Goal: Communication & Community: Answer question/provide support

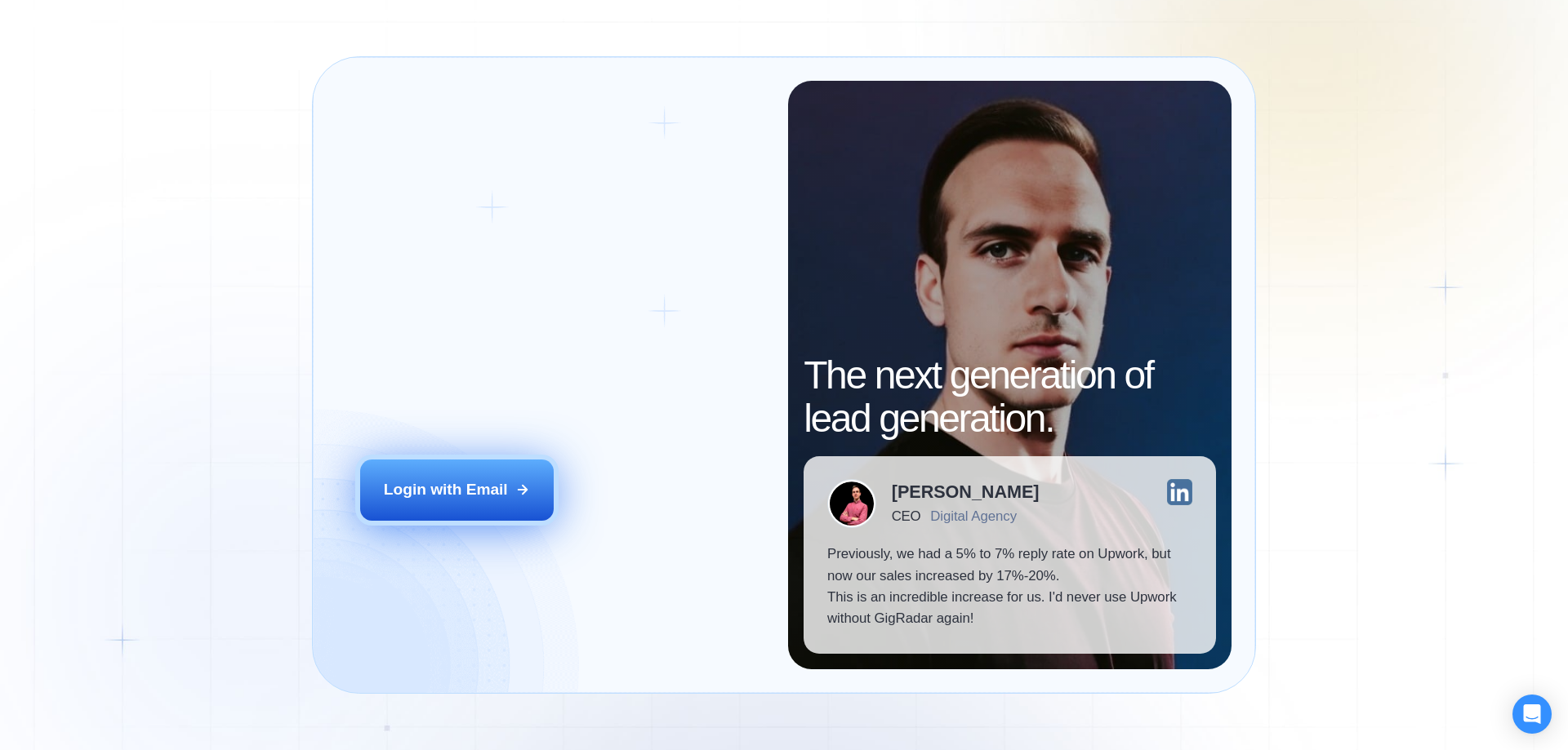
click at [503, 507] on button "Login with Email" at bounding box center [456, 490] width 194 height 61
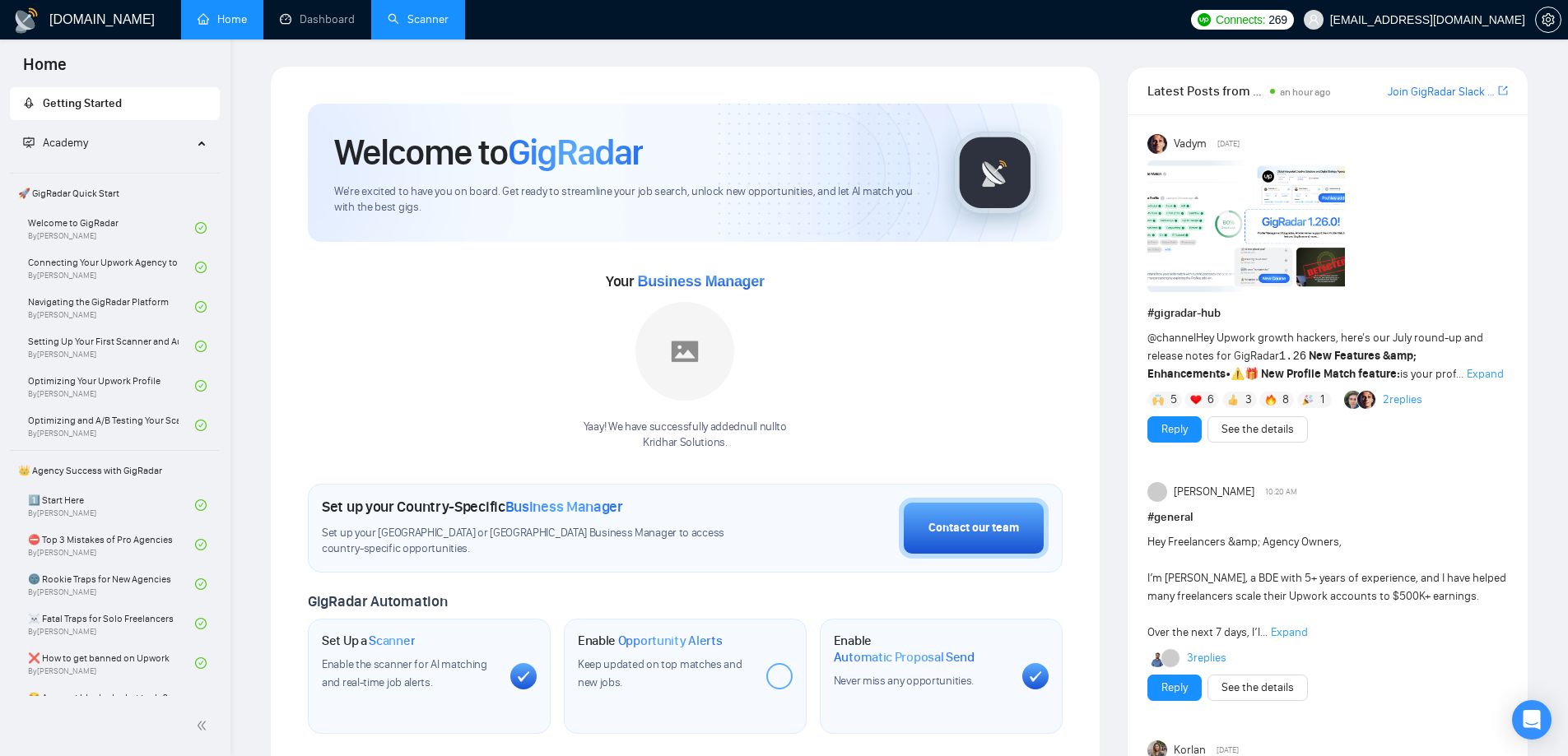
click at [421, 27] on link "Scanner" at bounding box center [418, 19] width 61 height 14
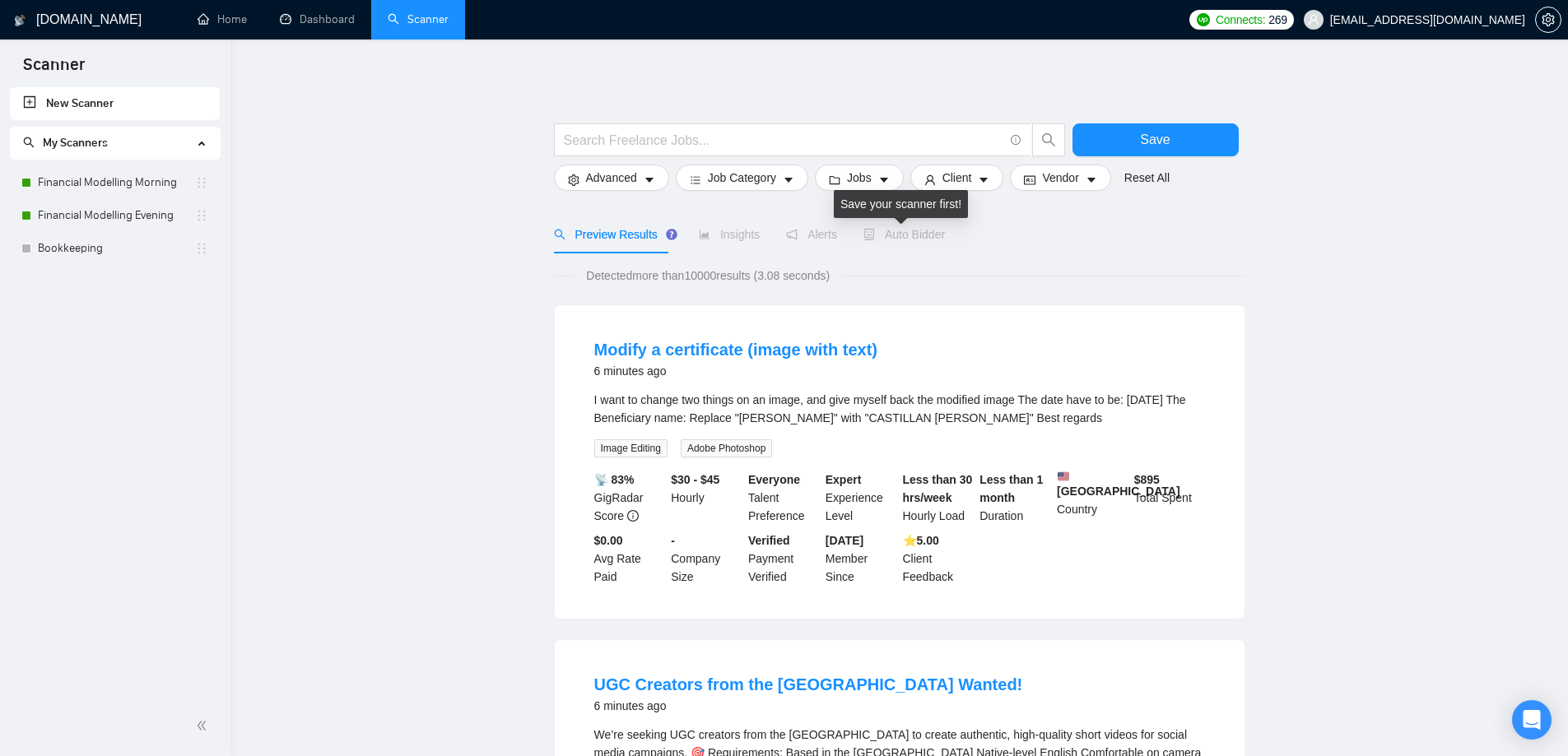
click at [904, 241] on span "Auto Bidder" at bounding box center [904, 234] width 81 height 13
click at [98, 206] on link "Financial Modelling Evening" at bounding box center [117, 216] width 157 height 33
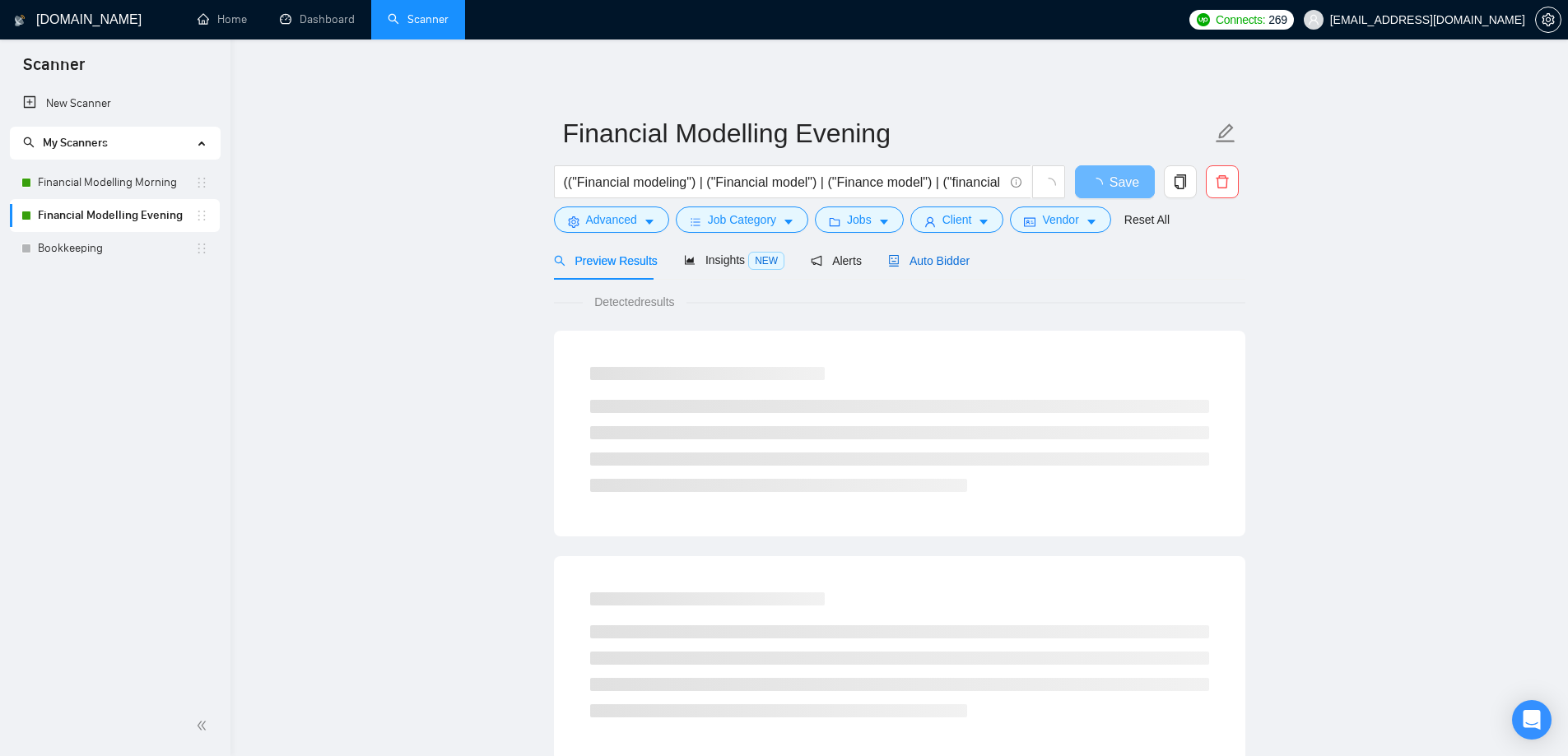
click at [906, 255] on span "Auto Bidder" at bounding box center [929, 261] width 81 height 13
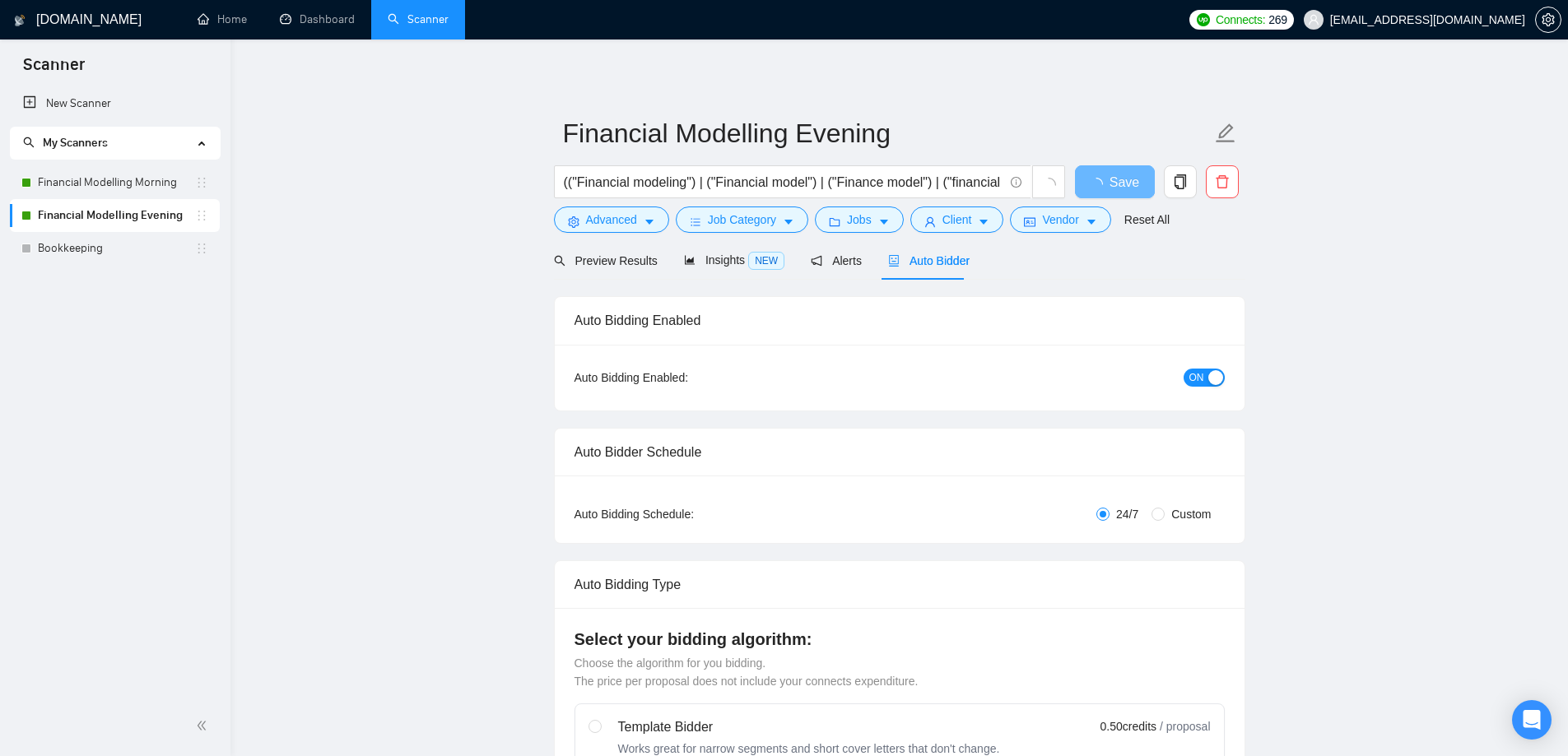
radio input "false"
radio input "true"
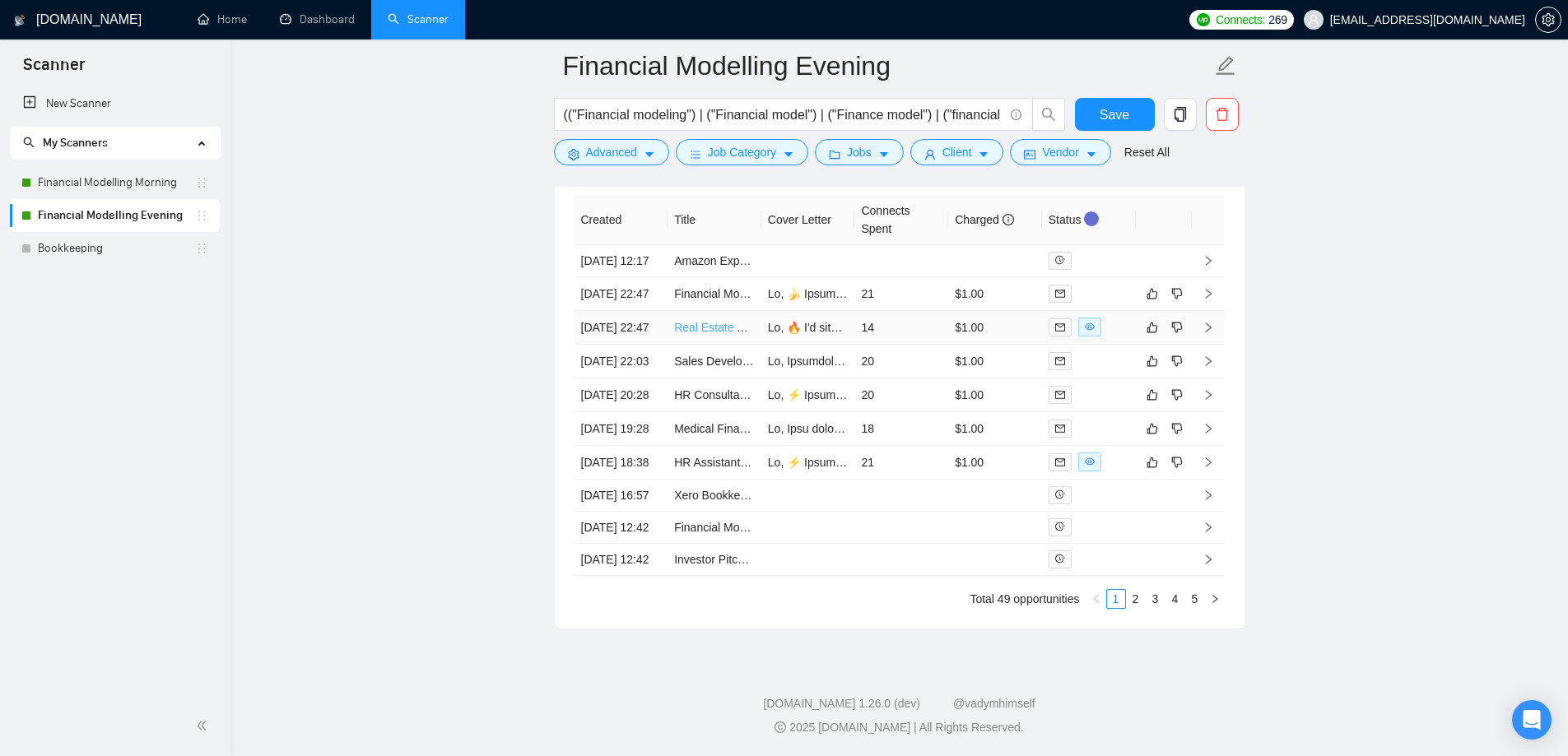
scroll to position [4351, 0]
click at [712, 334] on link "Real Estate Argus Help" at bounding box center [734, 327] width 119 height 13
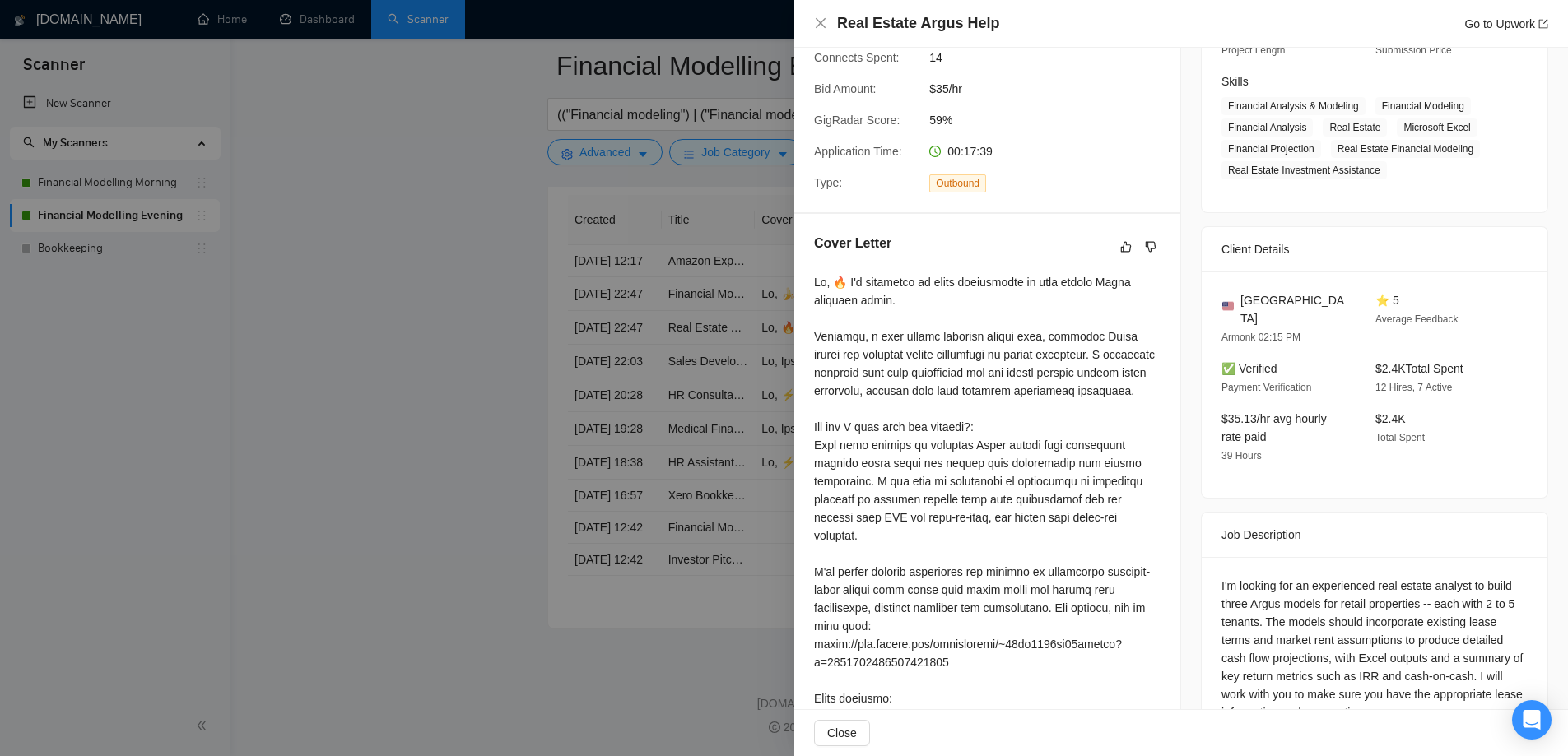
scroll to position [494, 0]
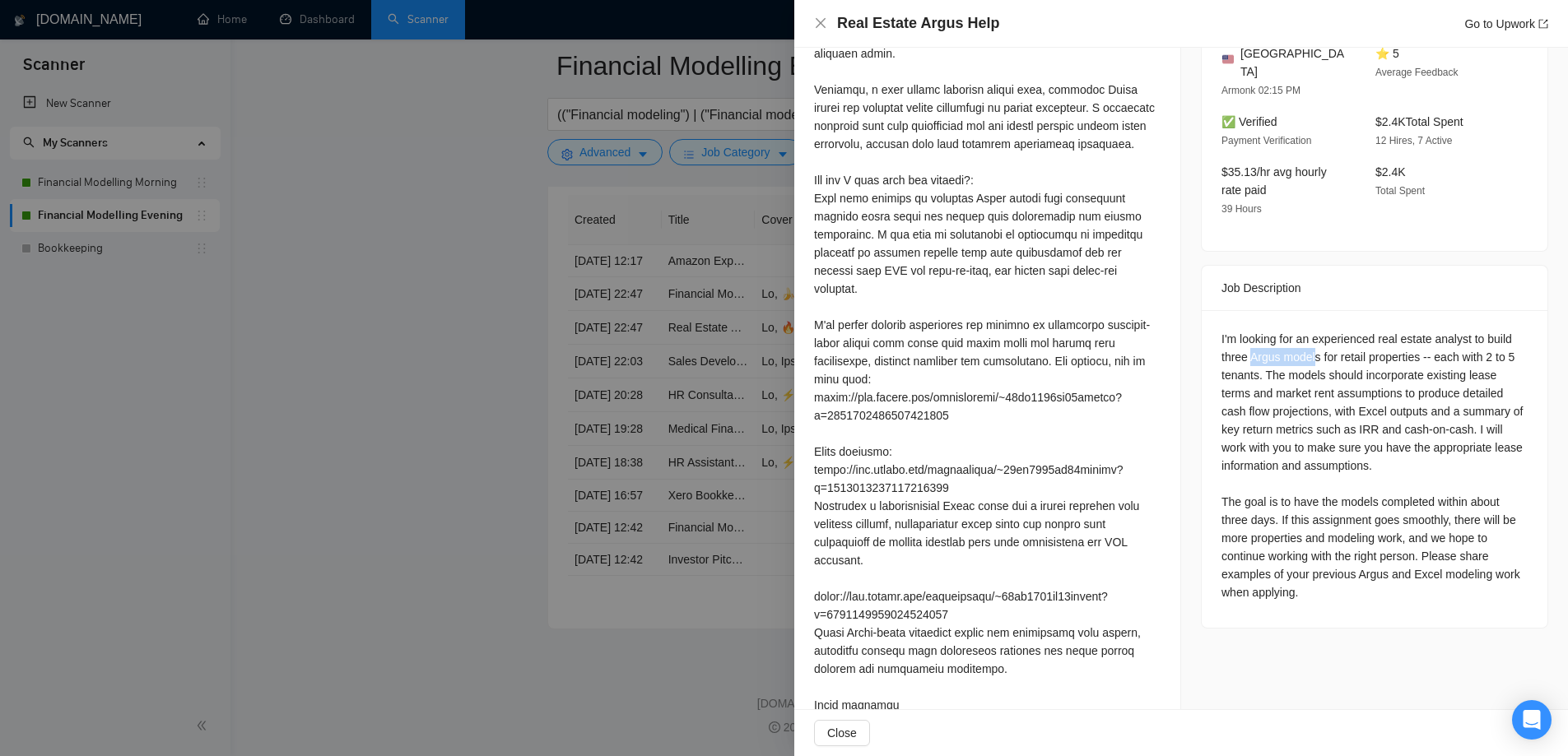
drag, startPoint x: 1244, startPoint y: 334, endPoint x: 1310, endPoint y: 332, distance: 66.0
click at [1310, 332] on div "I'm looking for an experienced real estate analyst to build three Argus models …" at bounding box center [1375, 465] width 307 height 272
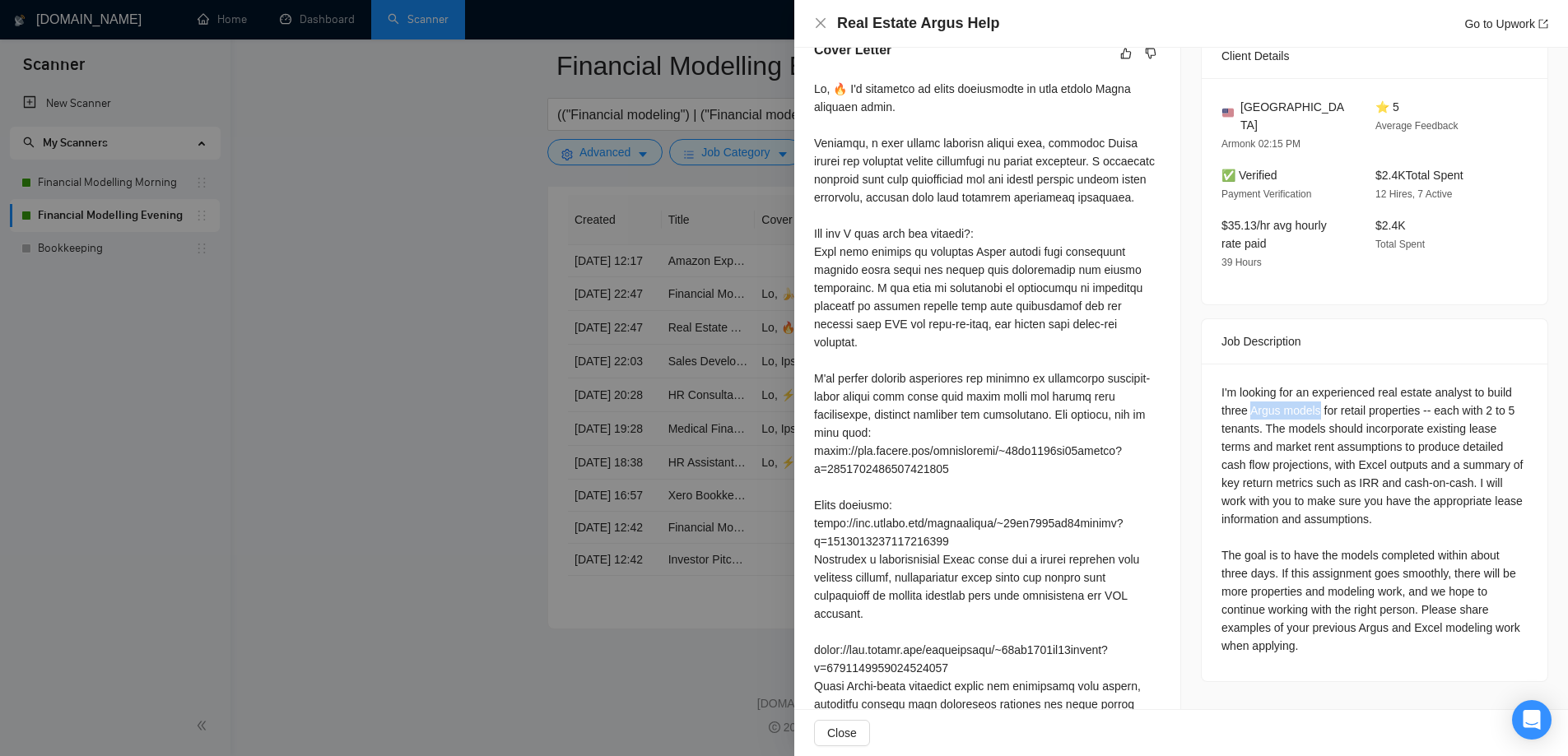
scroll to position [412, 0]
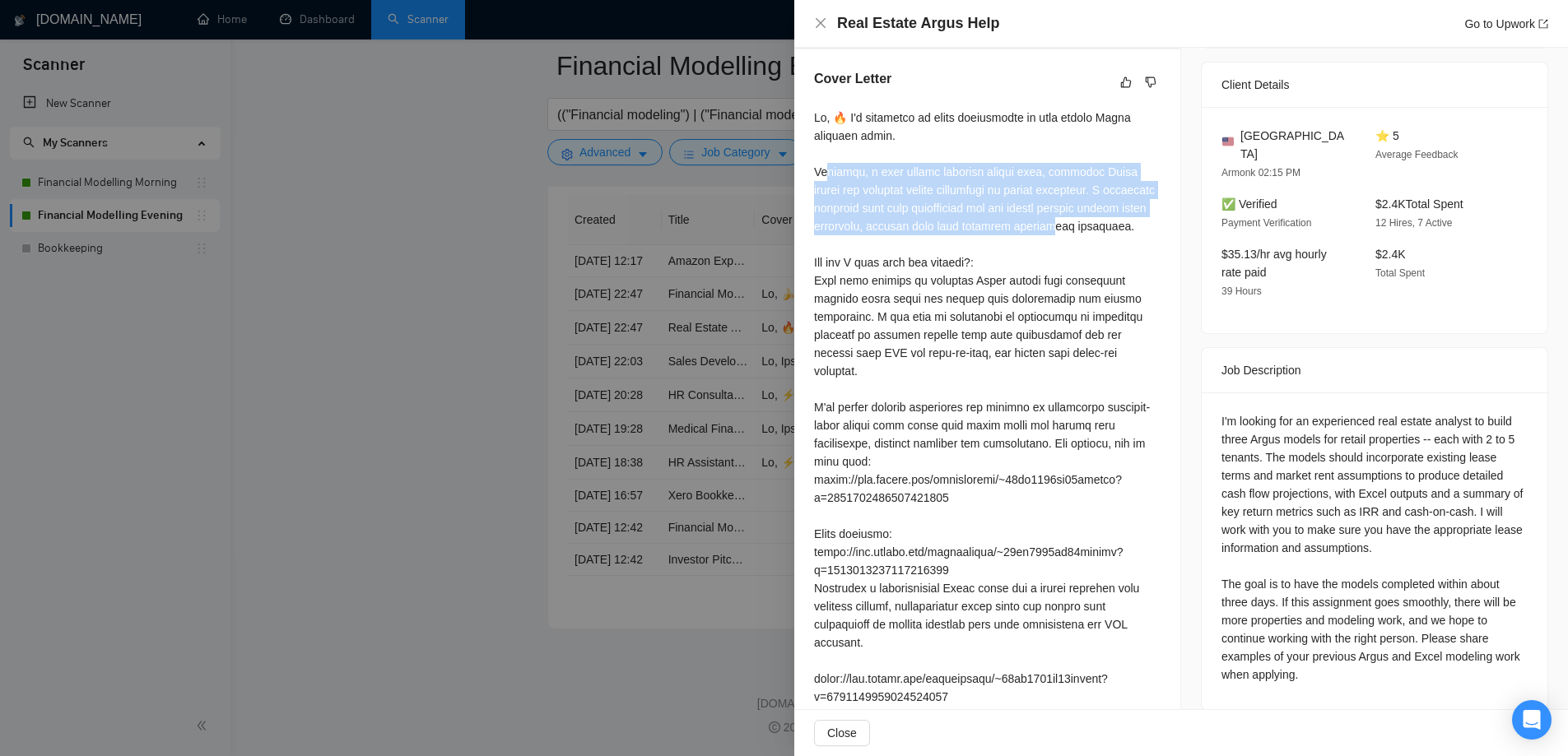
drag, startPoint x: 810, startPoint y: 171, endPoint x: 1045, endPoint y: 224, distance: 240.9
click at [1045, 224] on div "Cover Letter" at bounding box center [987, 490] width 386 height 882
click at [1045, 224] on div at bounding box center [987, 507] width 346 height 797
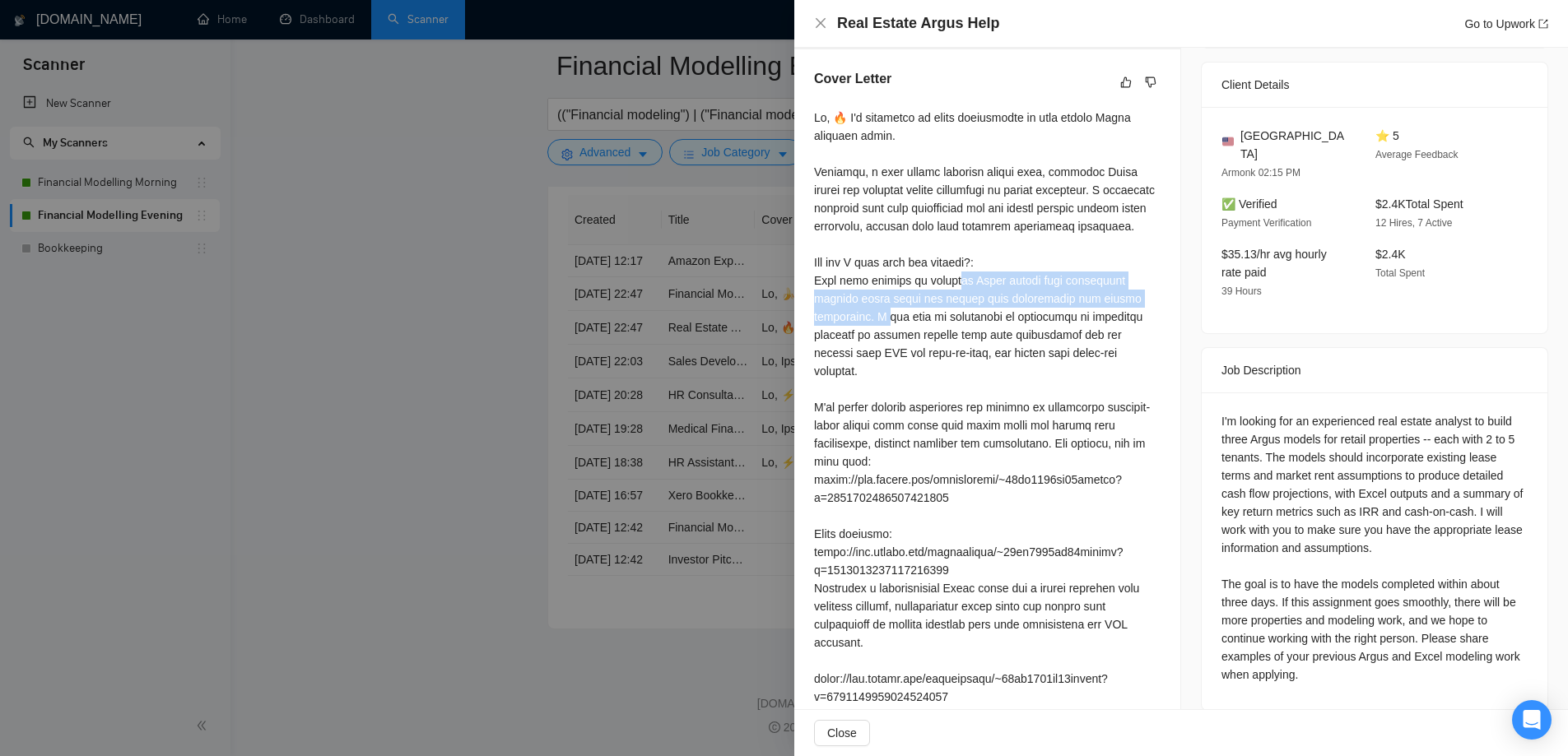
drag, startPoint x: 809, startPoint y: 278, endPoint x: 1016, endPoint y: 299, distance: 208.1
click at [1016, 299] on div "Cover Letter" at bounding box center [987, 490] width 386 height 882
click at [911, 315] on div at bounding box center [987, 507] width 346 height 797
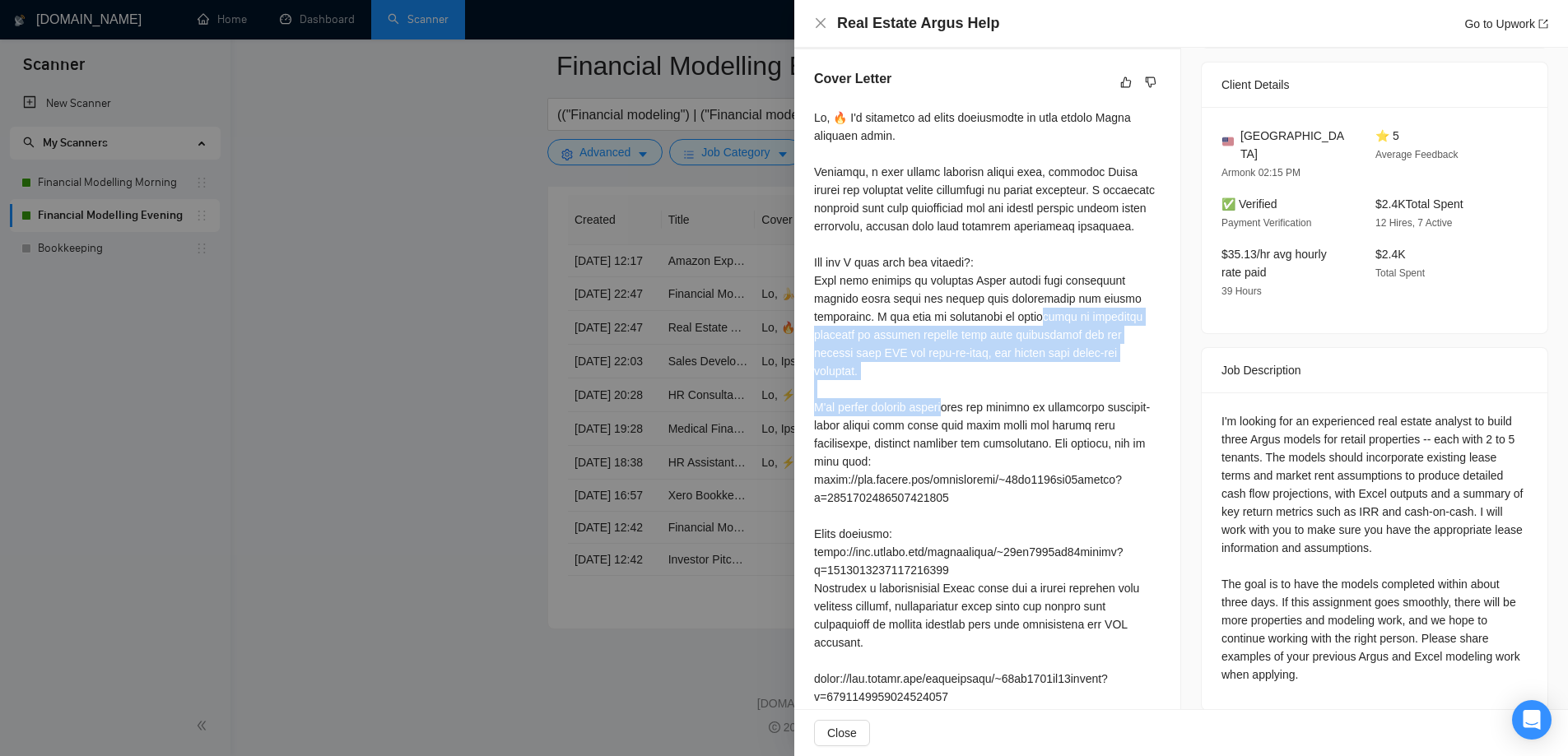
drag, startPoint x: 812, startPoint y: 312, endPoint x: 1012, endPoint y: 362, distance: 206.2
click at [1012, 362] on div "Cover Letter" at bounding box center [987, 490] width 386 height 882
click at [1023, 362] on div at bounding box center [987, 507] width 346 height 797
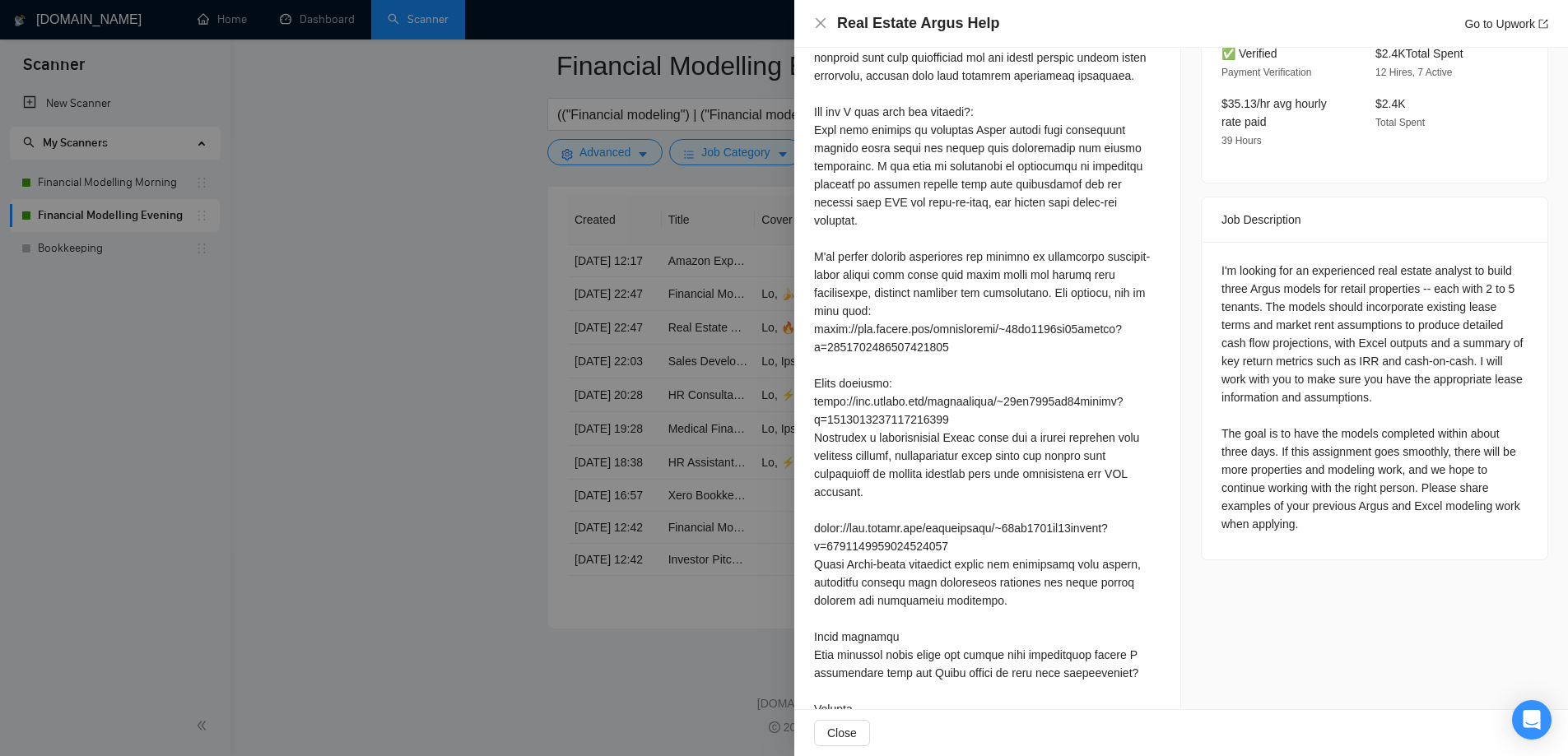
scroll to position [633, 0]
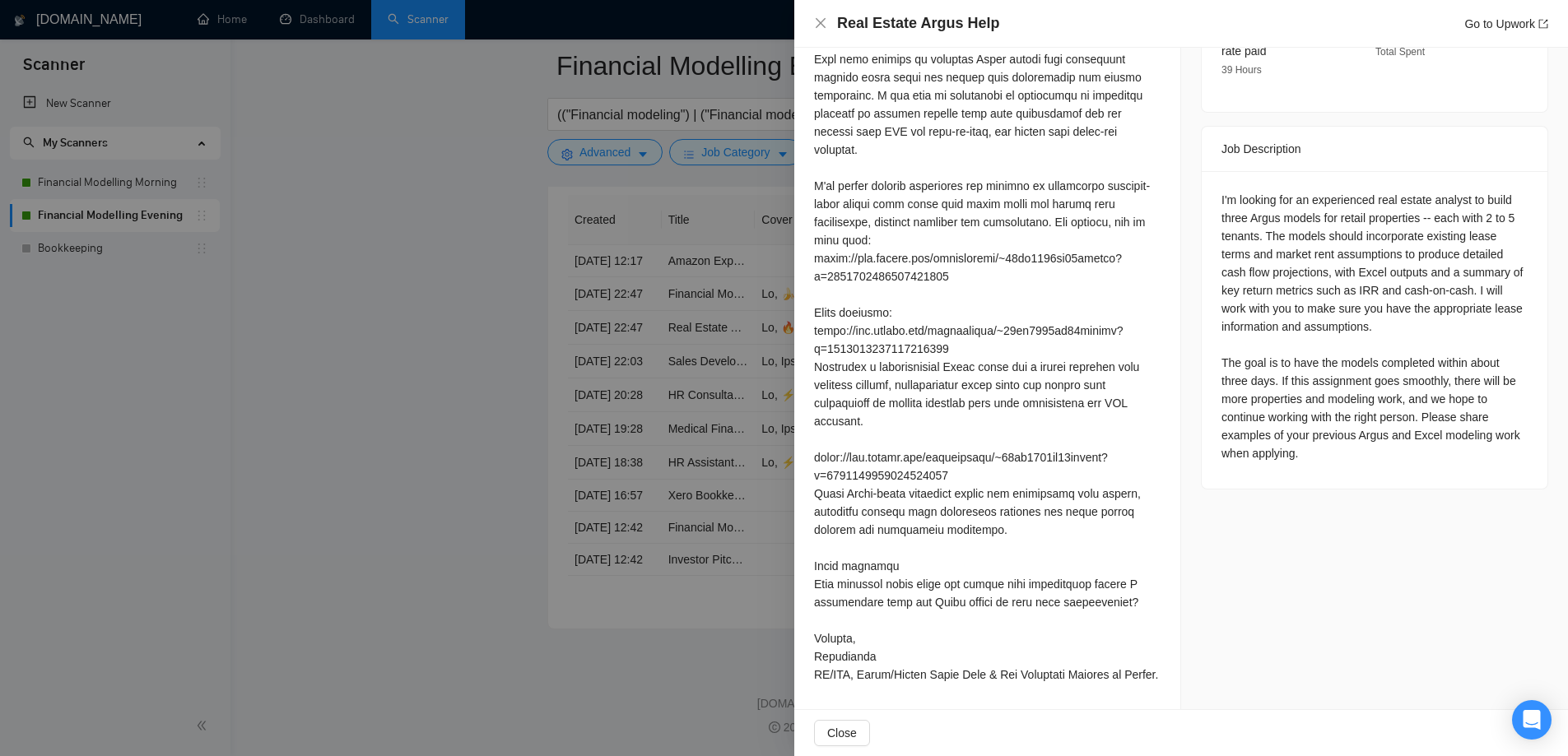
click at [591, 528] on div at bounding box center [784, 378] width 1568 height 756
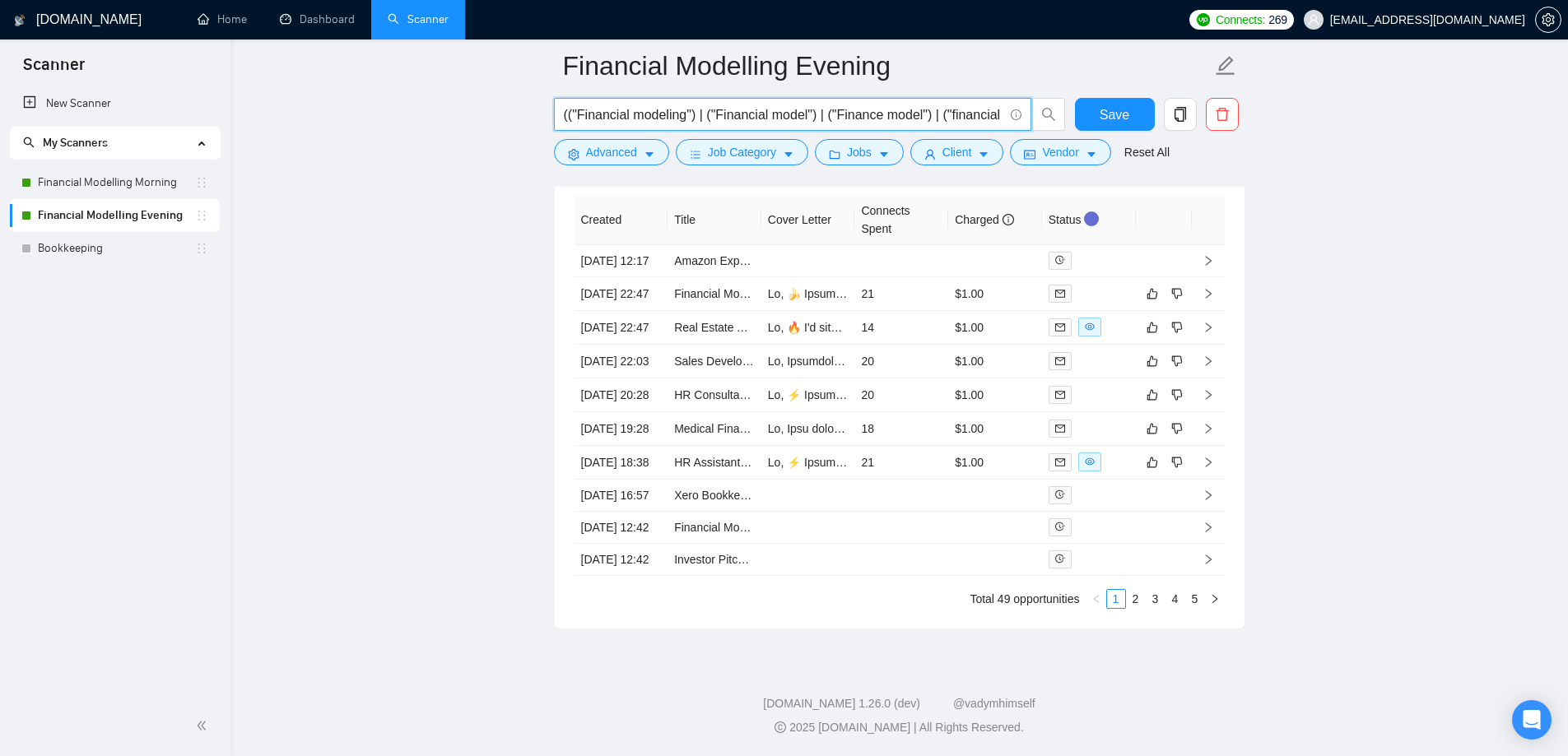
click at [950, 119] on input "(("Financial modeling") | ("Financial model") | ("Finance model") | ("financial…" at bounding box center [783, 115] width 439 height 21
paste input "| (Waveapp*)"
click at [562, 333] on div "Created Title Cover Letter Connects Spent Charged Status [DATE] 12:17 Amazon Ex…" at bounding box center [900, 401] width 690 height 453
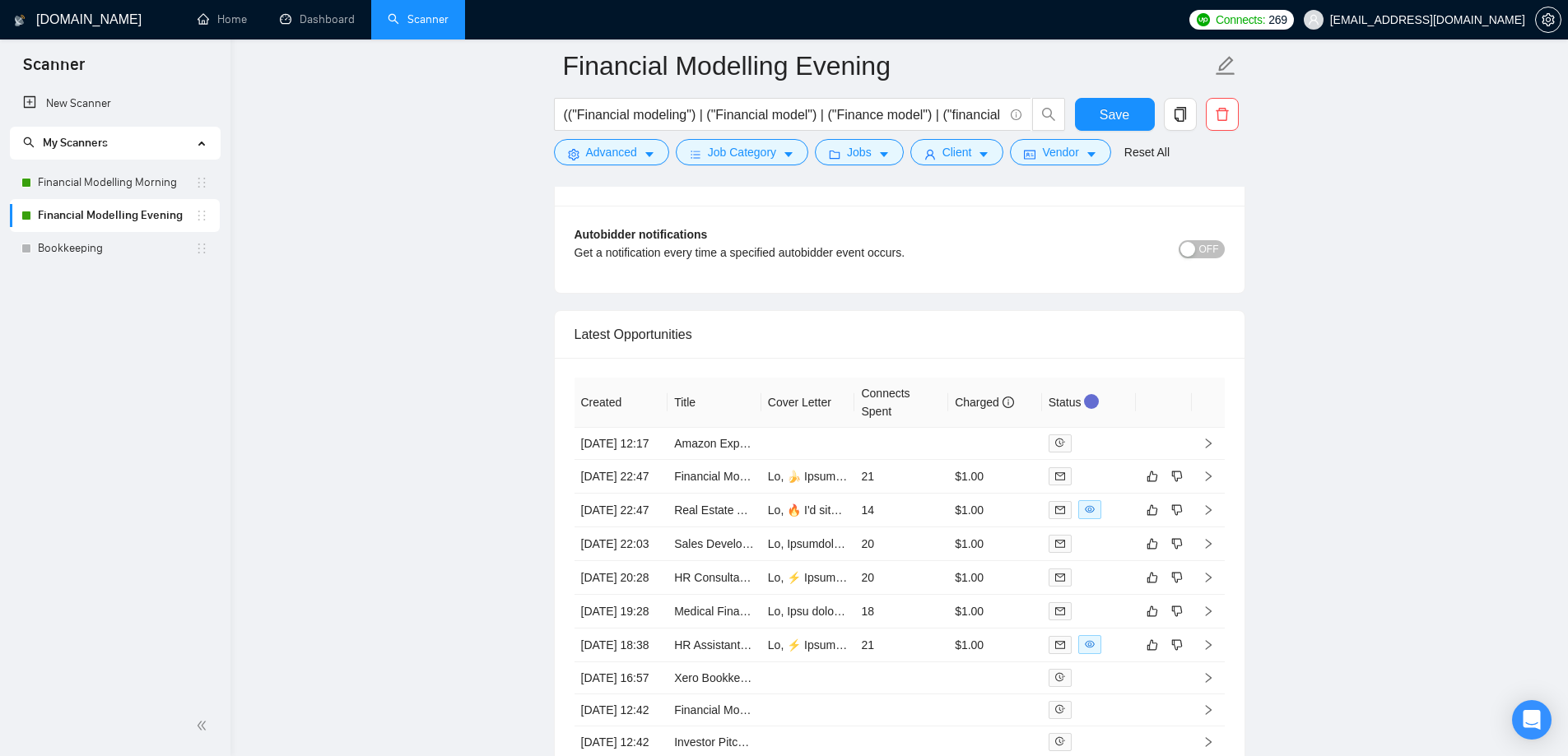
scroll to position [0, 0]
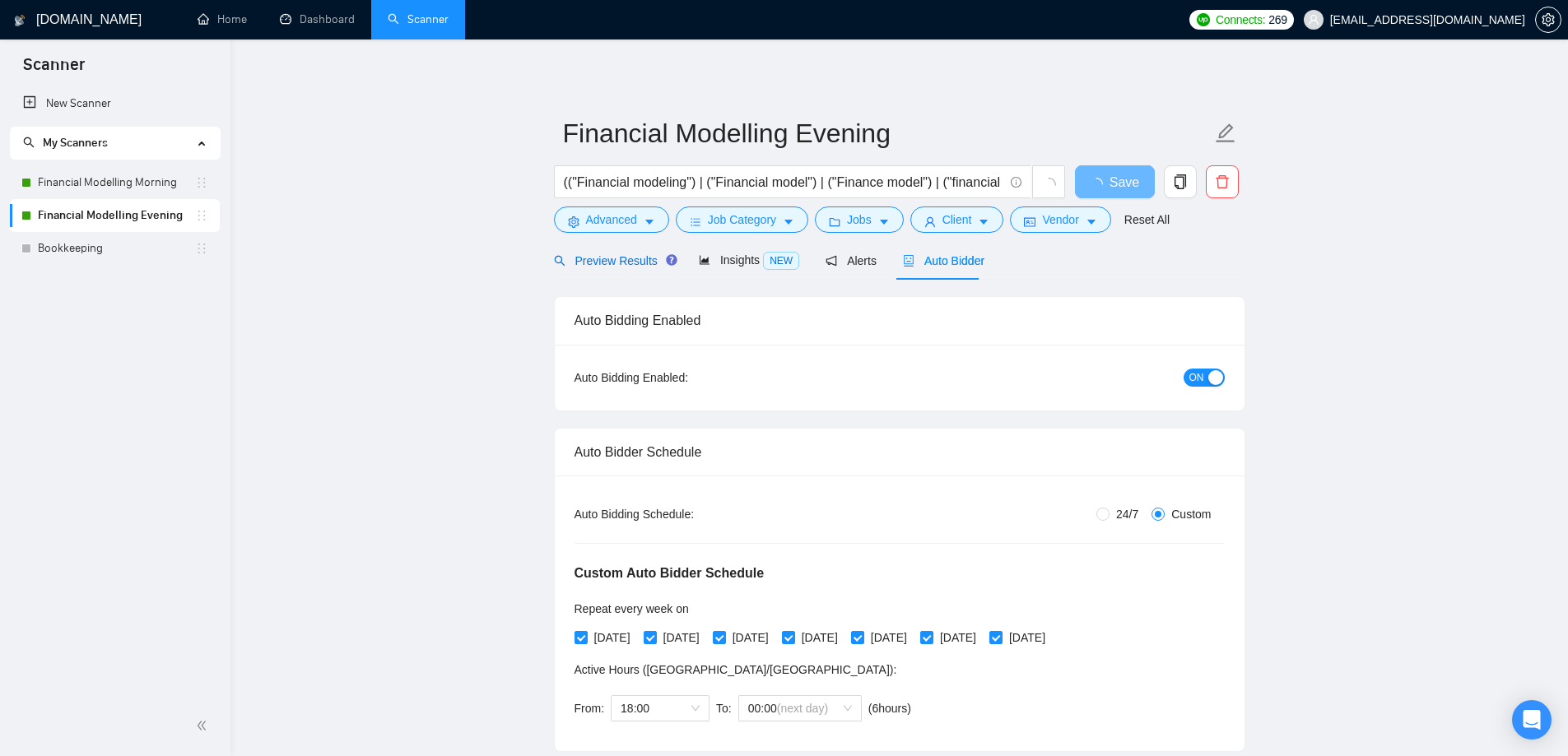
click at [610, 252] on div "Preview Results" at bounding box center [613, 261] width 118 height 18
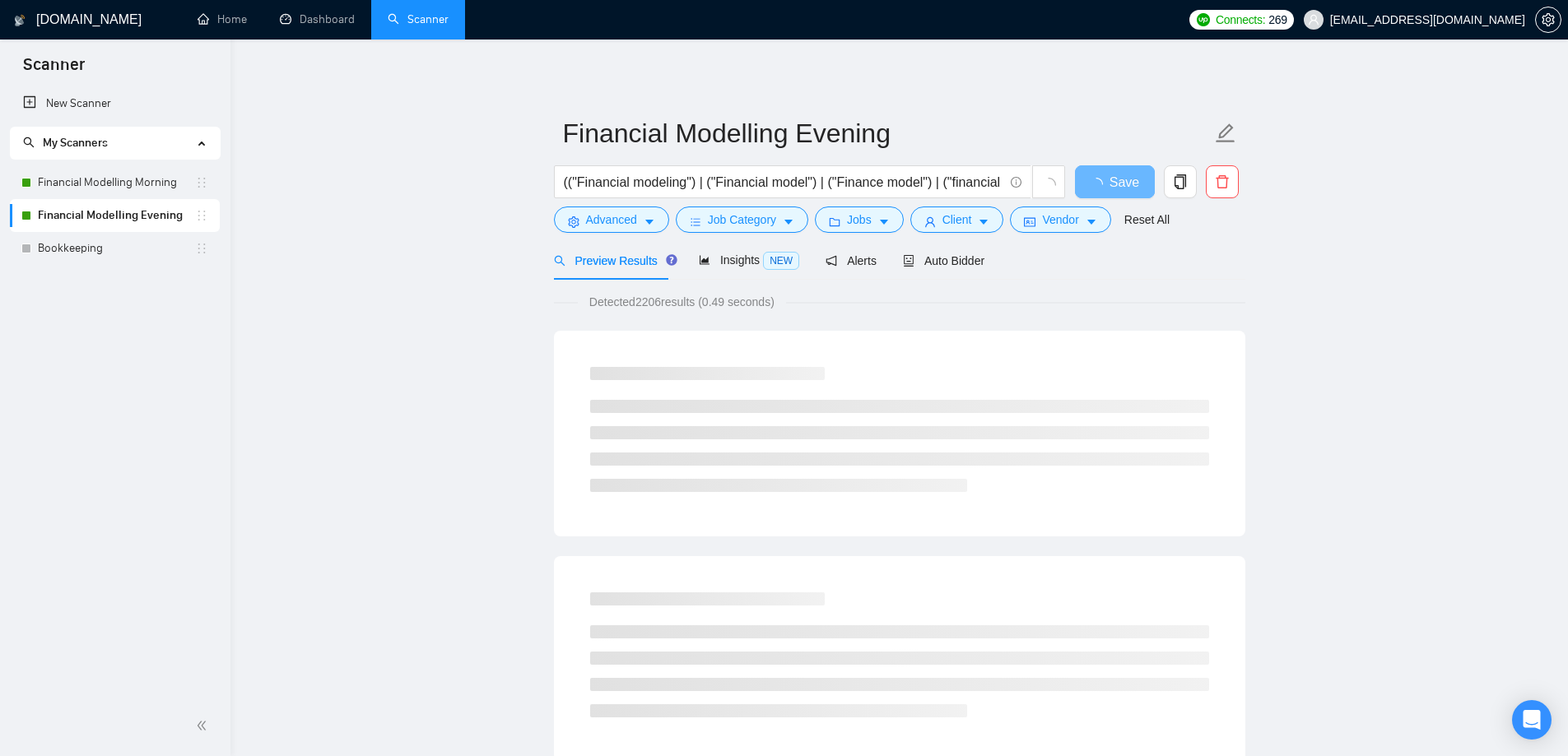
click at [976, 186] on input "(("Financial modeling") | ("Financial model") | ("Finance model") | ("financial…" at bounding box center [783, 182] width 439 height 21
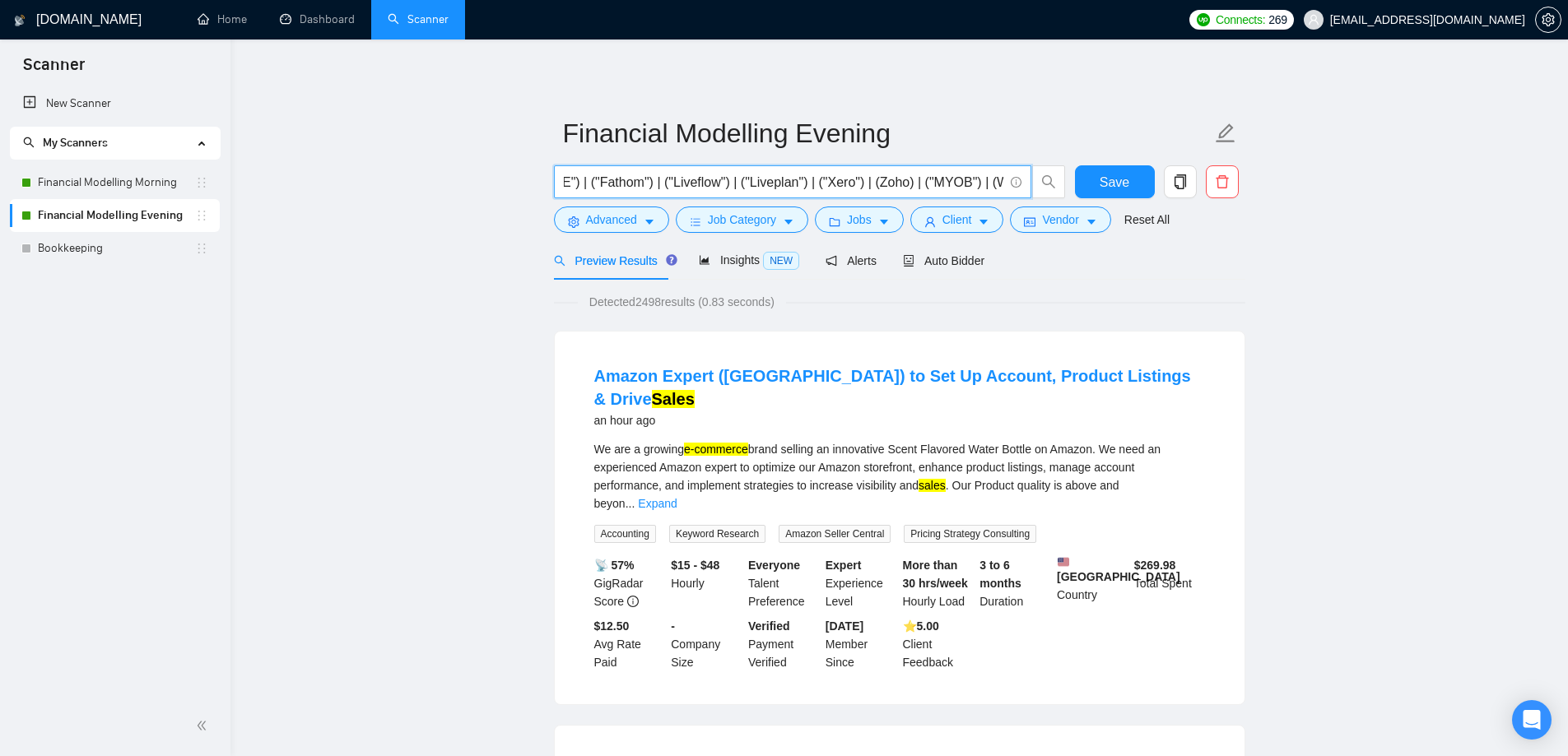
scroll to position [0, 4147]
paste input "| (Waveapp*)"
type input "(("Financial modeling") | ("Financial model") | ("Finance model") | ("financial…"
click at [610, 224] on span "Advanced" at bounding box center [611, 219] width 51 height 18
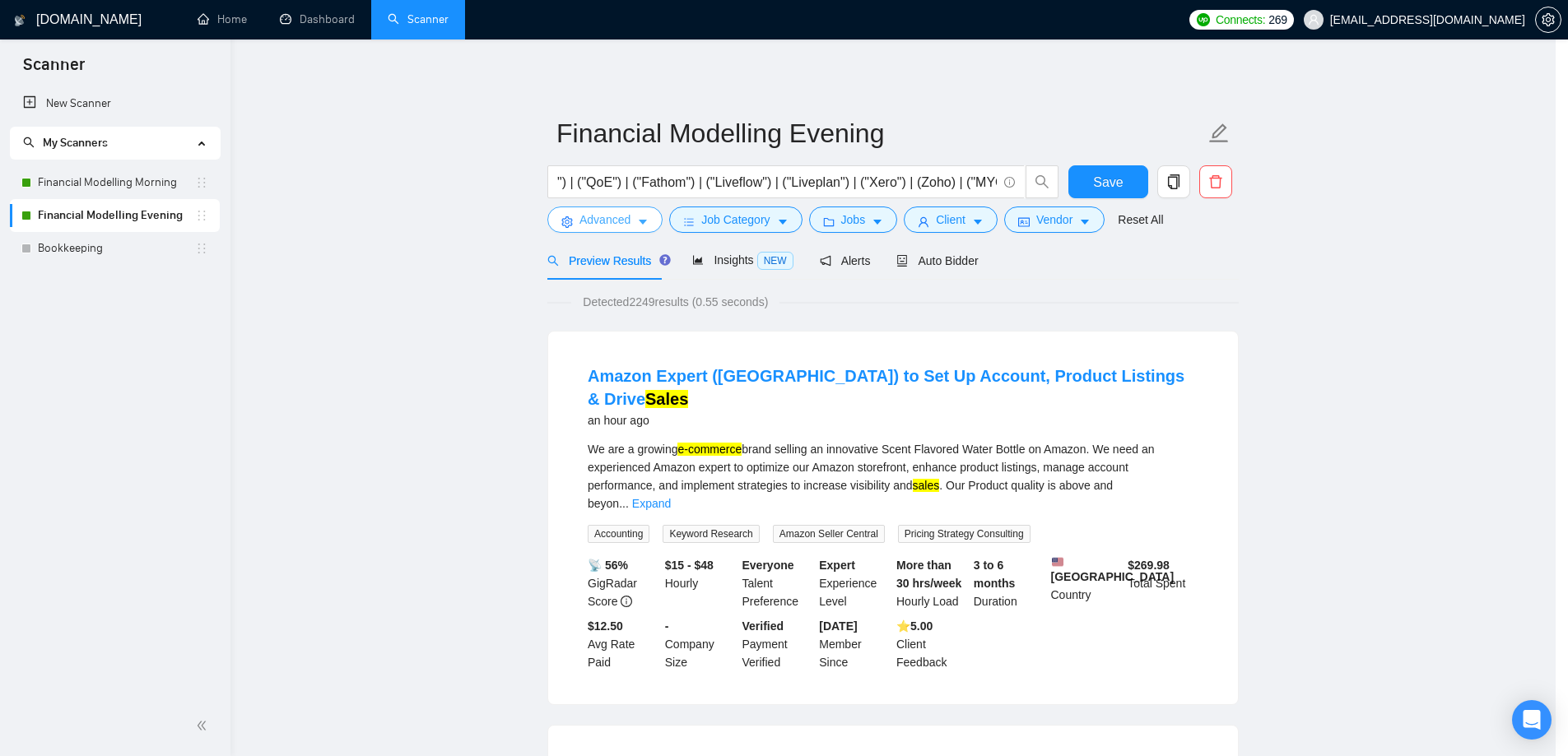
scroll to position [0, 0]
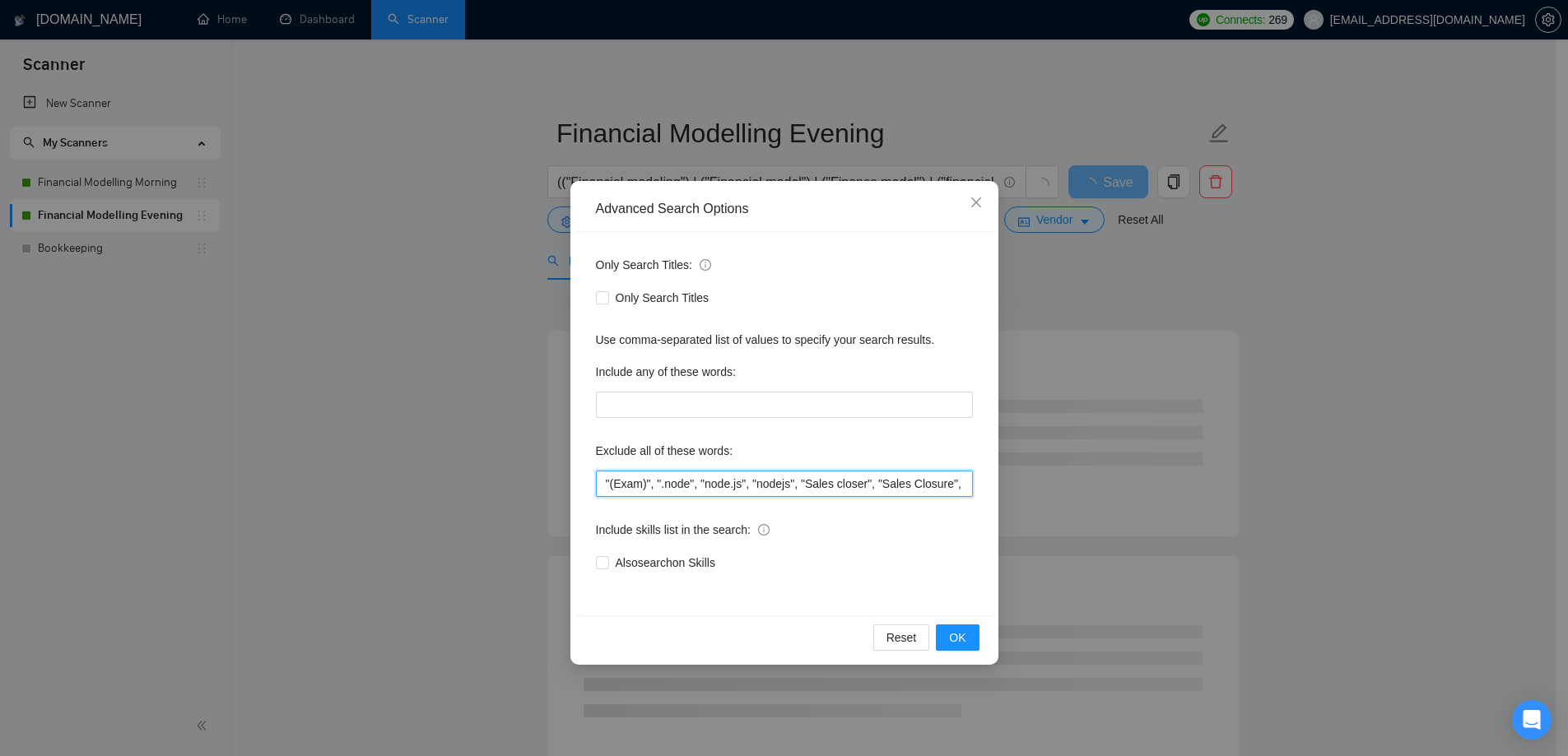
click at [769, 487] on input ""(Exam)", ".node", "node.js", "nodejs", "Sales closer", "Sales Closure", (API (…" at bounding box center [784, 483] width 377 height 27
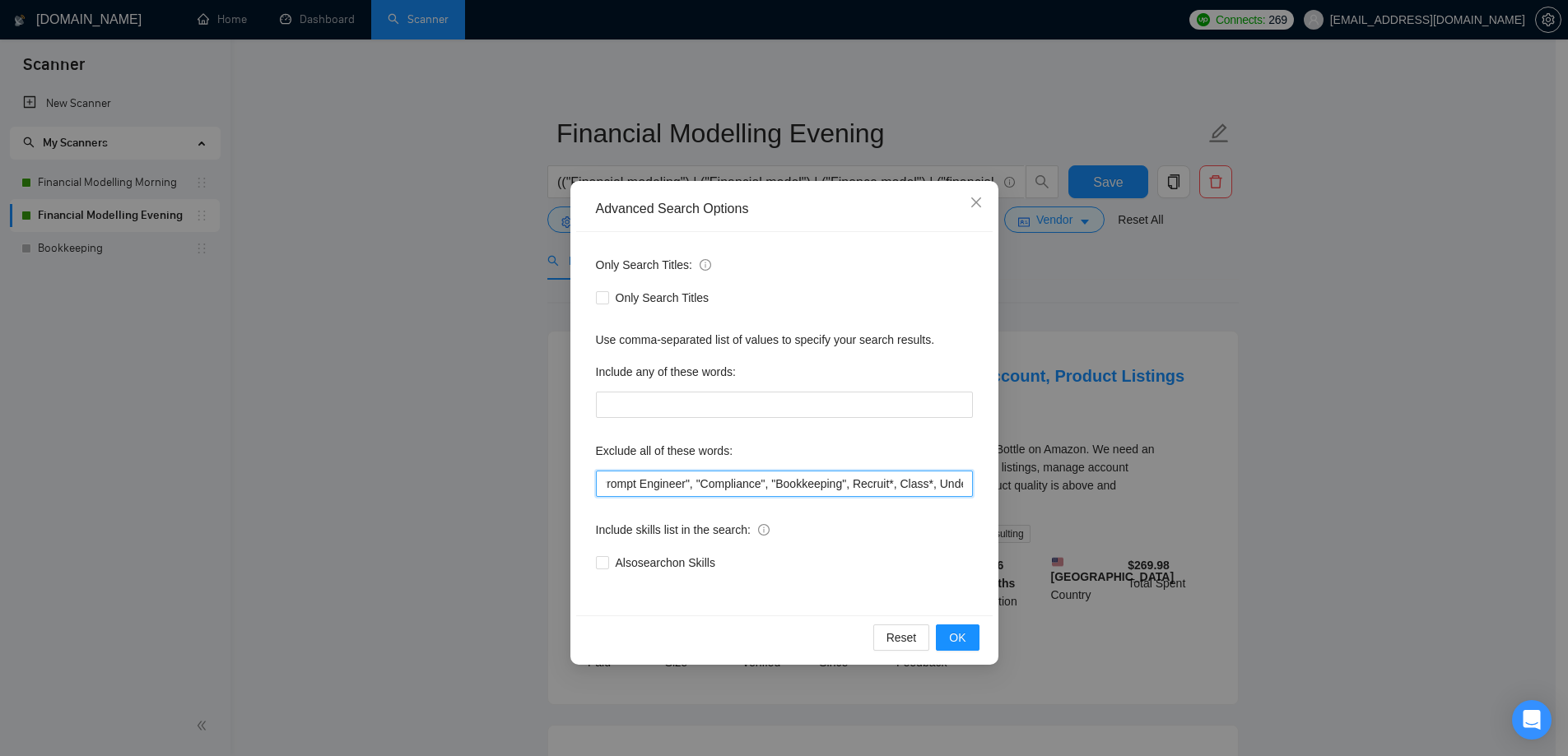
paste input "| (Waveapp*)"
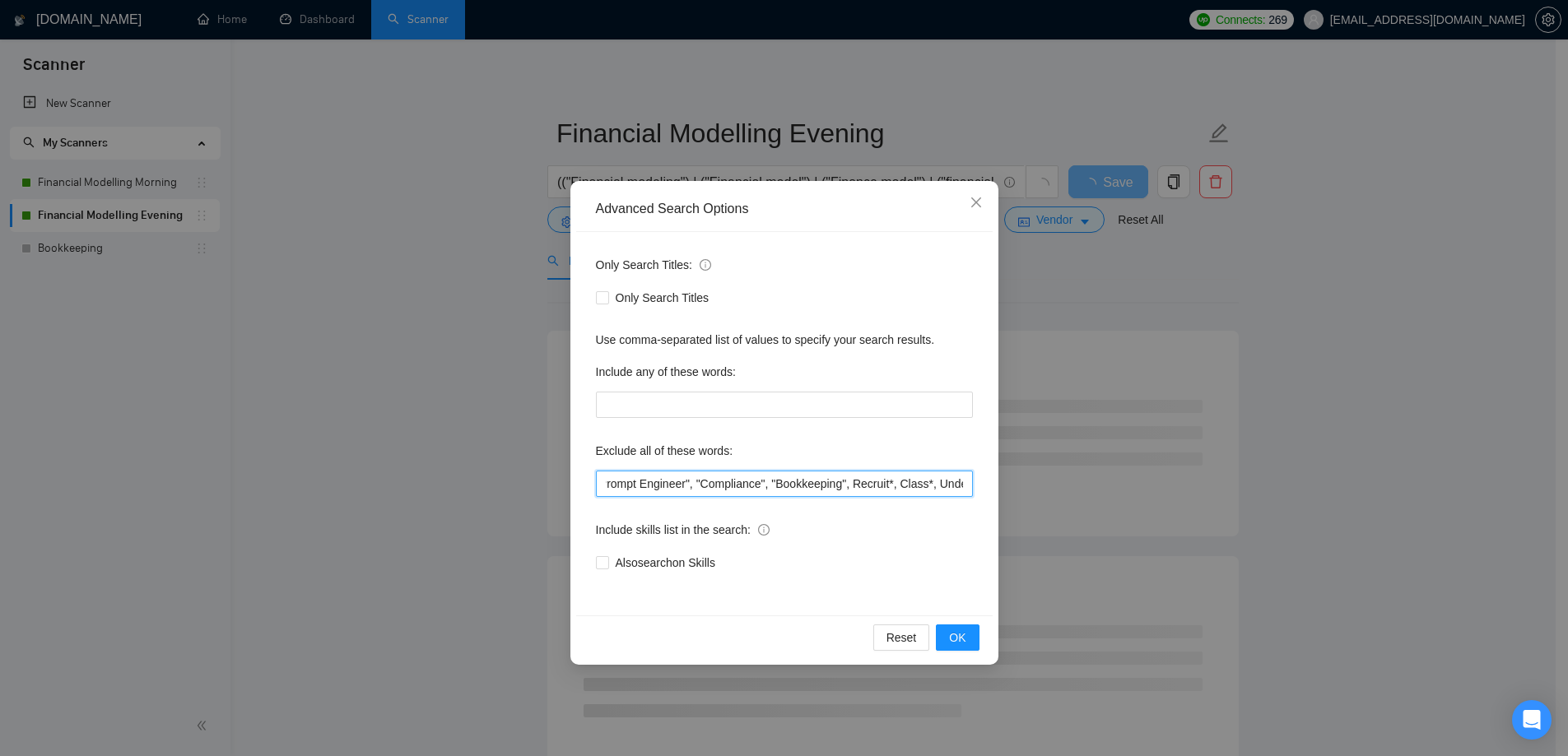
paste input ", Underwrit*"
paste input "Underwrit*"
type input ""(Exam)", ".node", "node.js", "nodejs", "Sales closer", "Sales Closure", (API (…"
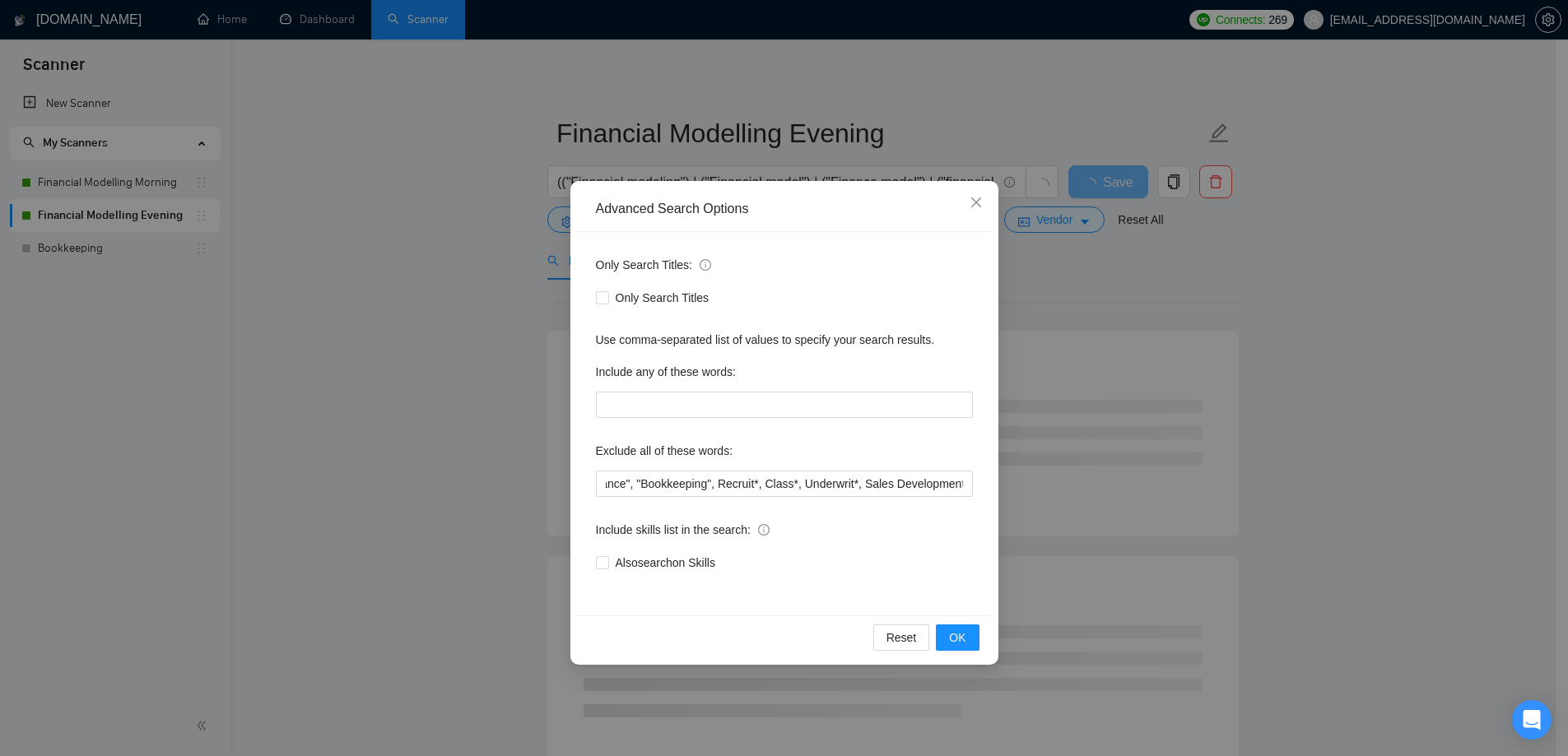
click at [982, 646] on div "Reset OK" at bounding box center [784, 637] width 416 height 44
click at [962, 645] on span "OK" at bounding box center [957, 637] width 16 height 18
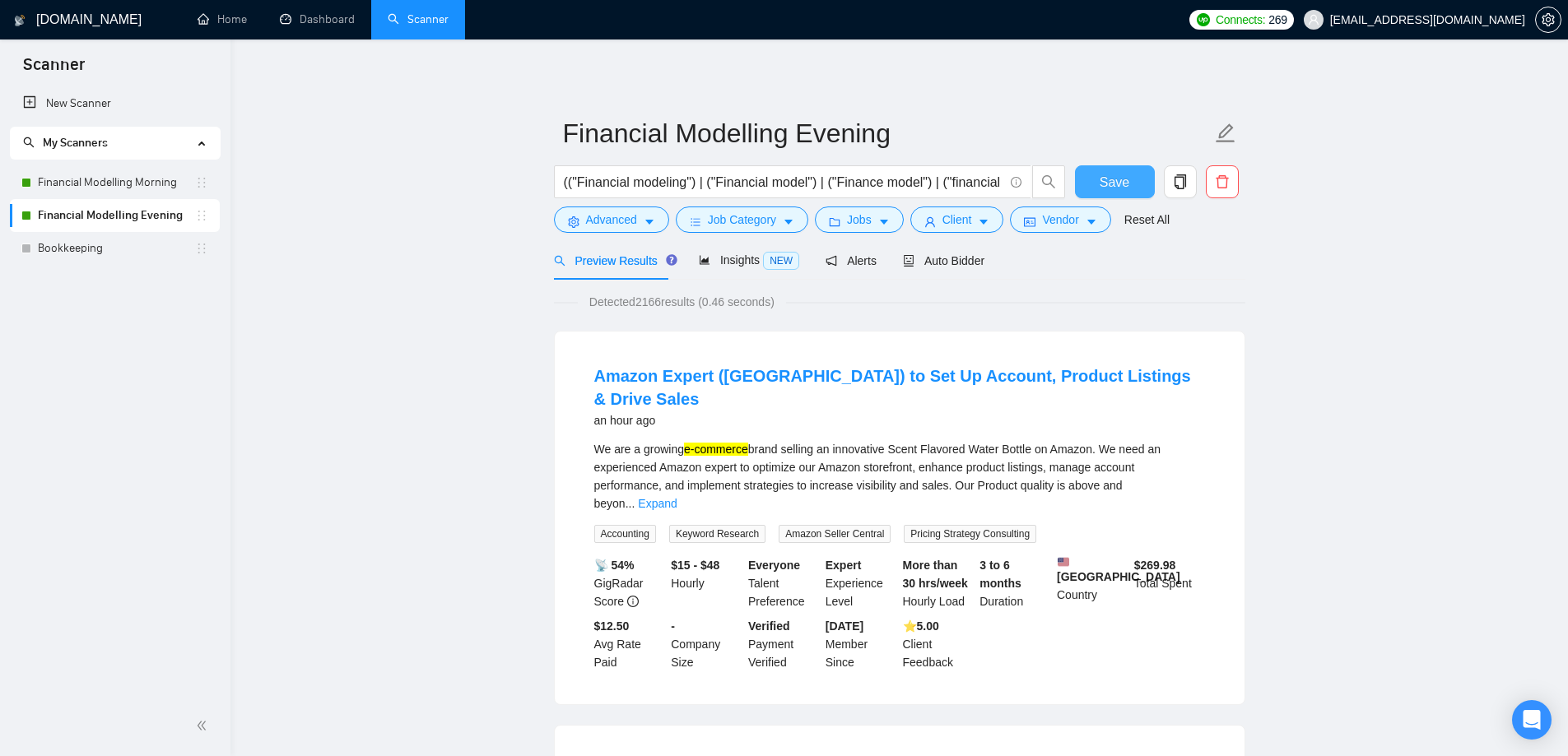
click at [1135, 171] on button "Save" at bounding box center [1115, 182] width 79 height 33
click at [630, 224] on span "Advanced" at bounding box center [611, 219] width 51 height 18
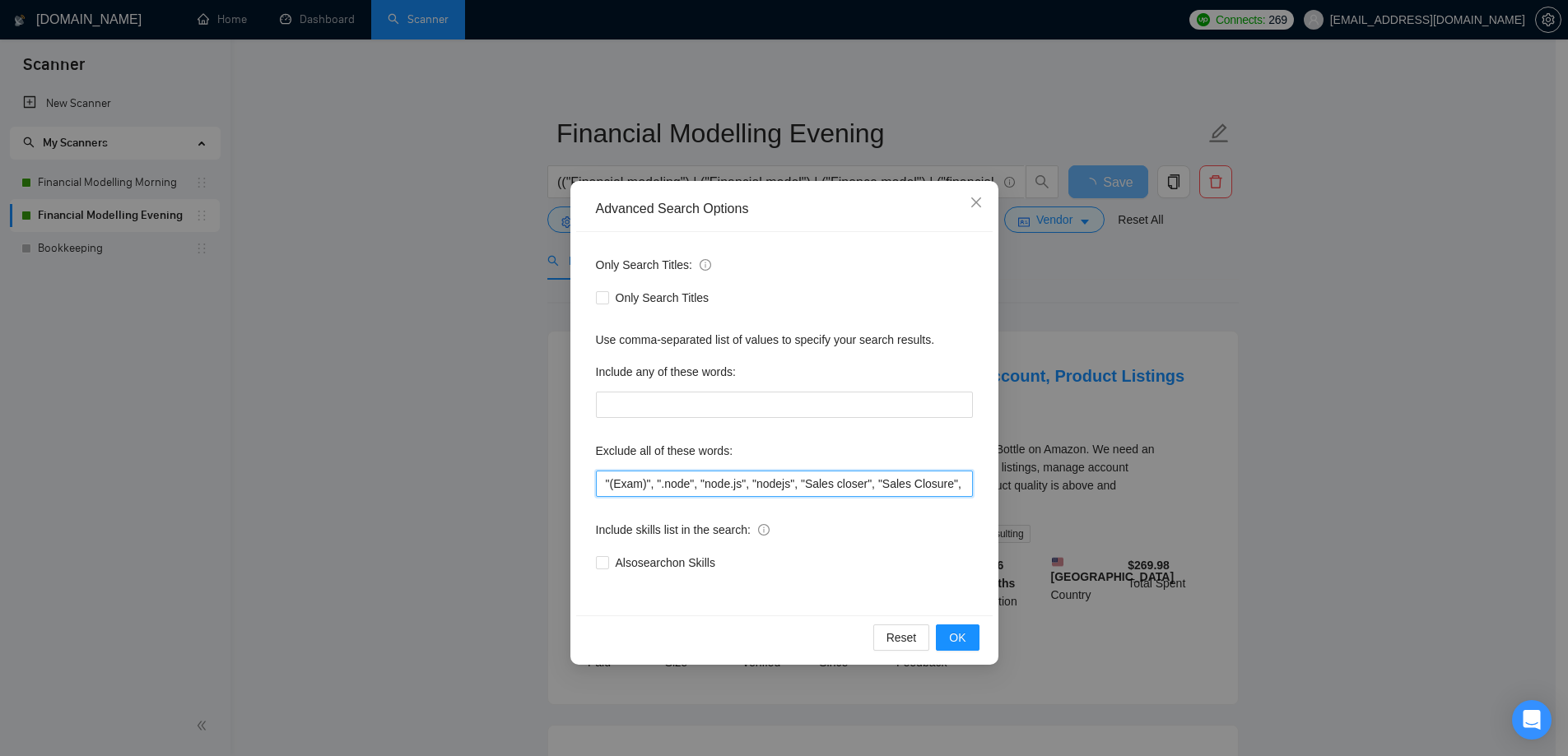
click at [844, 490] on input ""(Exam)", ".node", "node.js", "nodejs", "Sales closer", "Sales Closure", (API (…" at bounding box center [784, 483] width 377 height 27
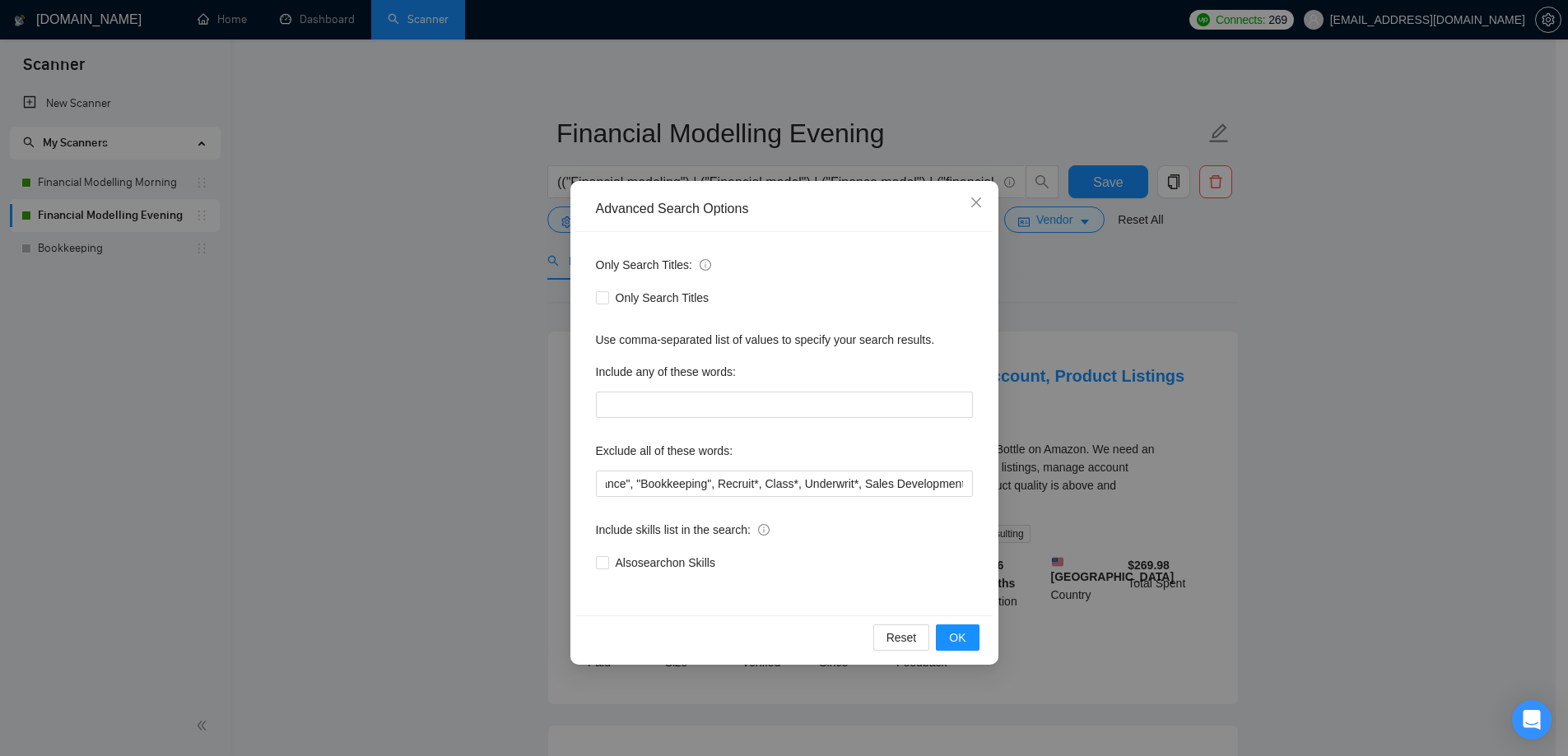
click at [420, 541] on div "Advanced Search Options Only Search Titles: Only Search Titles Use comma-separa…" at bounding box center [784, 378] width 1568 height 756
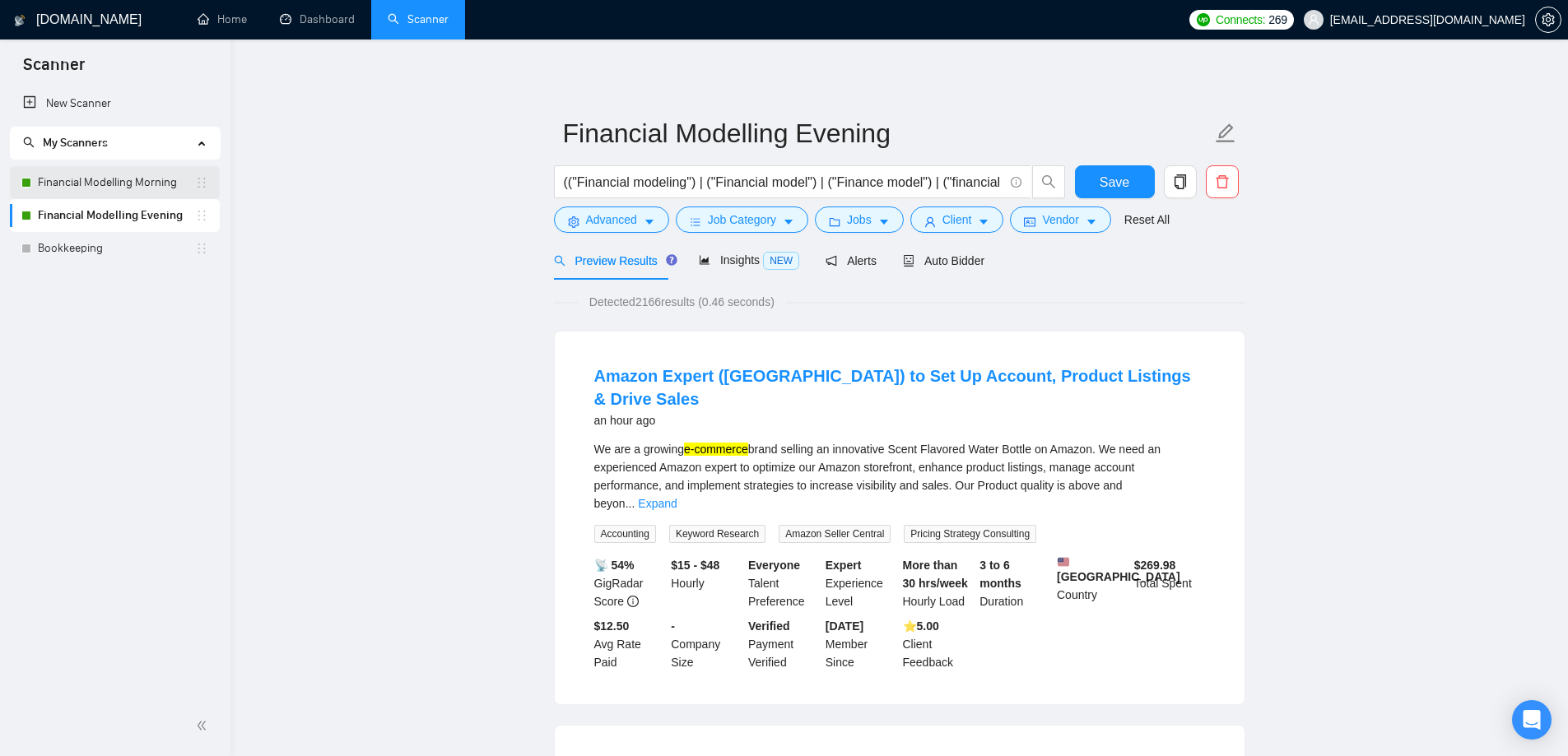
click at [167, 185] on link "Financial Modelling Morning" at bounding box center [117, 183] width 157 height 33
click at [604, 214] on span "Advanced" at bounding box center [611, 219] width 51 height 18
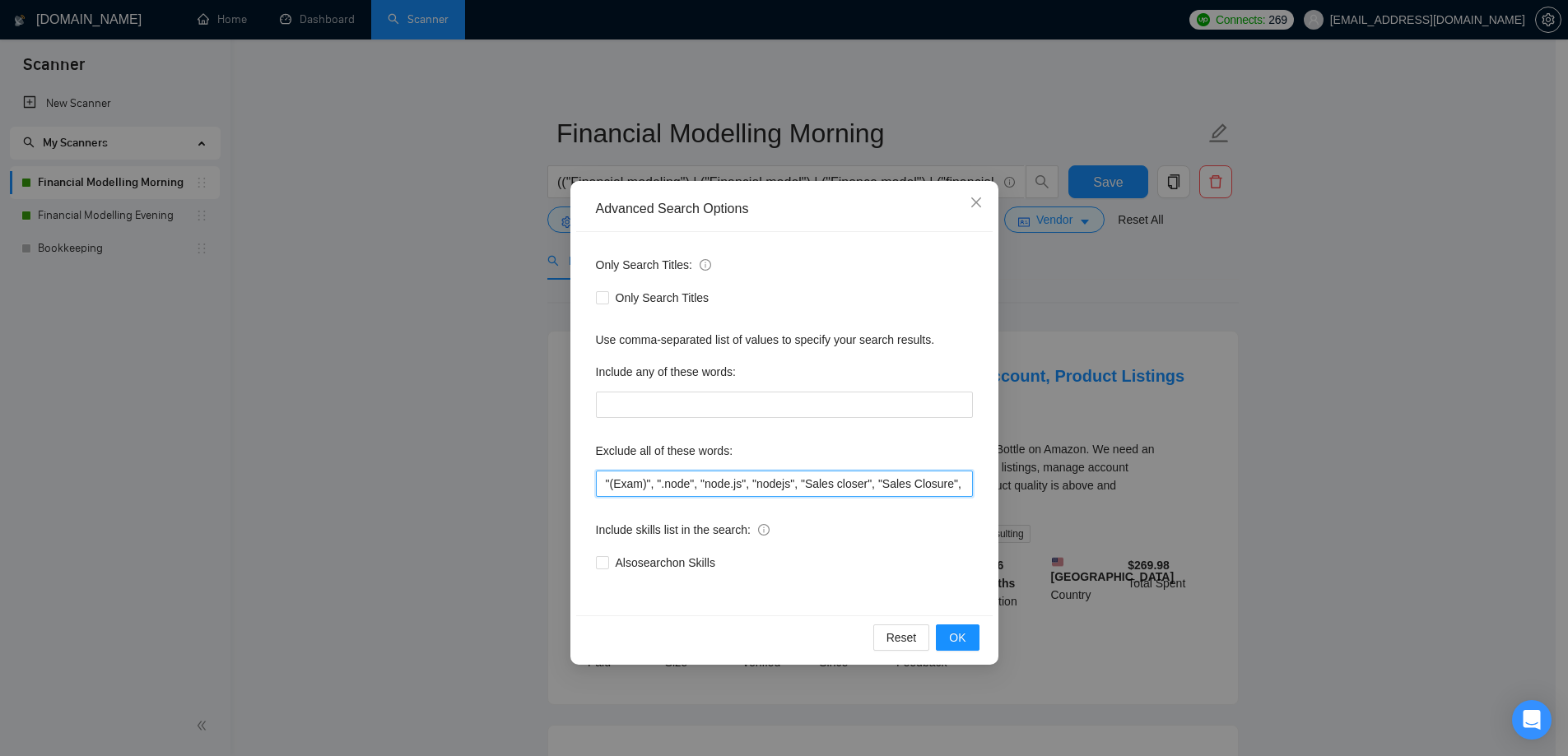
click at [800, 482] on input ""(Exam)", ".node", "node.js", "nodejs", "Sales closer", "Sales Closure", (API (…" at bounding box center [784, 483] width 377 height 27
paste input ", Sales Development*, SDR"
click at [975, 643] on button "OK" at bounding box center [958, 638] width 43 height 27
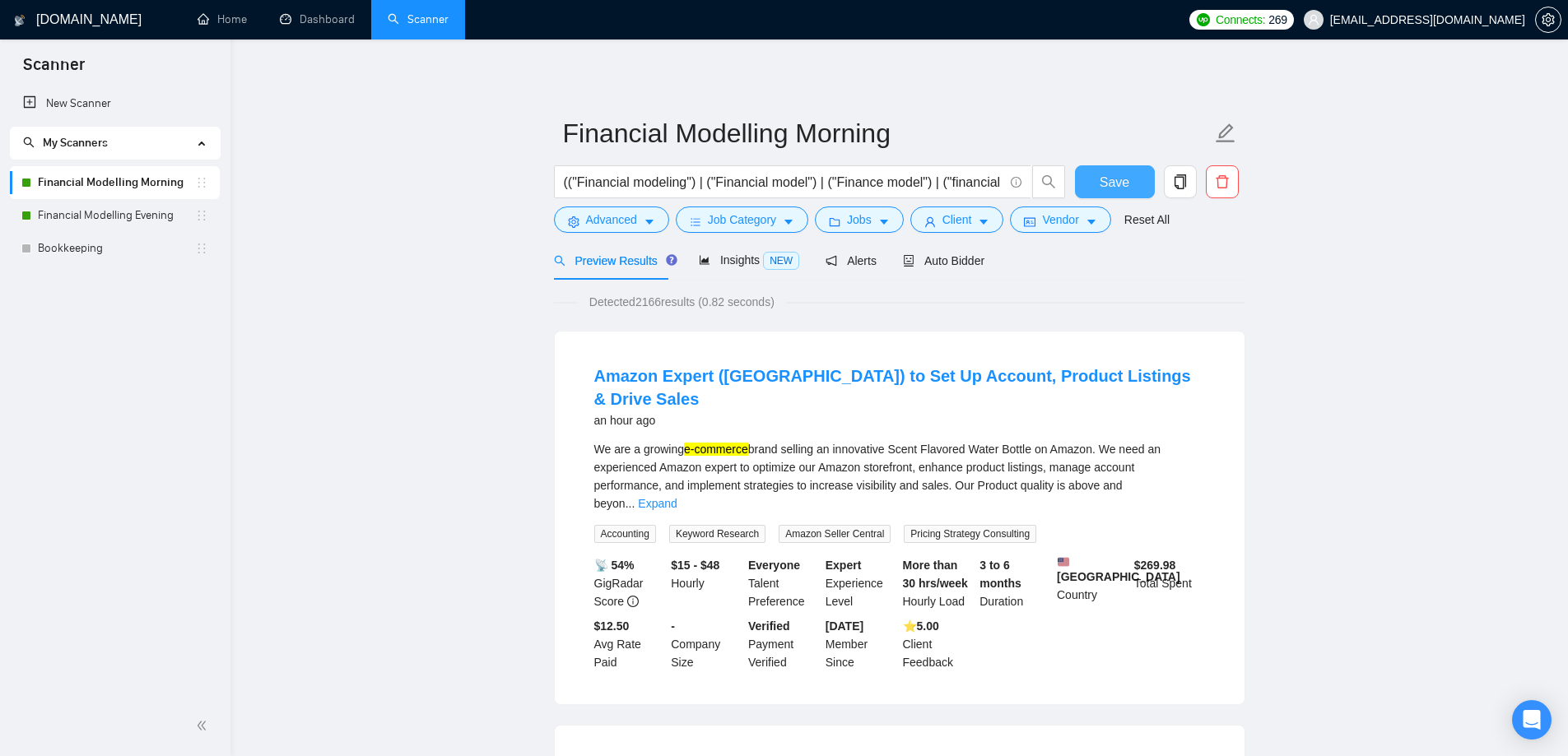
click at [1103, 178] on span "Save" at bounding box center [1115, 182] width 29 height 21
click at [602, 218] on span "Advanced" at bounding box center [611, 219] width 51 height 18
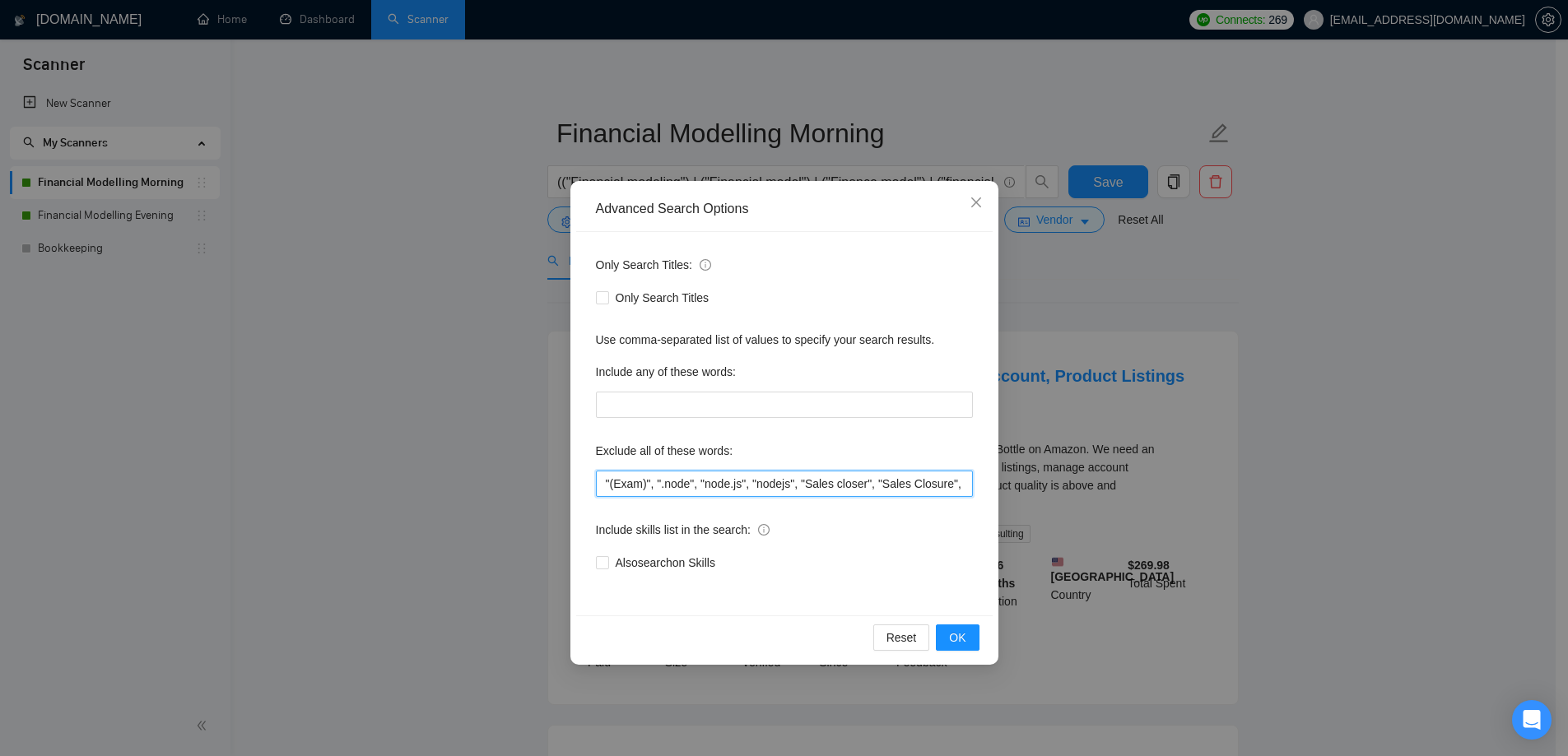
click at [728, 473] on input ""(Exam)", ".node", "node.js", "nodejs", "Sales closer", "Sales Closure", (API (…" at bounding box center [784, 483] width 377 height 27
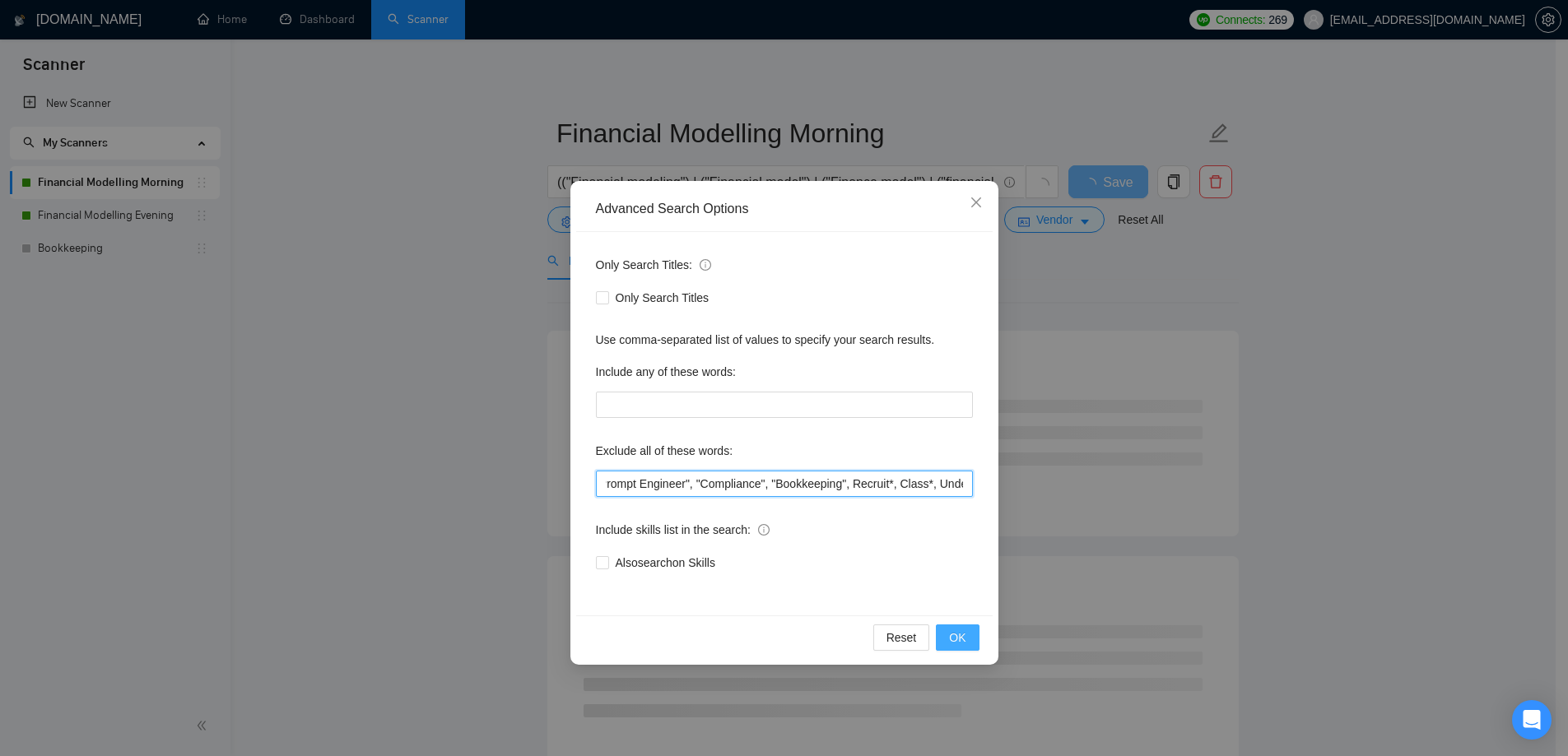
type input ""(Exam)", ".node", "node.js", "nodejs", "Sales closer", "Sales Closure", (API (…"
click at [964, 636] on span "OK" at bounding box center [957, 637] width 16 height 18
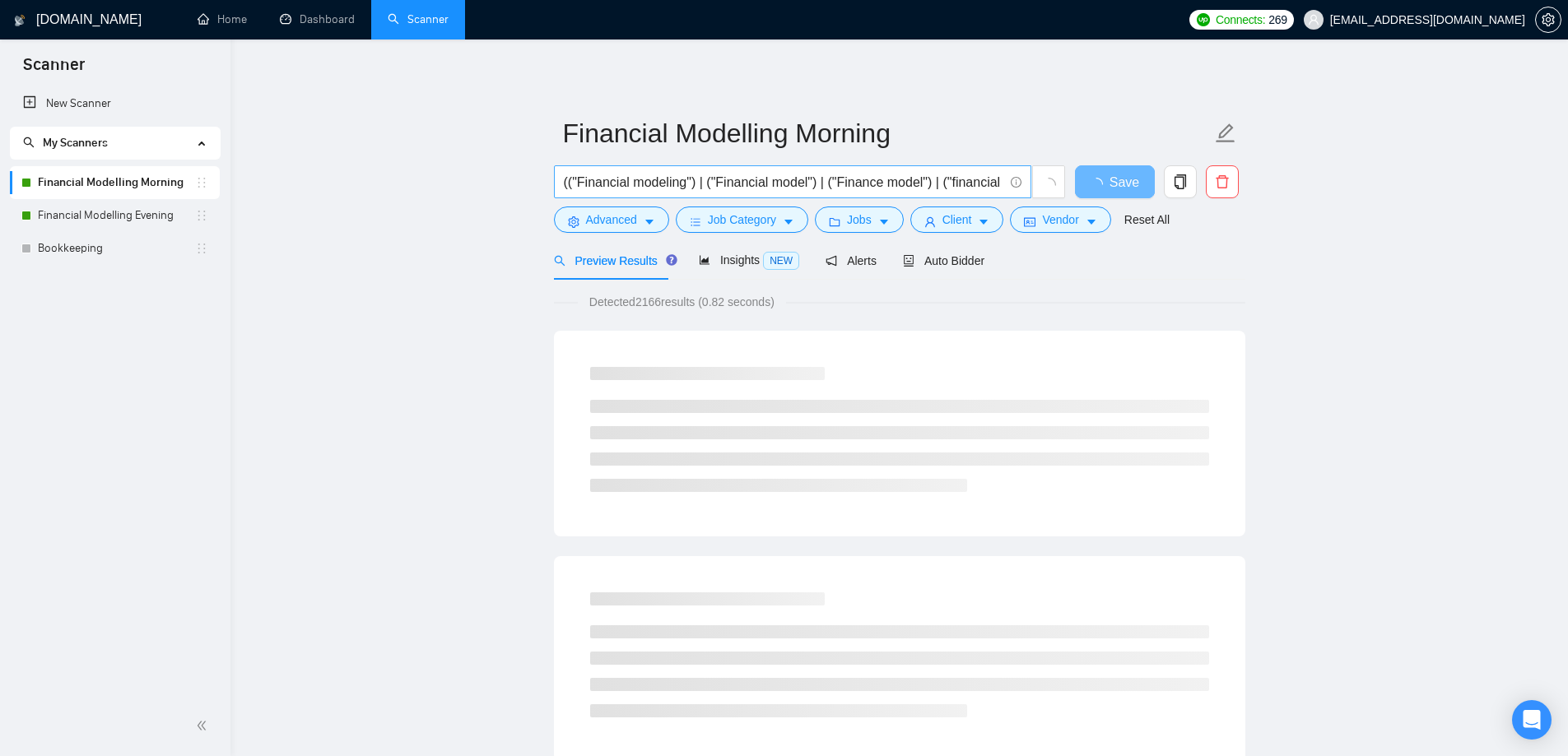
click at [916, 183] on input "(("Financial modeling") | ("Financial model") | ("Finance model") | ("financial…" at bounding box center [783, 182] width 439 height 21
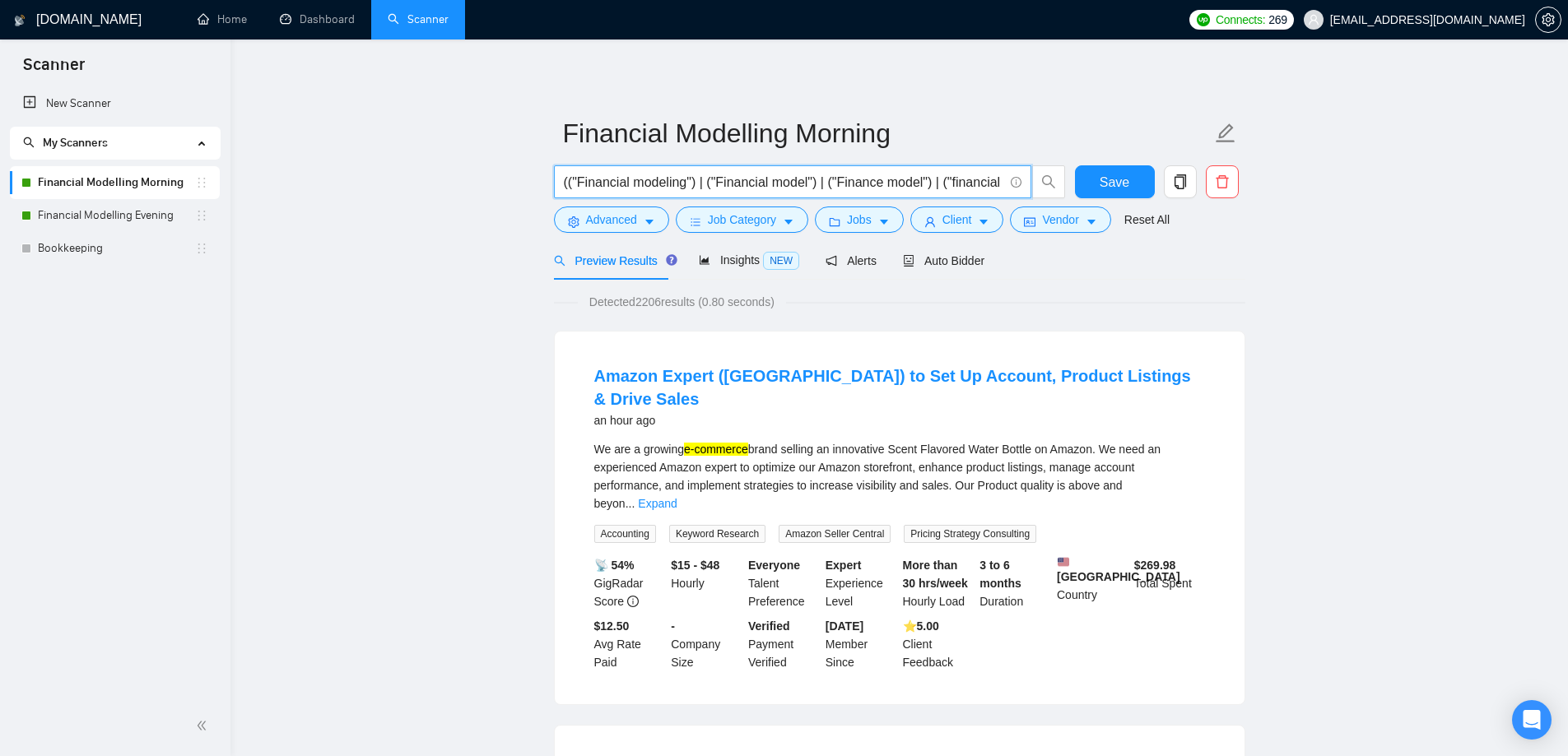
paste input ", Sales Development*, SDR"
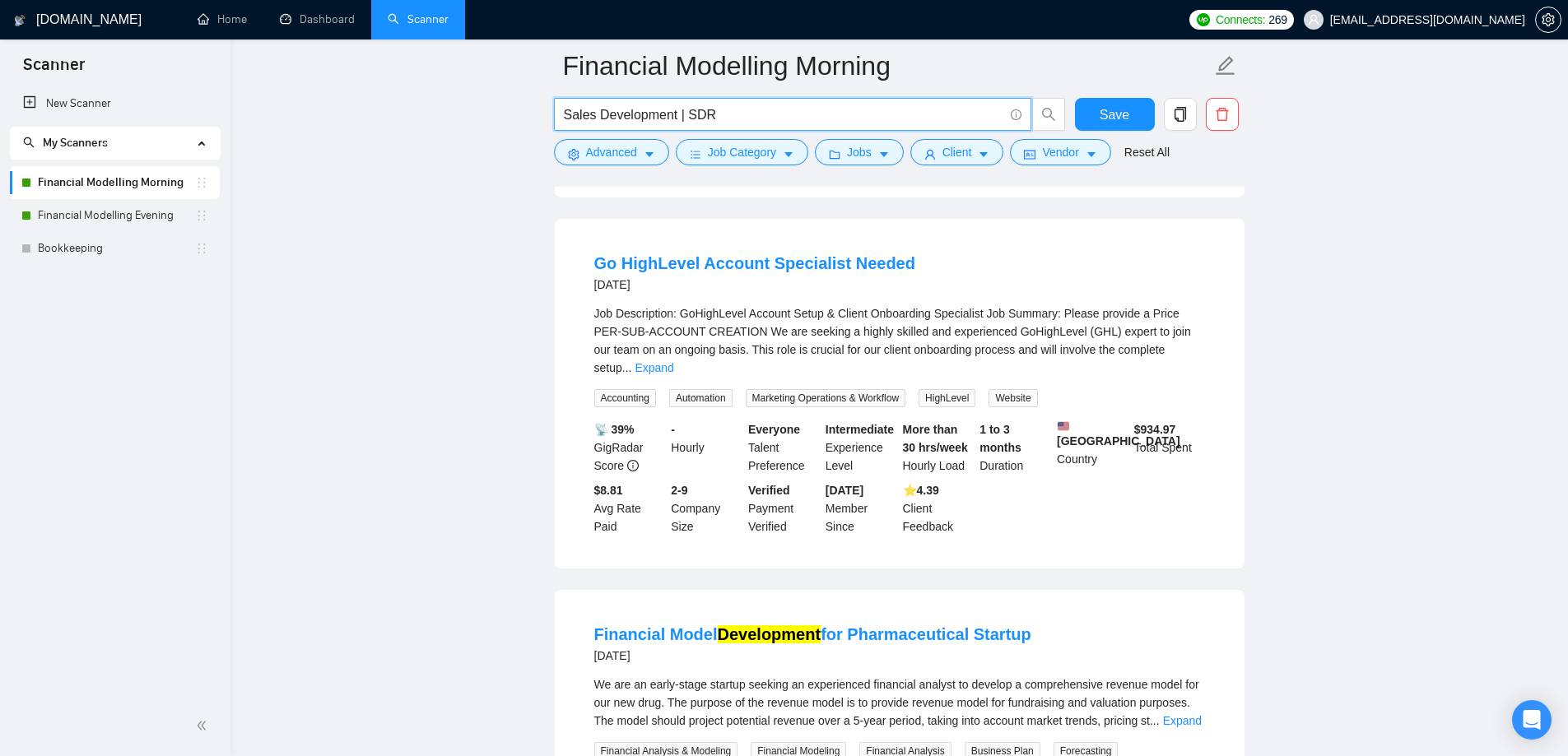
scroll to position [658, 0]
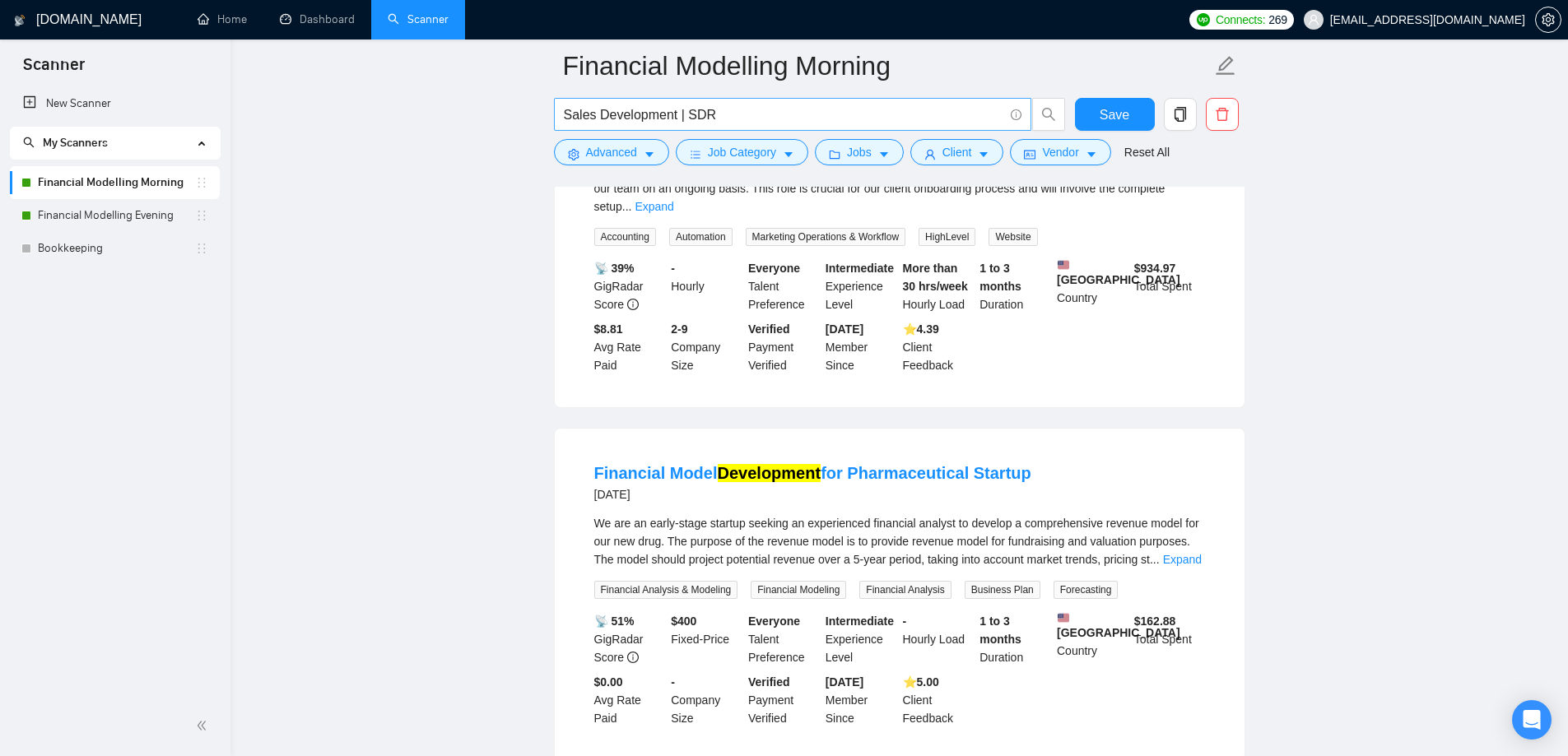
click at [559, 110] on span "Sales Development | SDR" at bounding box center [793, 114] width 477 height 33
click at [565, 117] on input "Sales Development | SDR" at bounding box center [783, 115] width 439 height 21
click at [686, 108] on input ""Sales Development | SDR" at bounding box center [783, 115] width 439 height 21
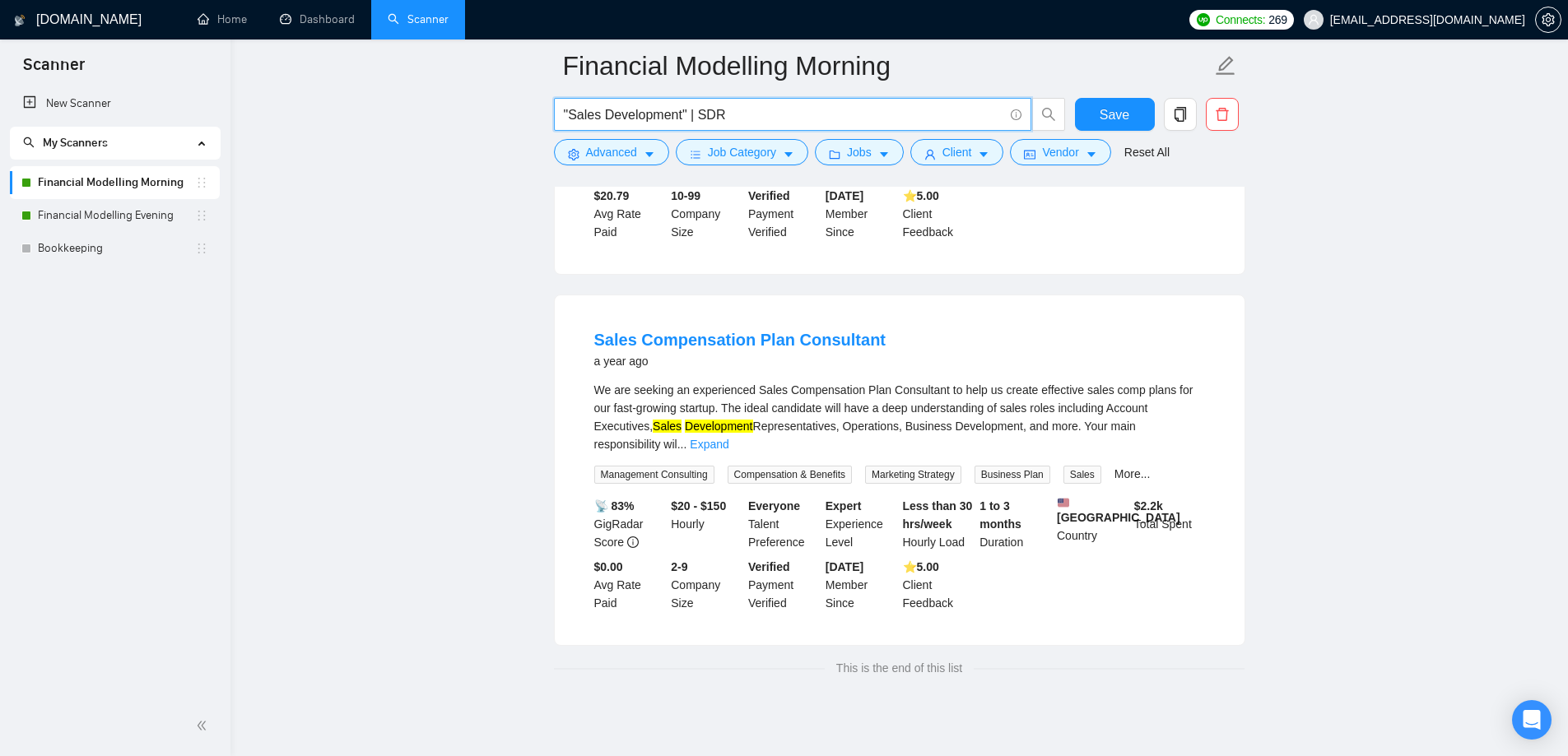
scroll to position [1557, 0]
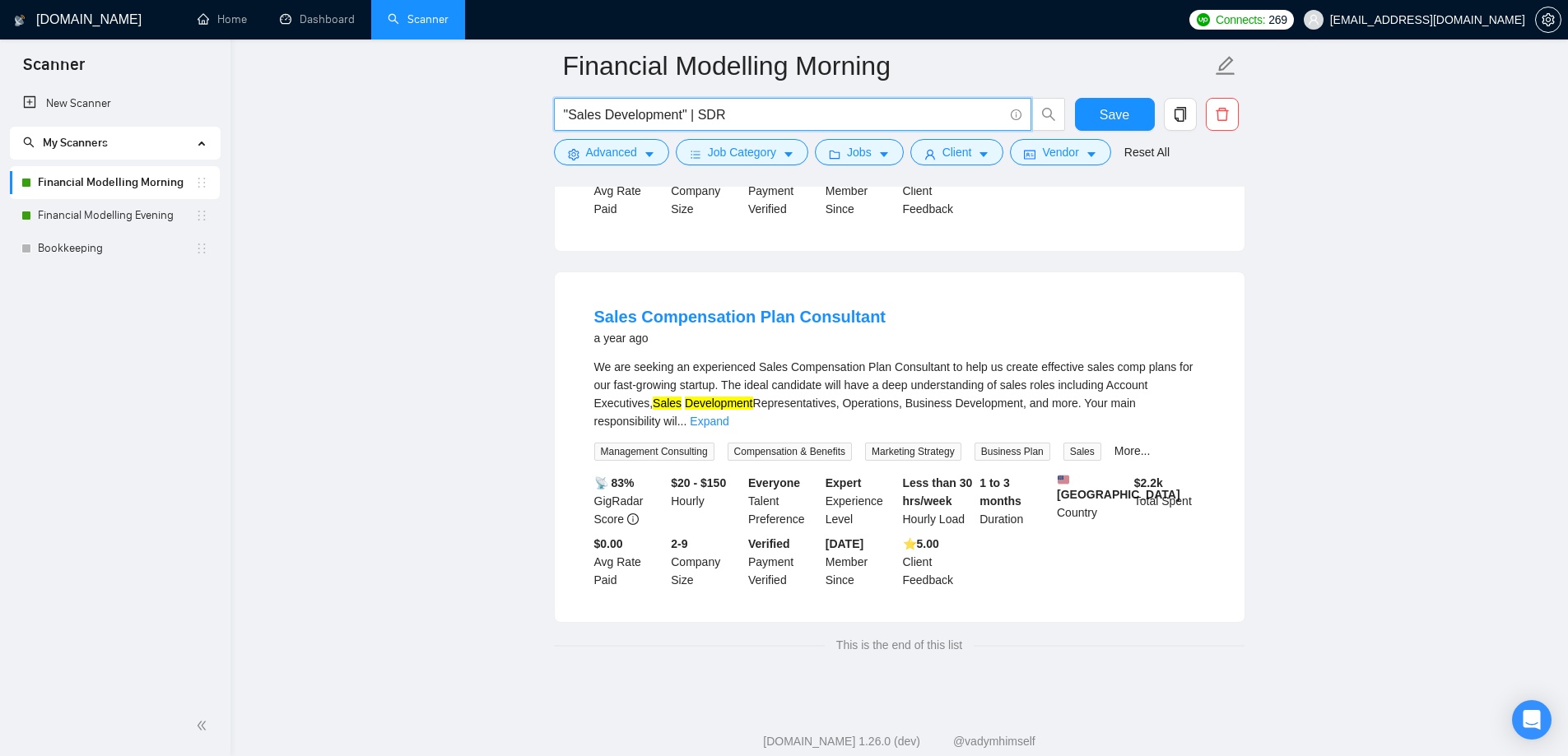
drag, startPoint x: 814, startPoint y: 115, endPoint x: 468, endPoint y: 110, distance: 346.0
type input ""Sales Development" | SDR"
click at [102, 217] on link "Financial Modelling Evening" at bounding box center [117, 216] width 157 height 33
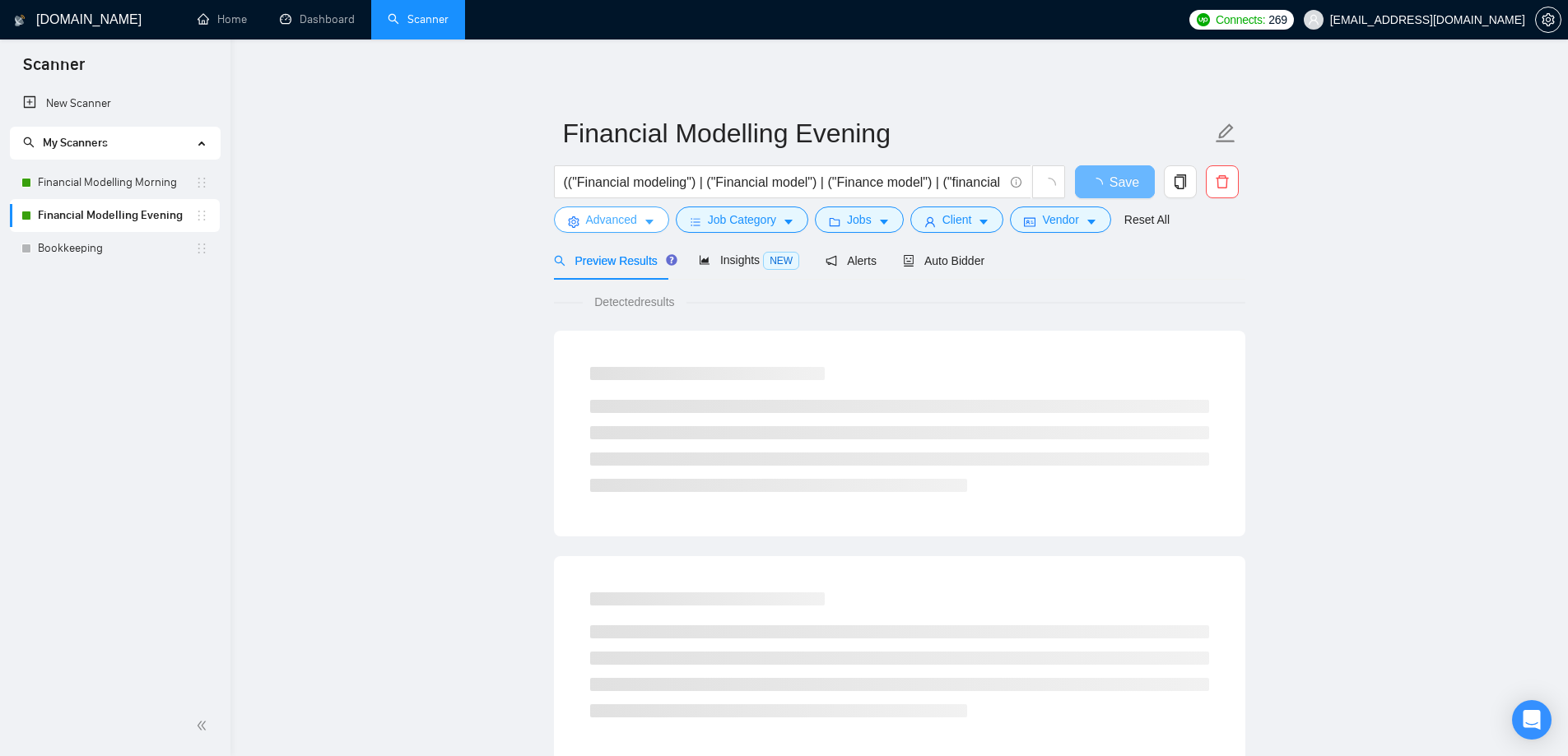
click at [610, 225] on span "Advanced" at bounding box center [611, 219] width 51 height 18
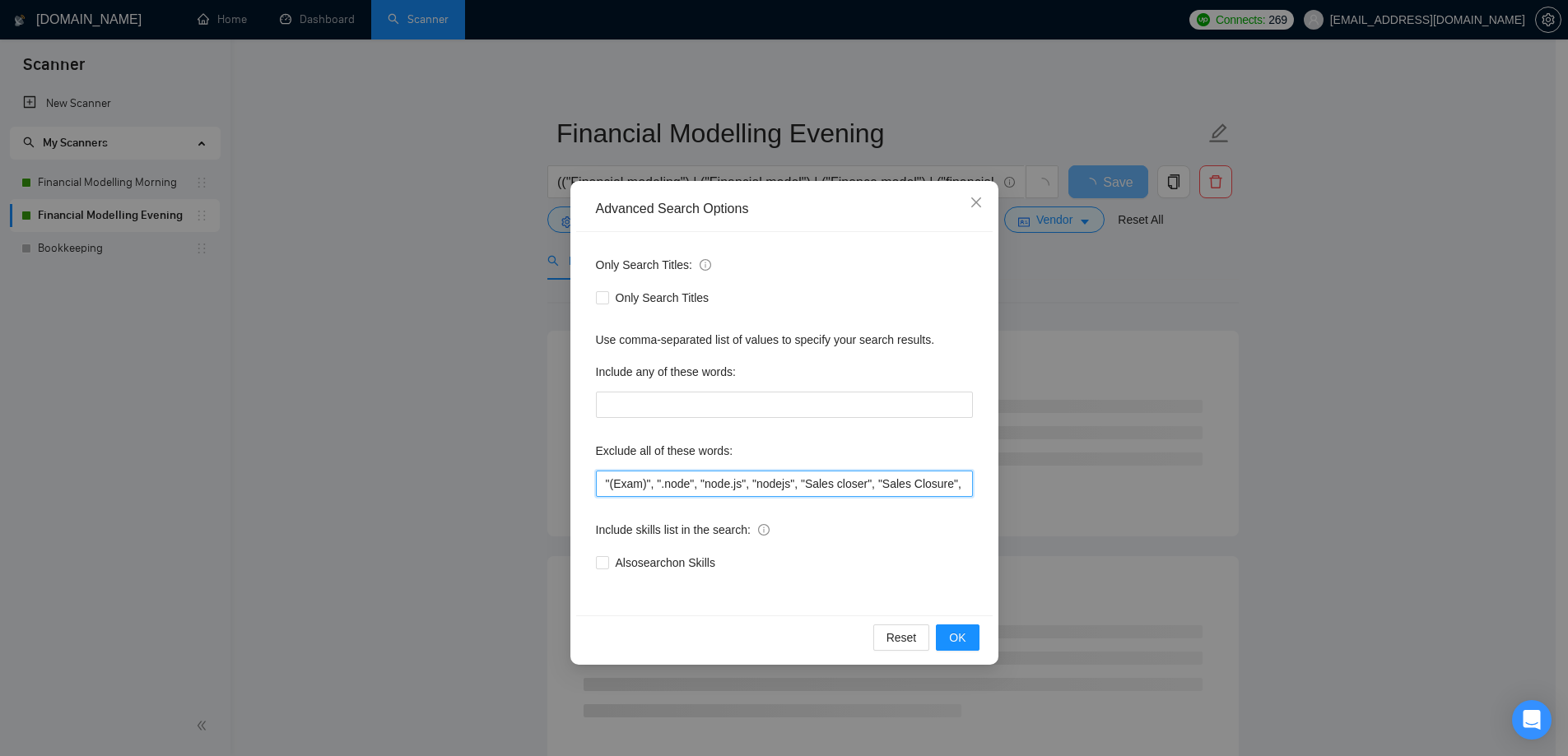
click at [831, 486] on input ""(Exam)", ".node", "node.js", "nodejs", "Sales closer", "Sales Closure", (API (…" at bounding box center [784, 483] width 377 height 27
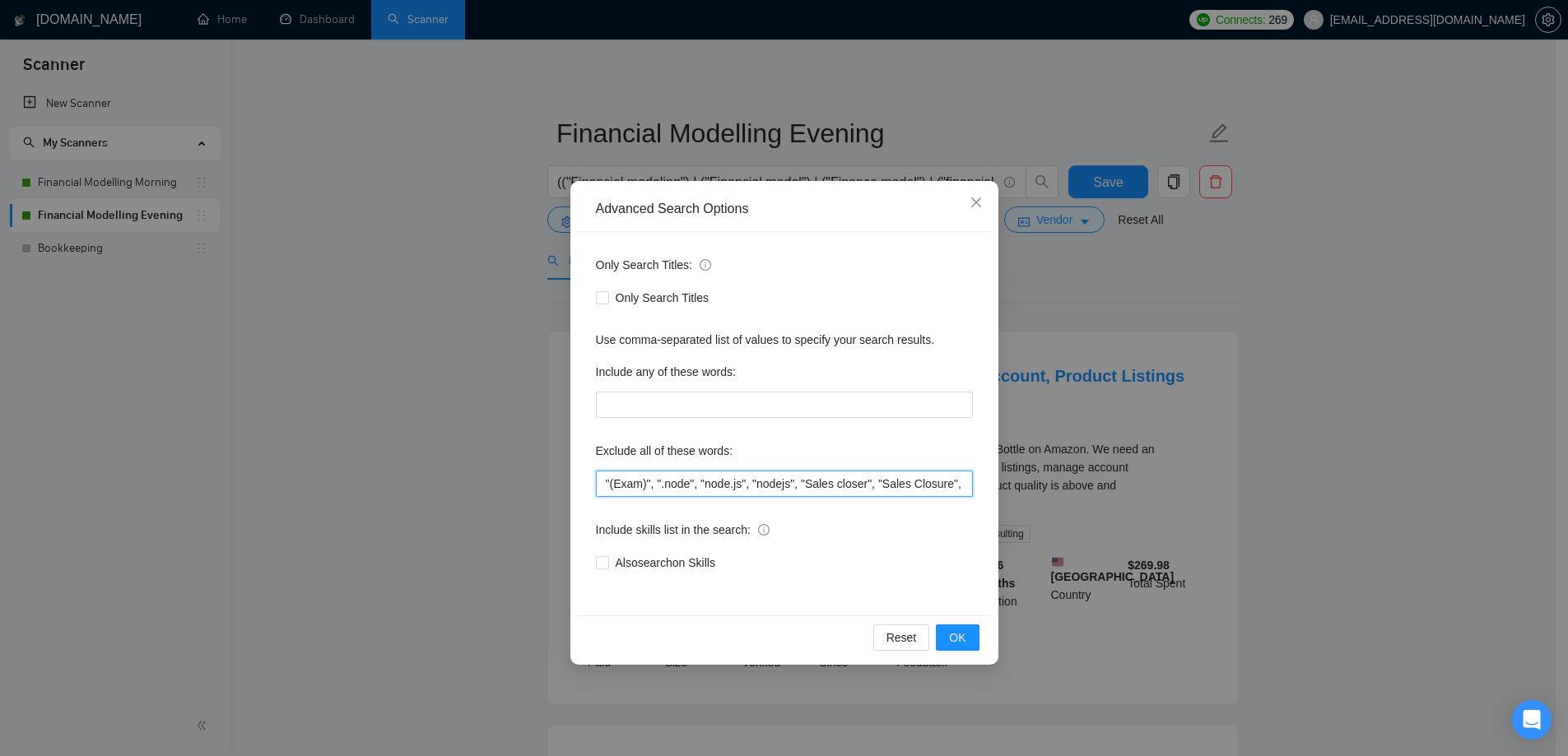
scroll to position [0, 870]
paste input ""Sales Development" | SDR"
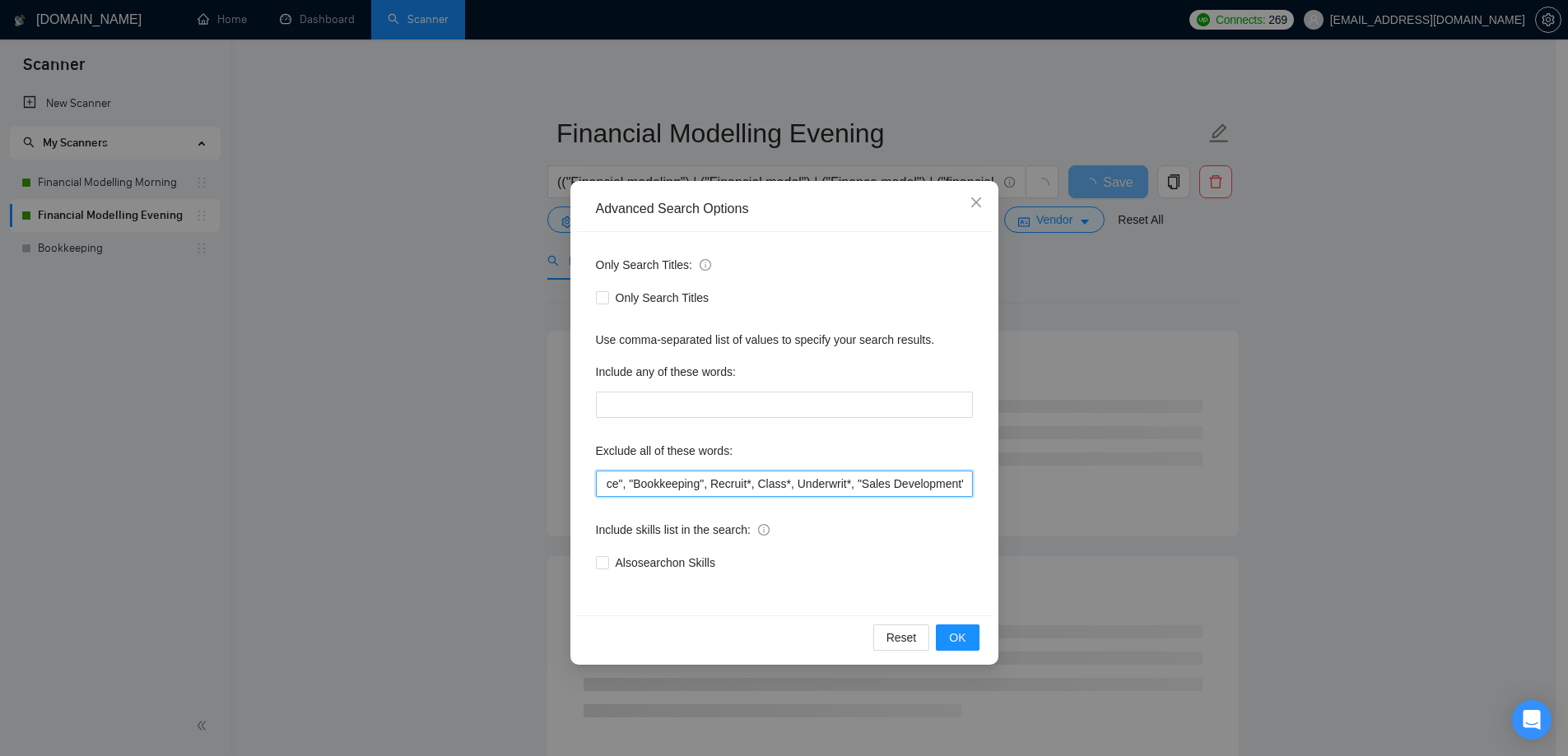
scroll to position [0, 875]
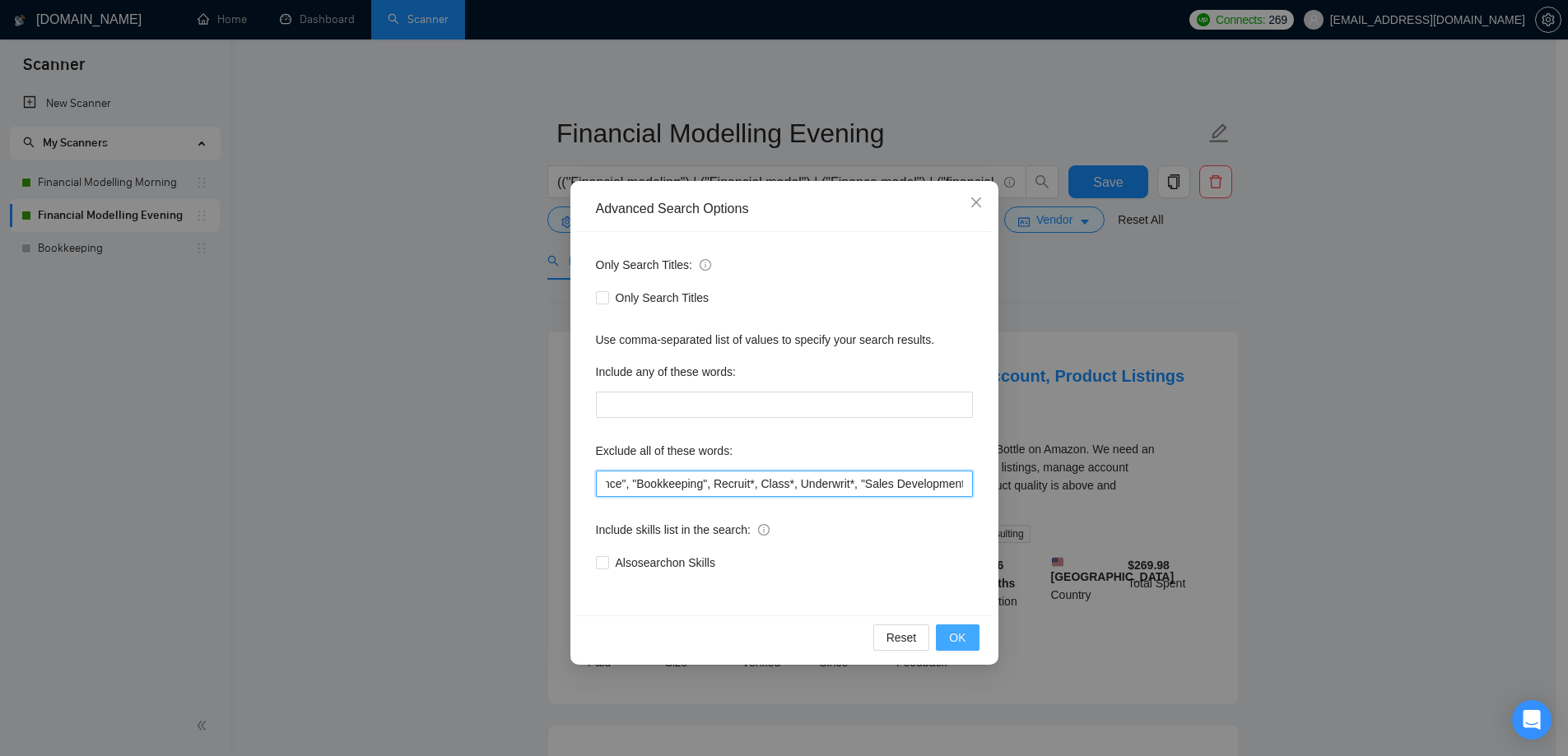
type input ""(Exam)", ".node", "node.js", "nodejs", "Sales closer", "Sales Closure", (API (…"
click at [966, 639] on button "OK" at bounding box center [958, 638] width 43 height 27
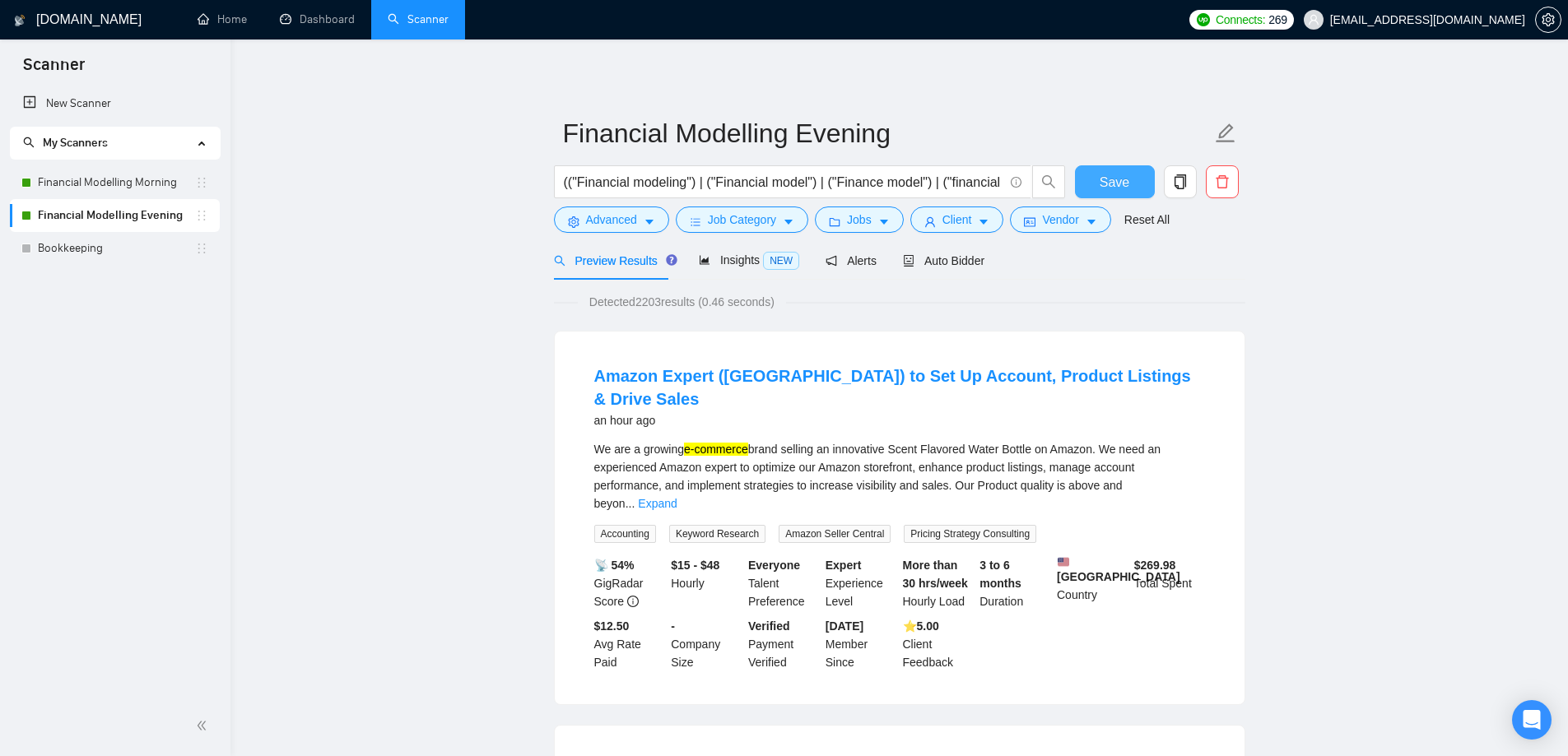
click at [1123, 190] on span "Save" at bounding box center [1115, 182] width 29 height 21
click at [66, 187] on link "Financial Modelling Morning" at bounding box center [117, 183] width 157 height 33
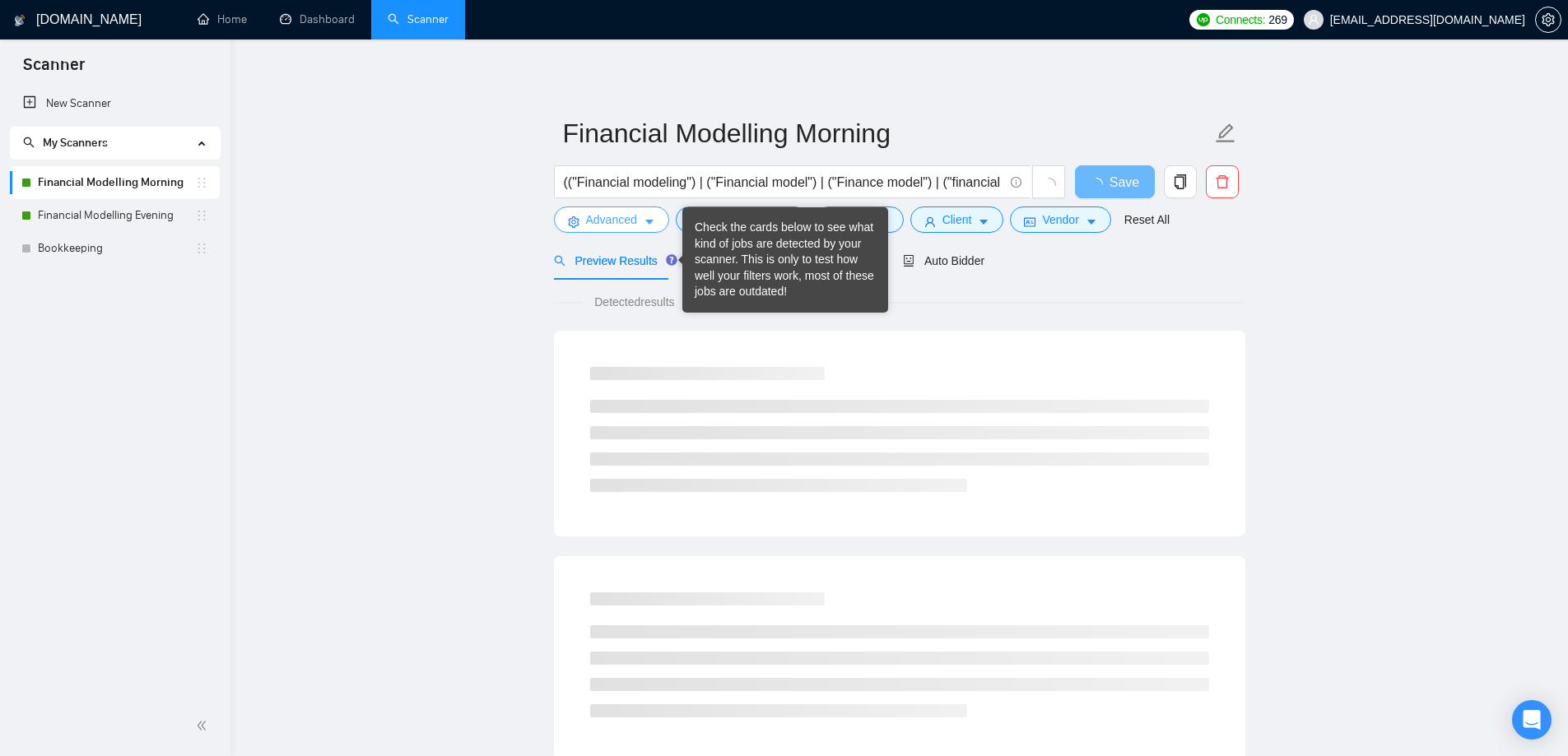
click at [608, 219] on span "Advanced" at bounding box center [611, 219] width 51 height 18
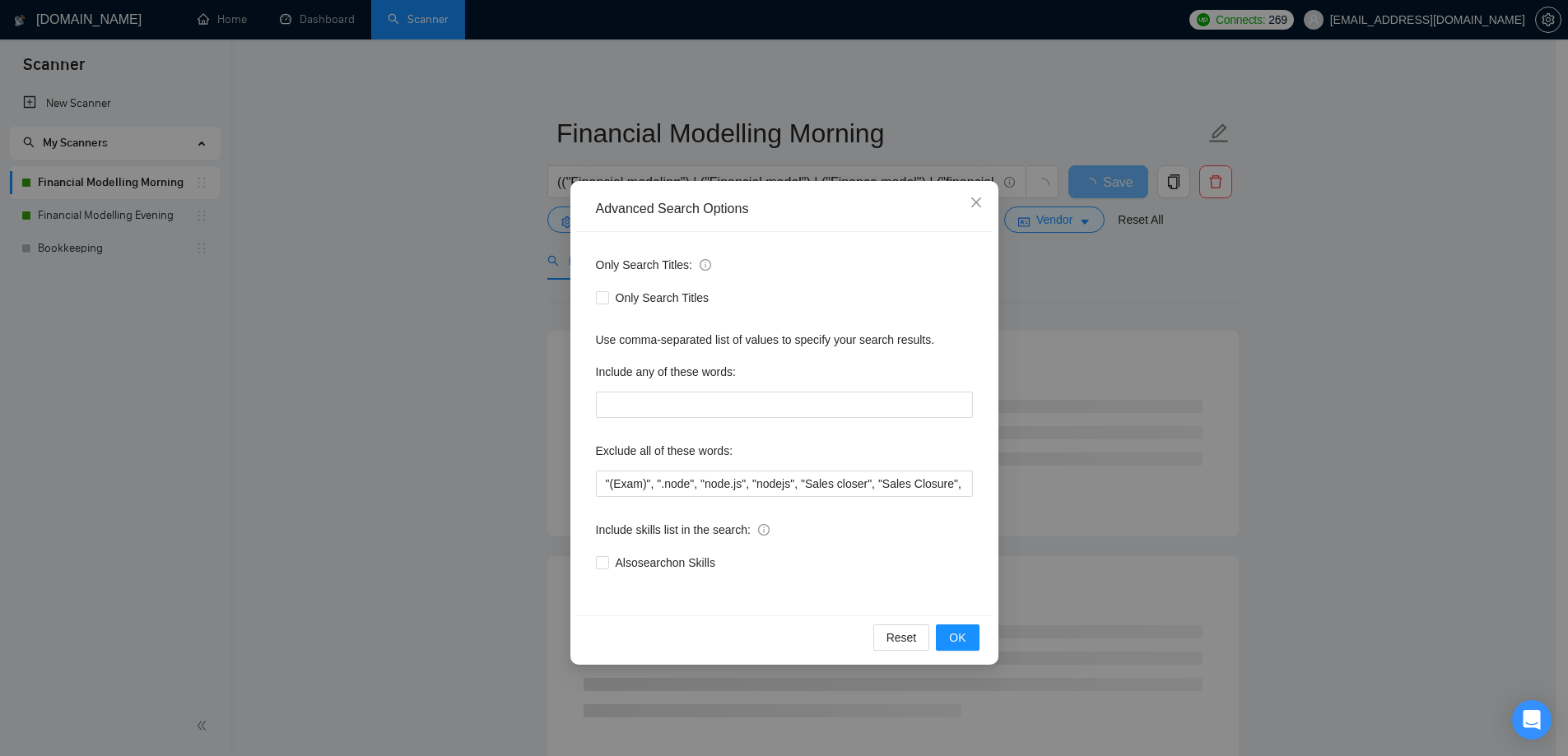
click at [383, 410] on div "Advanced Search Options Only Search Titles: Only Search Titles Use comma-separa…" at bounding box center [784, 378] width 1568 height 756
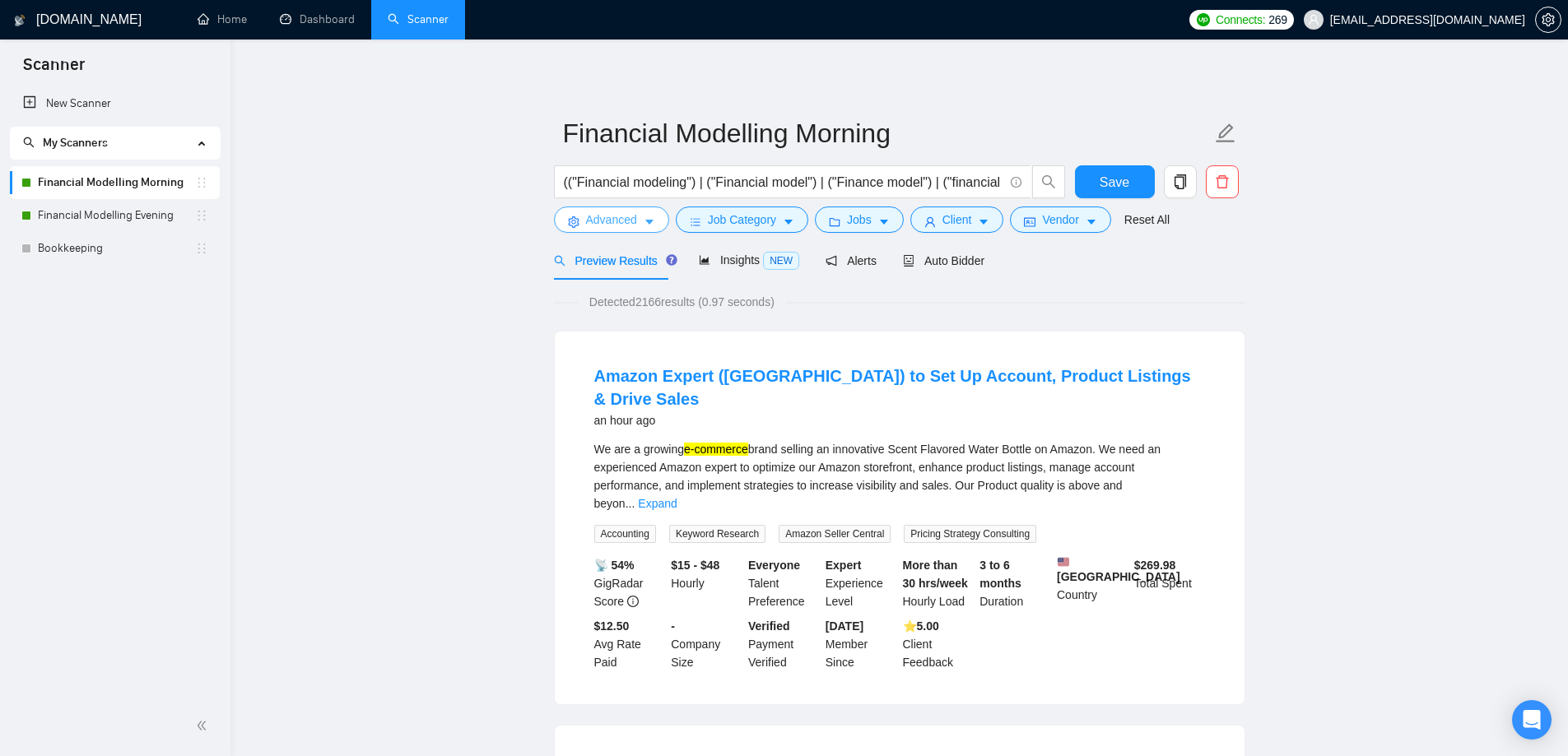
click at [601, 232] on button "Advanced" at bounding box center [611, 219] width 115 height 27
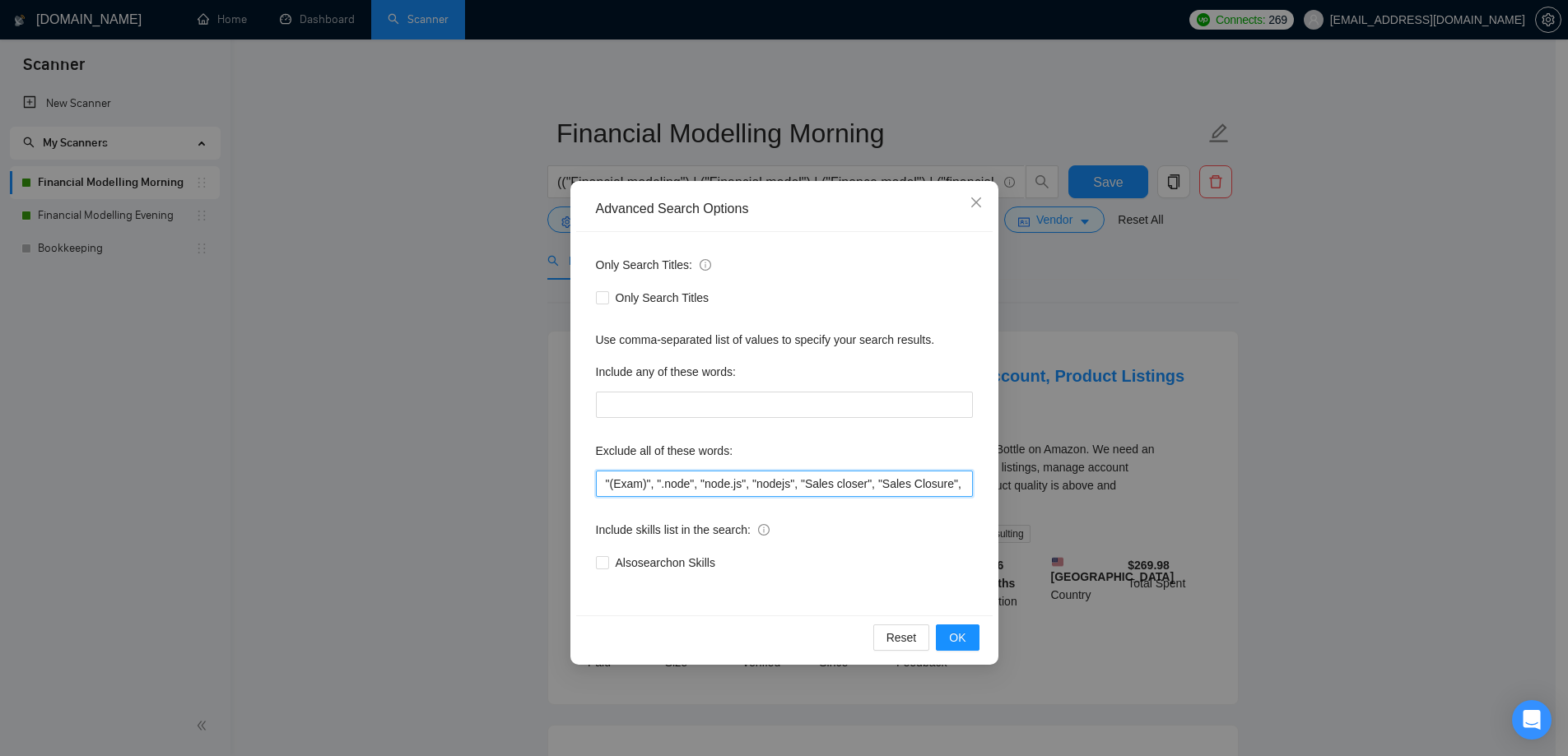
click at [780, 486] on input ""(Exam)", ".node", "node.js", "nodejs", "Sales closer", "Sales Closure", (API (…" at bounding box center [784, 483] width 377 height 27
paste input ""Sales Development""
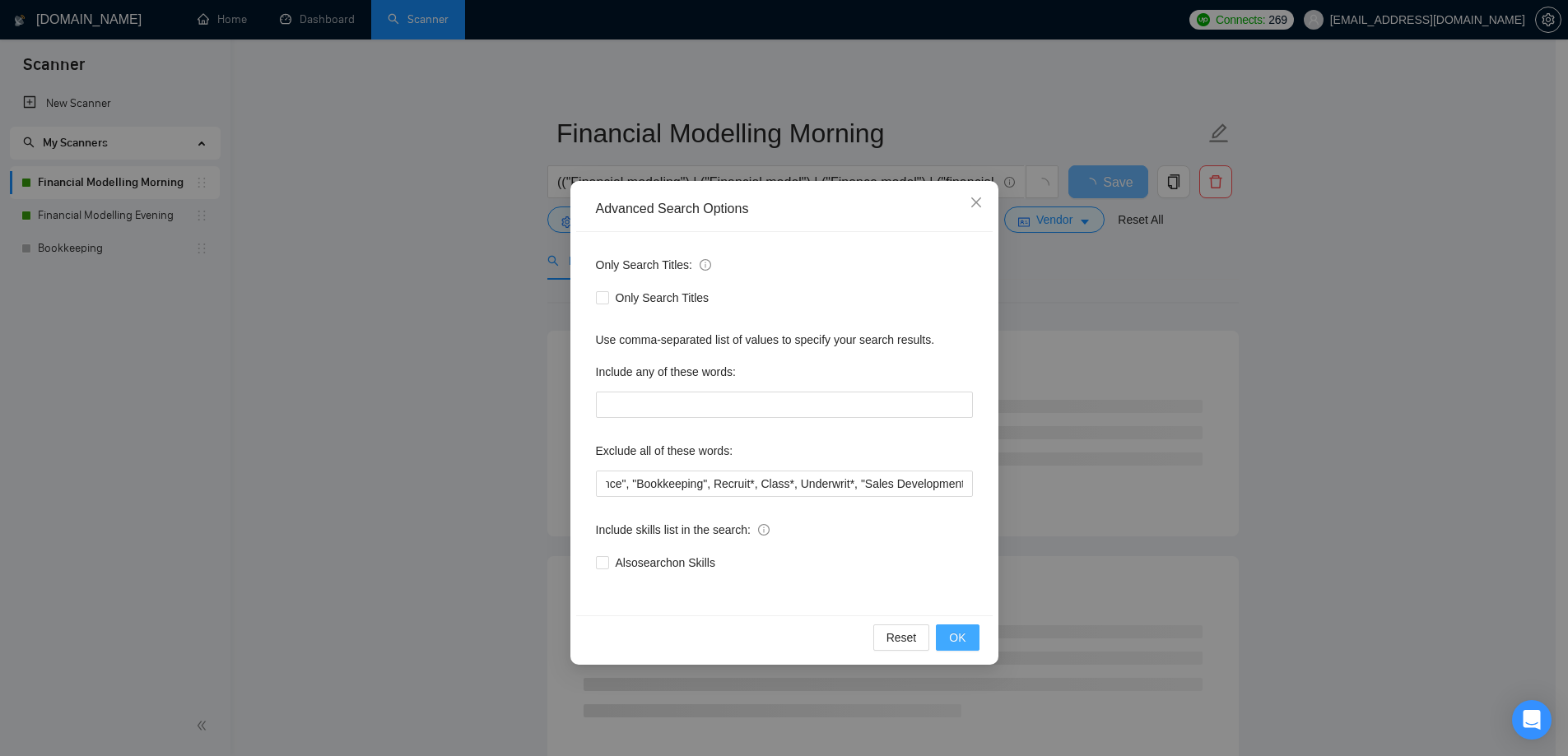
click at [962, 646] on span "OK" at bounding box center [957, 637] width 16 height 18
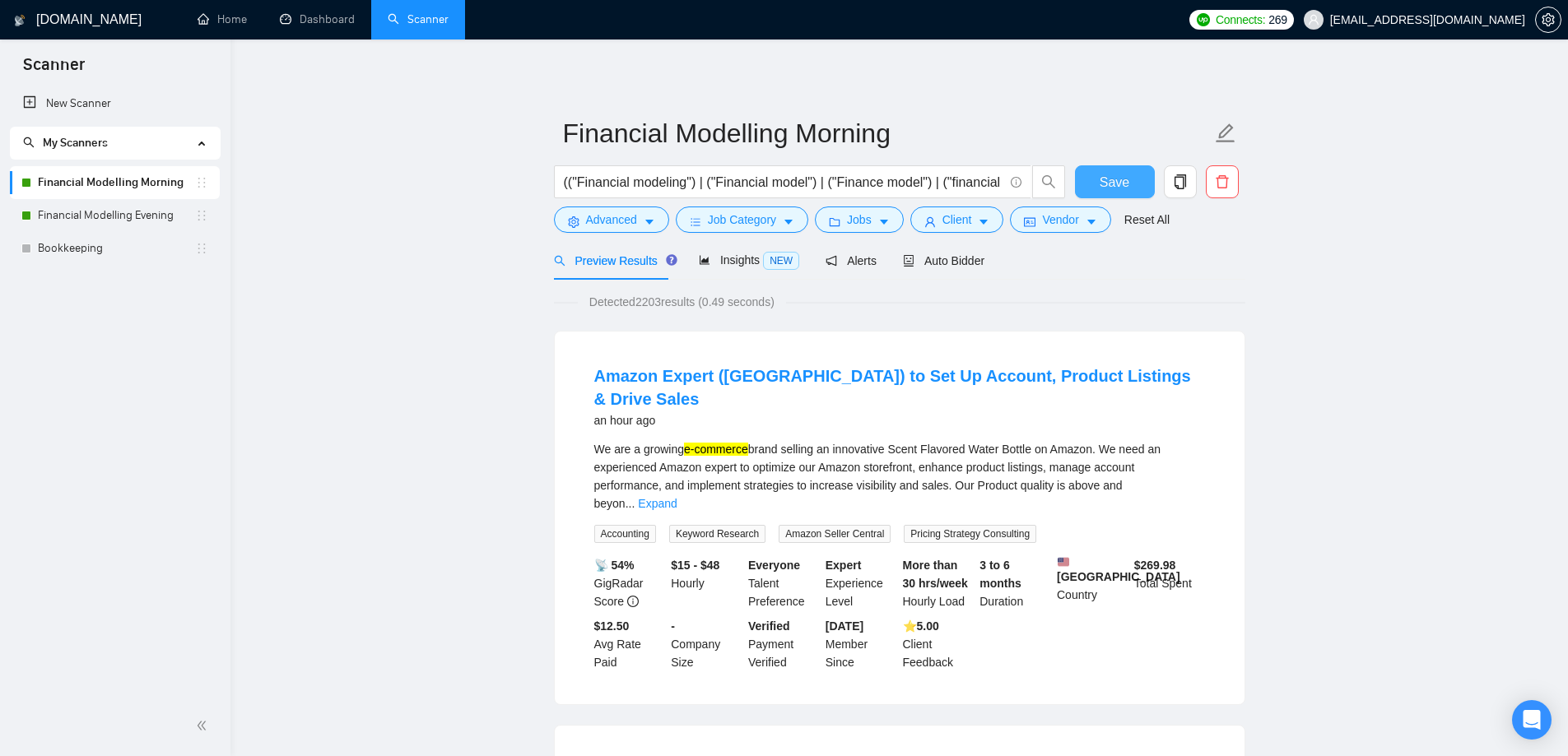
click at [1106, 187] on span "Save" at bounding box center [1115, 182] width 29 height 21
click at [615, 221] on span "Advanced" at bounding box center [611, 219] width 51 height 18
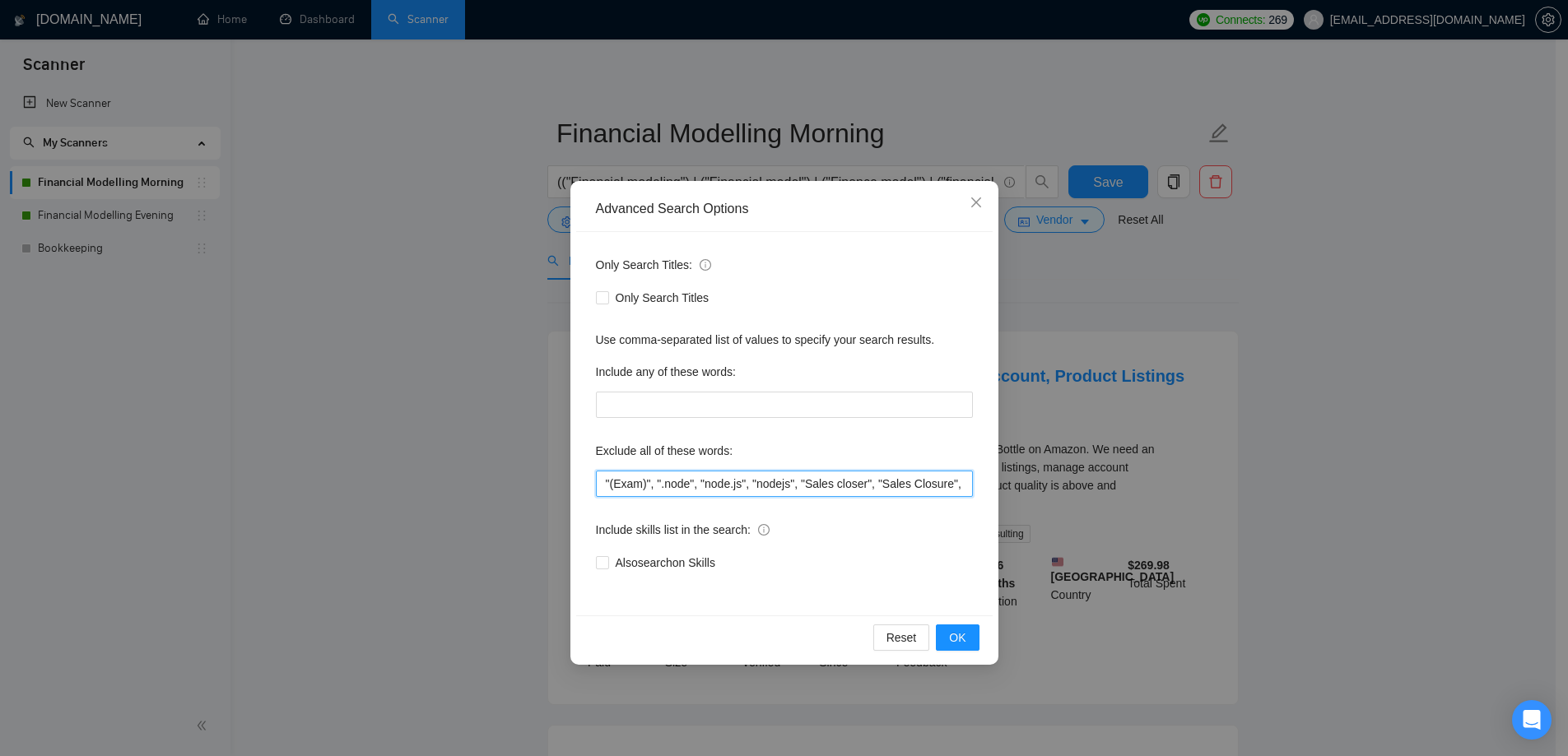
click at [782, 478] on input ""(Exam)", ".node", "node.js", "nodejs", "Sales closer", "Sales Closure", (API (…" at bounding box center [784, 483] width 377 height 27
click at [964, 647] on button "OK" at bounding box center [958, 638] width 43 height 27
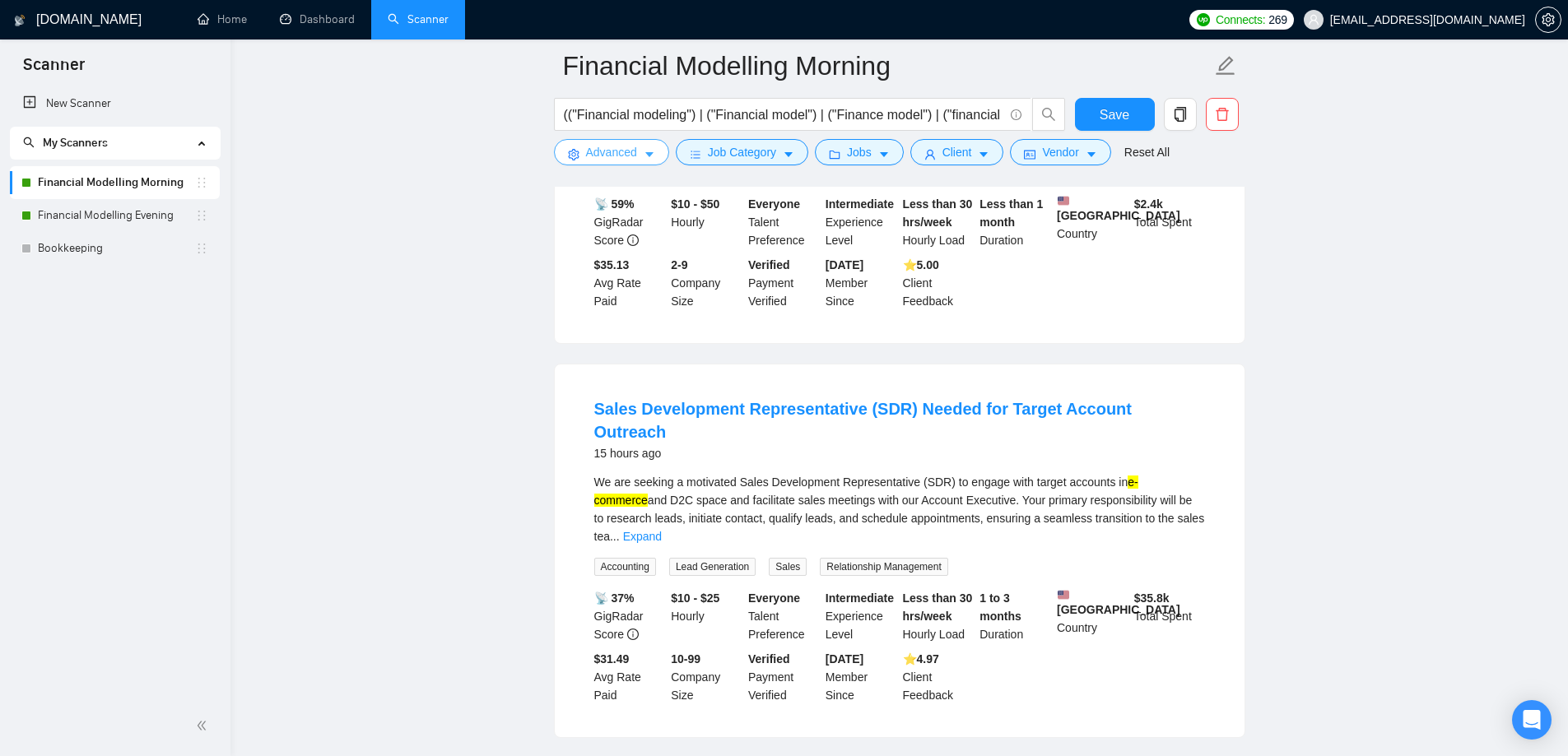
scroll to position [1152, 0]
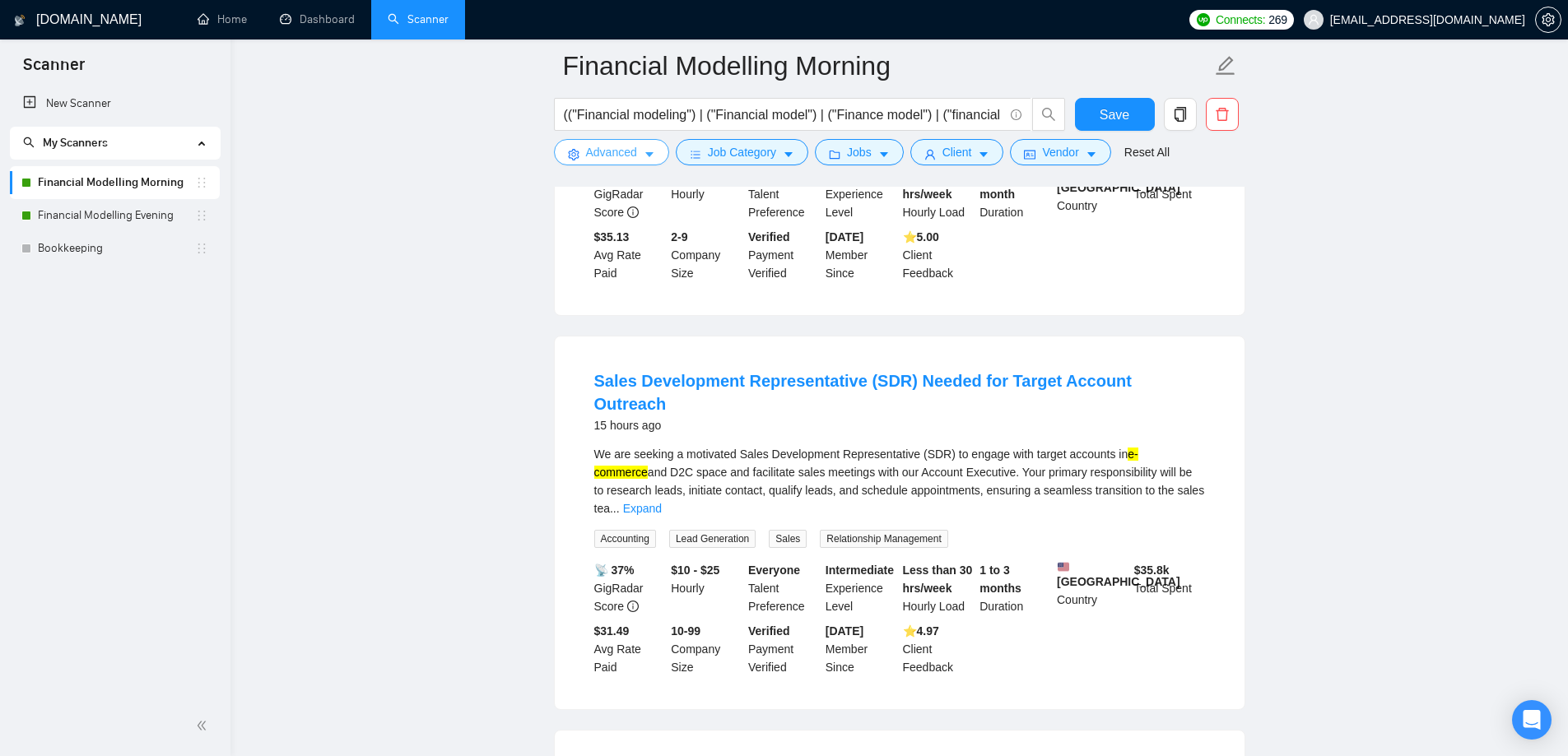
click at [603, 158] on span "Advanced" at bounding box center [611, 152] width 51 height 18
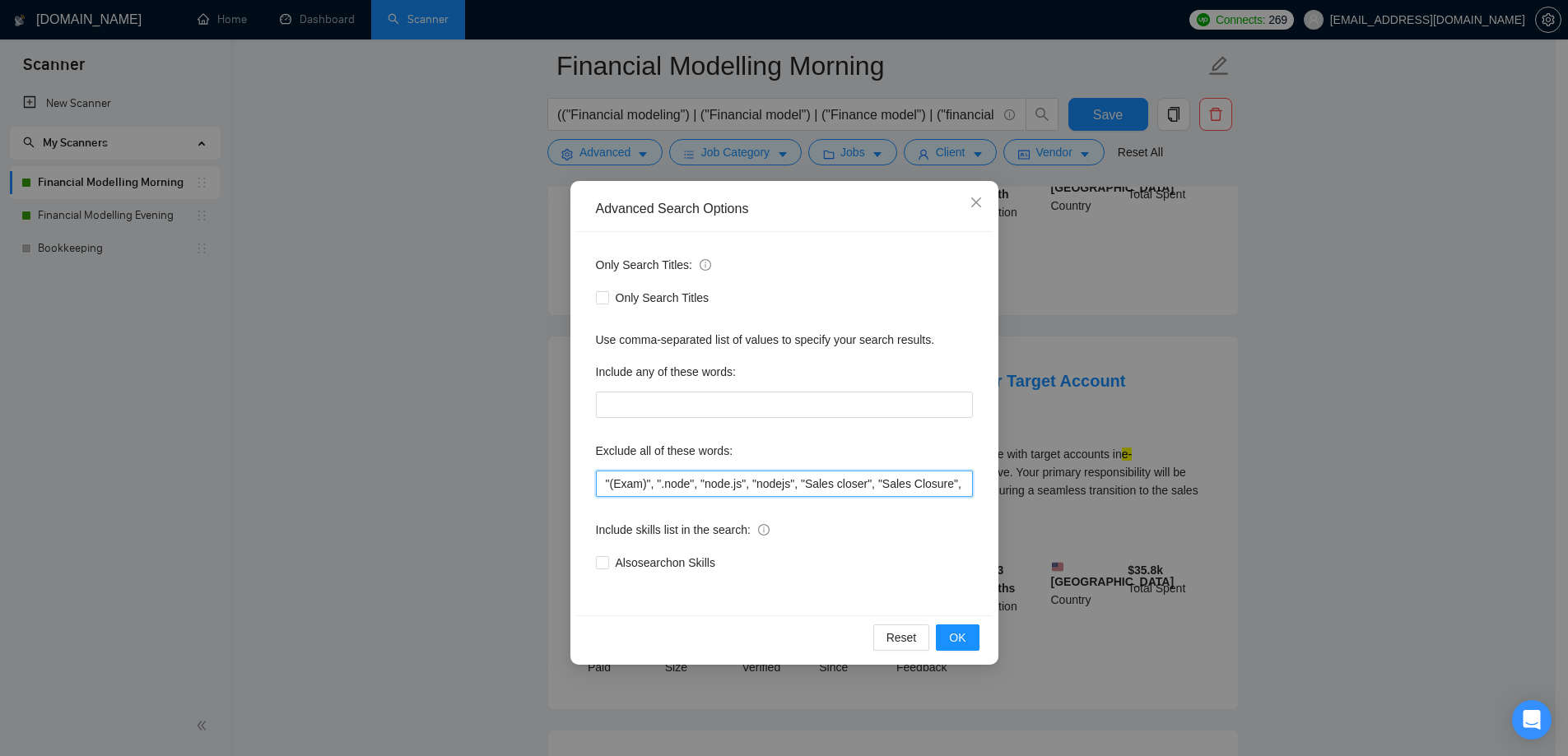
click at [759, 480] on input ""(Exam)", ".node", "node.js", "nodejs", "Sales closer", "Sales Closure", (API (…" at bounding box center [784, 483] width 377 height 27
click at [953, 647] on button "OK" at bounding box center [958, 638] width 43 height 27
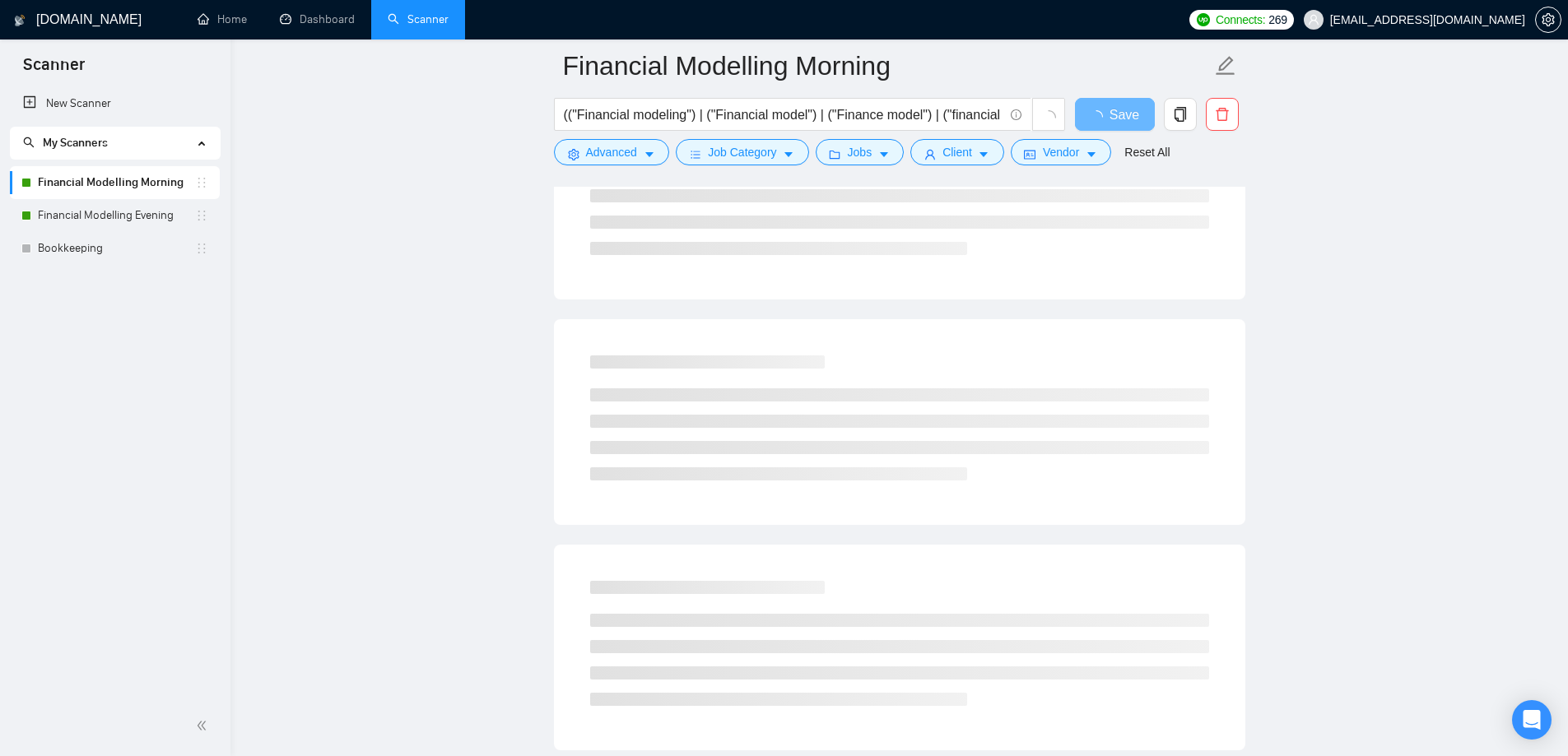
click at [357, 381] on main "Financial Modelling Morning (("Financial modeling") | ("Financial model") | ("F…" at bounding box center [899, 190] width 1285 height 2553
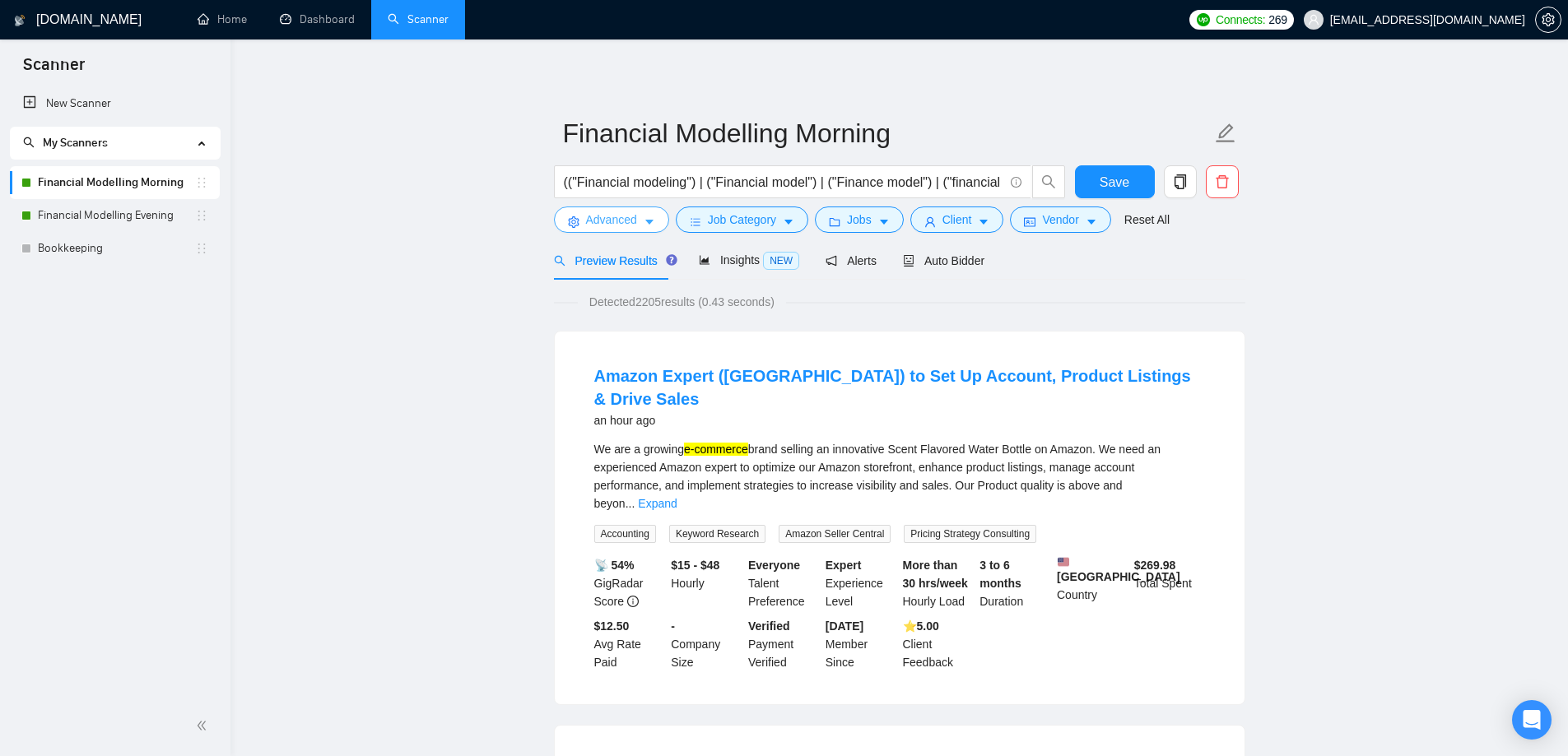
click at [597, 225] on span "Advanced" at bounding box center [611, 219] width 51 height 18
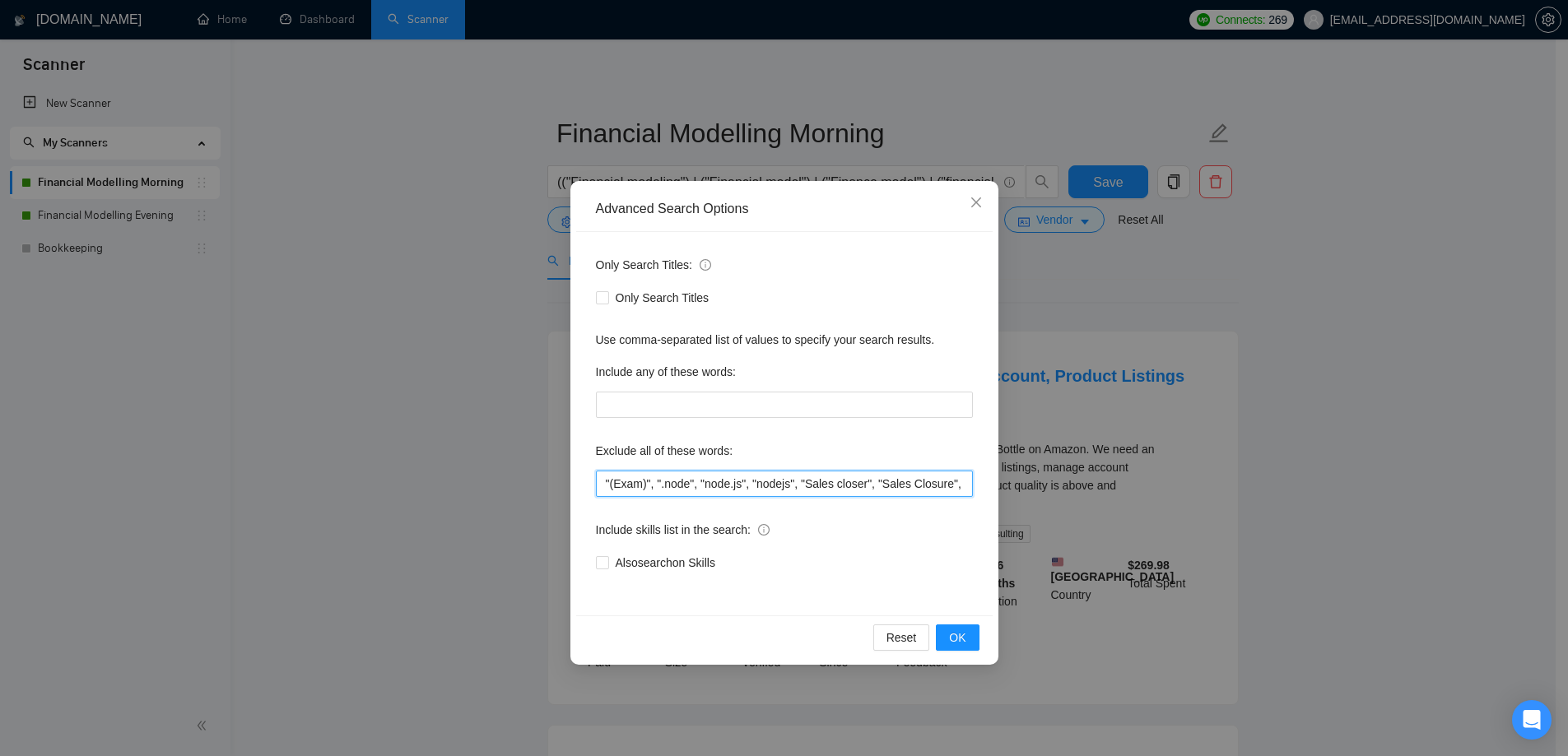
click at [692, 479] on input ""(Exam)", ".node", "node.js", "nodejs", "Sales closer", "Sales Closure", (API (…" at bounding box center [784, 483] width 377 height 27
click at [964, 627] on button "OK" at bounding box center [958, 638] width 43 height 27
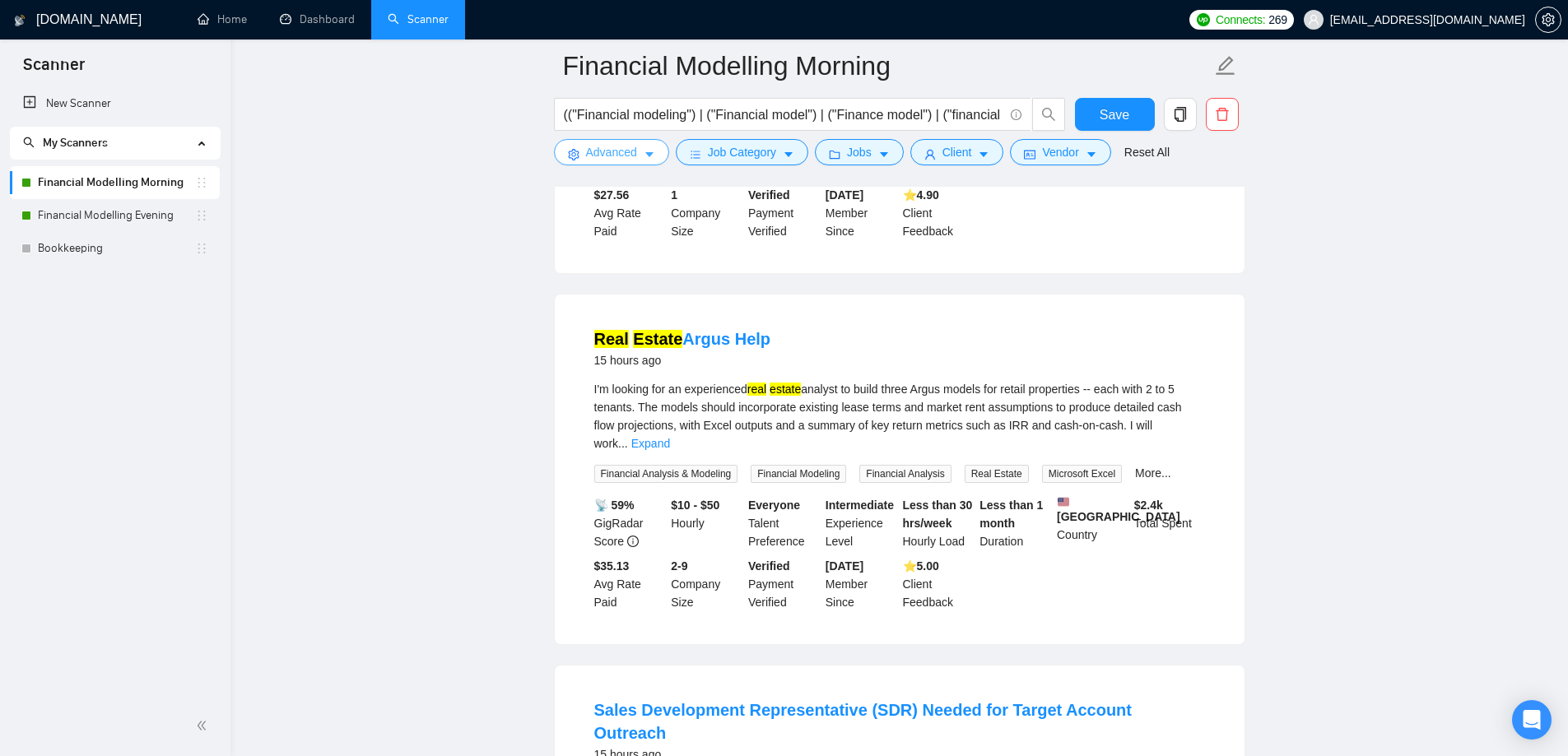
scroll to position [1152, 0]
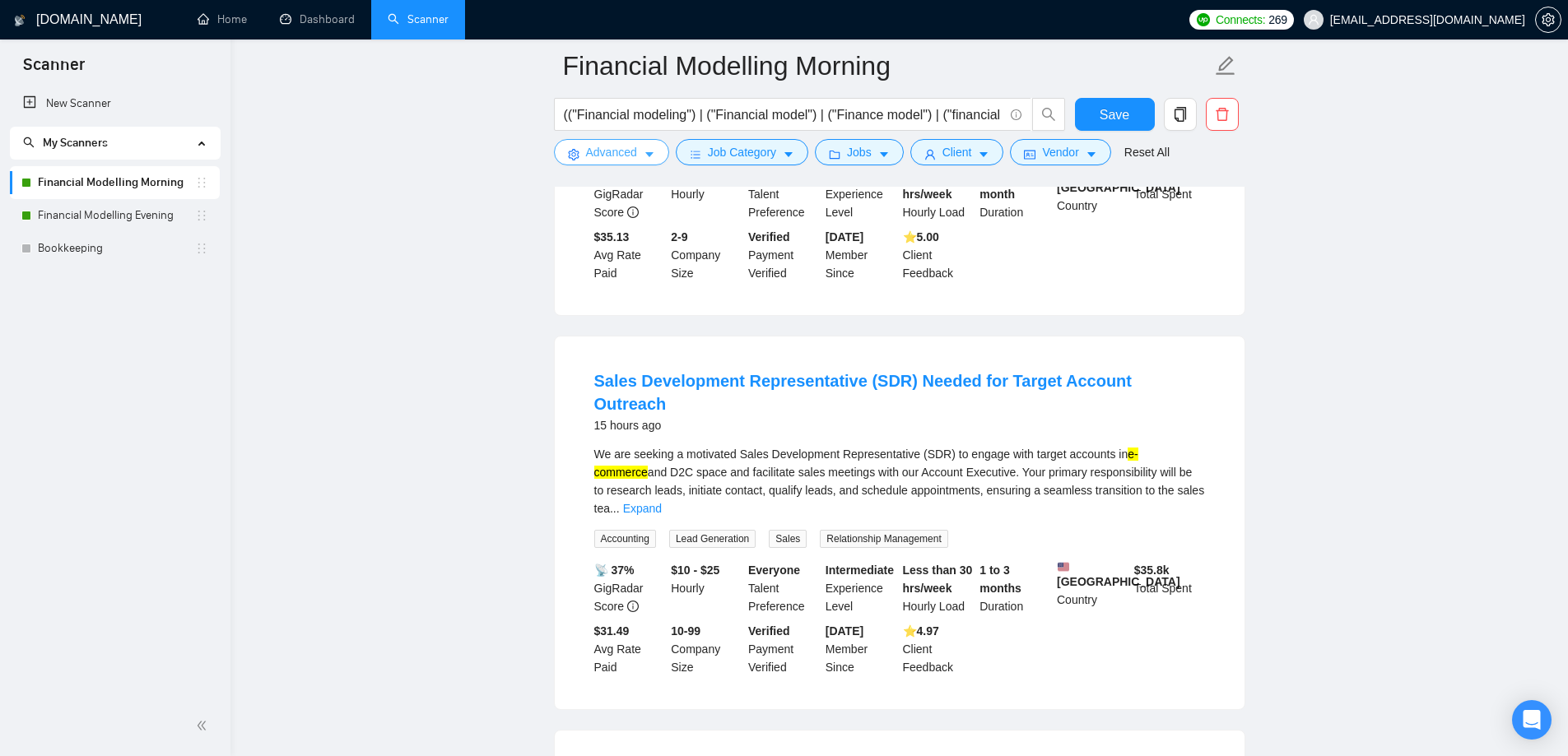
click at [616, 144] on span "Advanced" at bounding box center [611, 152] width 51 height 18
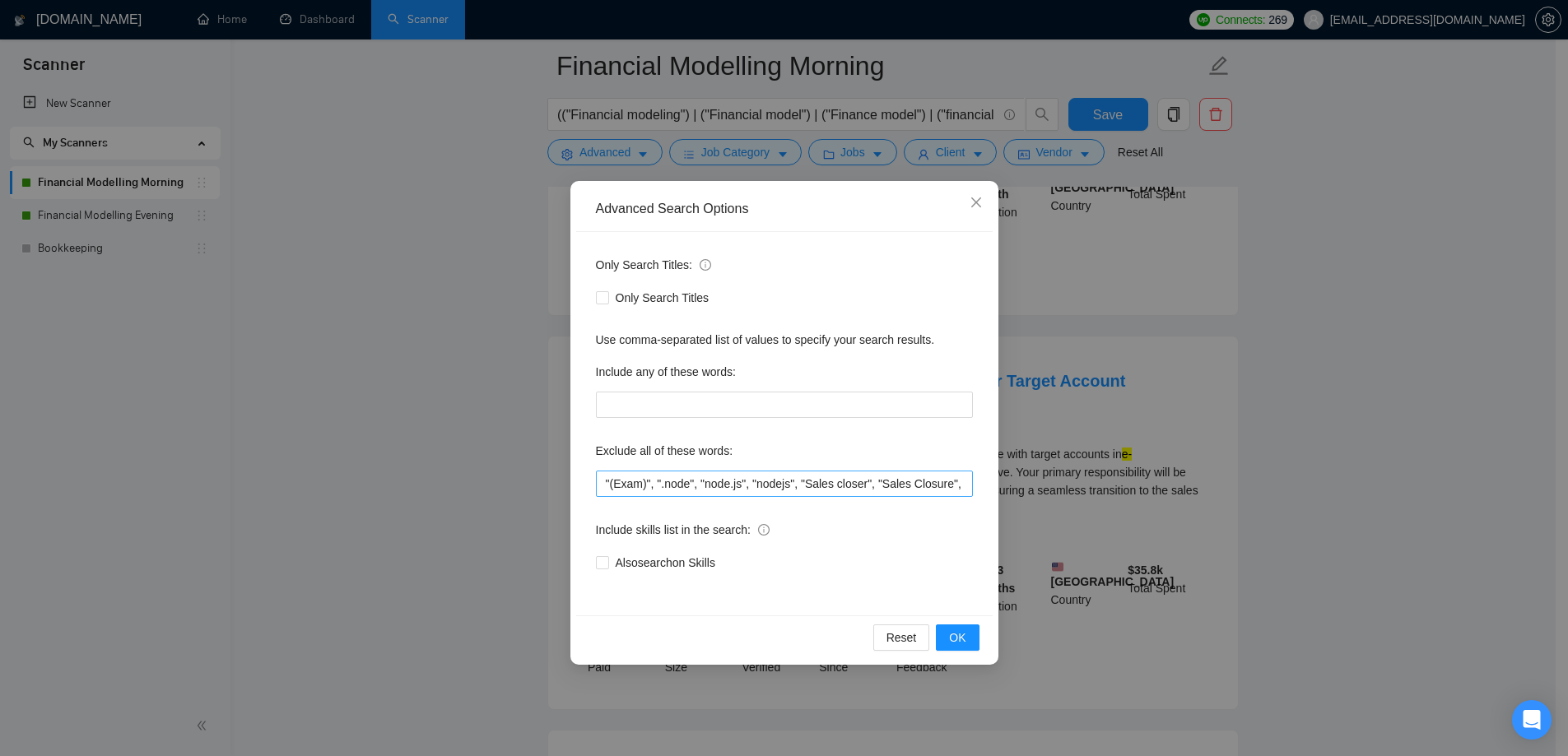
drag, startPoint x: 902, startPoint y: 469, endPoint x: 902, endPoint y: 481, distance: 12.0
click at [902, 476] on div "Exclude all of these words: "(Exam)", ".node", "node.js", "nodejs", "Sales clos…" at bounding box center [784, 467] width 377 height 60
click at [902, 482] on input ""(Exam)", ".node", "node.js", "nodejs", "Sales closer", "Sales Closure", (API (…" at bounding box center [784, 483] width 377 height 27
type input ""(Exam)", ".node", "node.js", "nodejs", "Sales closer", "Sales Closure", (API (…"
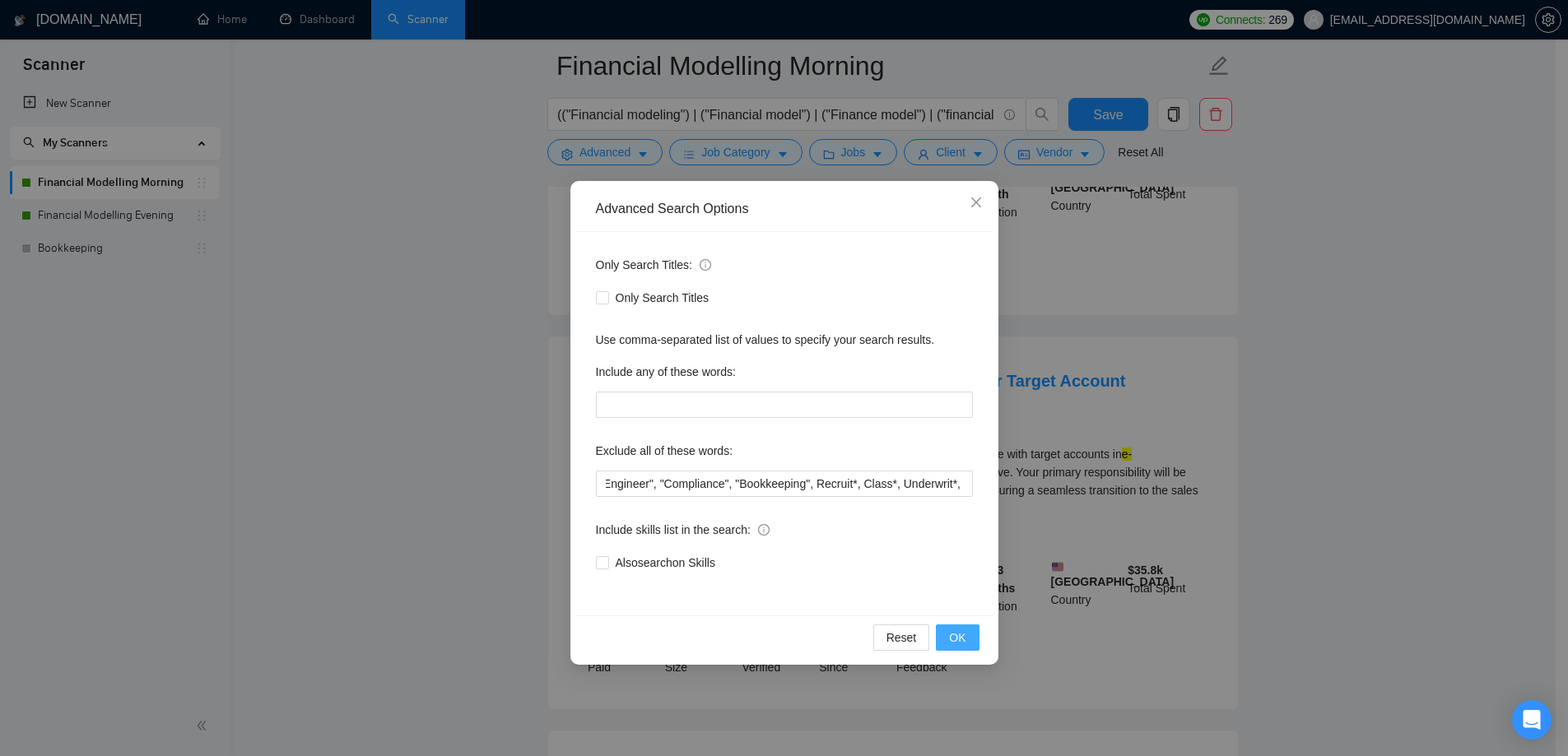
click at [953, 644] on span "OK" at bounding box center [957, 637] width 16 height 18
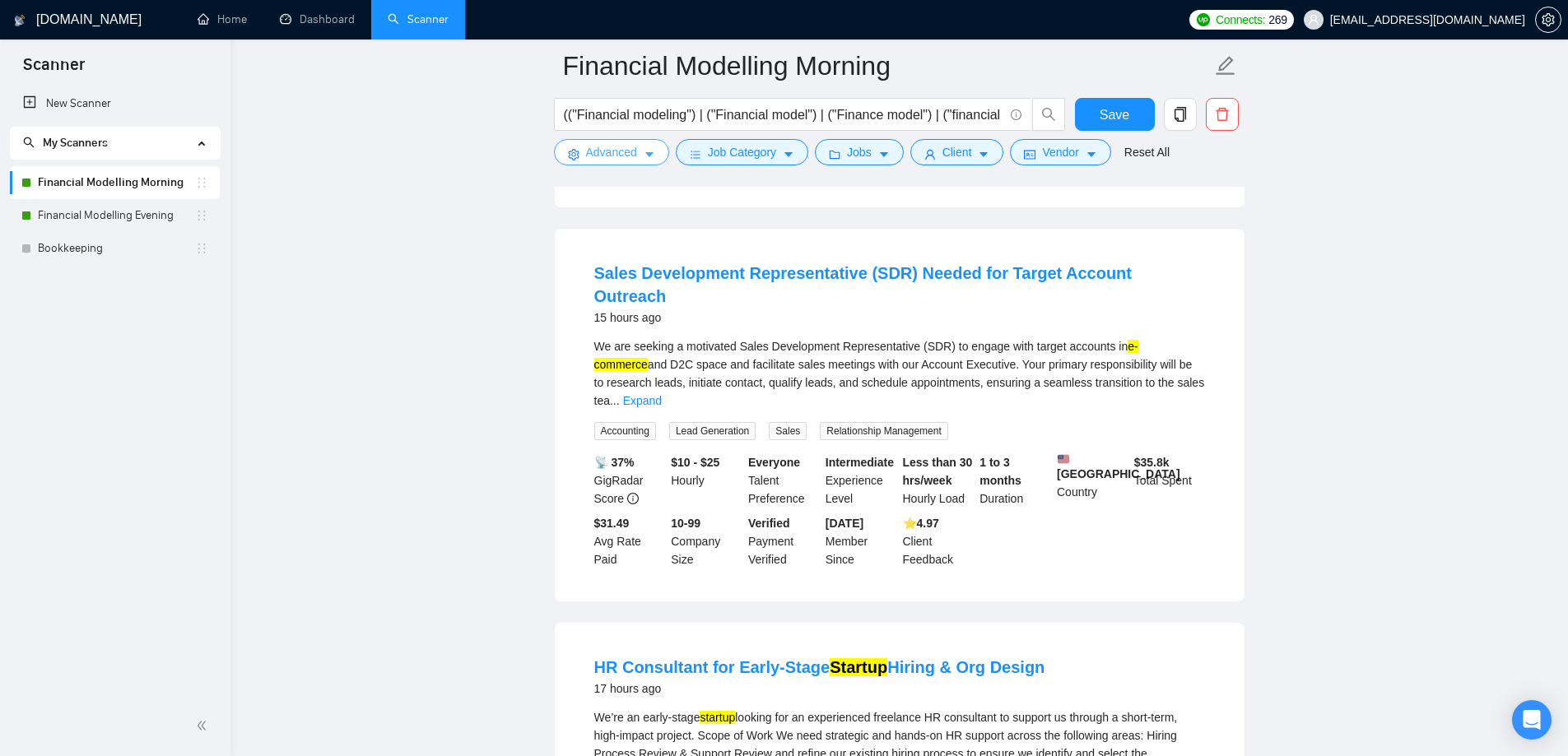
scroll to position [1234, 0]
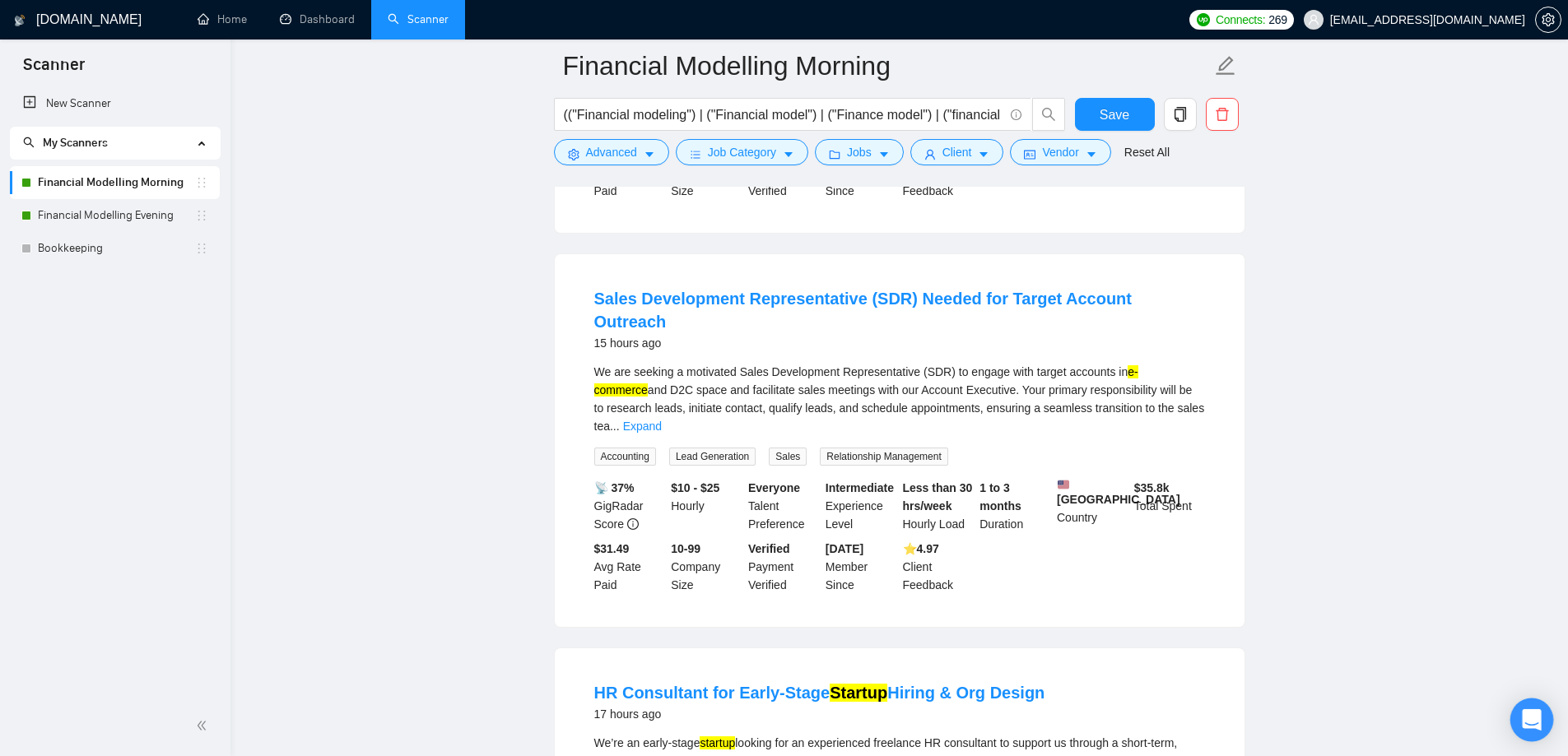
click at [1540, 709] on div "Open Intercom Messenger" at bounding box center [1533, 720] width 44 height 44
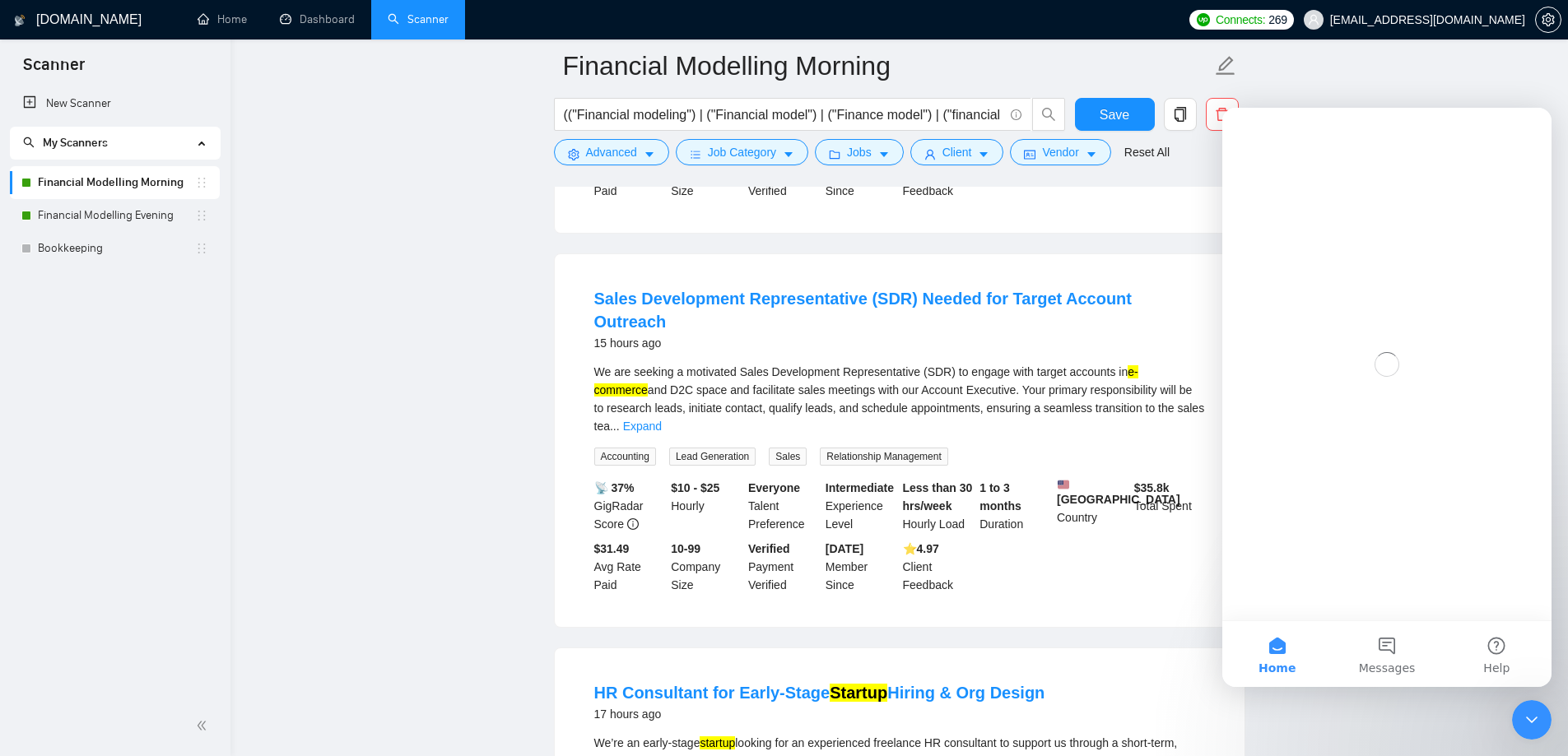
scroll to position [0, 0]
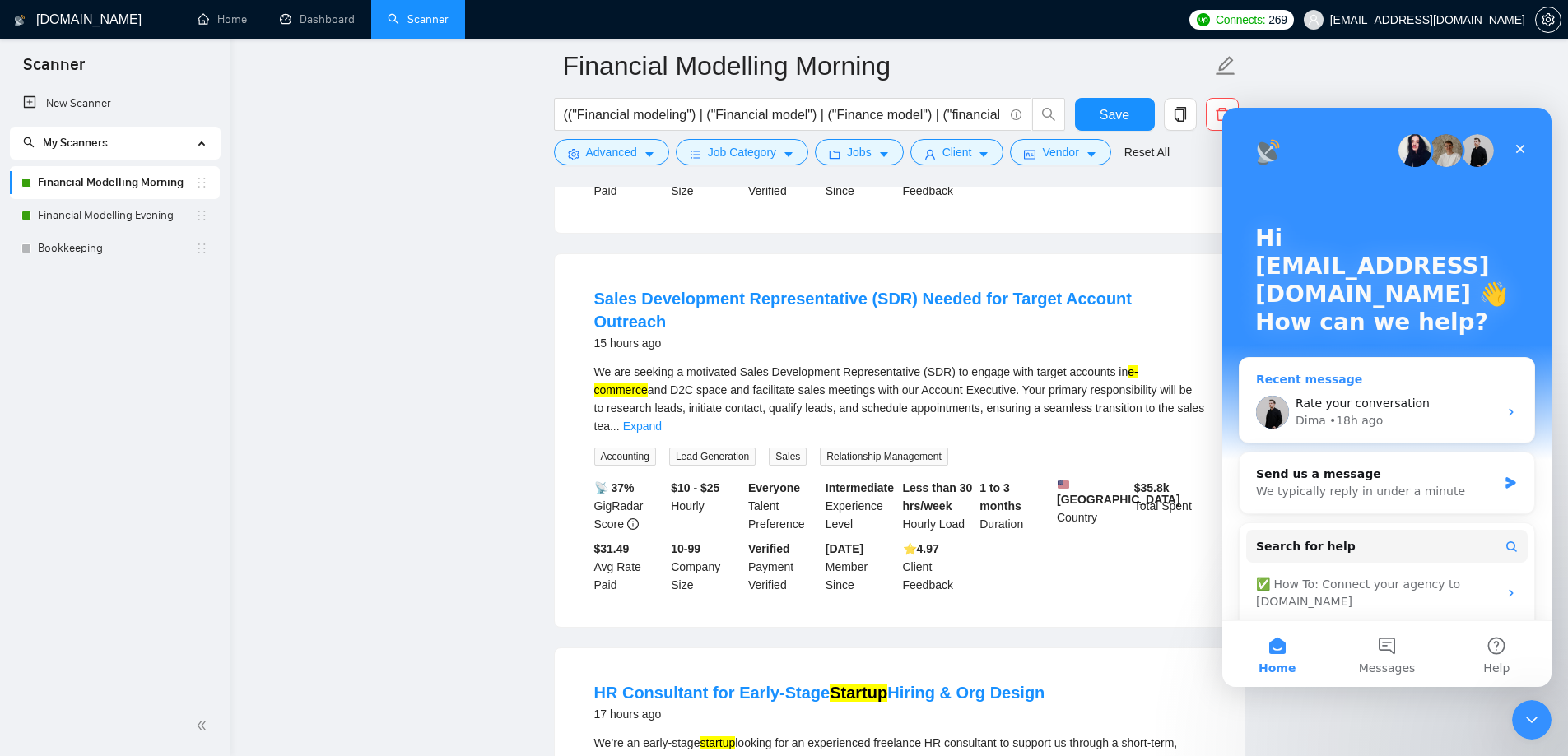
click at [1338, 432] on div "Rate your conversation Dima • 18h ago" at bounding box center [1387, 412] width 294 height 61
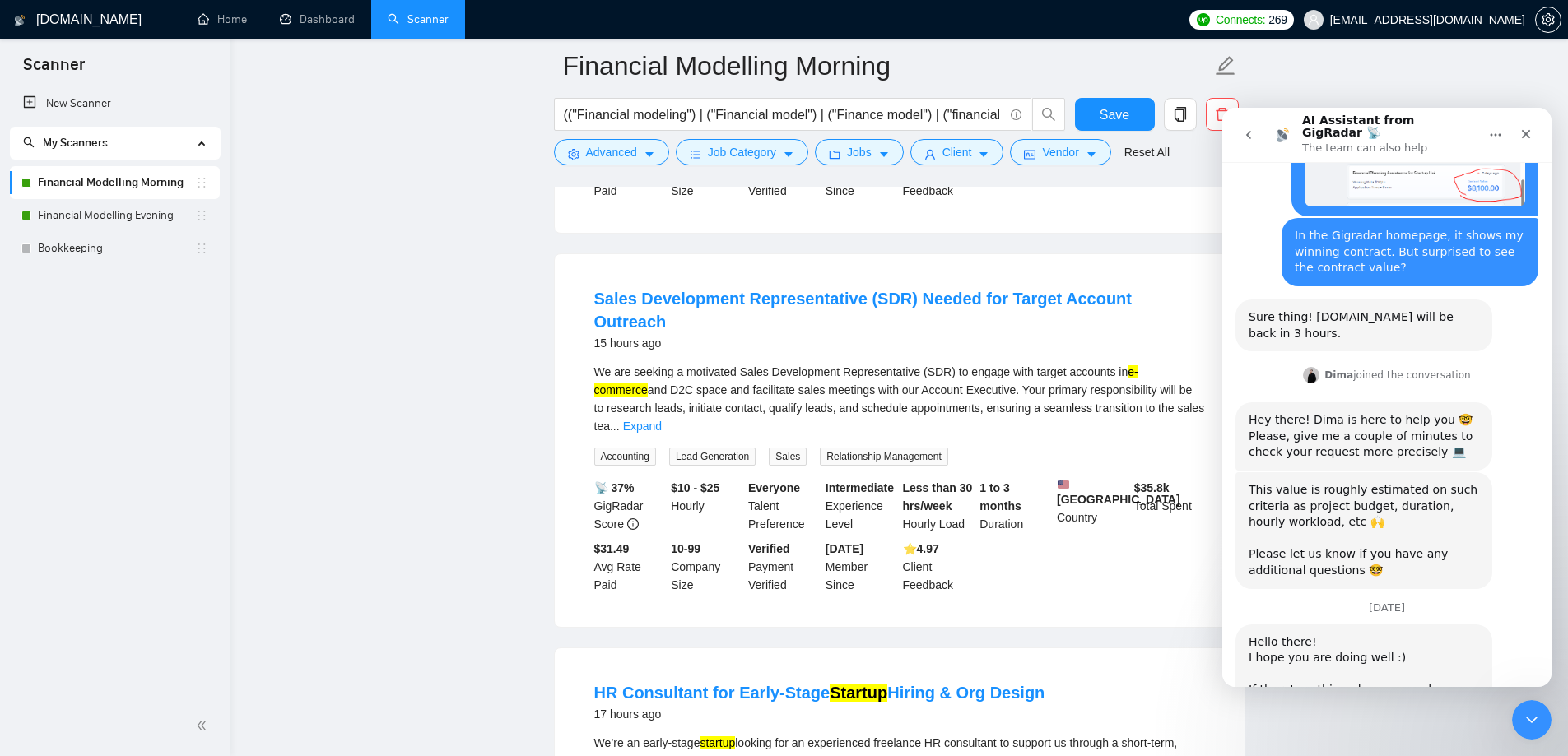
scroll to position [1202, 0]
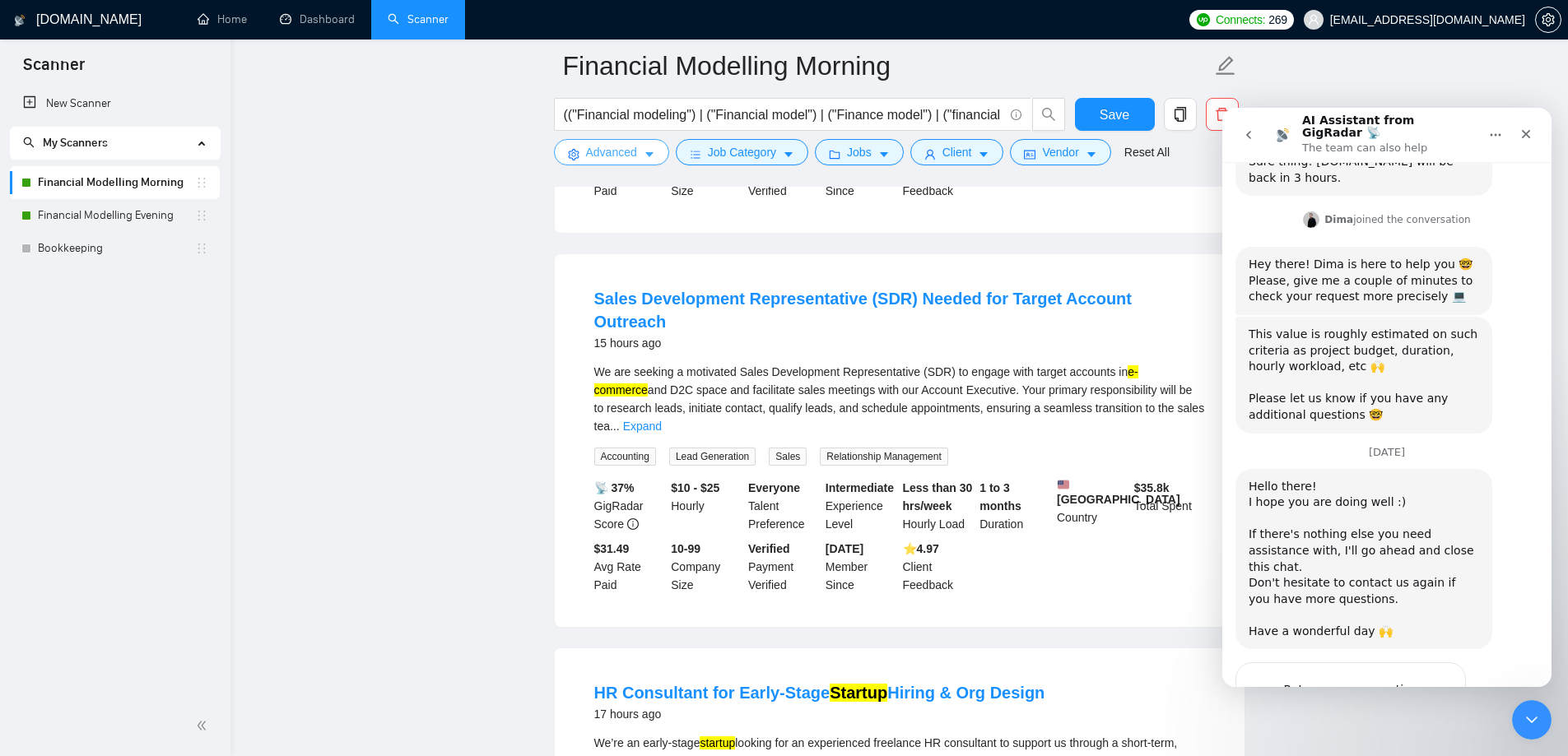
click at [617, 145] on span "Advanced" at bounding box center [611, 152] width 51 height 18
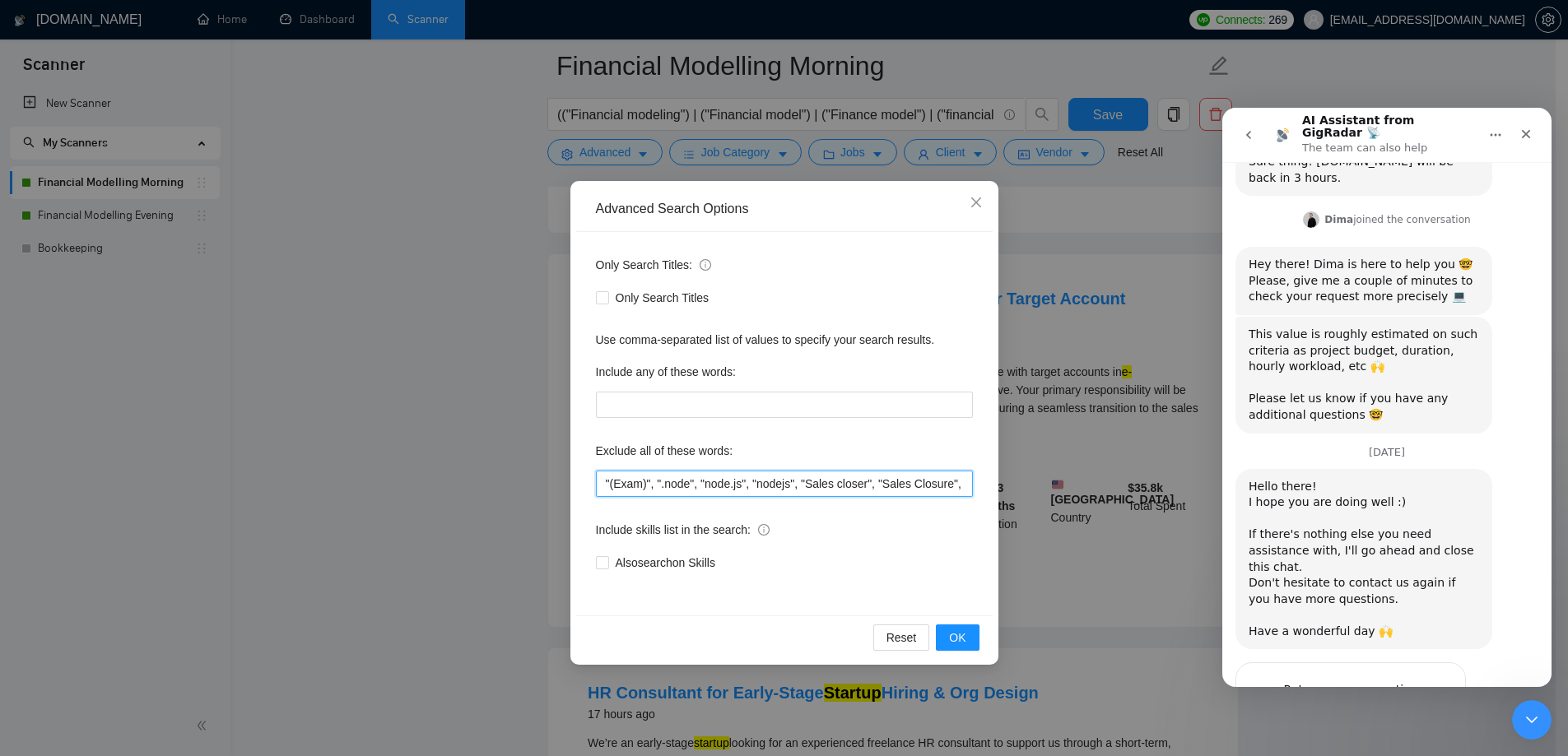
click at [870, 491] on input ""(Exam)", ".node", "node.js", "nodejs", "Sales closer", "Sales Closure", (API (…" at bounding box center [784, 483] width 377 height 27
click at [1258, 123] on button "go back" at bounding box center [1249, 135] width 31 height 31
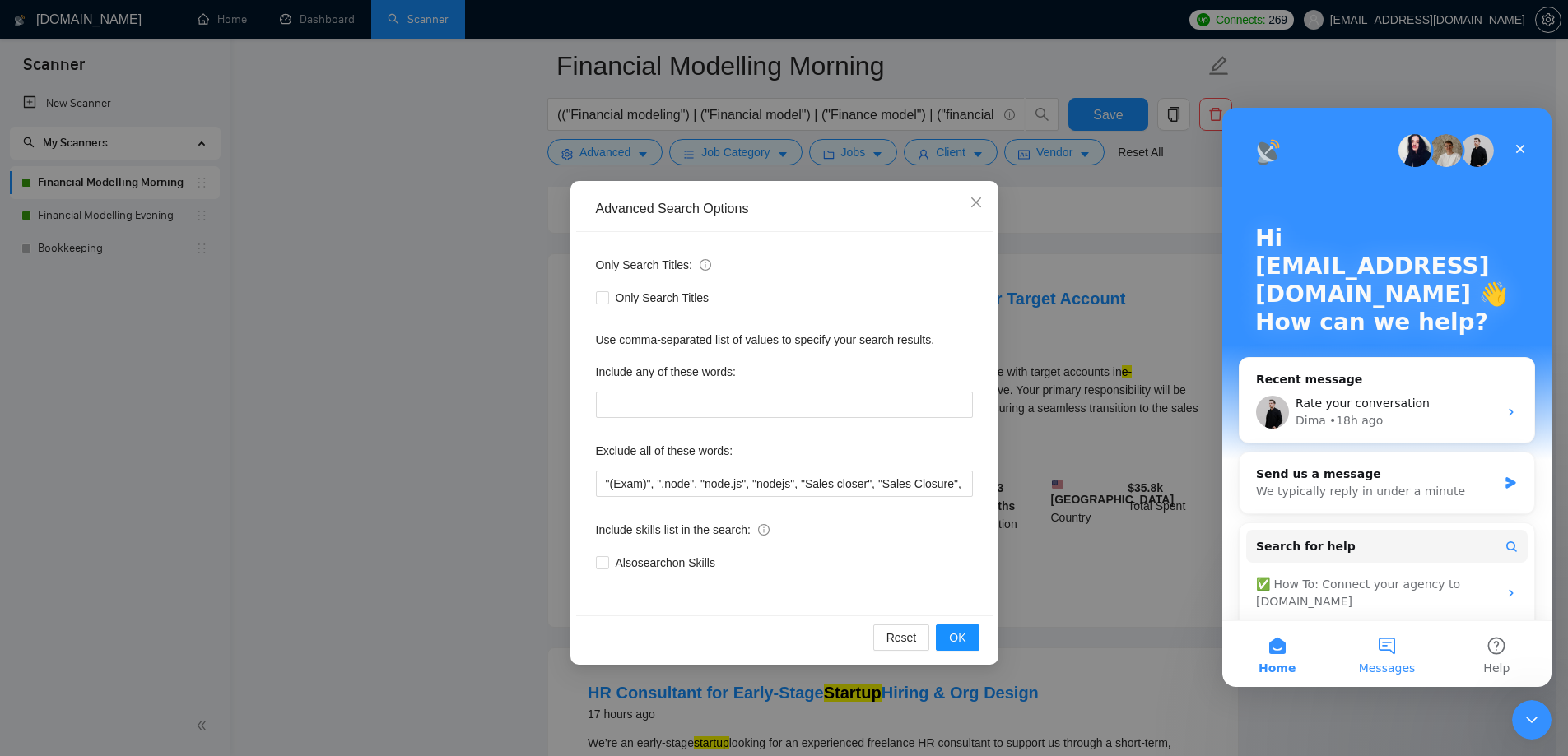
click at [1388, 654] on button "Messages" at bounding box center [1387, 654] width 110 height 66
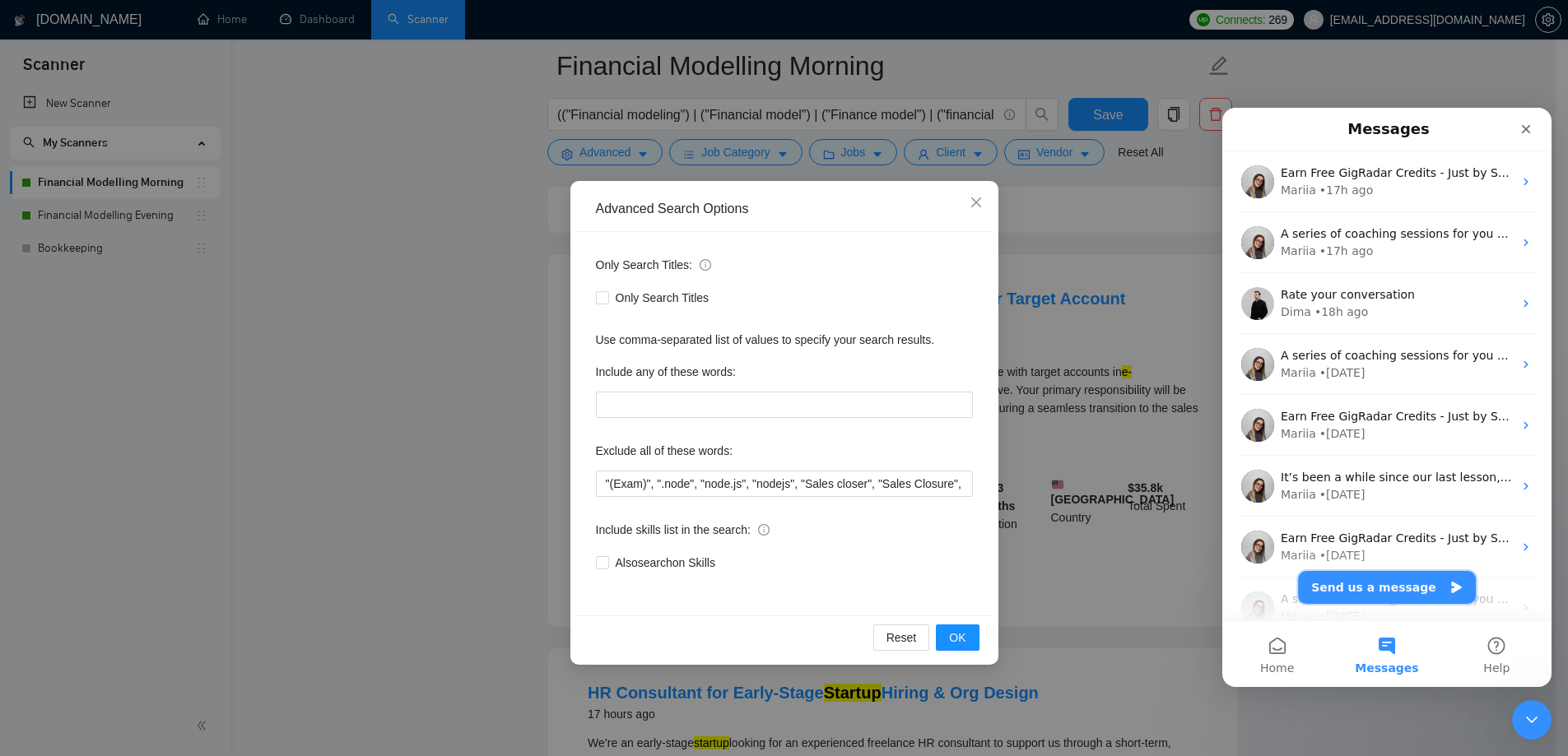
click at [1350, 586] on button "Send us a message" at bounding box center [1388, 588] width 178 height 33
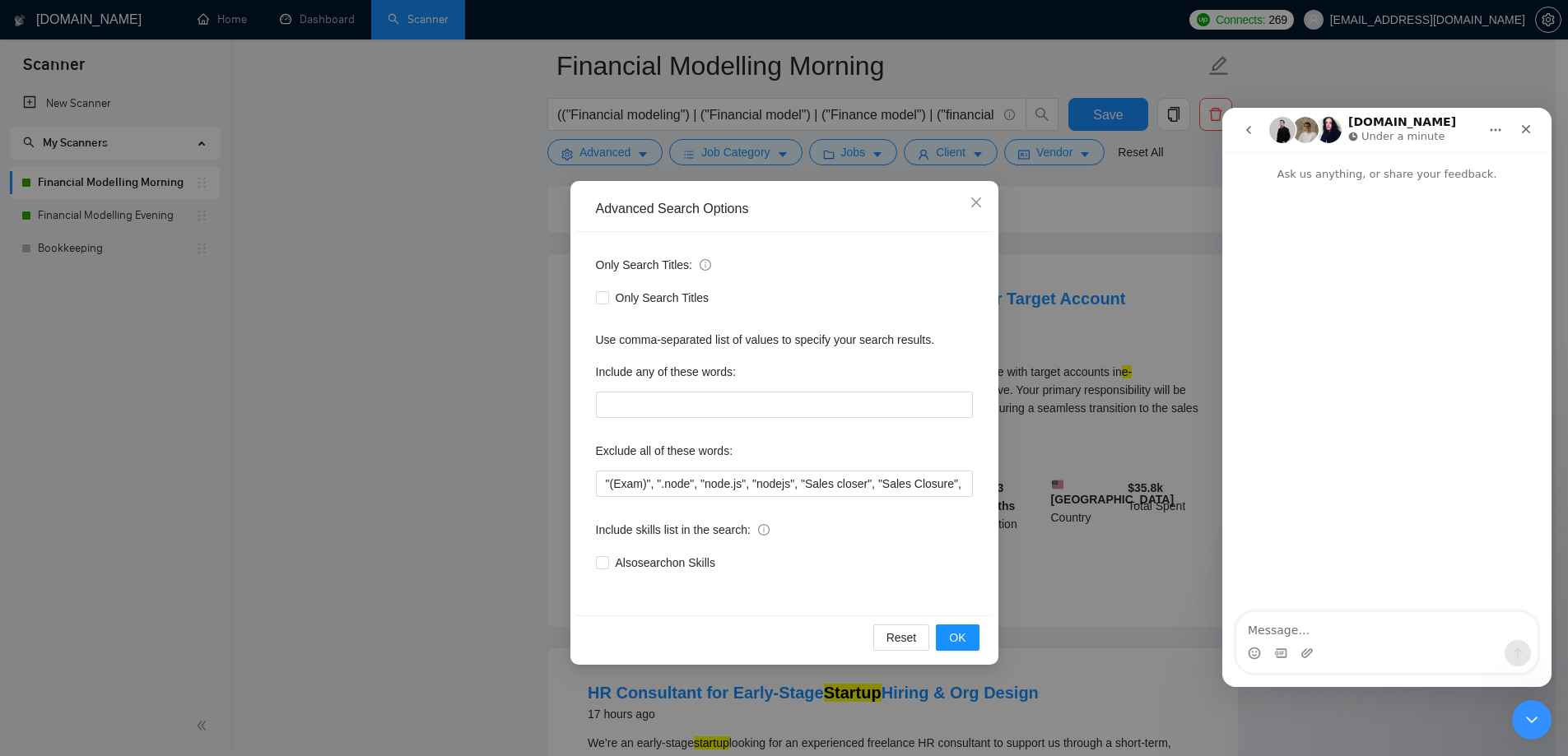
click at [1323, 639] on textarea "Message…" at bounding box center [1387, 626] width 301 height 28
type textarea "I specifically excluded word SDR from scanner but even then it's showing the jo…"
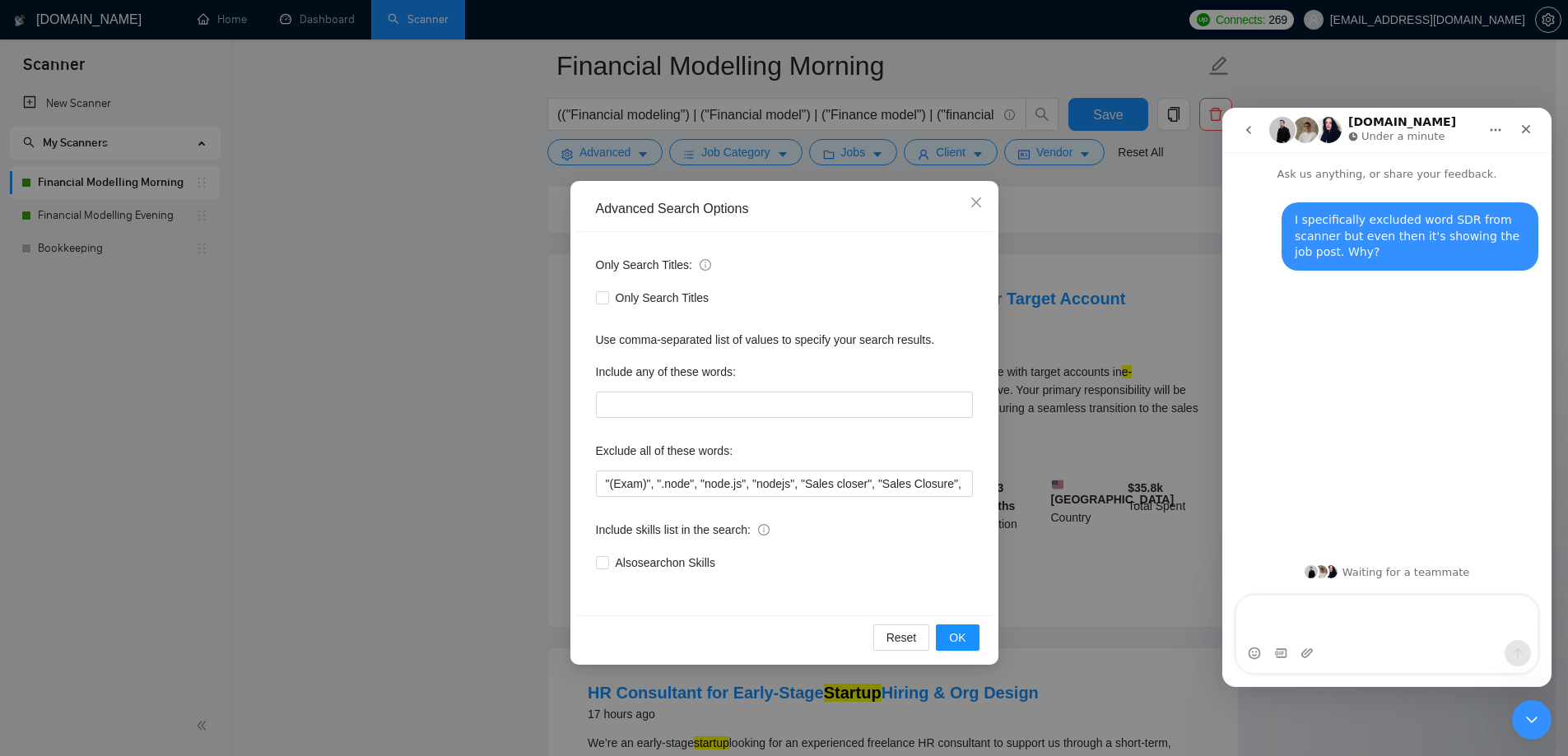
click at [1323, 639] on textarea "Message…" at bounding box center [1387, 617] width 301 height 44
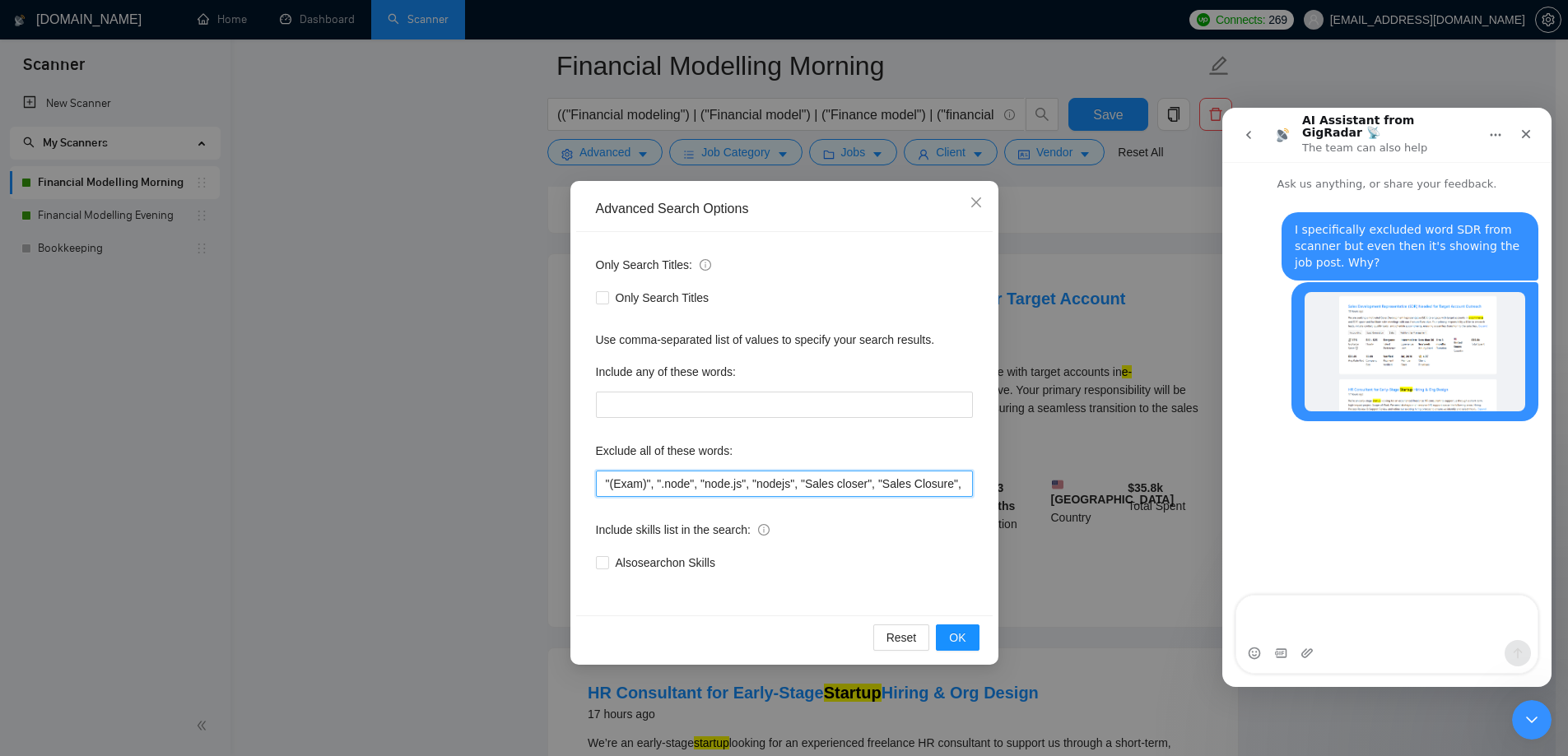
click at [949, 482] on input ""(Exam)", ".node", "node.js", "nodejs", "Sales closer", "Sales Closure", (API (…" at bounding box center [784, 483] width 377 height 27
click at [897, 560] on div "Also search on Skills" at bounding box center [784, 563] width 377 height 18
click at [971, 486] on input ""(Exam)", ".node", "node.js", "nodejs", "Sales closer", "Sales Closure", (API (…" at bounding box center [784, 483] width 377 height 27
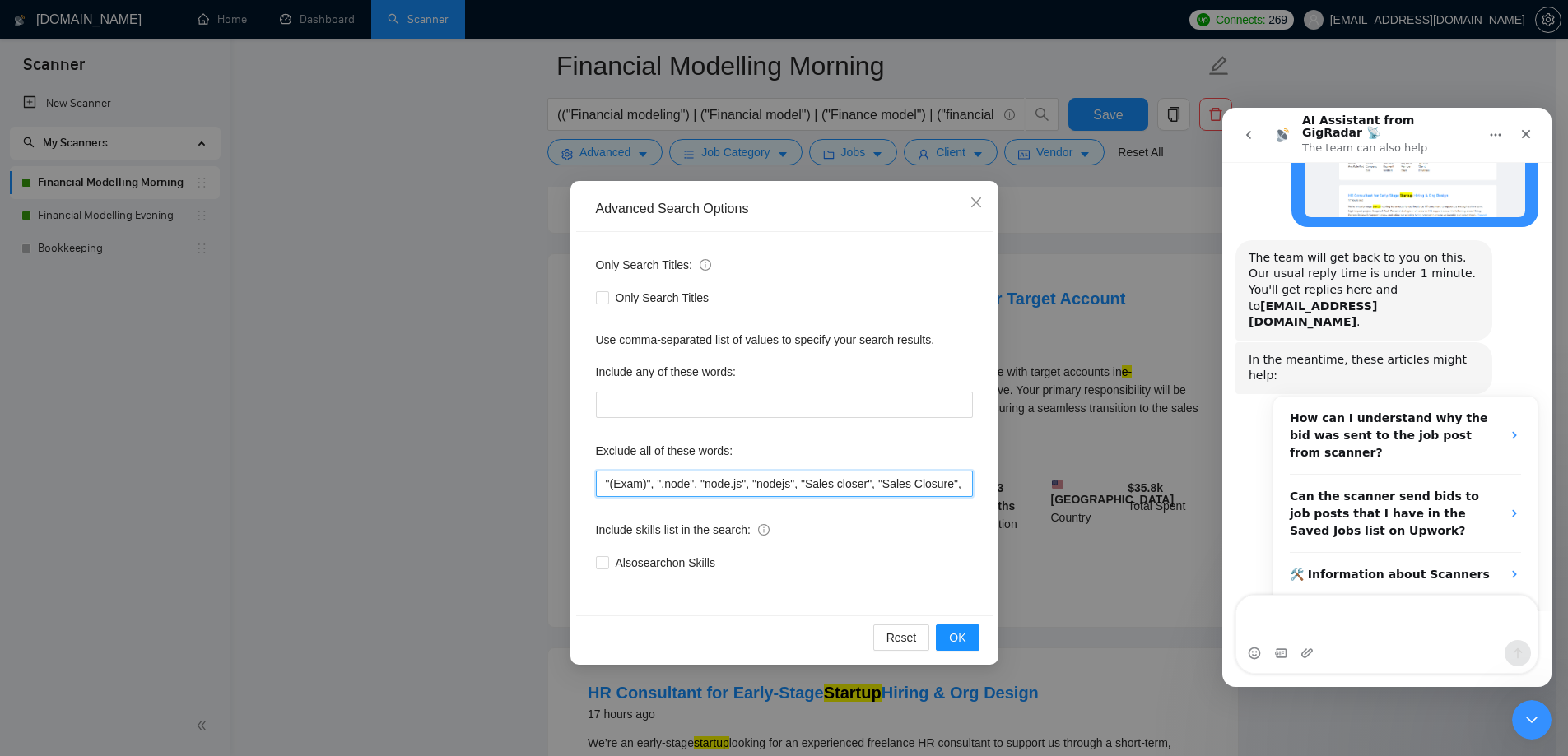
click at [900, 475] on input ""(Exam)", ".node", "node.js", "nodejs", "Sales closer", "Sales Closure", (API (…" at bounding box center [784, 483] width 377 height 27
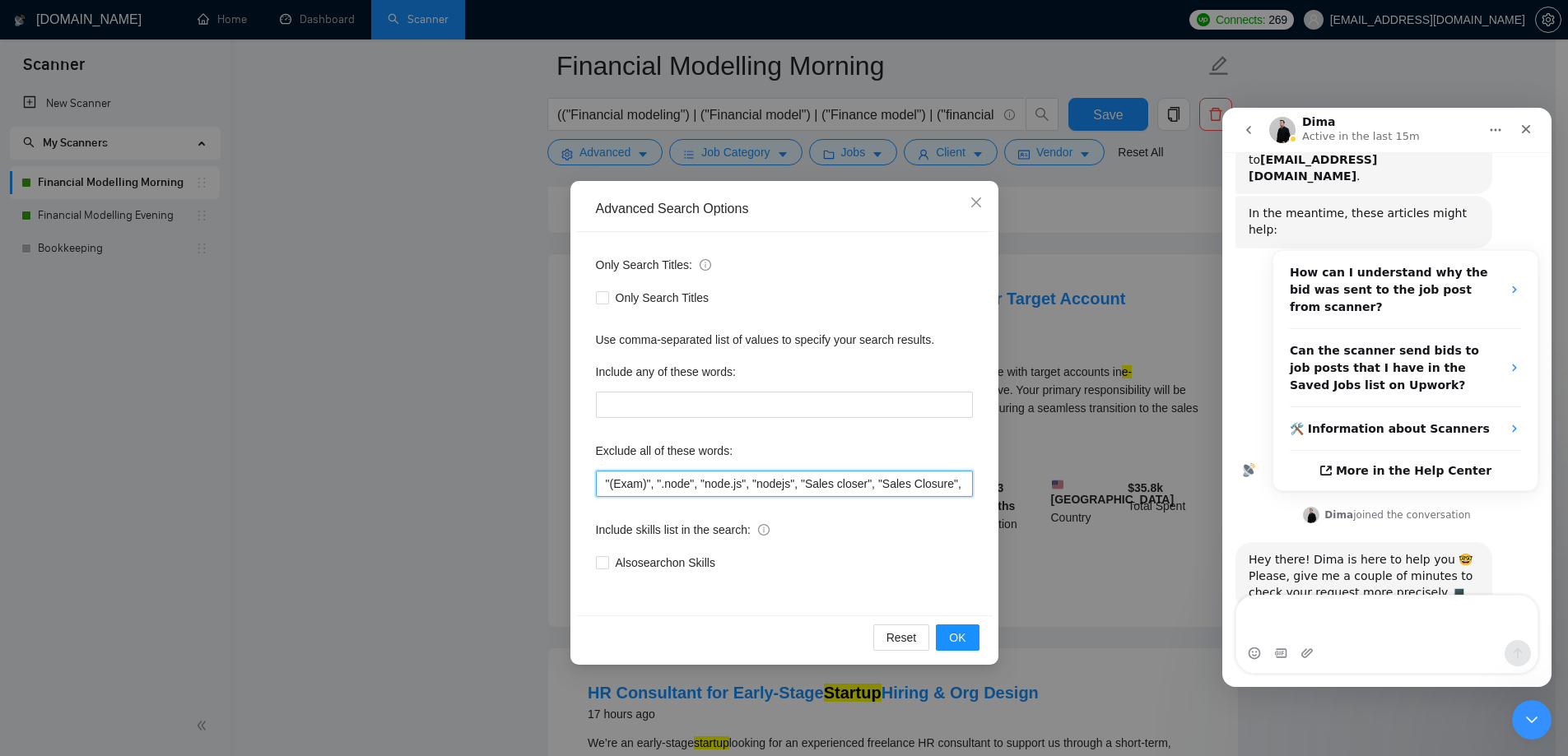
click at [909, 488] on input ""(Exam)", ".node", "node.js", "nodejs", "Sales closer", "Sales Closure", (API (…" at bounding box center [784, 483] width 377 height 27
click at [927, 559] on div "Also search on Skills" at bounding box center [784, 563] width 377 height 18
click at [940, 491] on input ""(Exam)", ".node", "node.js", "nodejs", "Sales closer", "Sales Closure", (API (…" at bounding box center [784, 483] width 377 height 27
click at [956, 650] on button "OK" at bounding box center [958, 638] width 43 height 27
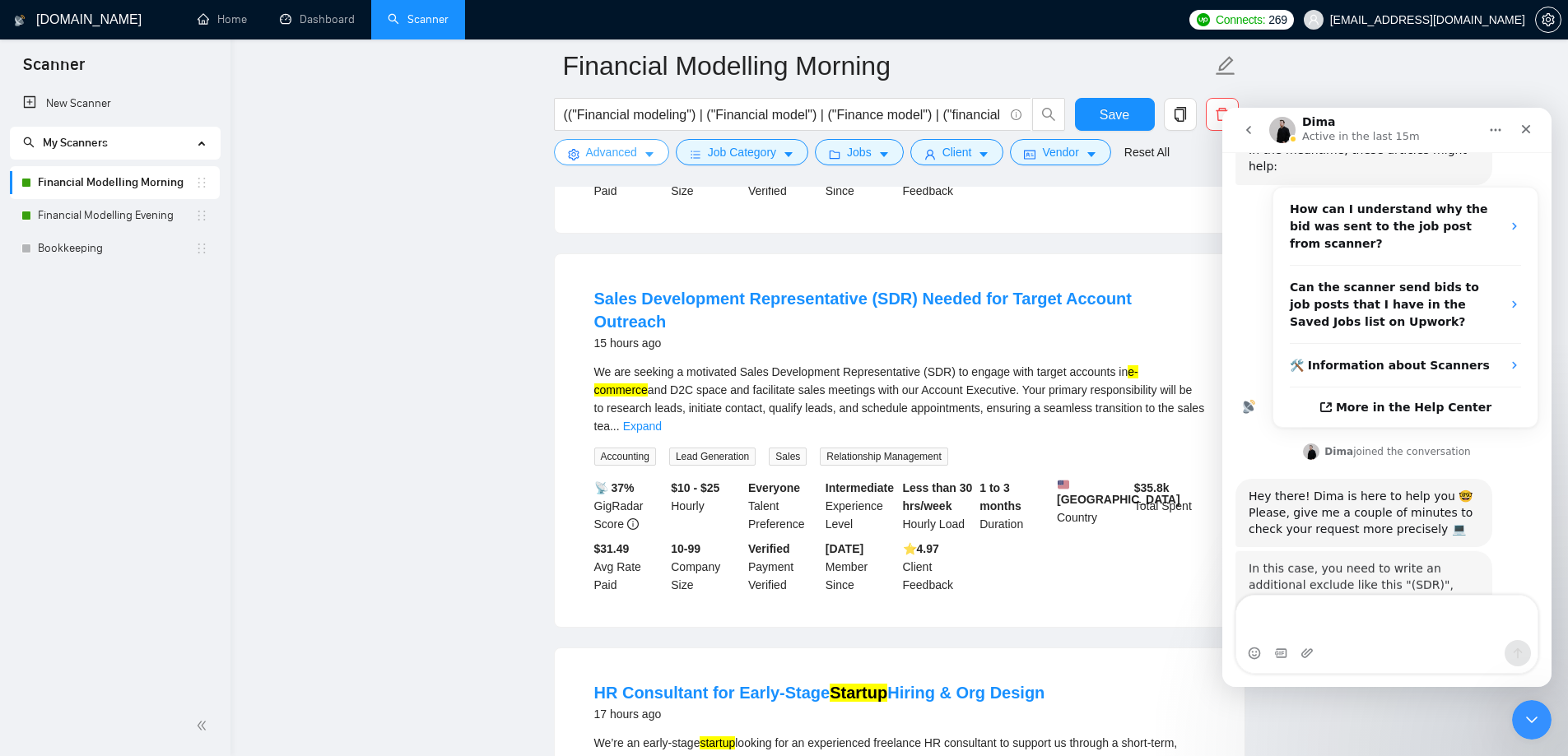
scroll to position [400, 0]
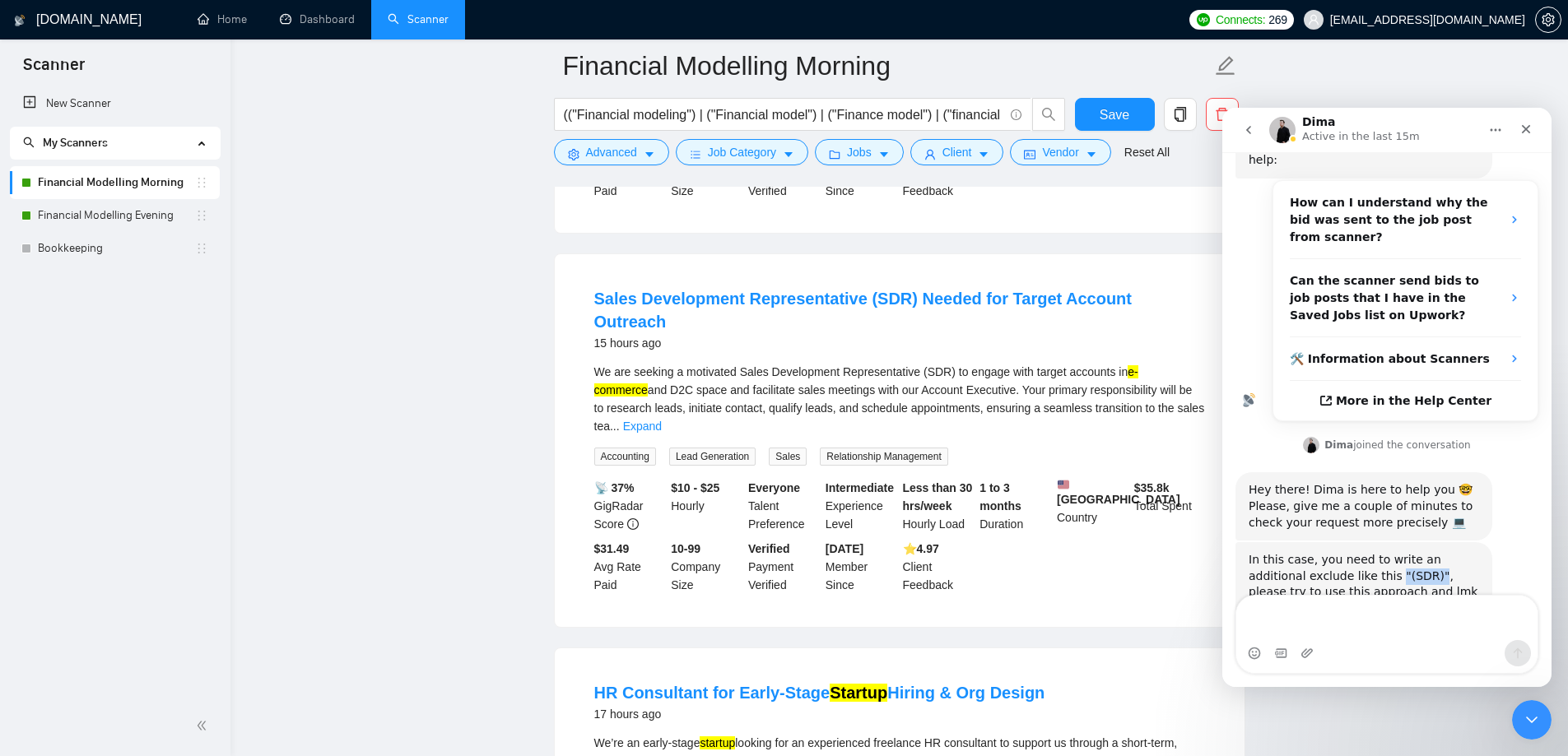
drag, startPoint x: 1333, startPoint y: 524, endPoint x: 1371, endPoint y: 526, distance: 38.1
click at [1371, 552] on div "In this case, you need to write an additional exclude like this "(SDR)", please…" at bounding box center [1363, 584] width 231 height 64
copy div ""(SDR)""
click at [580, 153] on button "Advanced" at bounding box center [611, 152] width 115 height 27
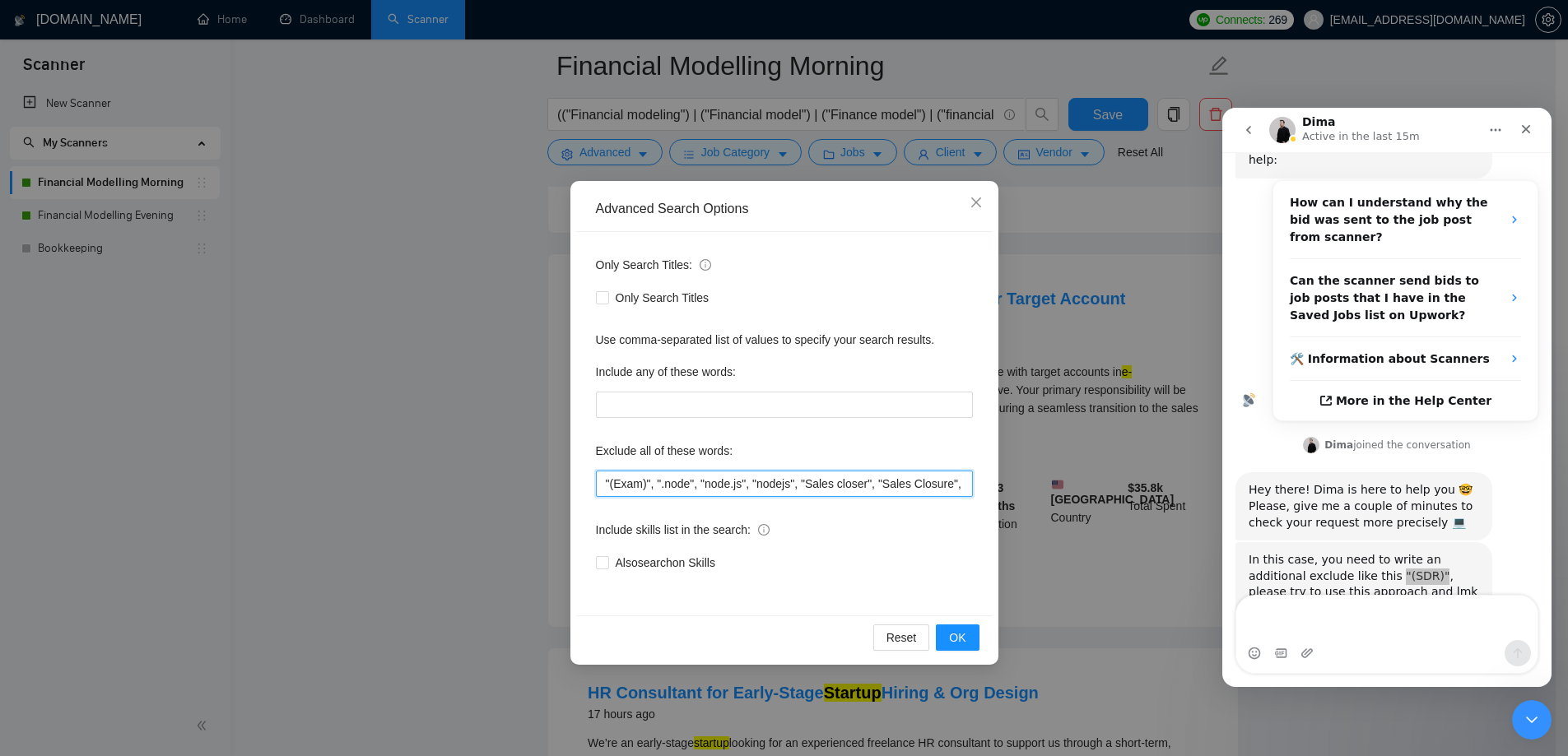
click at [814, 482] on input ""(Exam)", ".node", "node.js", "nodejs", "Sales closer", "Sales Closure", (API (…" at bounding box center [784, 483] width 377 height 27
paste input "(SDR)"
type input ""(Exam)", ".node", "node.js", "nodejs", "Sales closer", "Sales Closure", (API (…"
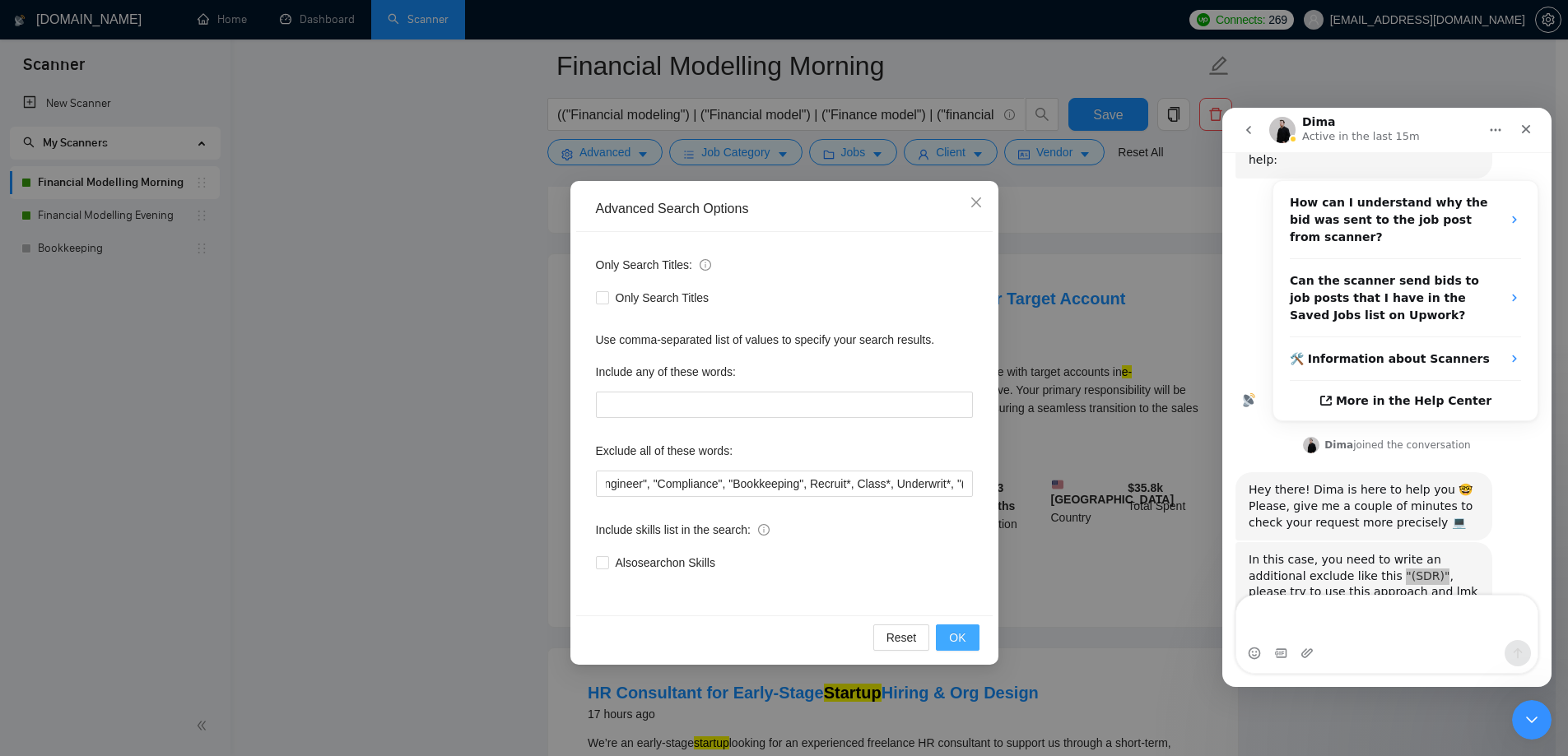
click at [964, 639] on span "OK" at bounding box center [957, 637] width 16 height 18
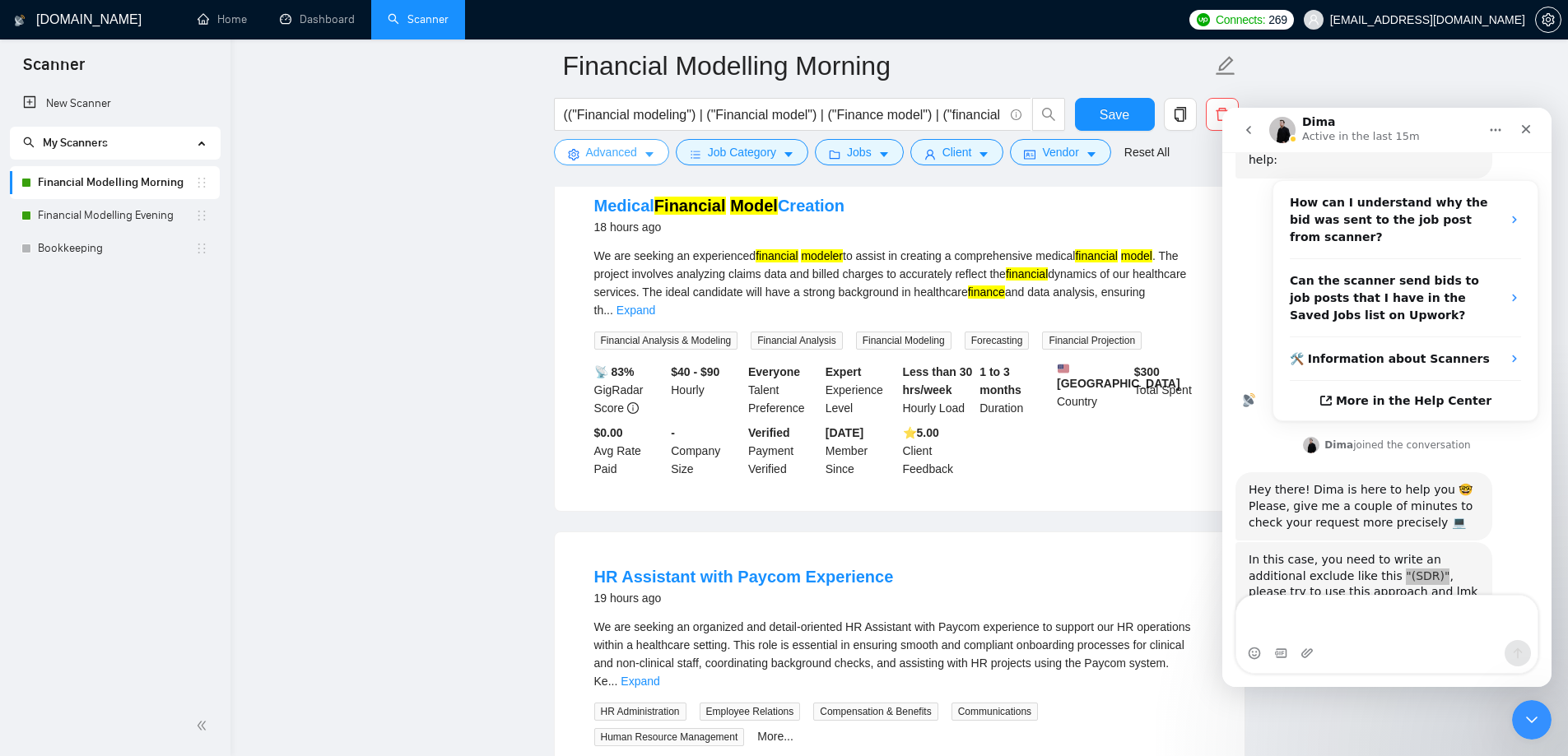
scroll to position [1728, 0]
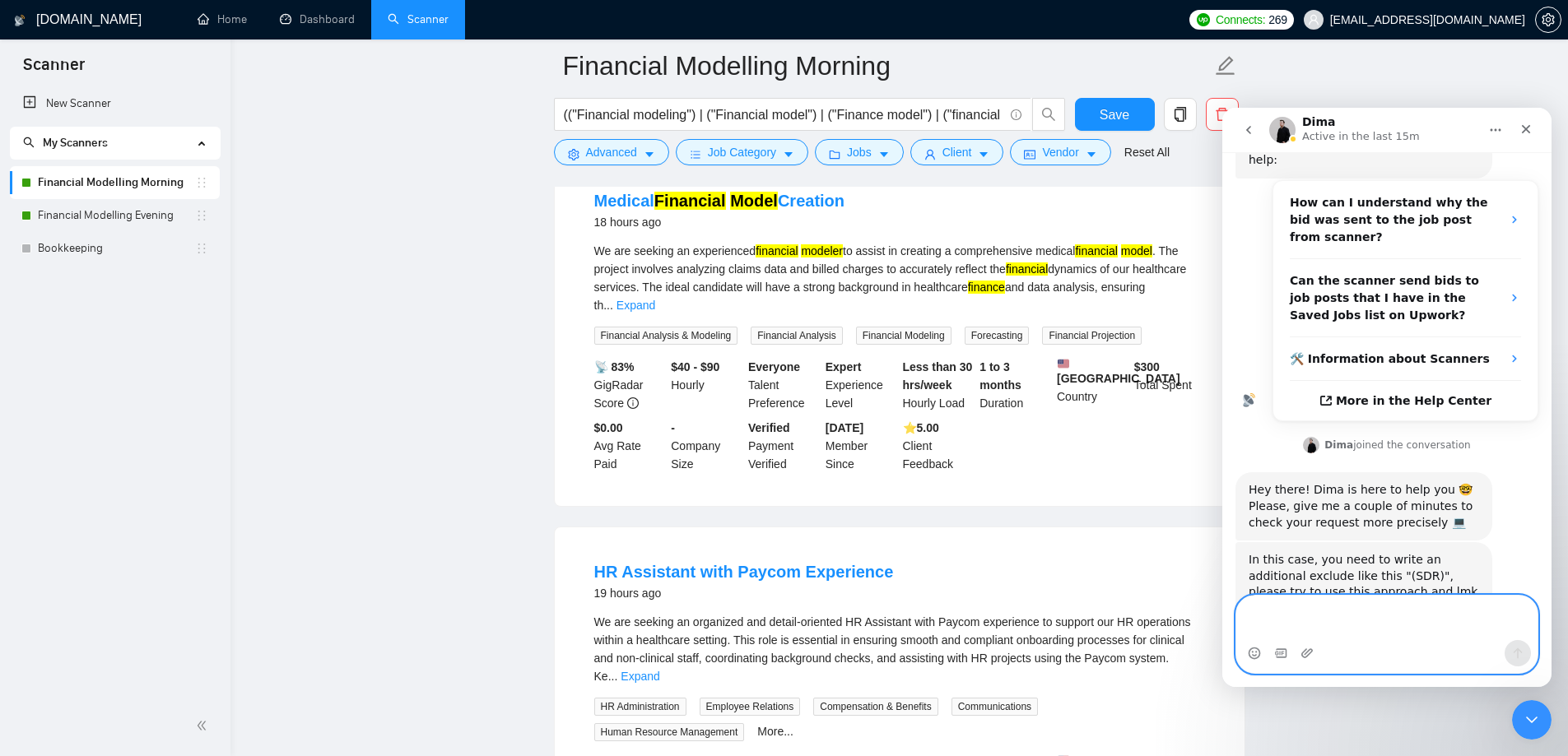
click at [1305, 614] on textarea "Message…" at bounding box center [1387, 617] width 301 height 44
type textarea "Thanks. that worked."
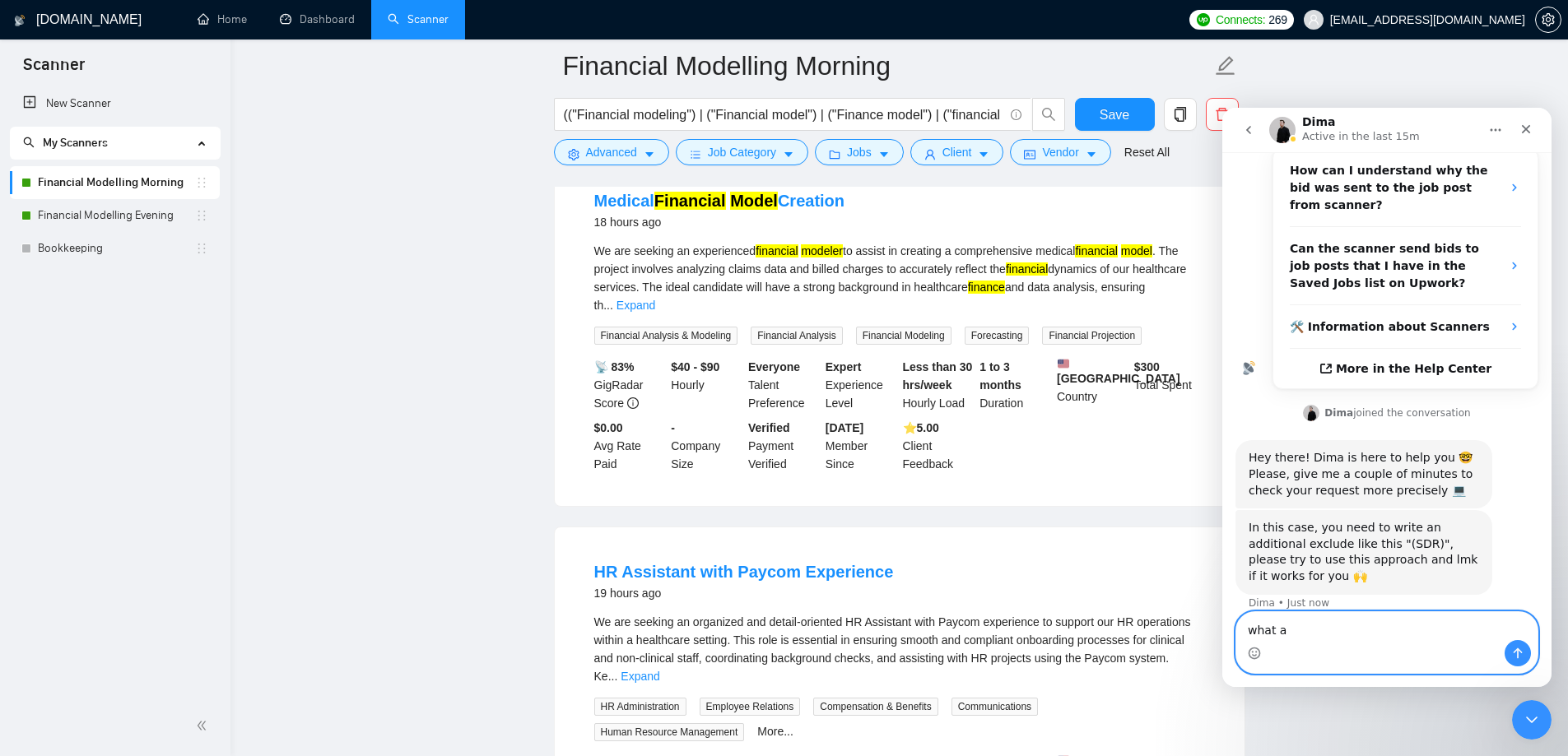
scroll to position [449, 0]
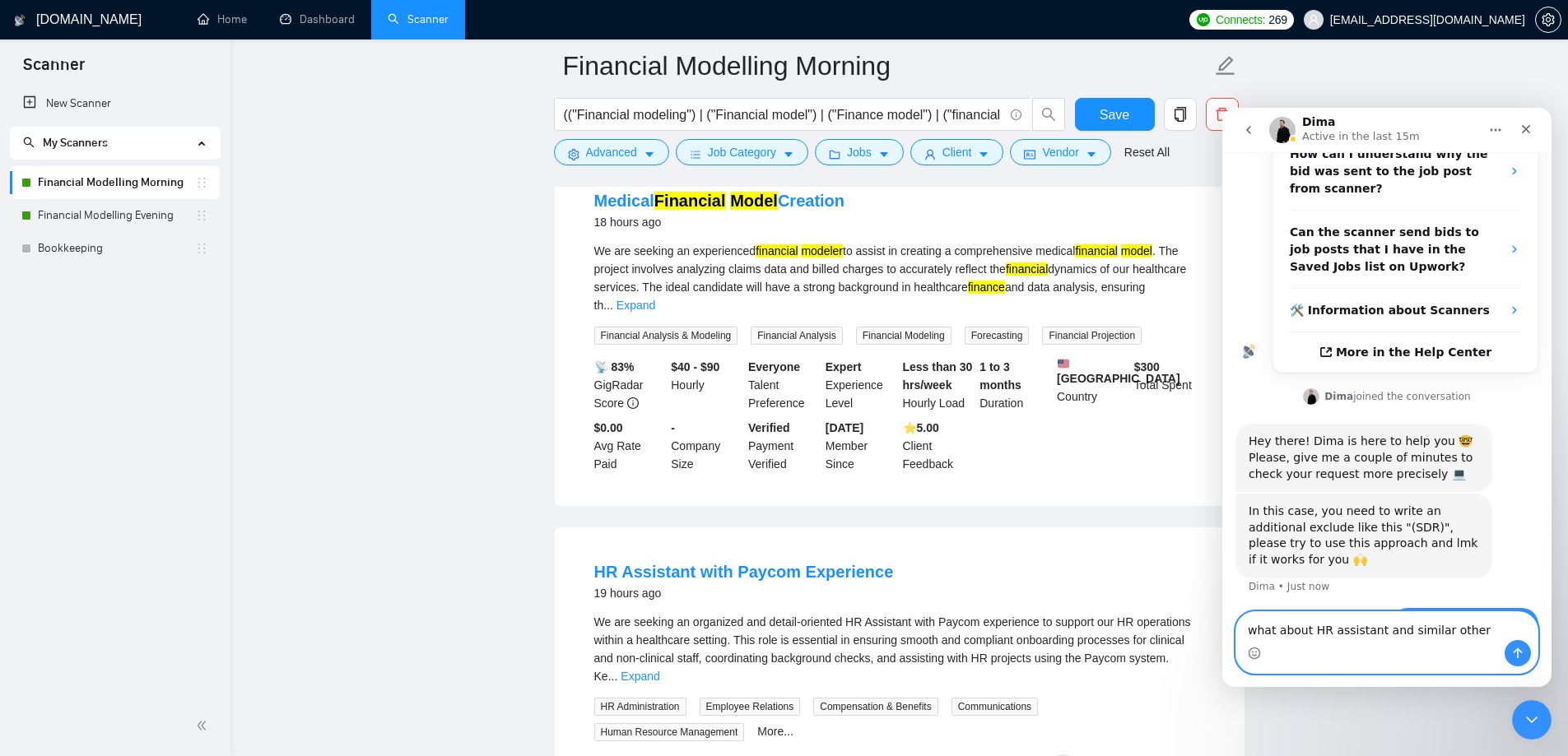
type textarea "what about HR assistant and similar other?"
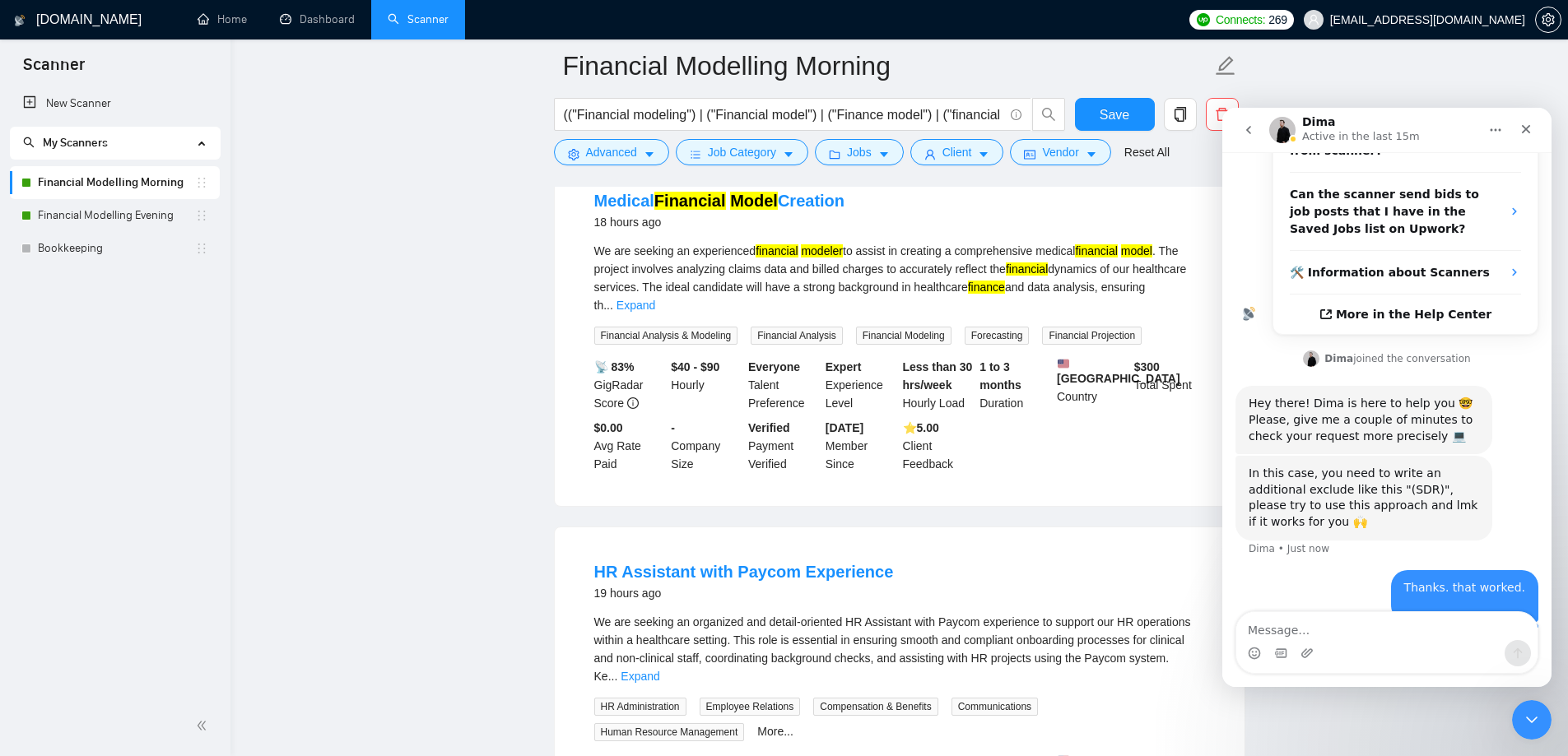
click at [384, 427] on main "Financial Modelling Morning (("Financial modeling") | ("Financial model") | ("F…" at bounding box center [899, 409] width 1285 height 4143
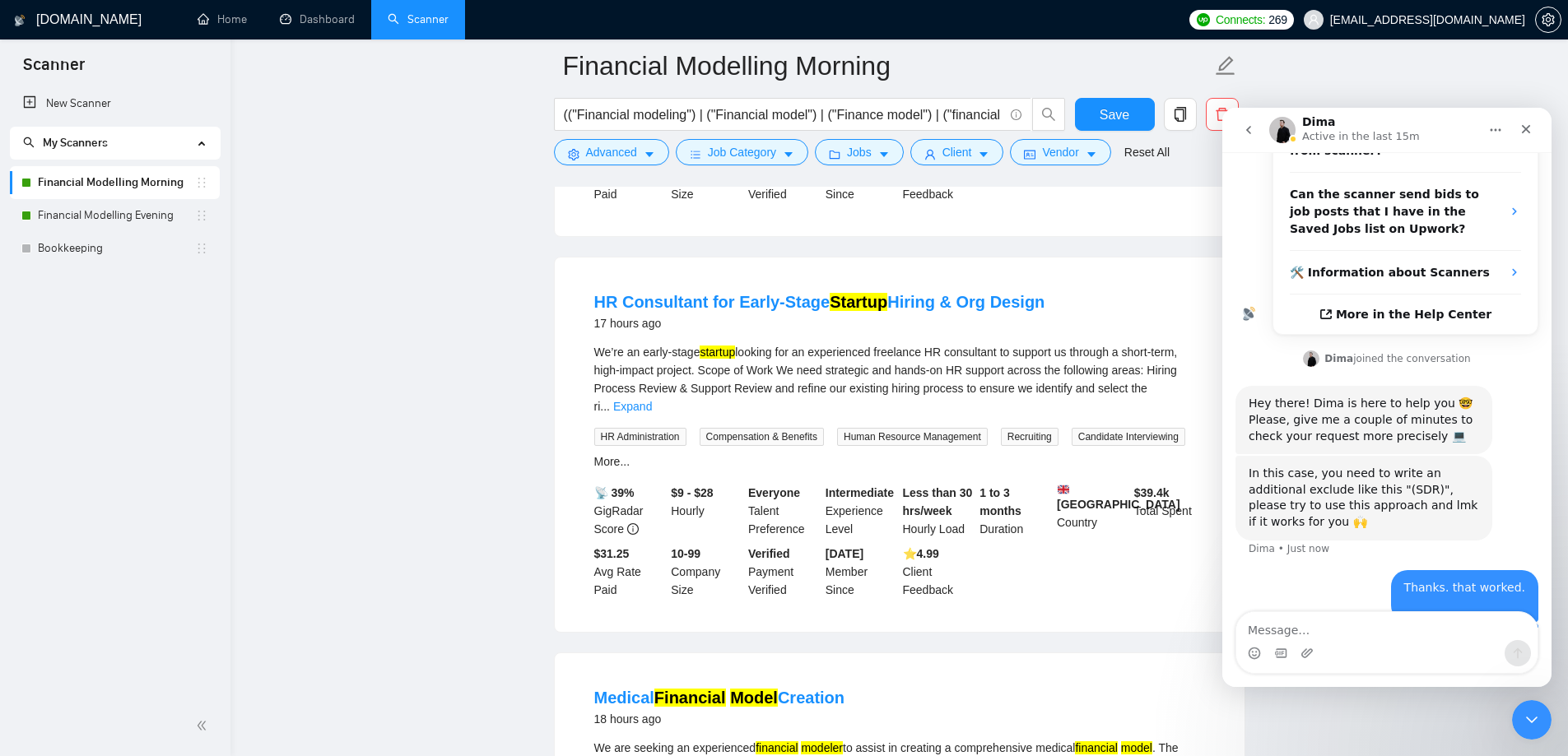
scroll to position [1152, 0]
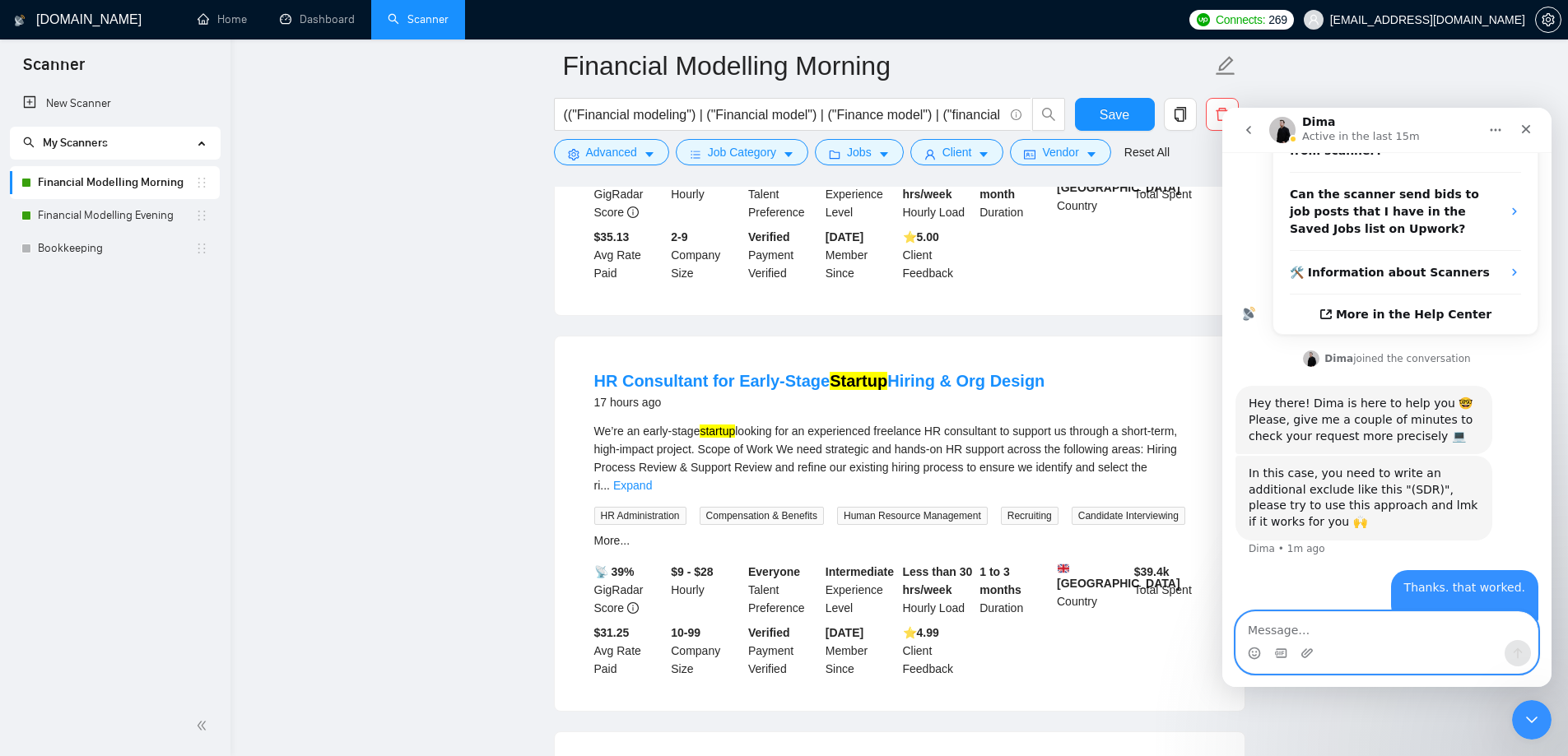
click at [1341, 639] on textarea "Message…" at bounding box center [1387, 626] width 301 height 28
paste textarea "Message…"
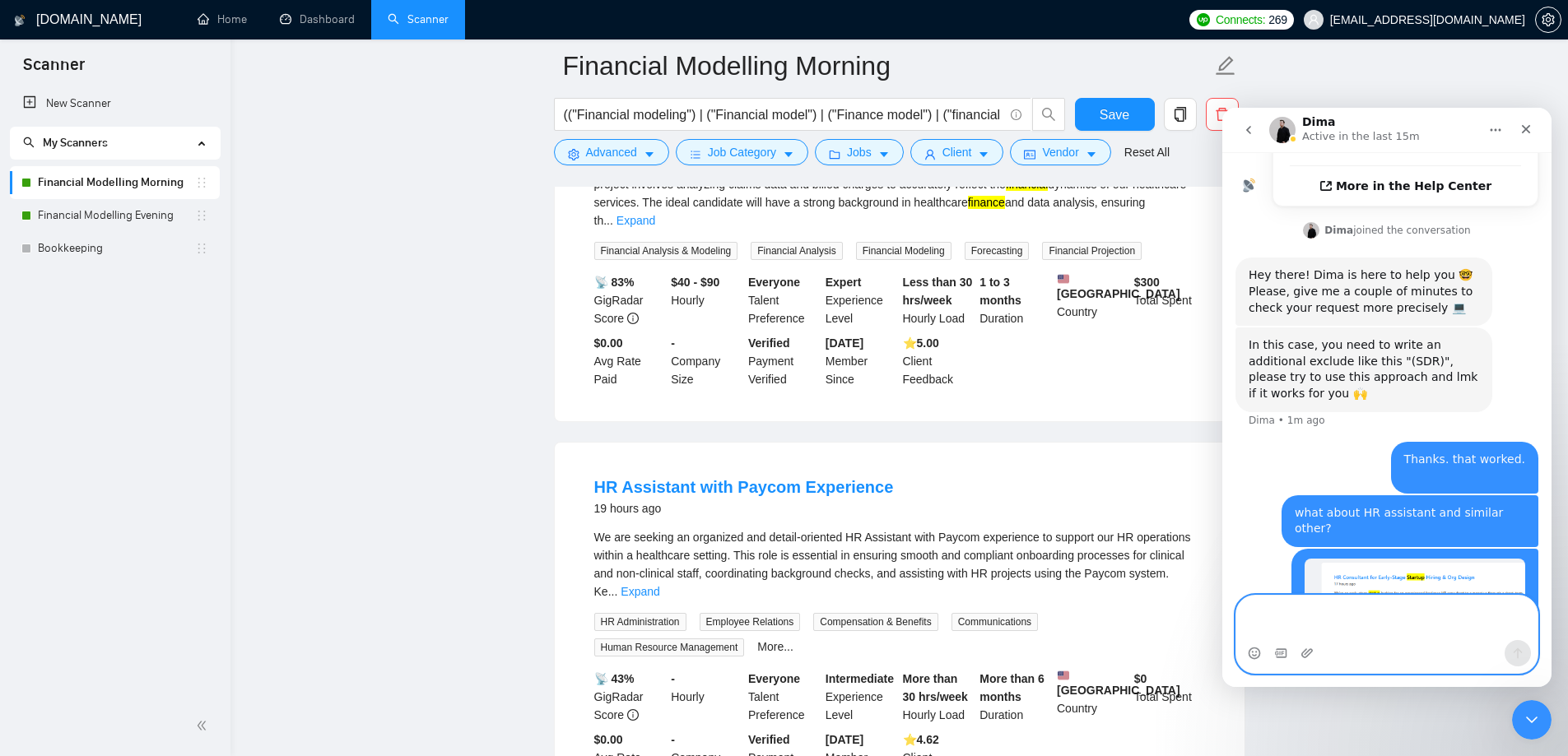
scroll to position [1893, 0]
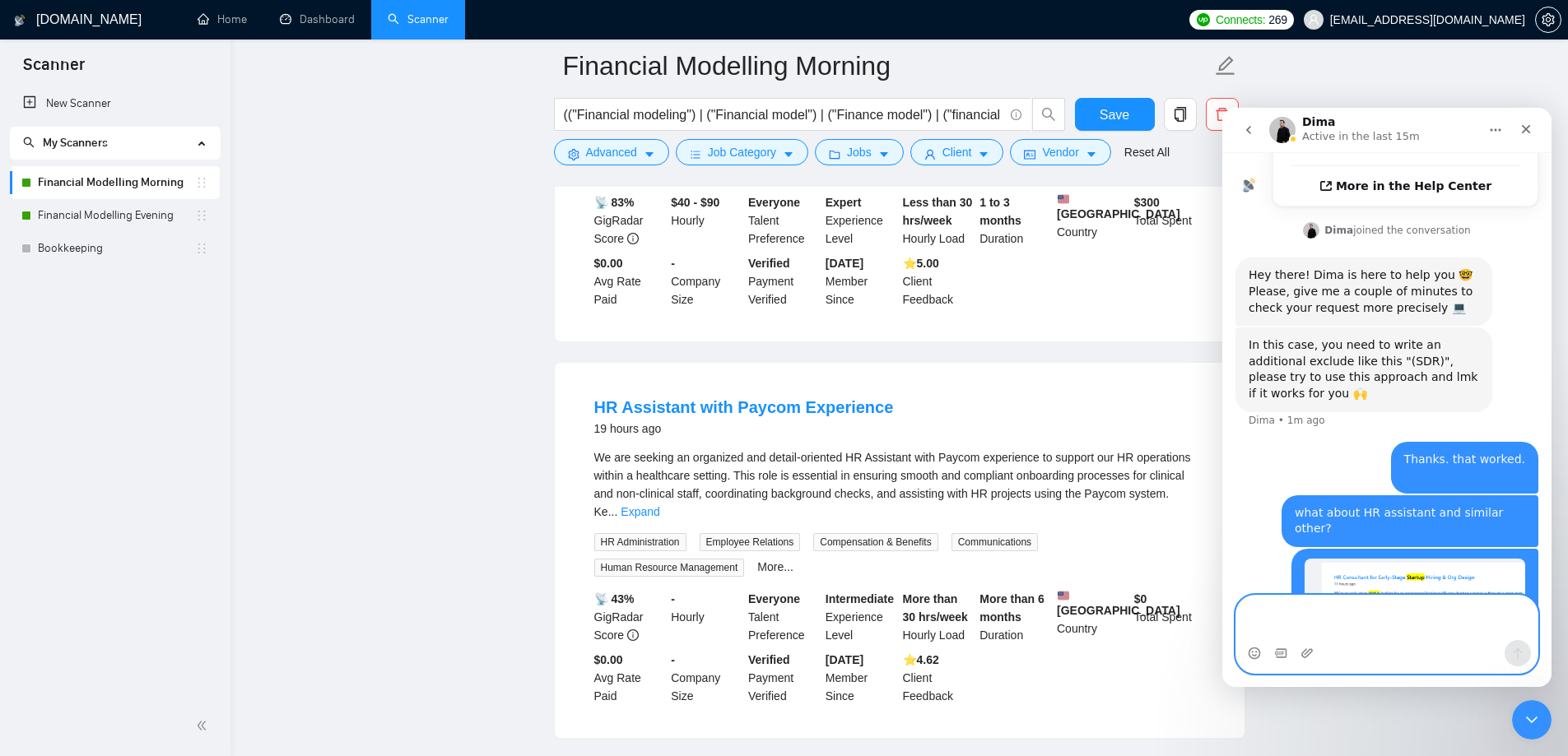
click at [1338, 629] on textarea "Message…" at bounding box center [1387, 617] width 301 height 44
paste textarea "Message…"
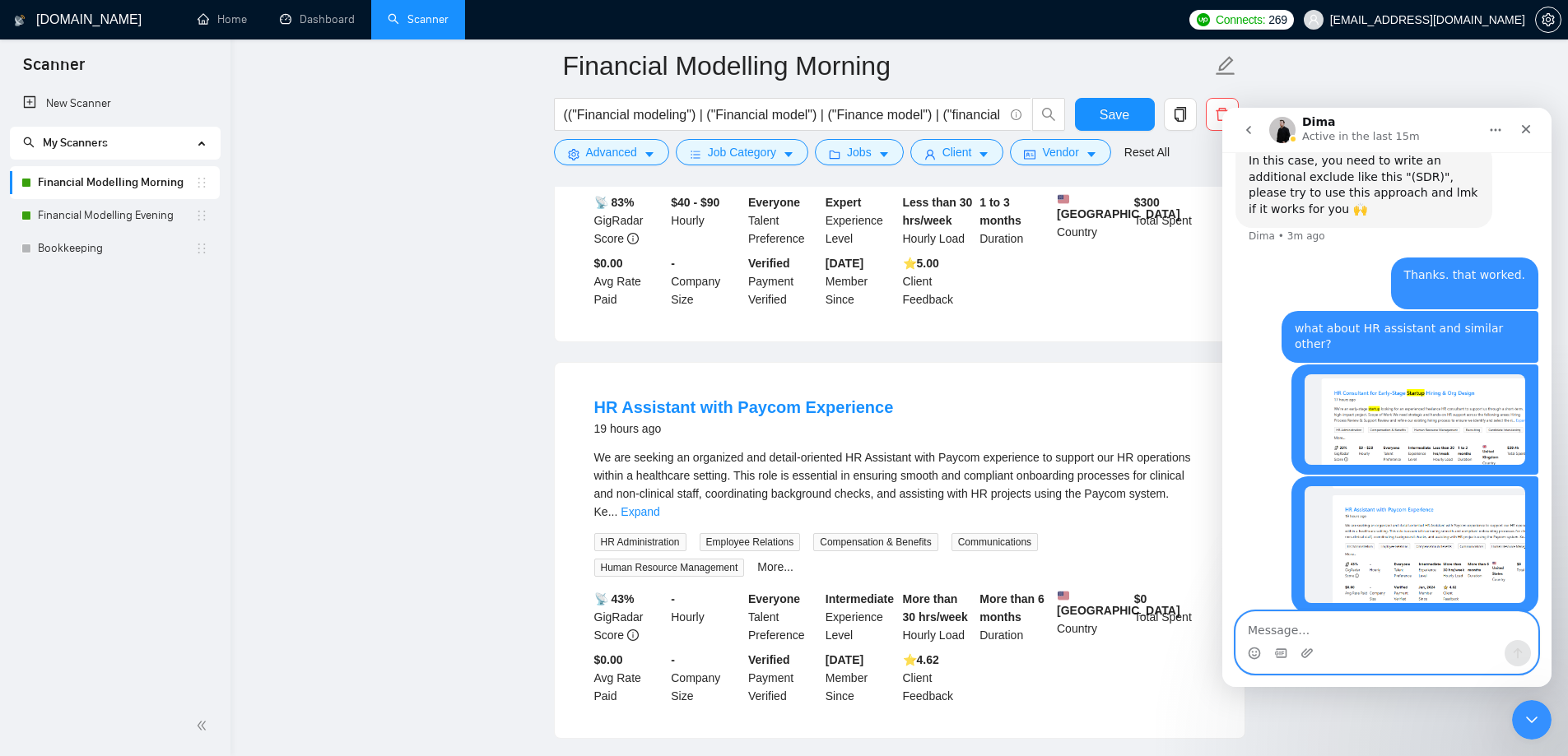
scroll to position [818, 0]
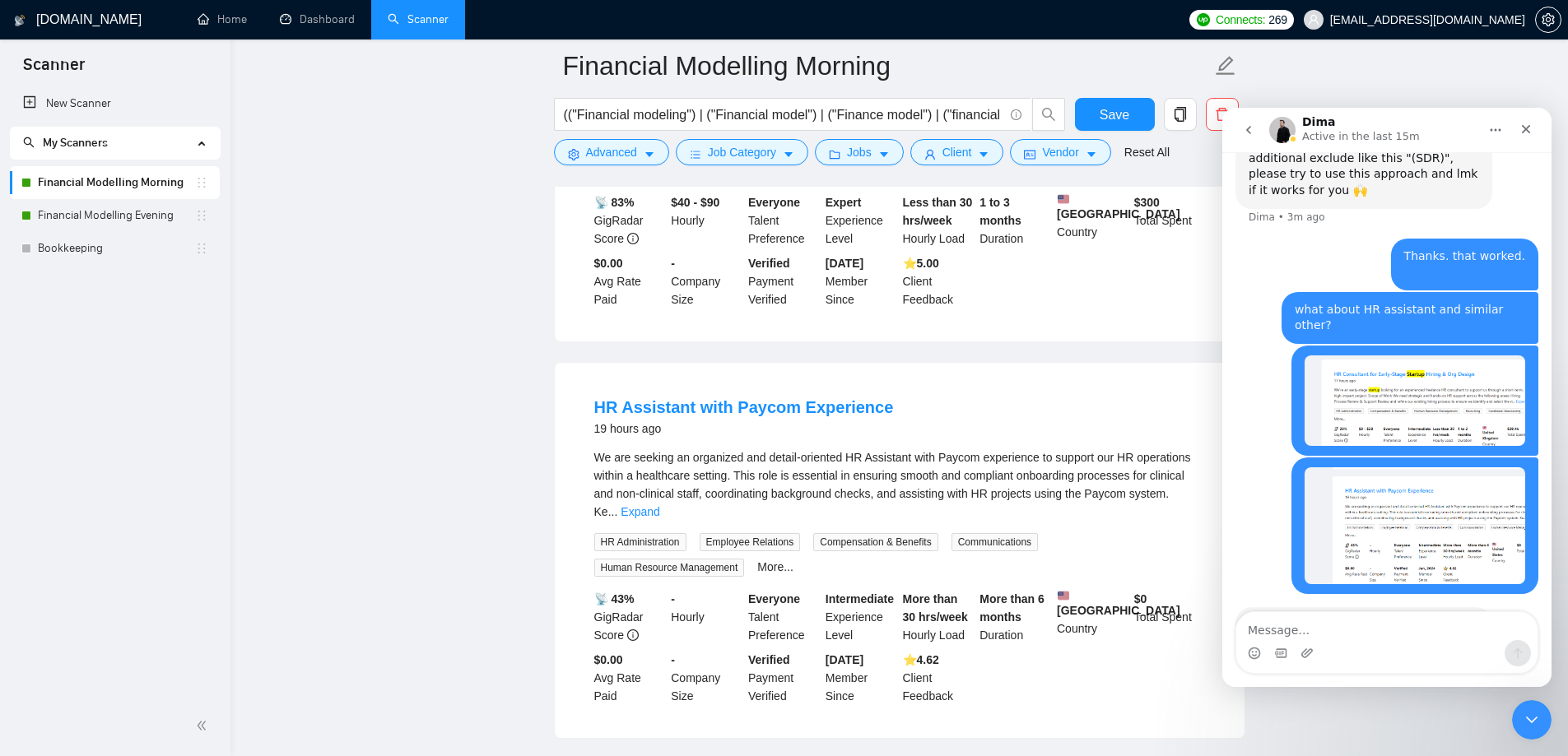
drag, startPoint x: 1273, startPoint y: 543, endPoint x: 1220, endPoint y: 543, distance: 53.0
click html "Dima Active in the last 15m Ask us anything, or share your feedback. I specific…"
copy div ""HR""
click at [628, 153] on span "Advanced" at bounding box center [611, 152] width 51 height 18
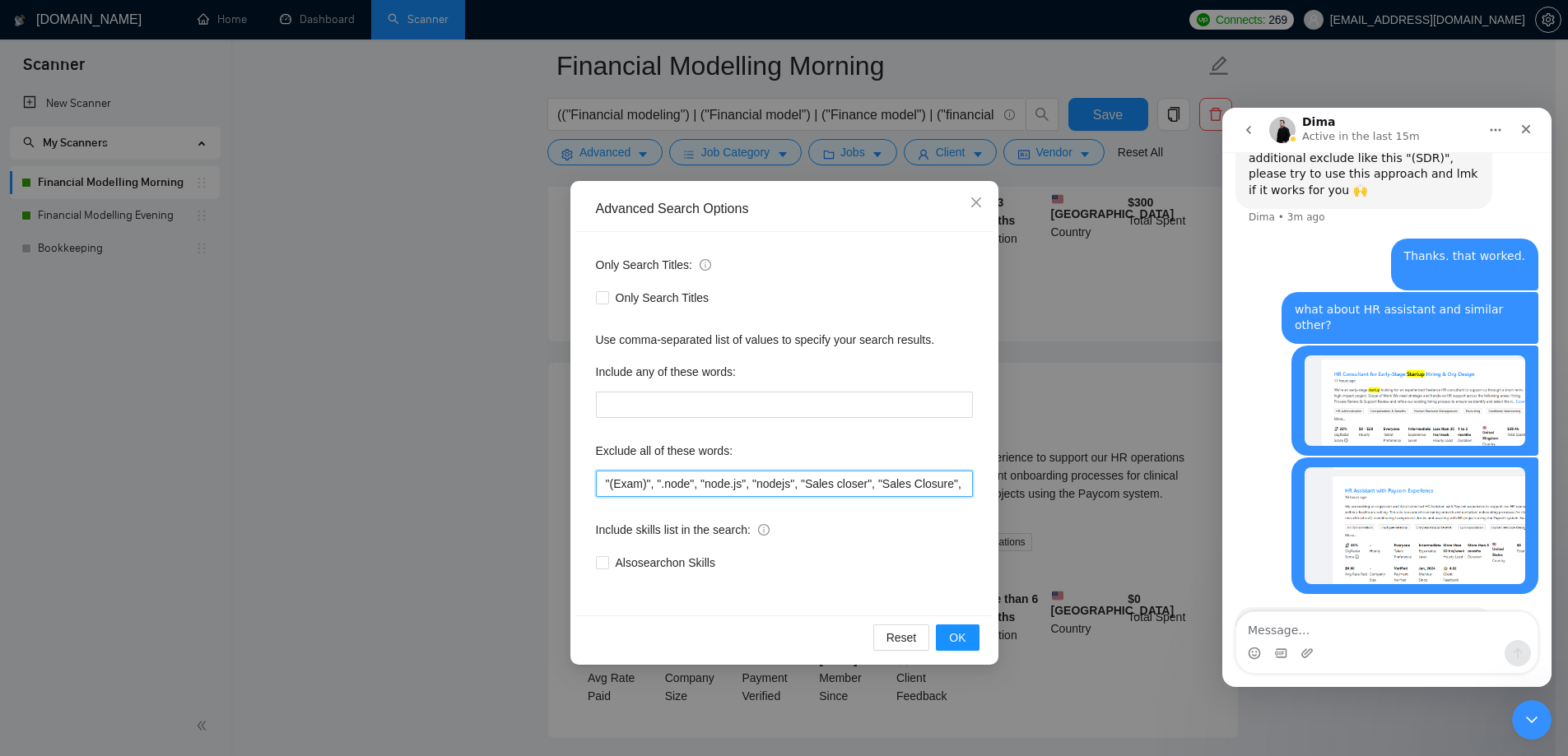
click at [743, 476] on input ""(Exam)", ".node", "node.js", "nodejs", "Sales closer", "Sales Closure", (API (…" at bounding box center [784, 483] width 377 height 27
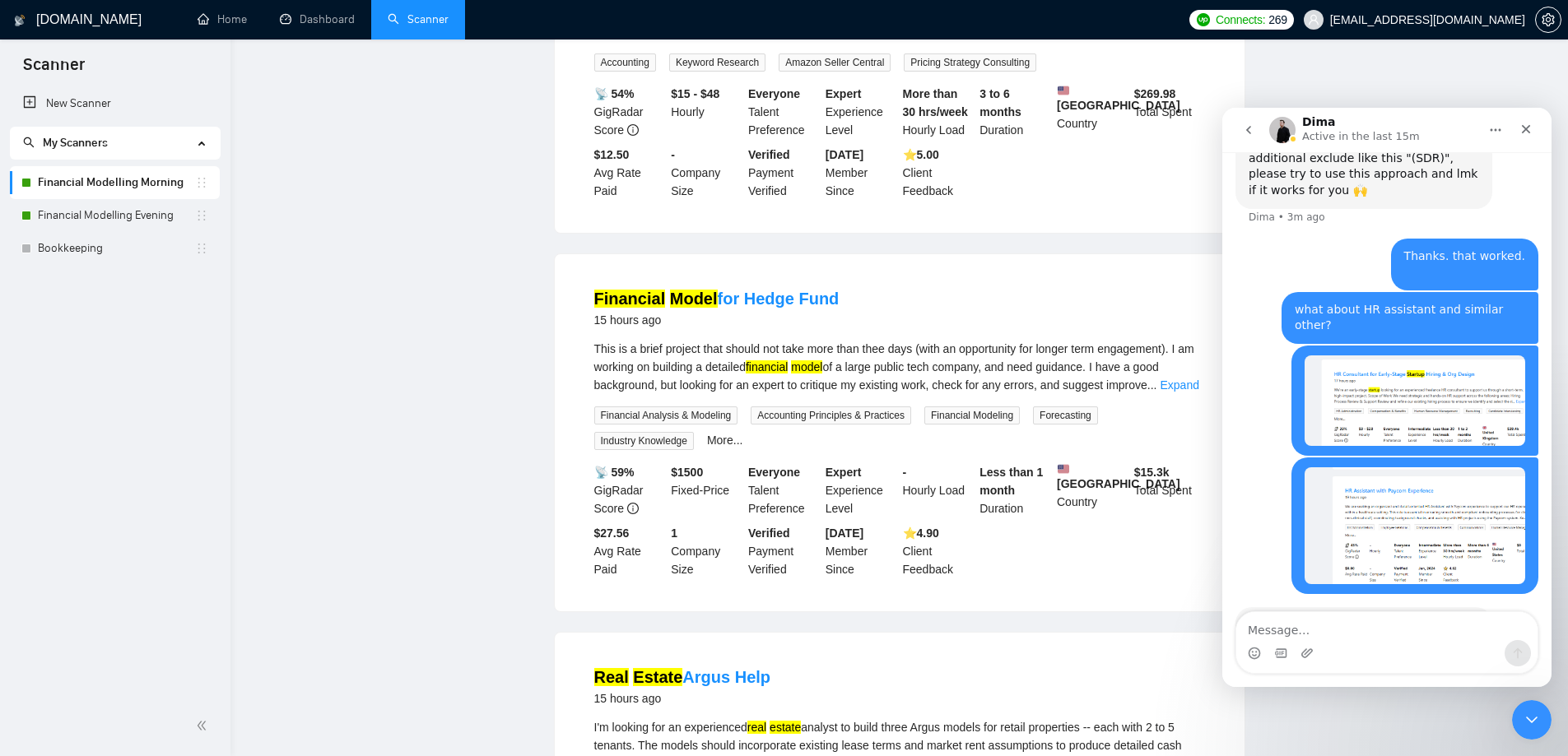
scroll to position [0, 0]
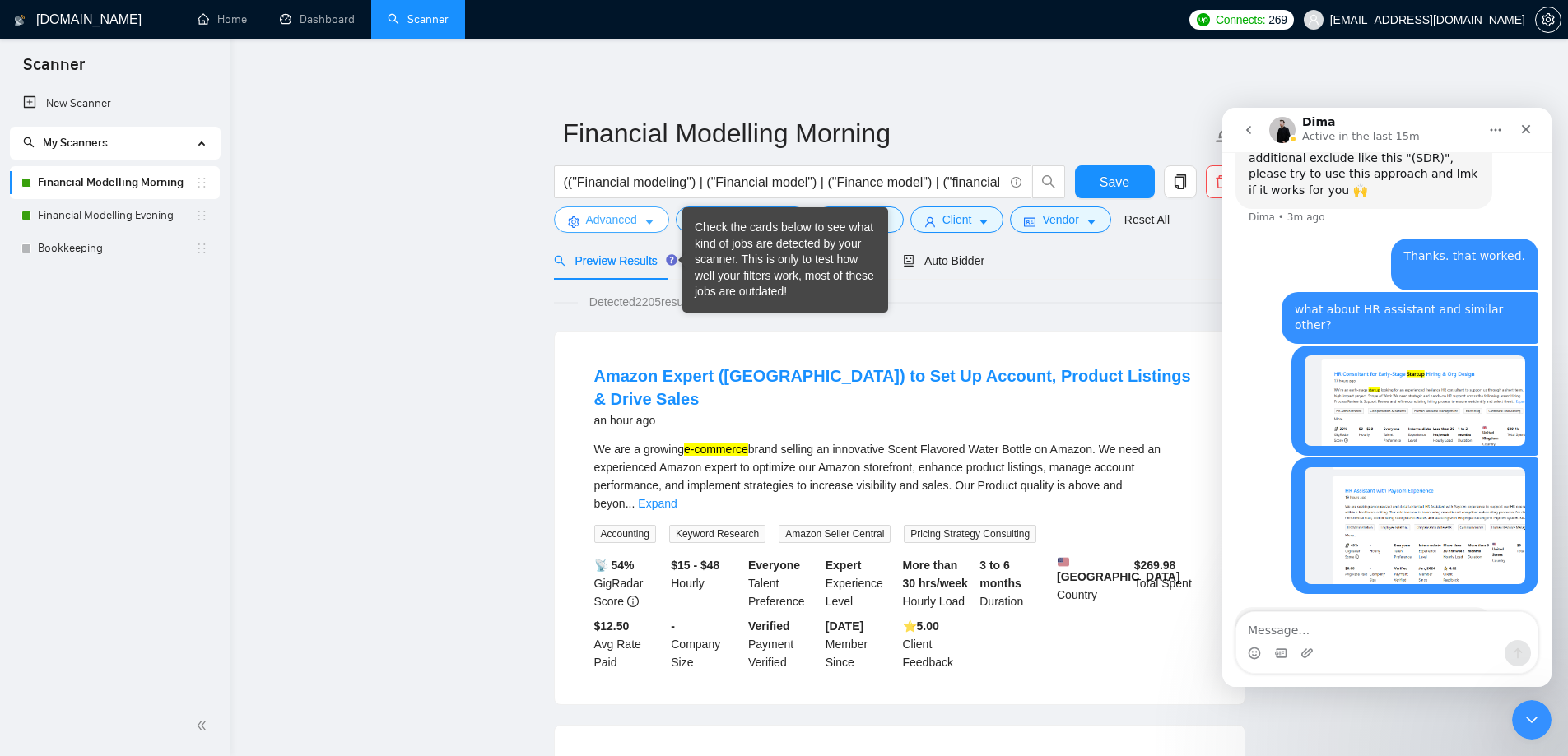
click at [642, 213] on button "Advanced" at bounding box center [611, 219] width 115 height 27
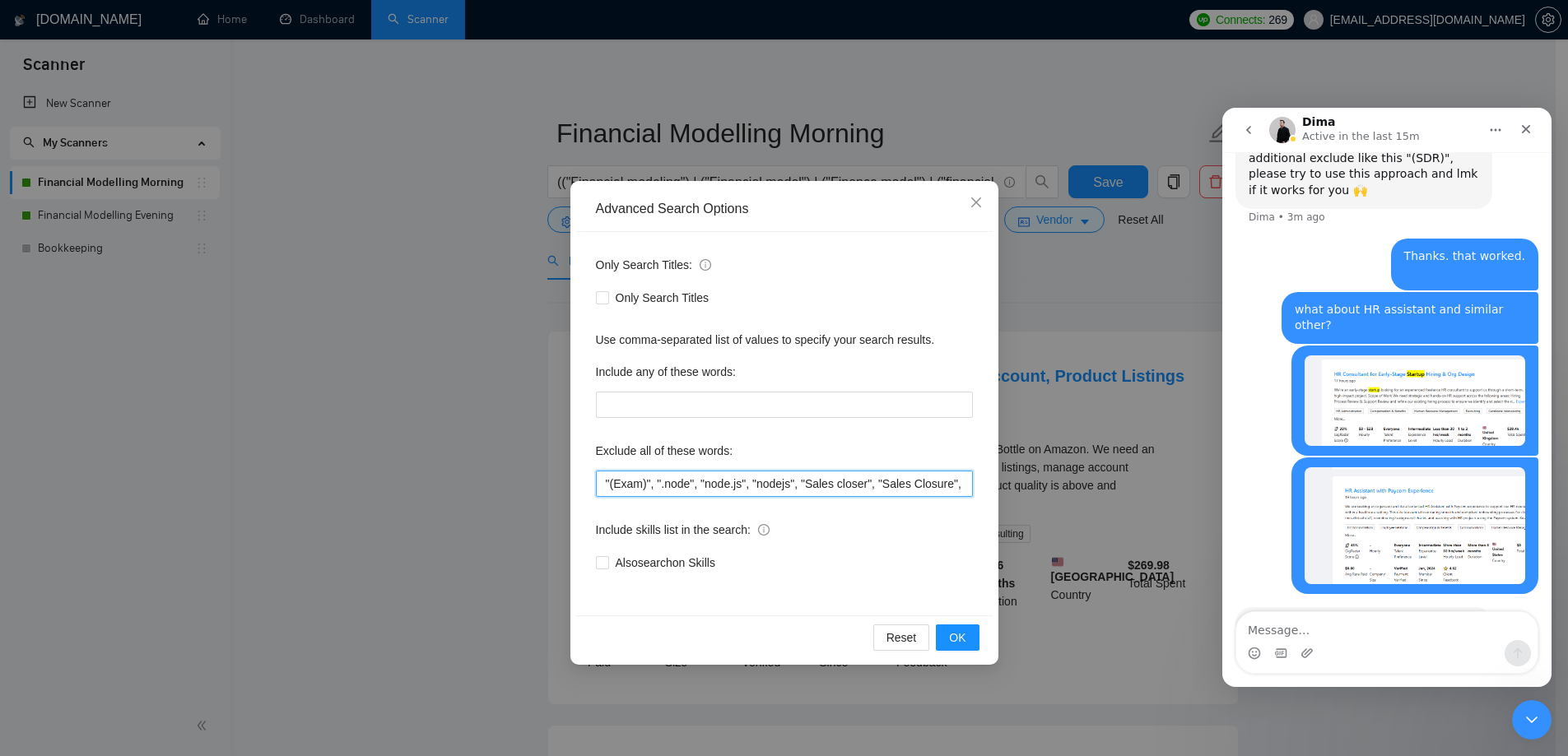
drag, startPoint x: 780, startPoint y: 489, endPoint x: 983, endPoint y: 482, distance: 203.1
click at [781, 488] on input ""(Exam)", ".node", "node.js", "nodejs", "Sales closer", "Sales Closure", (API (…" at bounding box center [784, 483] width 377 height 27
paste input ""HR""
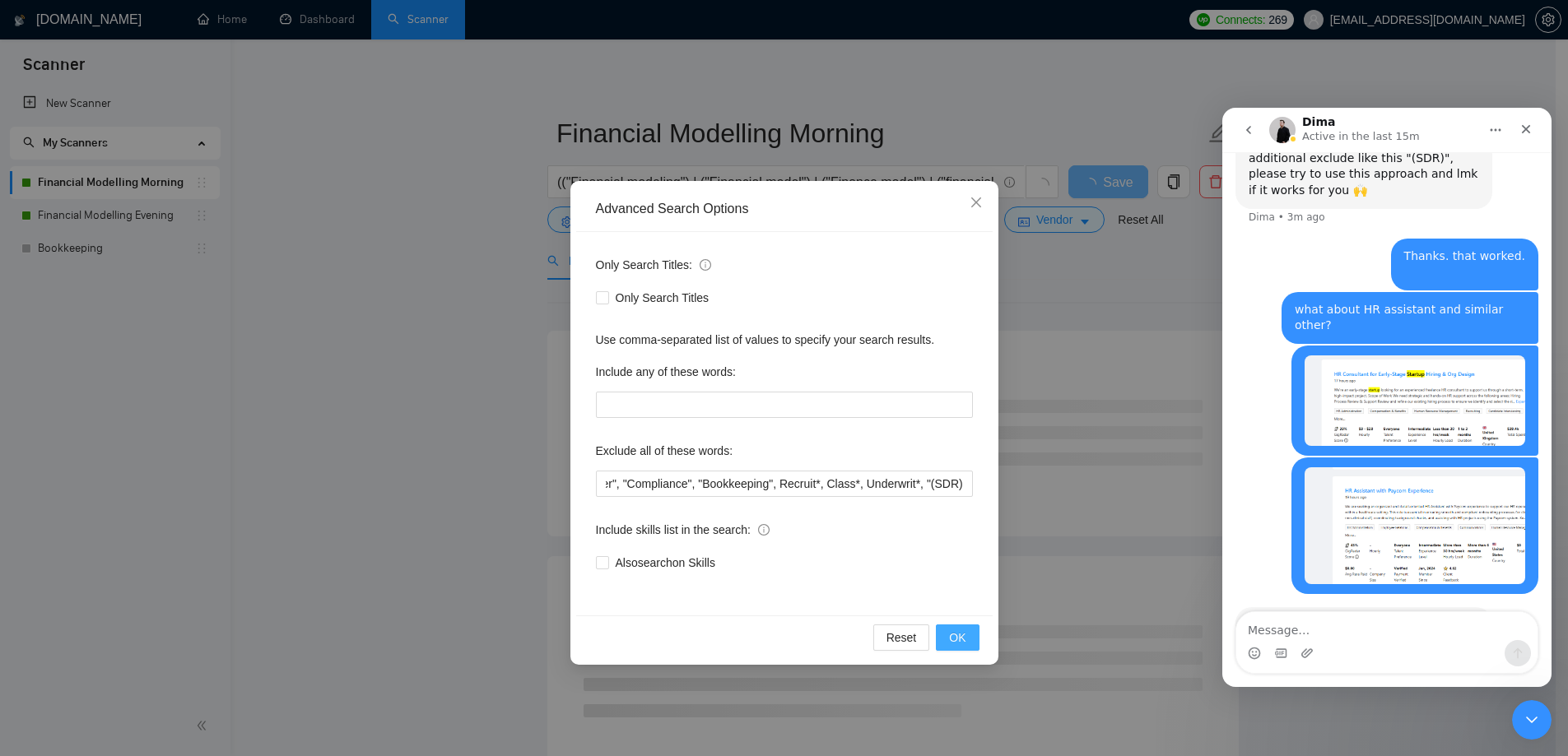
click at [954, 646] on button "OK" at bounding box center [958, 638] width 43 height 27
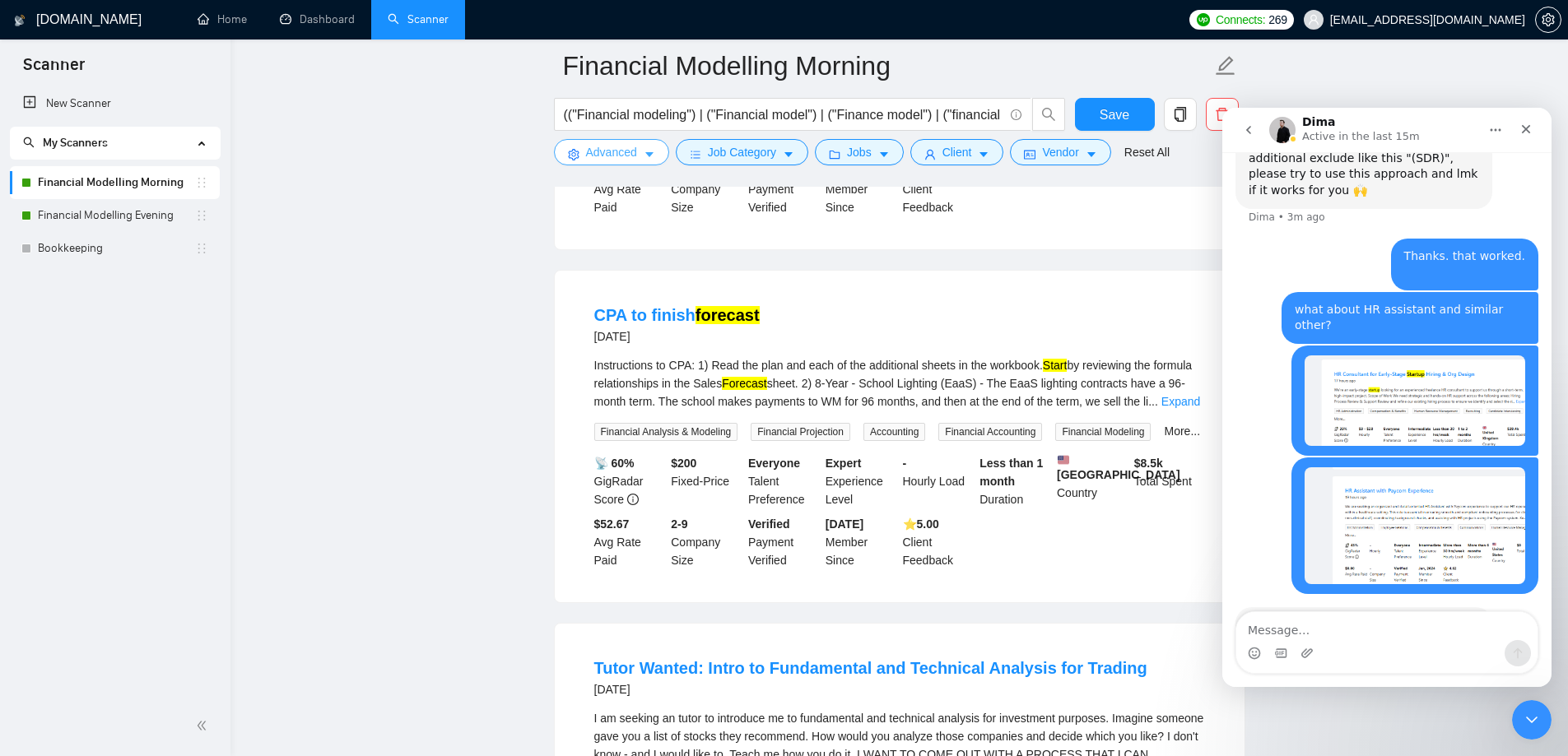
scroll to position [3374, 0]
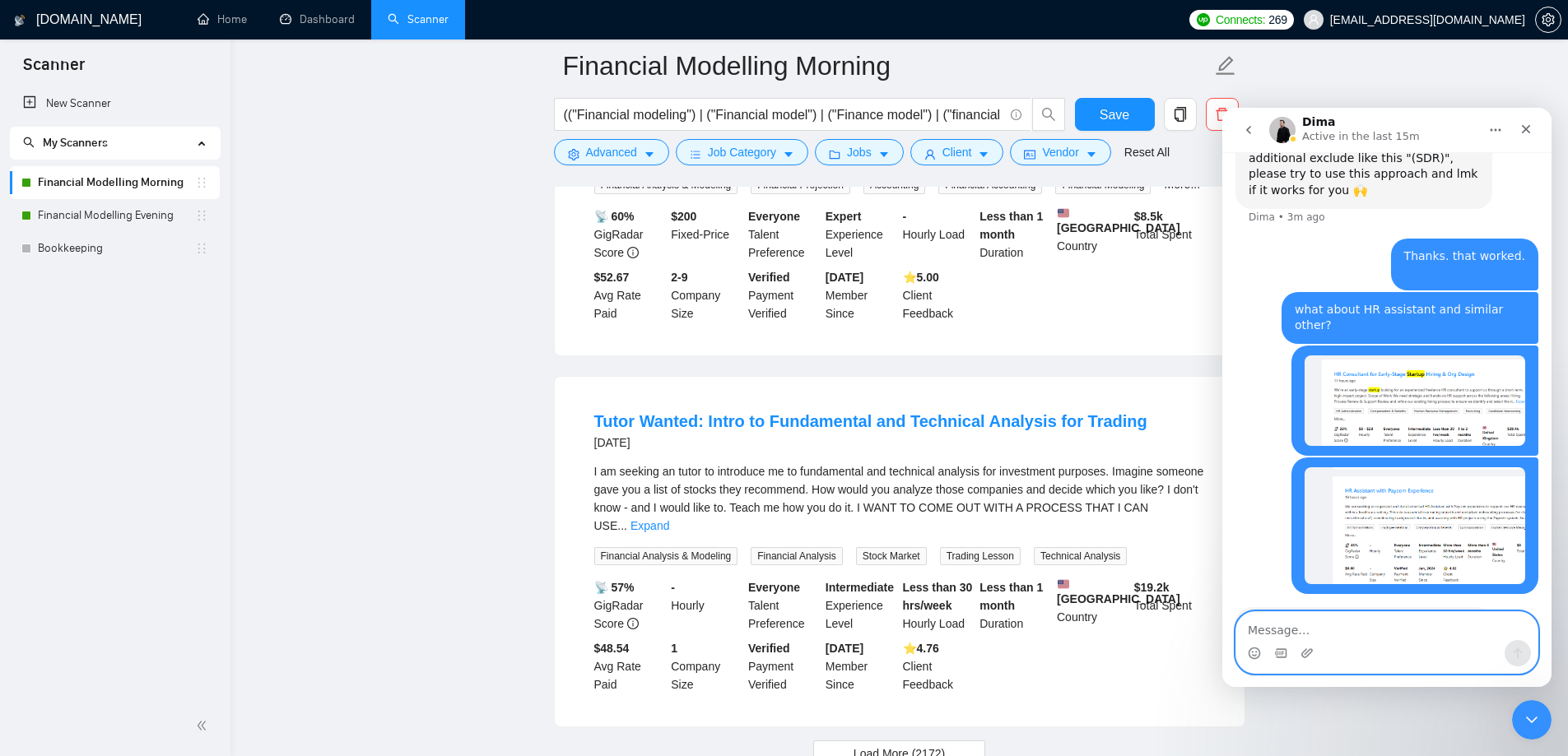
click at [1308, 625] on textarea "Message…" at bounding box center [1387, 626] width 301 height 28
click at [881, 740] on button "Load More (2172)" at bounding box center [899, 753] width 172 height 27
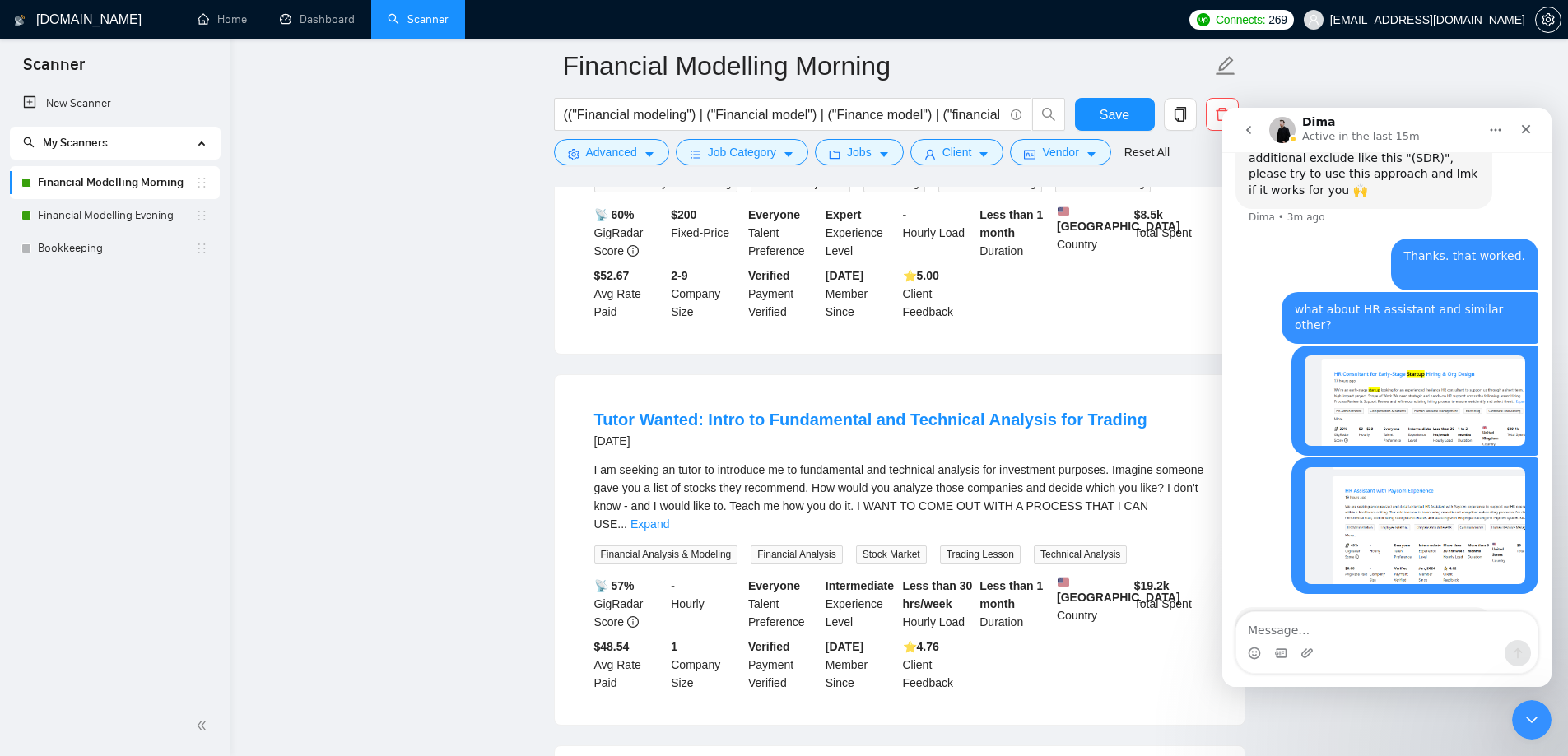
scroll to position [3127, 0]
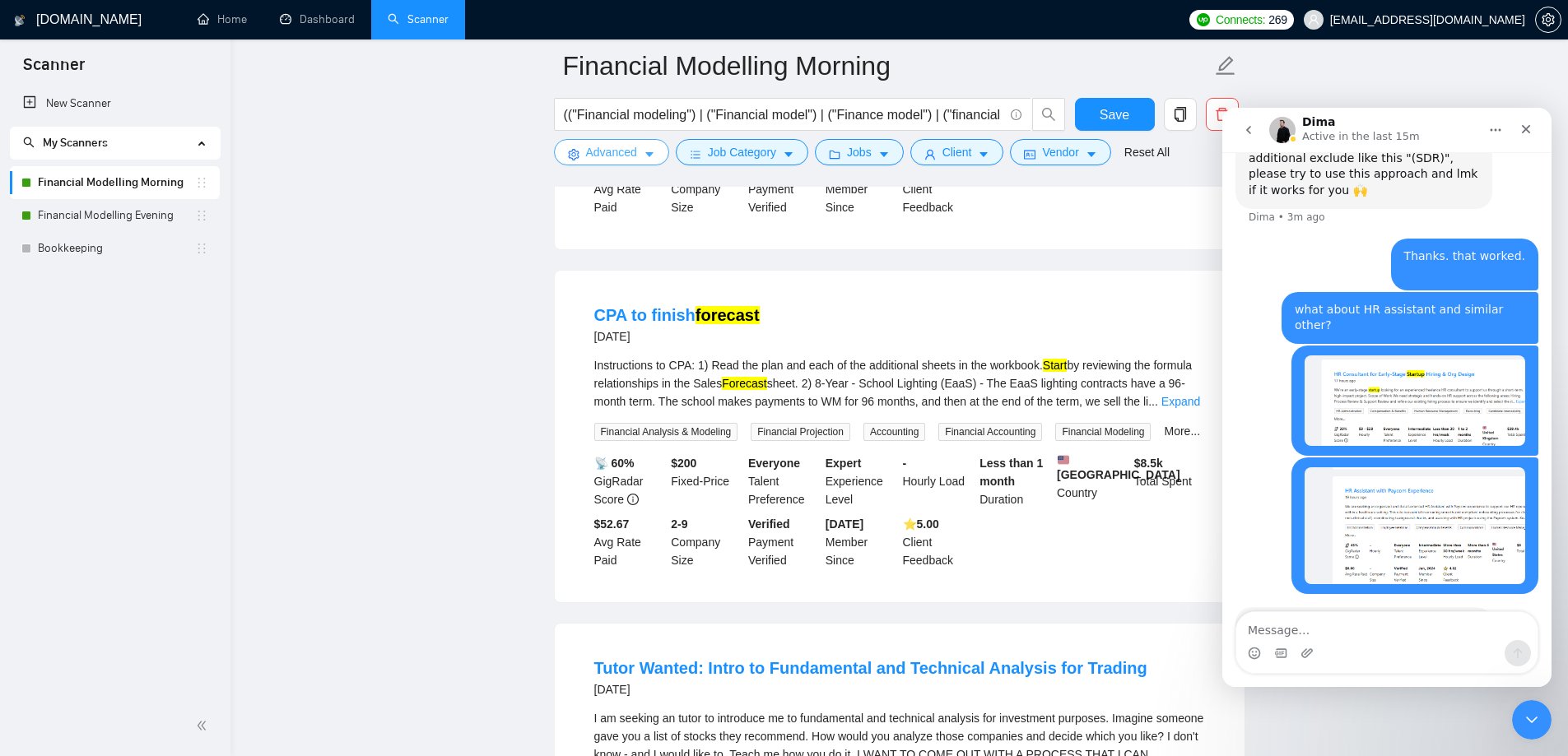
click at [608, 151] on span "Advanced" at bounding box center [611, 152] width 51 height 18
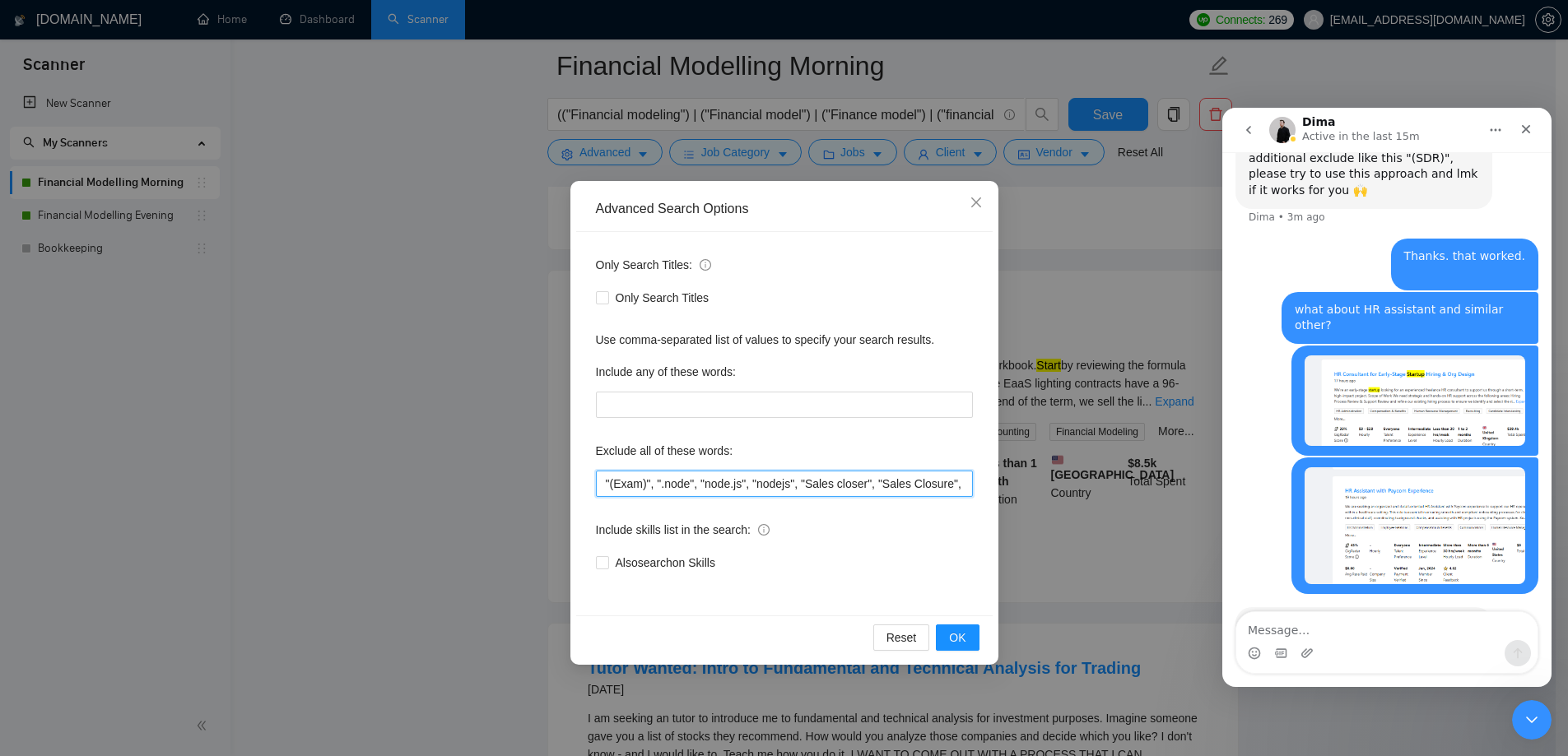
click at [686, 481] on input ""(Exam)", ".node", "node.js", "nodejs", "Sales closer", "Sales Closure", (API (…" at bounding box center [784, 483] width 377 height 27
paste input ""HR""
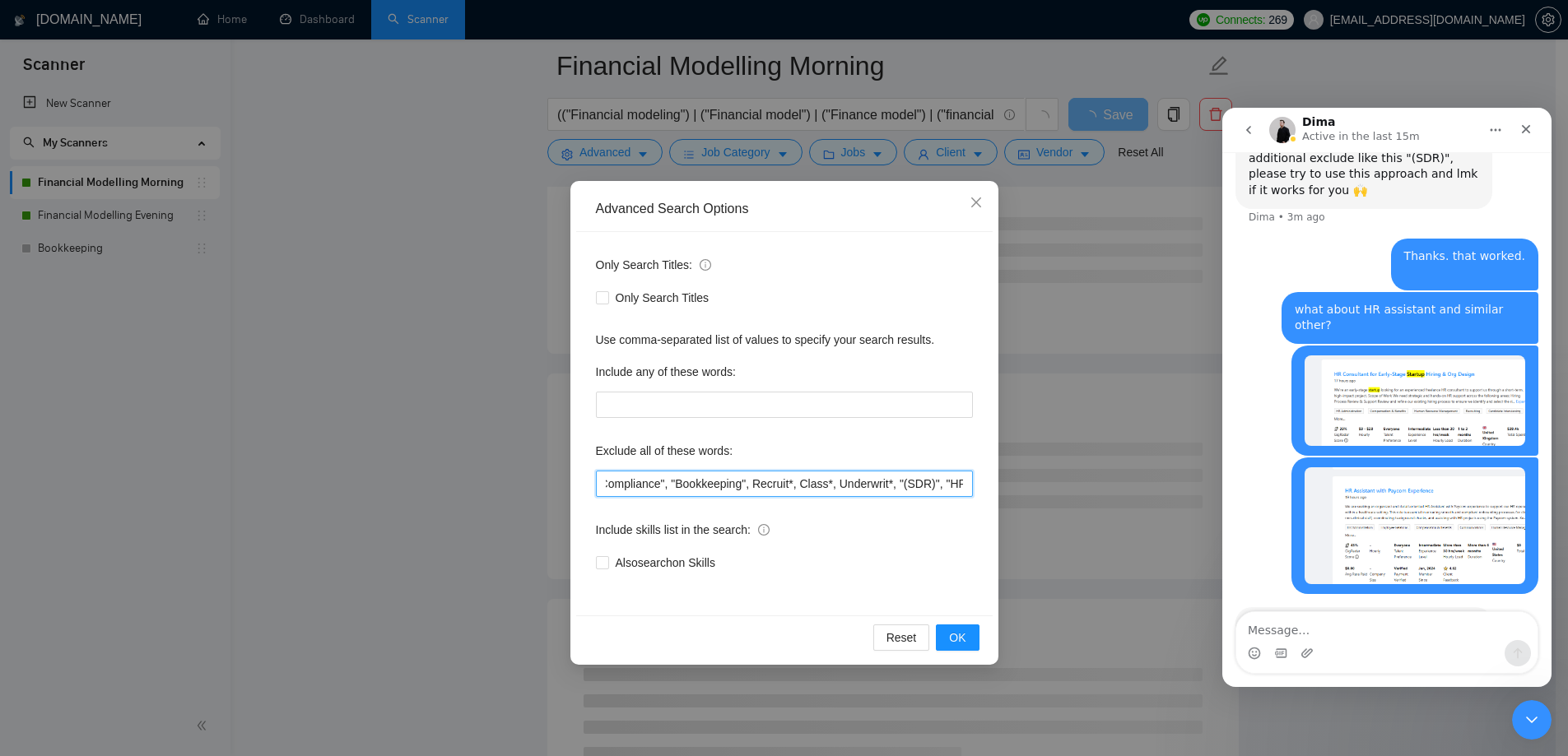
scroll to position [0, 846]
type input ""(Exam)", ".node", "node.js", "nodejs", "Sales closer", "Sales Closure", (API (…"
click at [960, 646] on span "OK" at bounding box center [957, 637] width 16 height 18
click at [392, 532] on div "Advanced Search Options Only Search Titles: Only Search Titles Use comma-separa…" at bounding box center [784, 378] width 1568 height 756
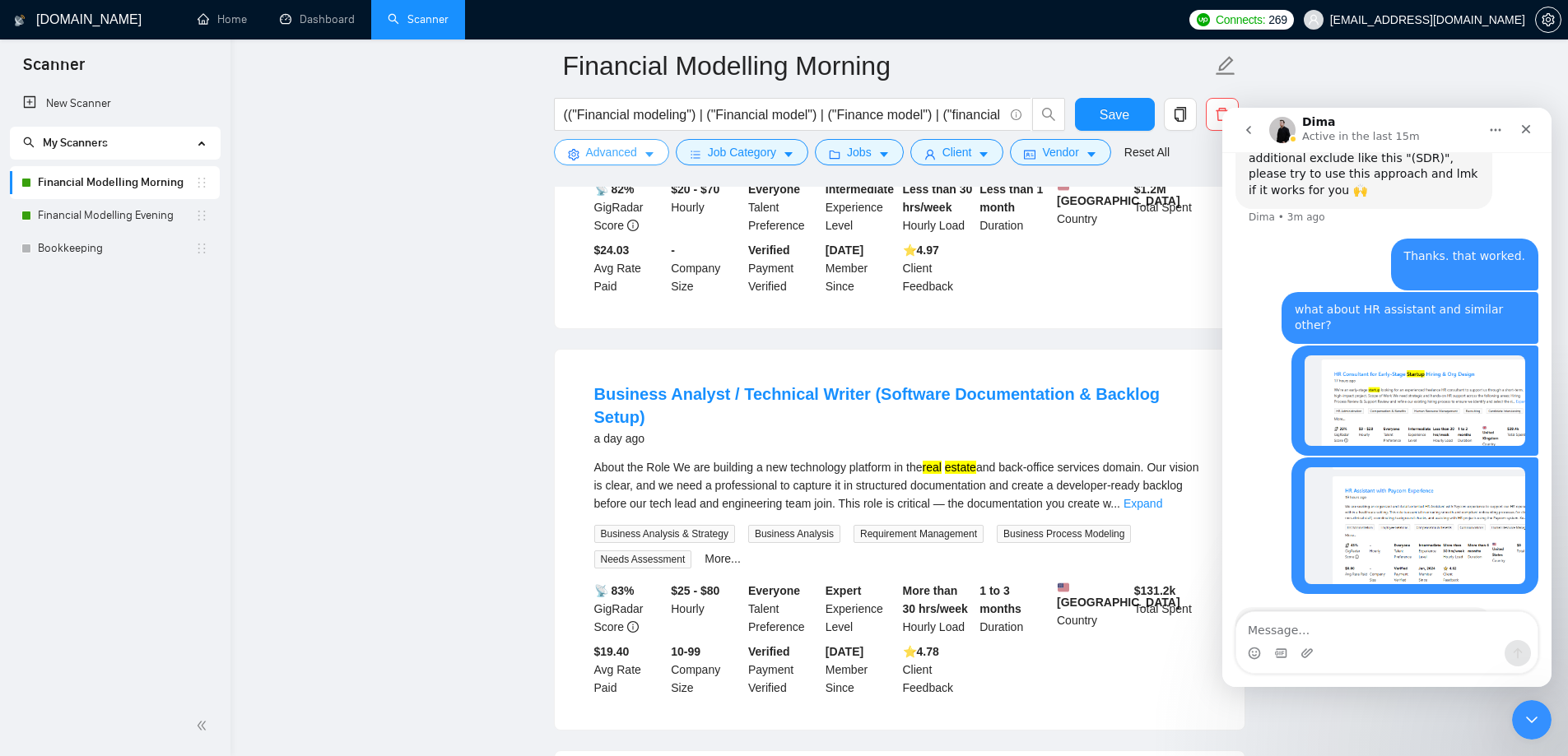
scroll to position [3308, 0]
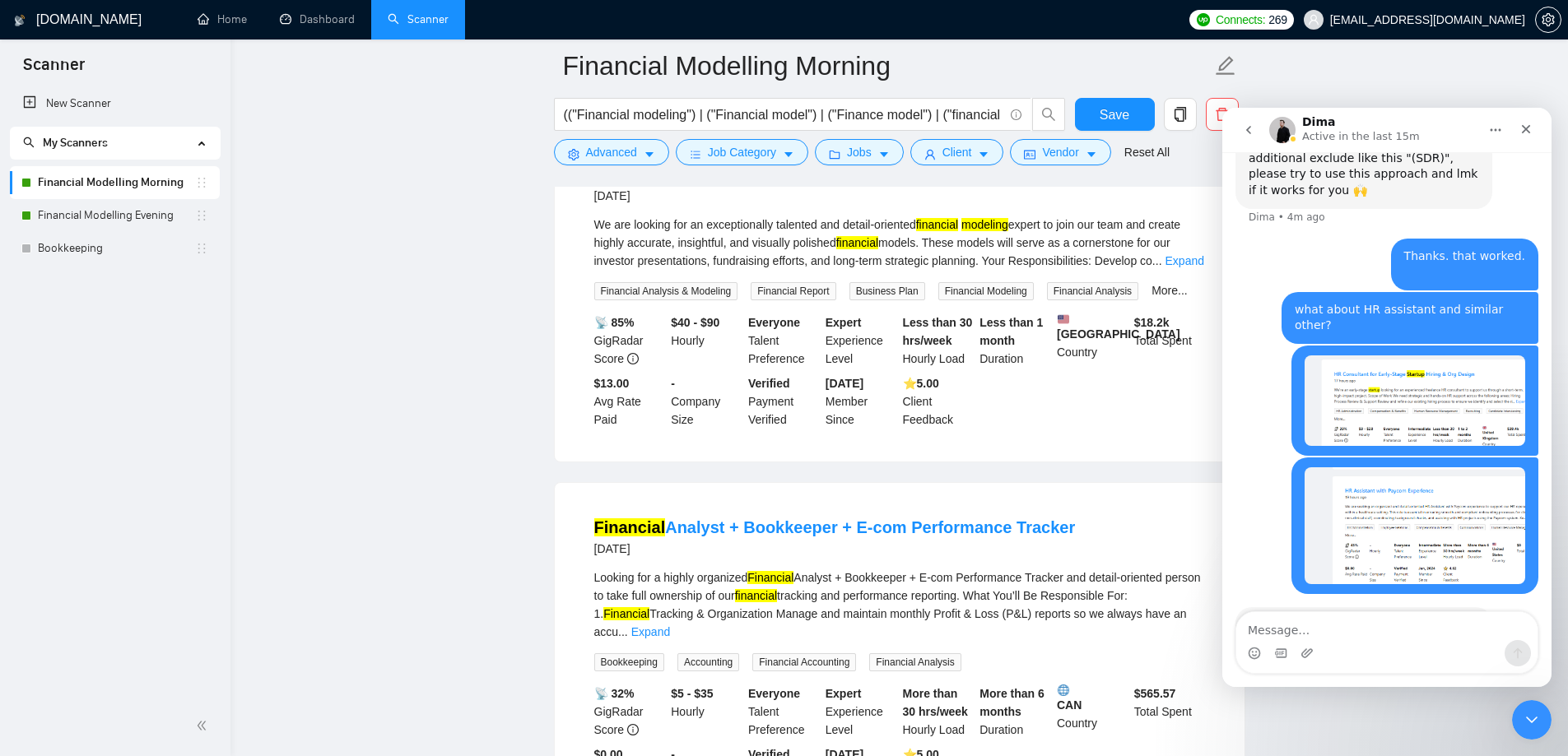
scroll to position [7024, 0]
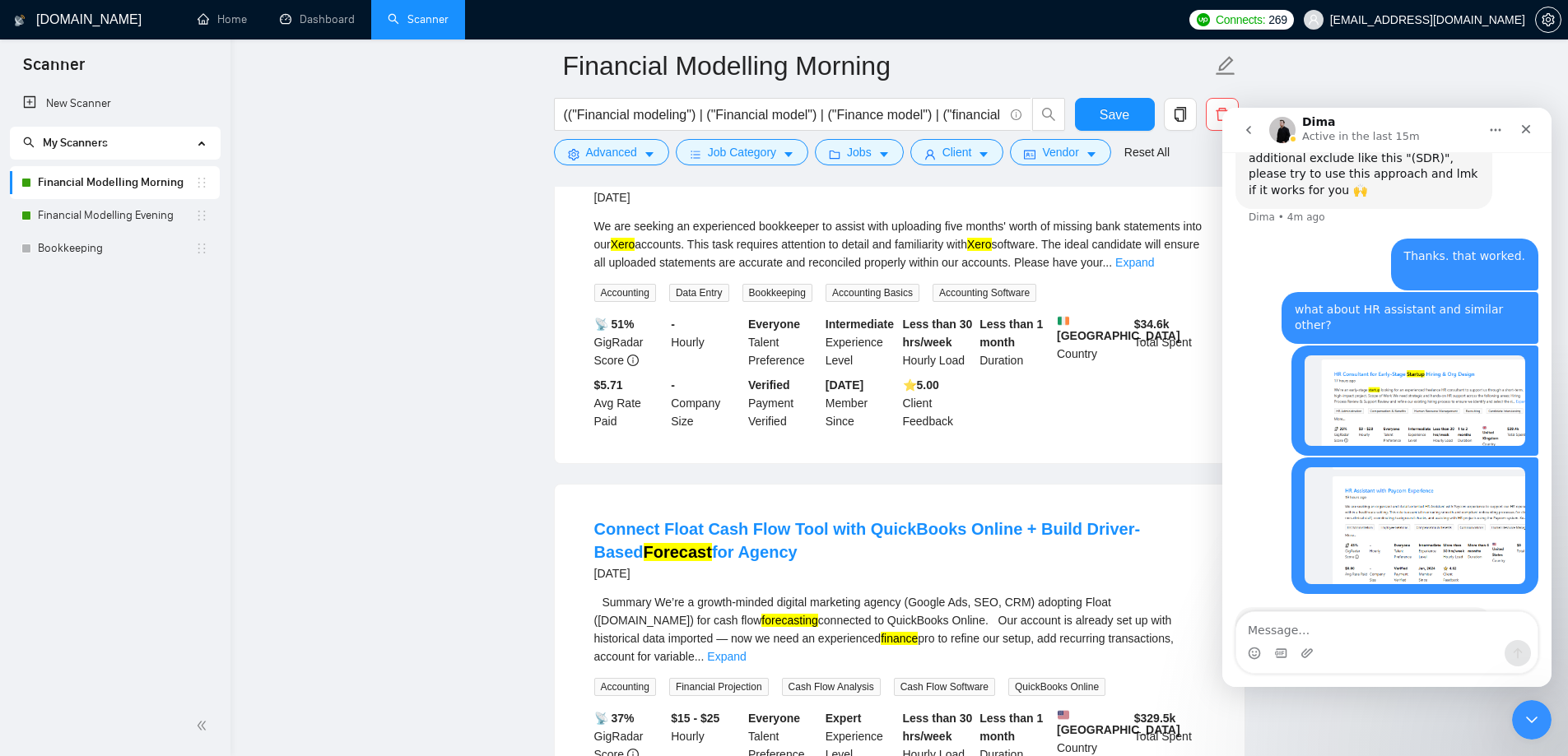
scroll to position [10697, 0]
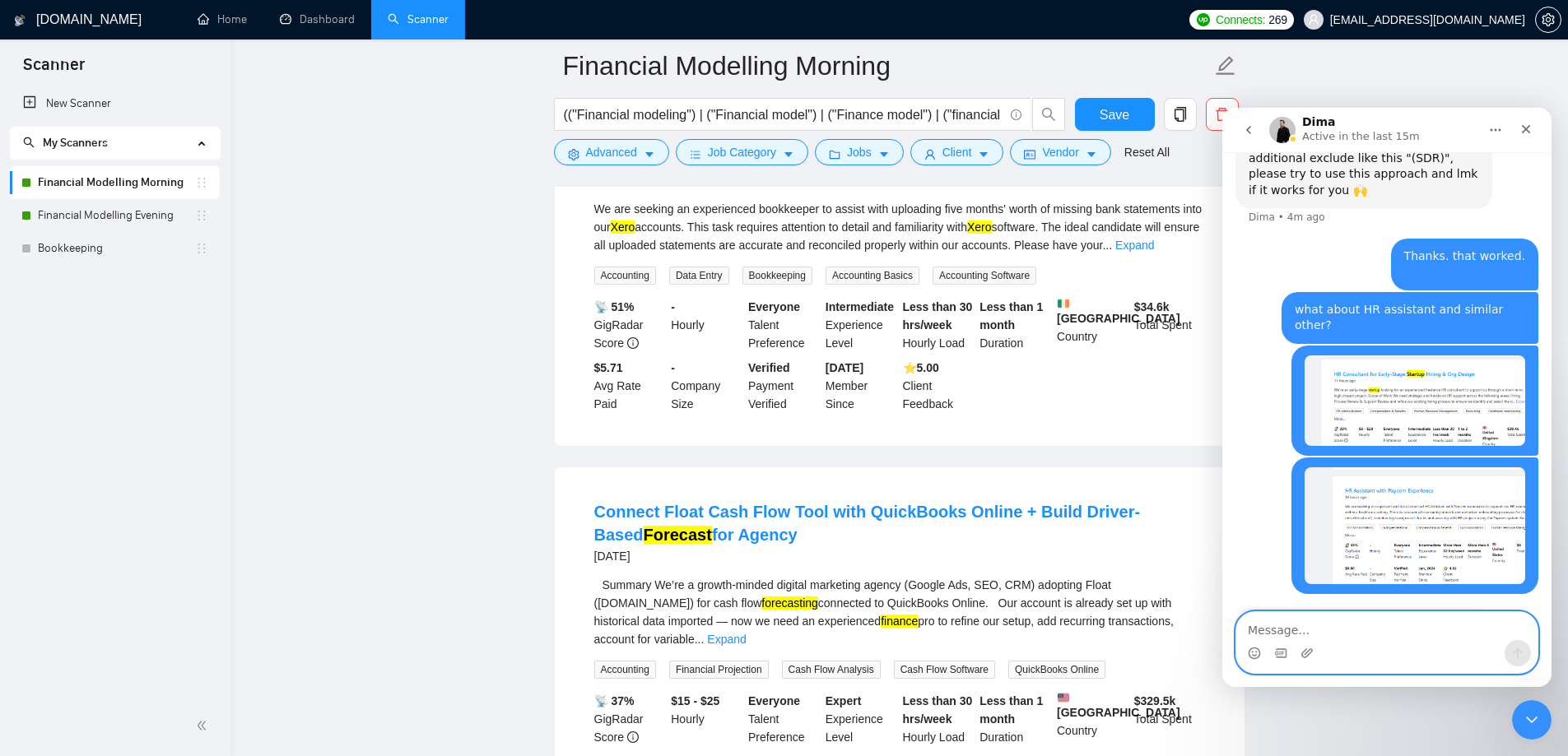
click at [1324, 625] on textarea "Message…" at bounding box center [1387, 626] width 301 height 28
type textarea "perfect"
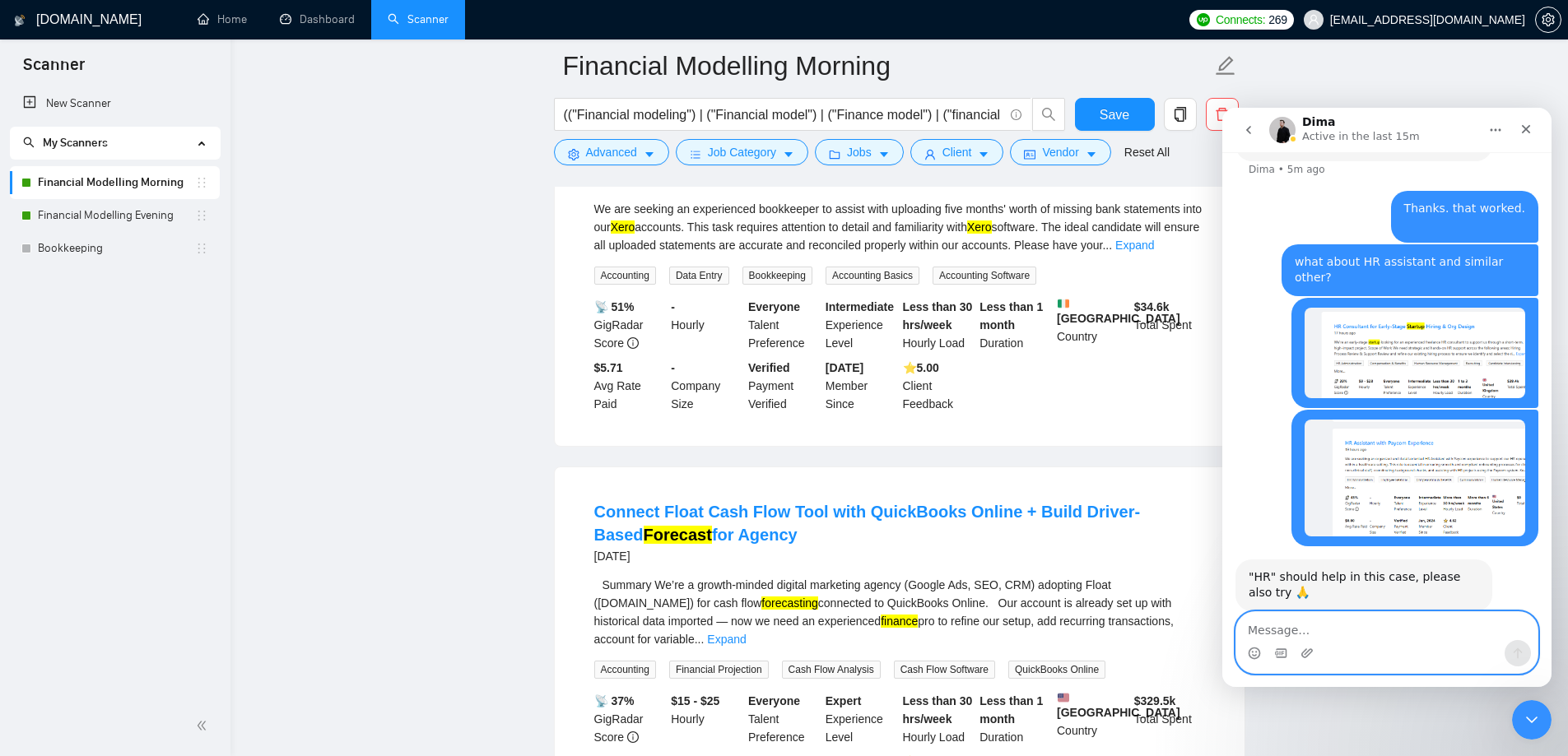
scroll to position [866, 0]
type textarea "thanks"
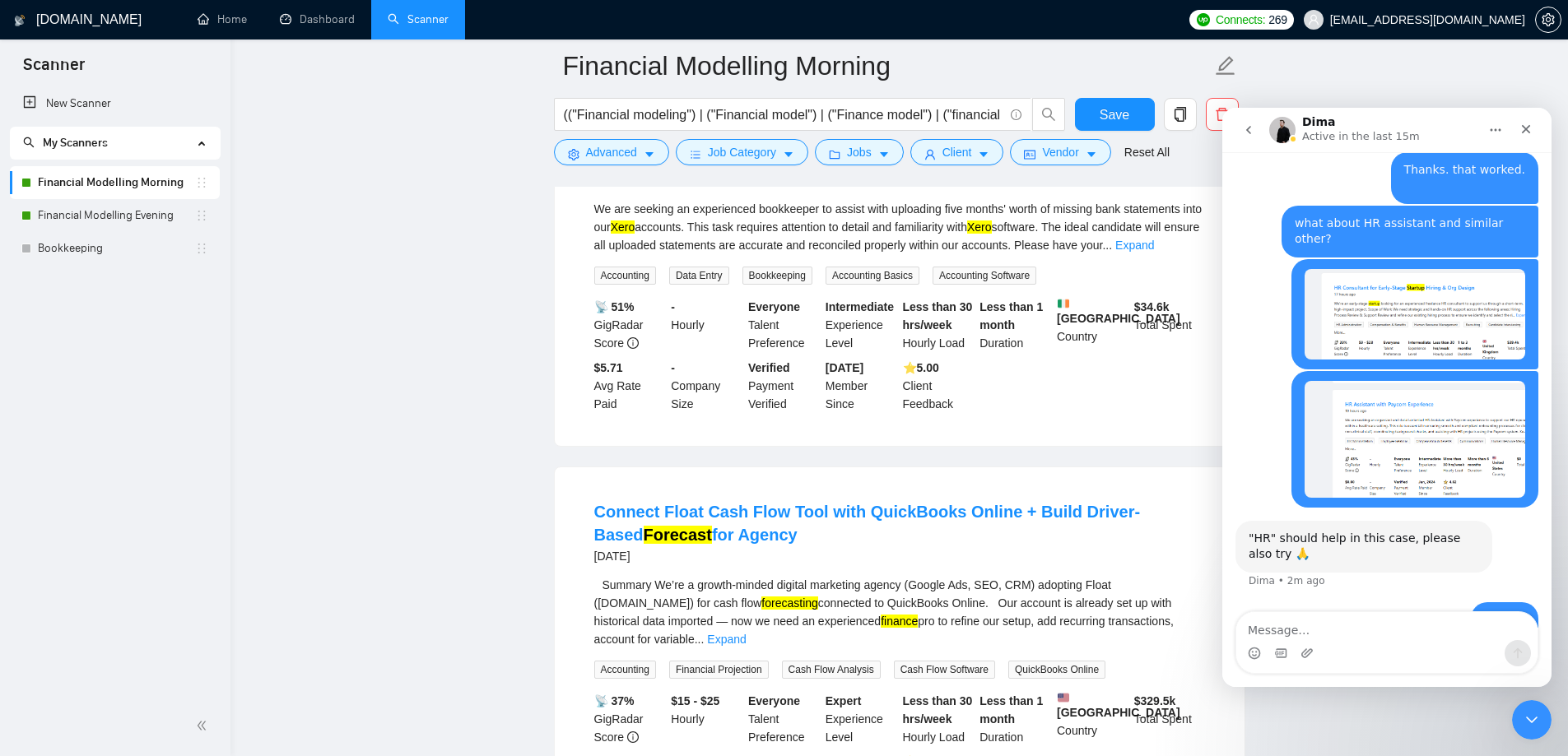
click at [627, 156] on span "Advanced" at bounding box center [611, 152] width 51 height 18
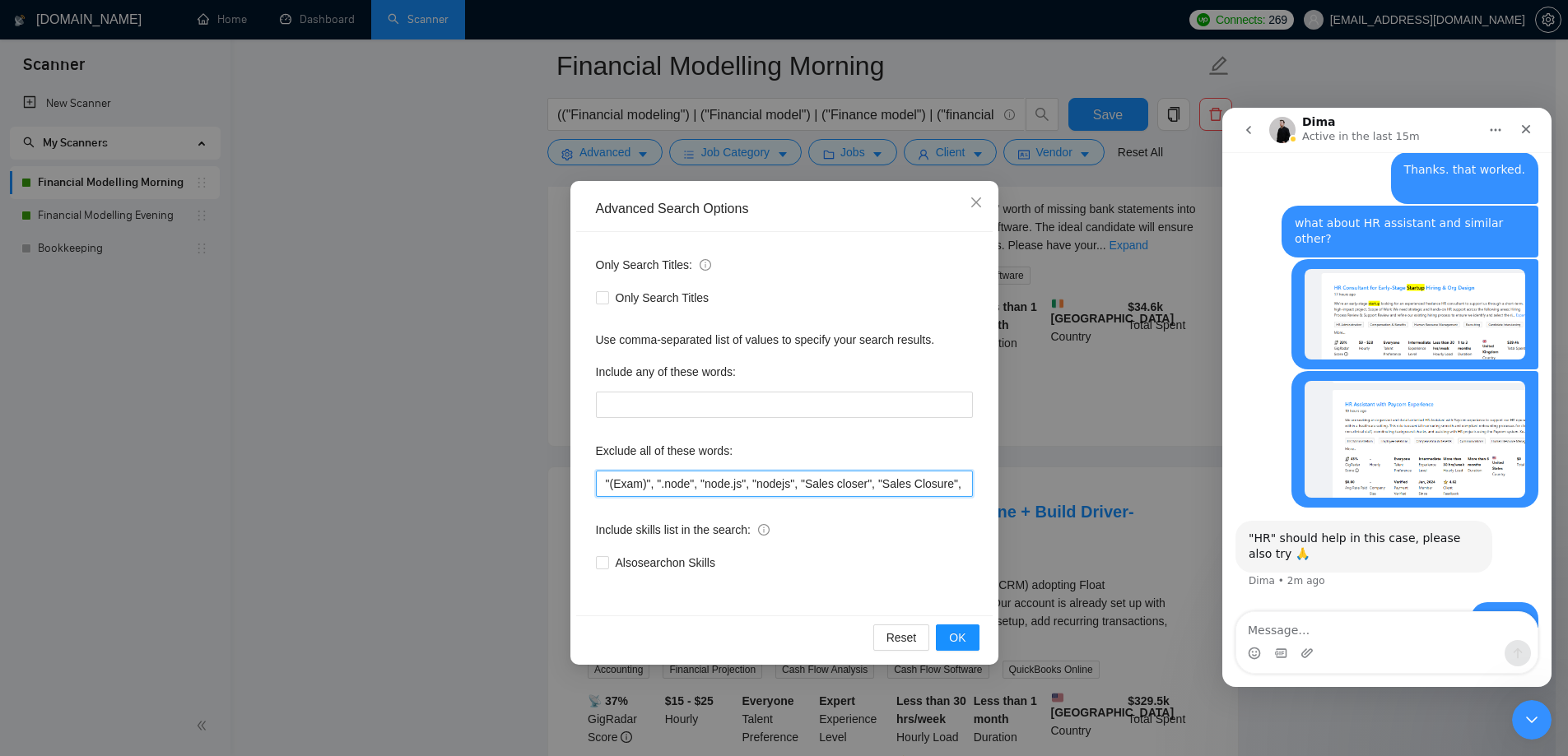
click at [787, 494] on input ""(Exam)", ".node", "node.js", "nodejs", "Sales closer", "Sales Closure", (API (…" at bounding box center [784, 483] width 377 height 27
click at [963, 633] on span "OK" at bounding box center [957, 637] width 16 height 18
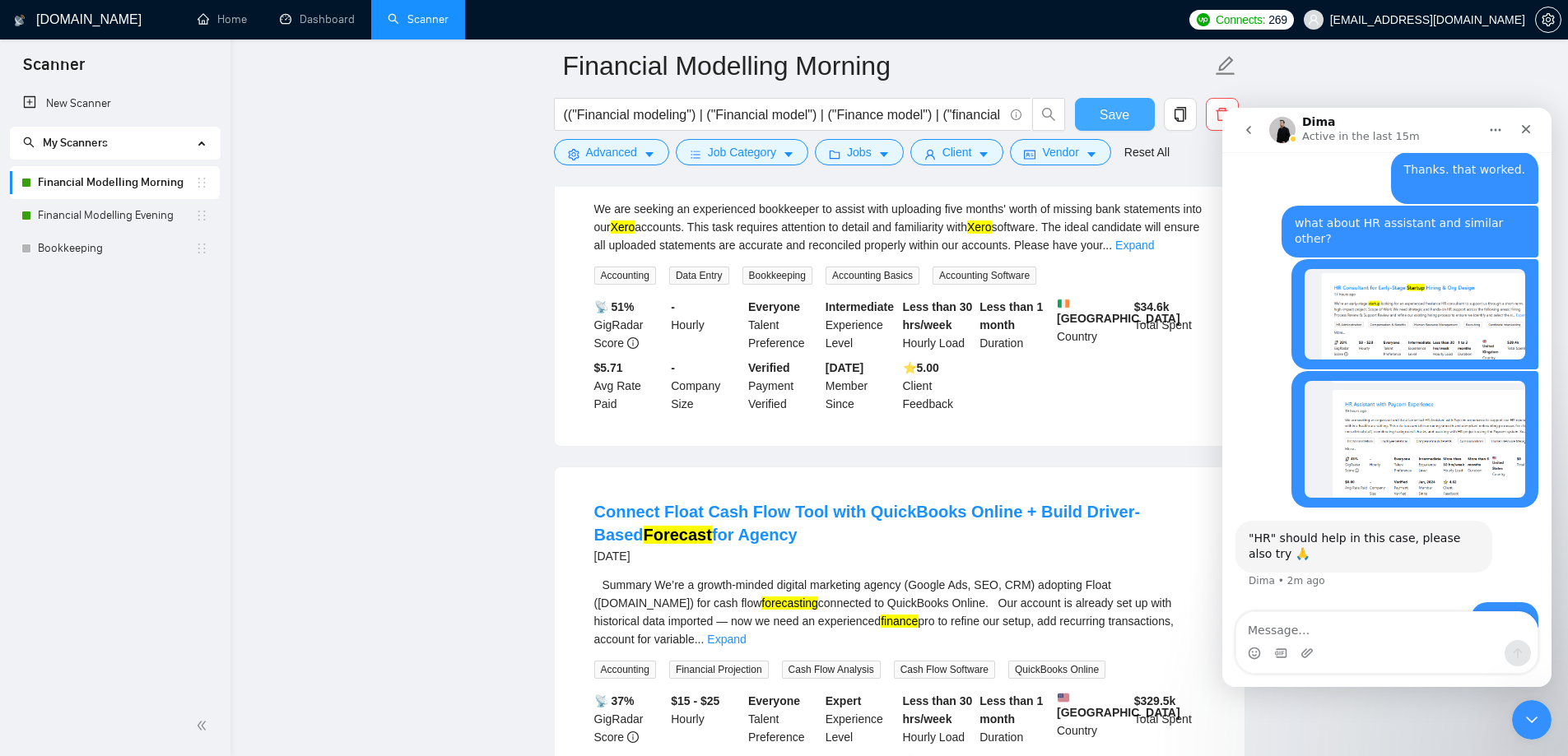
click at [1116, 104] on span "Save" at bounding box center [1115, 115] width 29 height 21
click at [127, 218] on link "Financial Modelling Evening" at bounding box center [117, 216] width 157 height 33
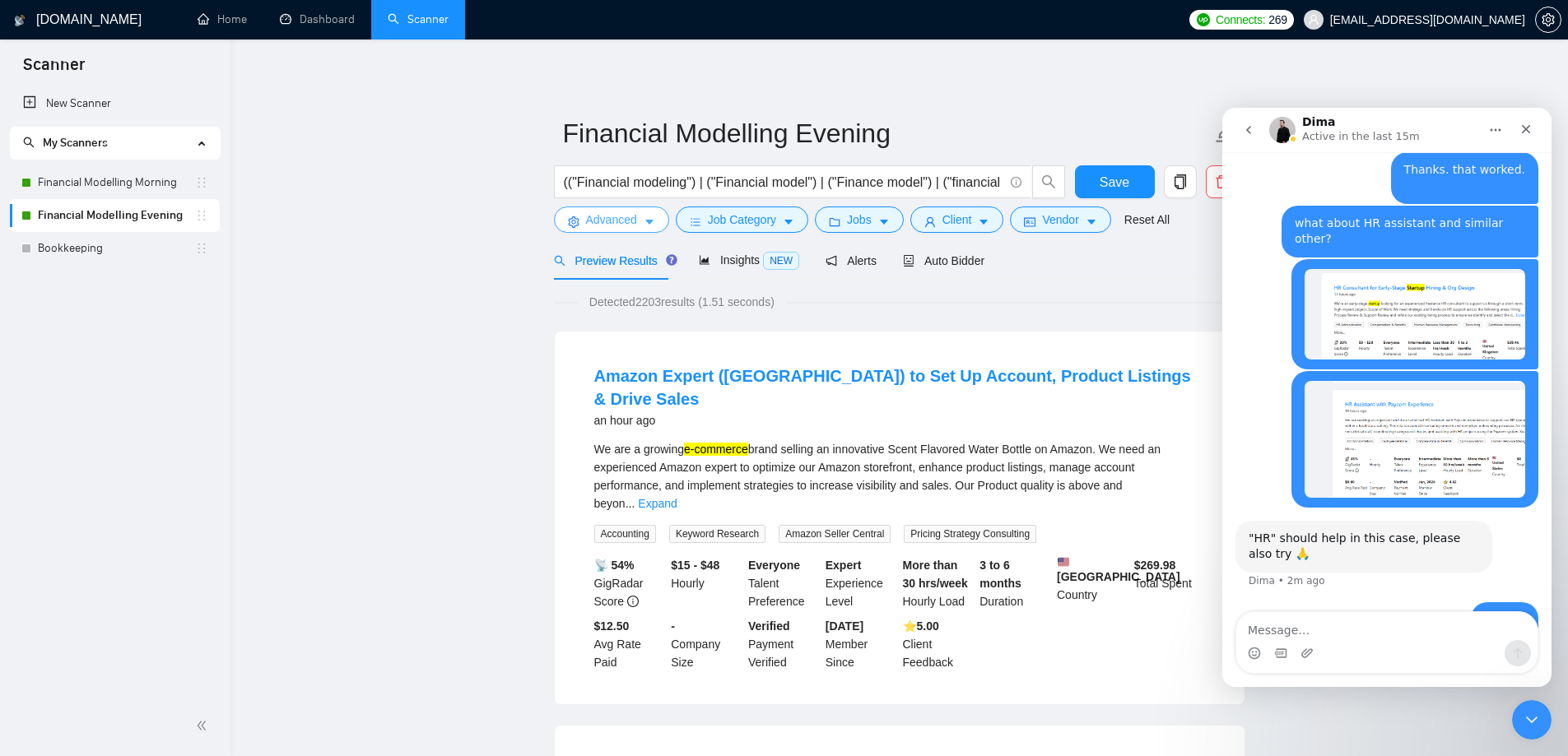
click at [597, 222] on span "Advanced" at bounding box center [611, 219] width 51 height 18
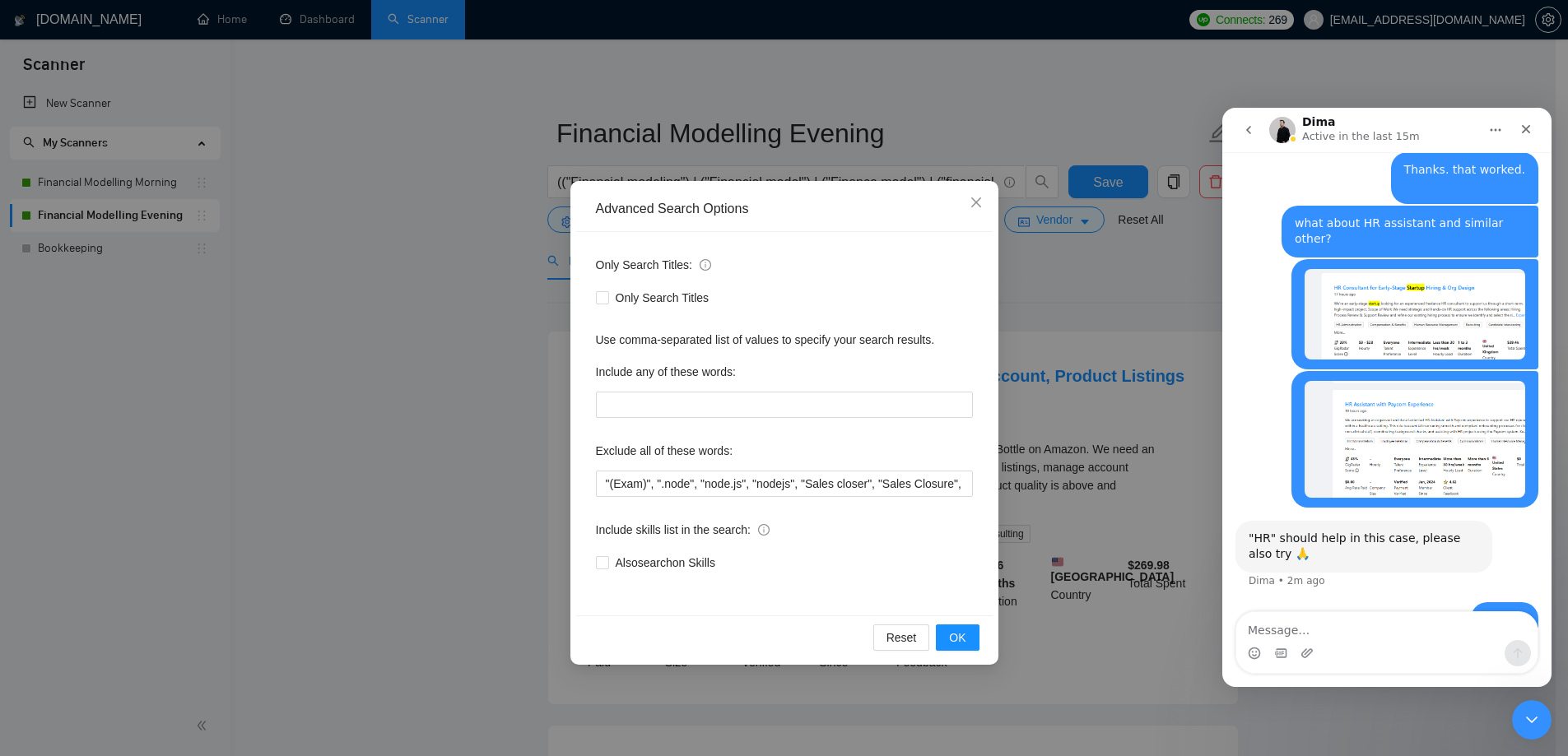
click at [822, 468] on div "Exclude all of these words:" at bounding box center [784, 454] width 377 height 33
click at [831, 481] on input ""(Exam)", ".node", "node.js", "nodejs", "Sales closer", "Sales Closure", (API (…" at bounding box center [784, 483] width 377 height 27
paste input ", "(SDR)", "HR", "Tutor""
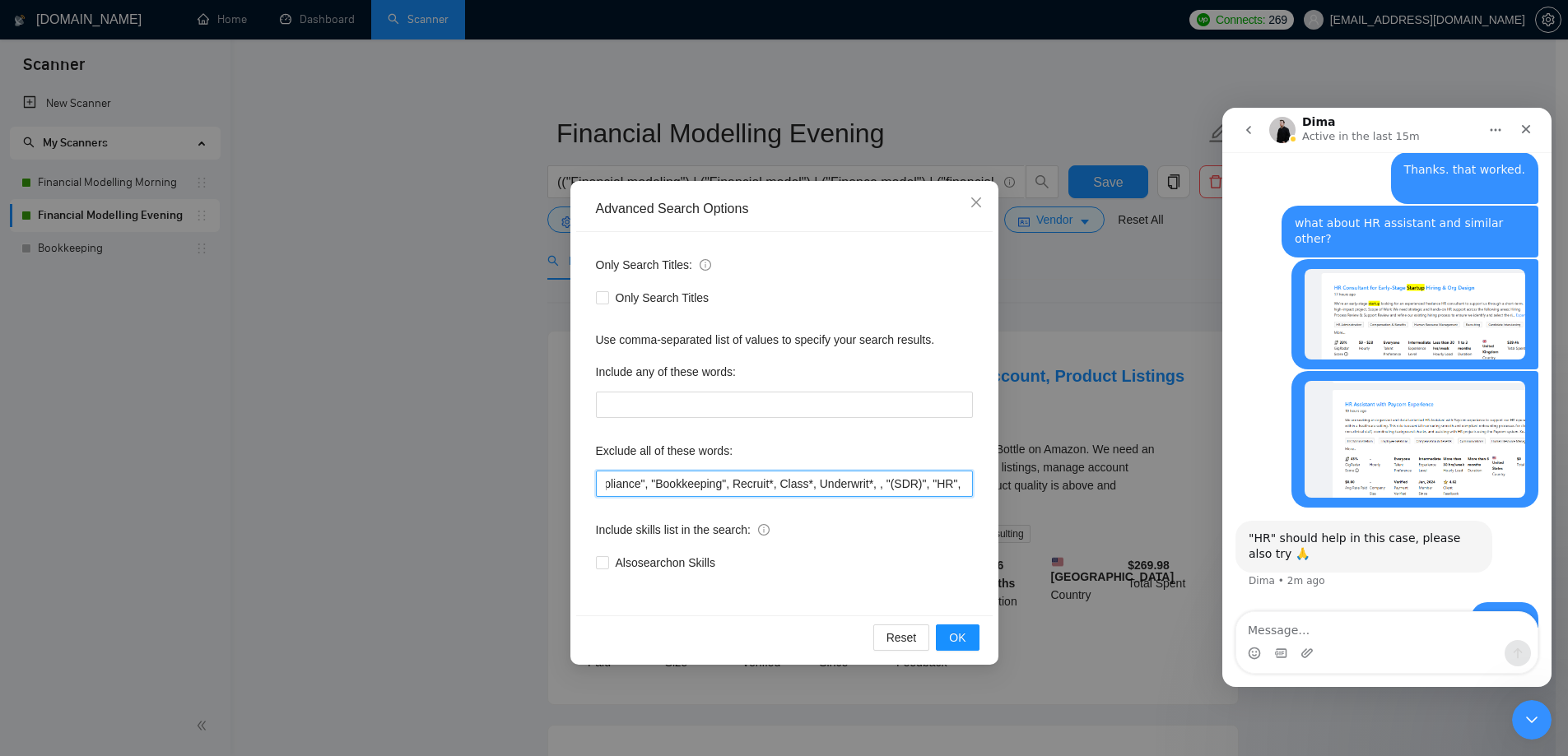
click at [850, 489] on input ""(Exam)", ".node", "node.js", "nodejs", "Sales closer", "Sales Closure", (API (…" at bounding box center [784, 483] width 377 height 27
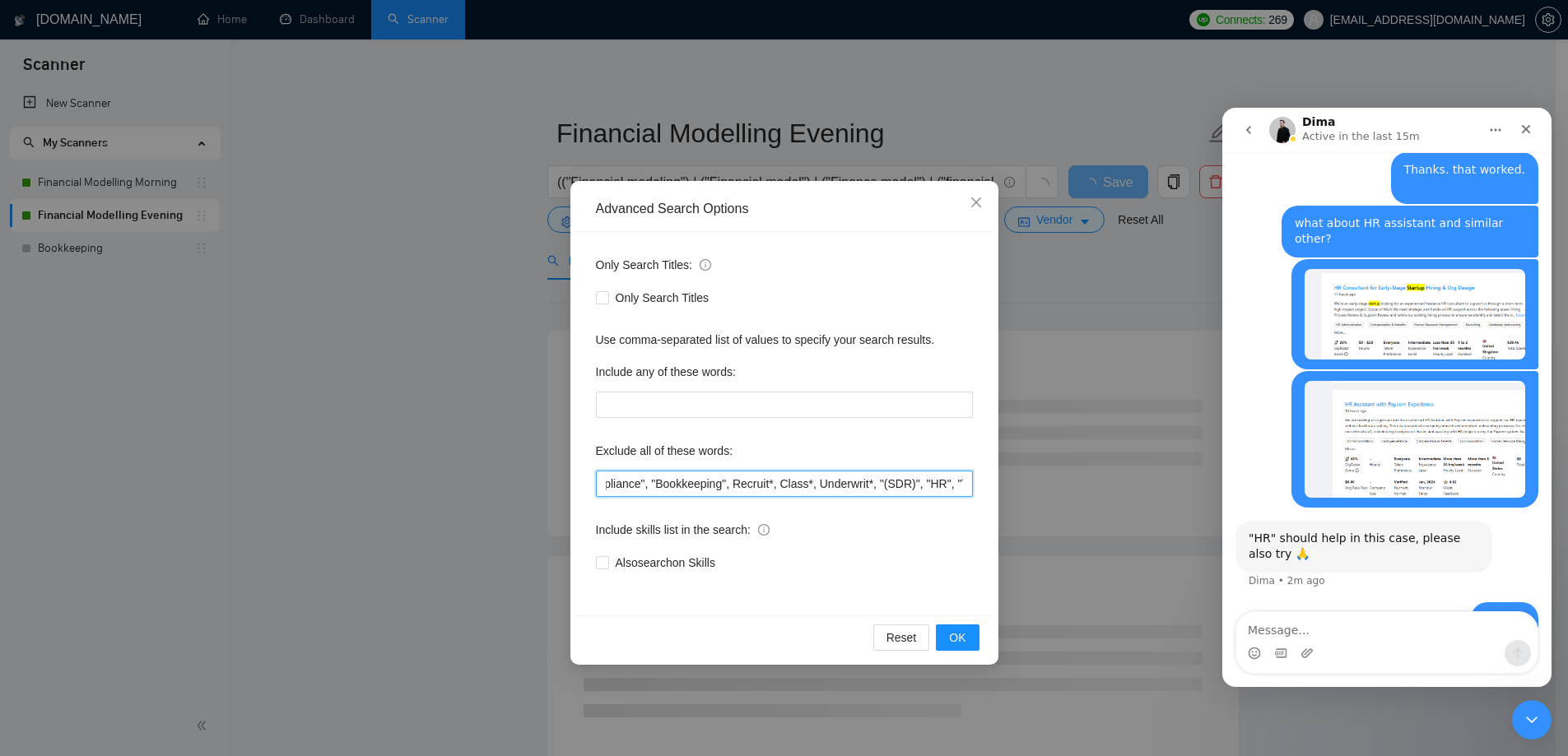
scroll to position [0, 850]
type input ""(Exam)", ".node", "node.js", "nodejs", "Sales closer", "Sales Closure", (API (…"
click at [964, 641] on span "OK" at bounding box center [957, 637] width 16 height 18
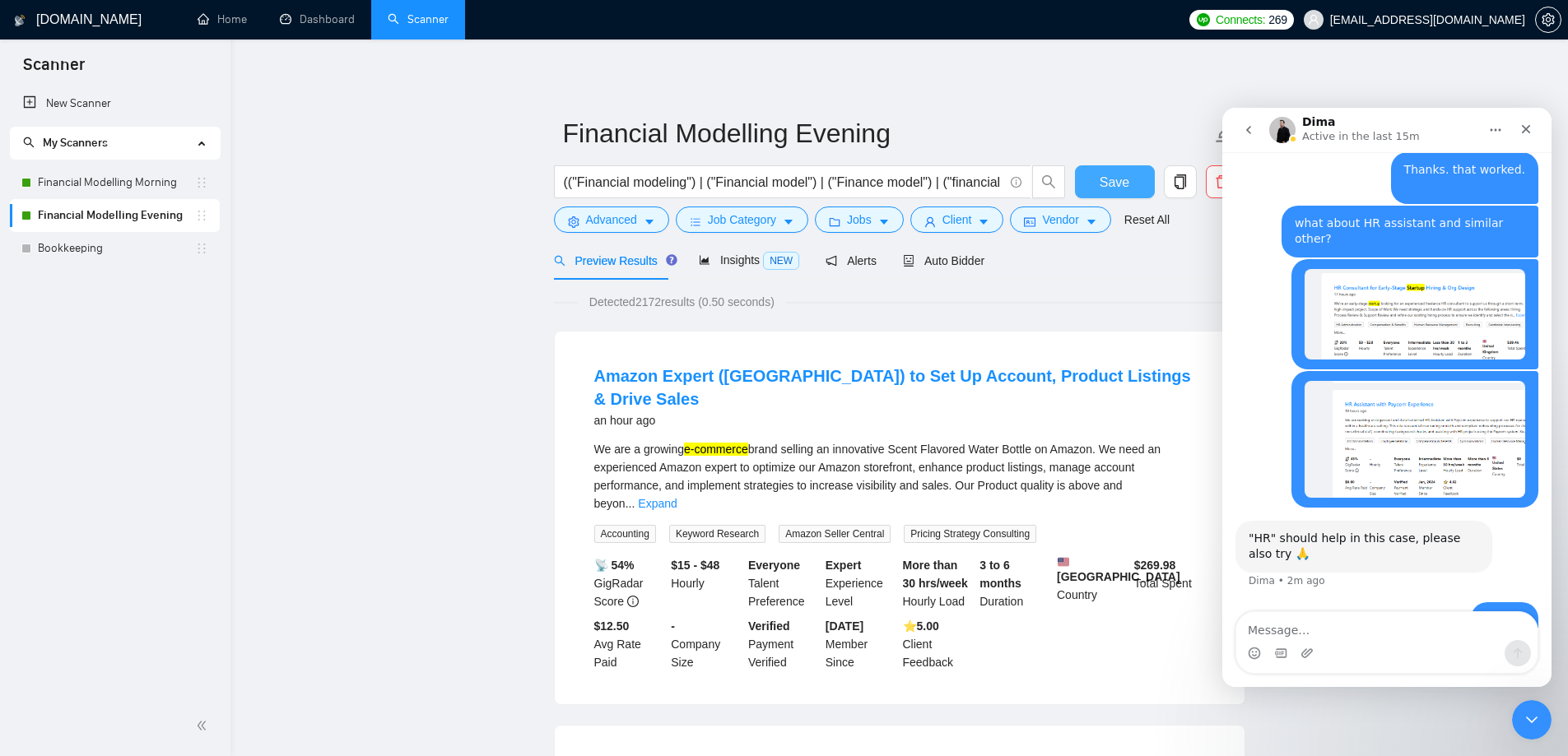
click at [1112, 186] on span "Save" at bounding box center [1115, 182] width 29 height 21
click at [877, 189] on input "(("Financial modeling") | ("Financial model") | ("Finance model") | ("financial…" at bounding box center [783, 182] width 439 height 21
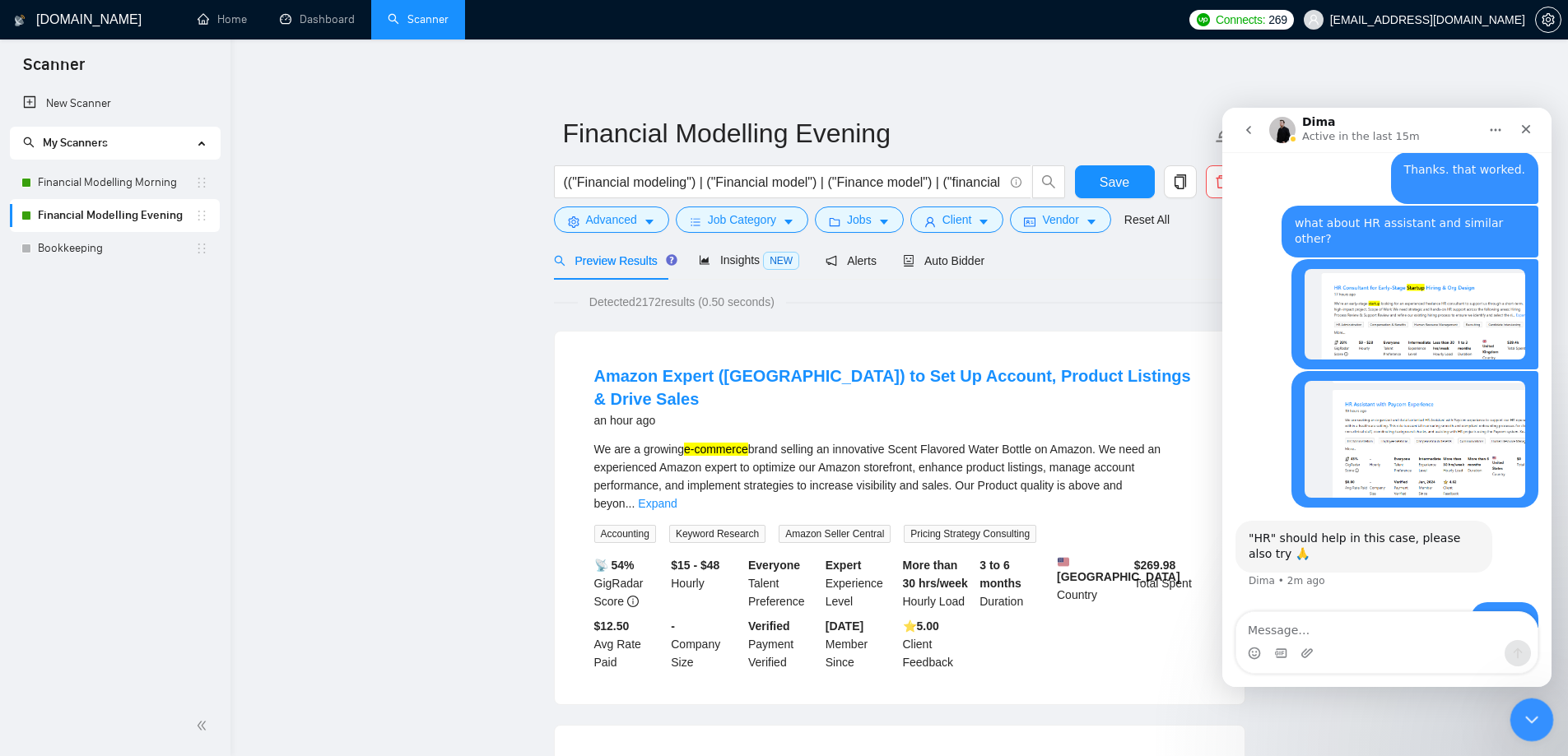
click at [1531, 721] on icon "Close Intercom Messenger" at bounding box center [1529, 717] width 20 height 20
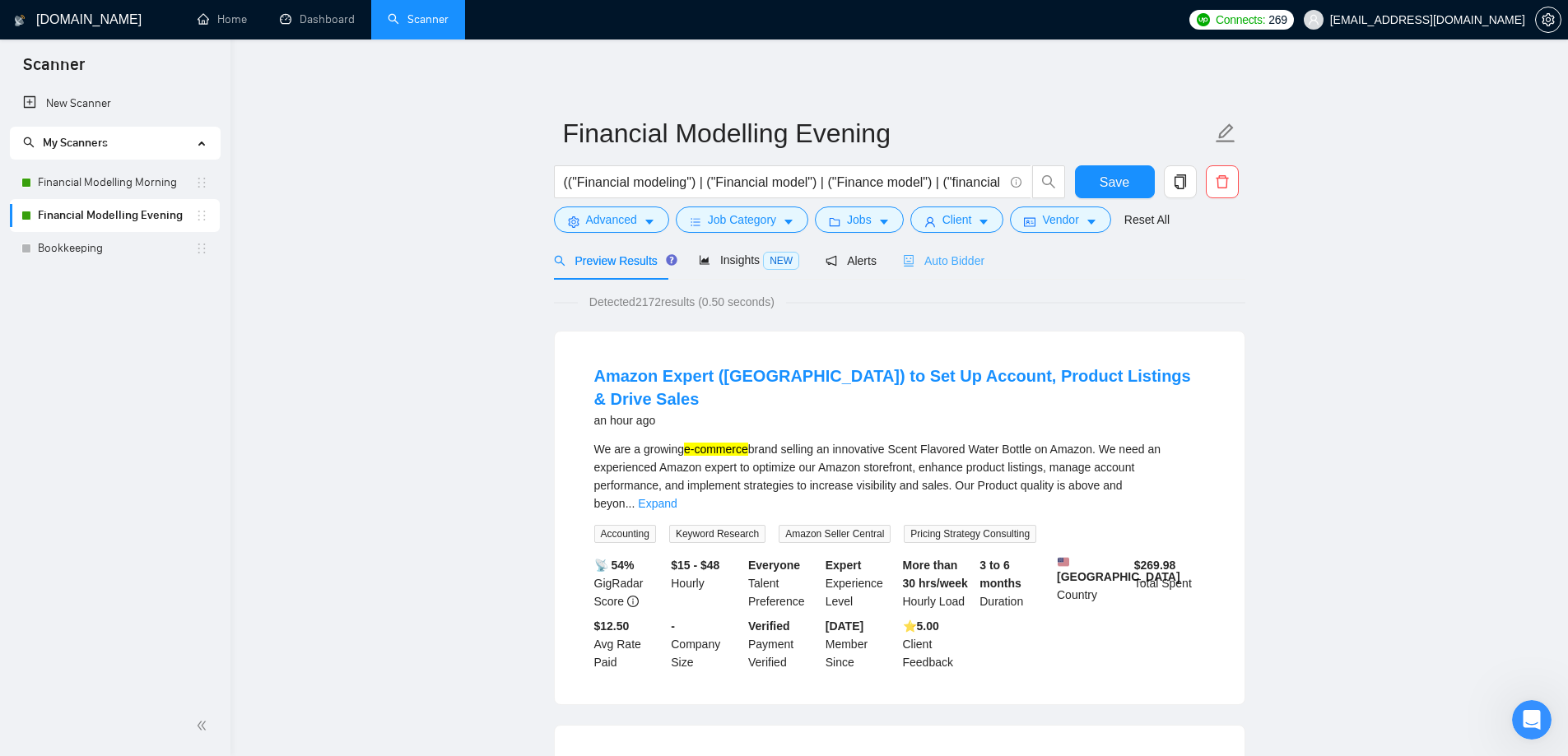
scroll to position [888, 0]
click at [937, 262] on span "Auto Bidder" at bounding box center [944, 261] width 81 height 13
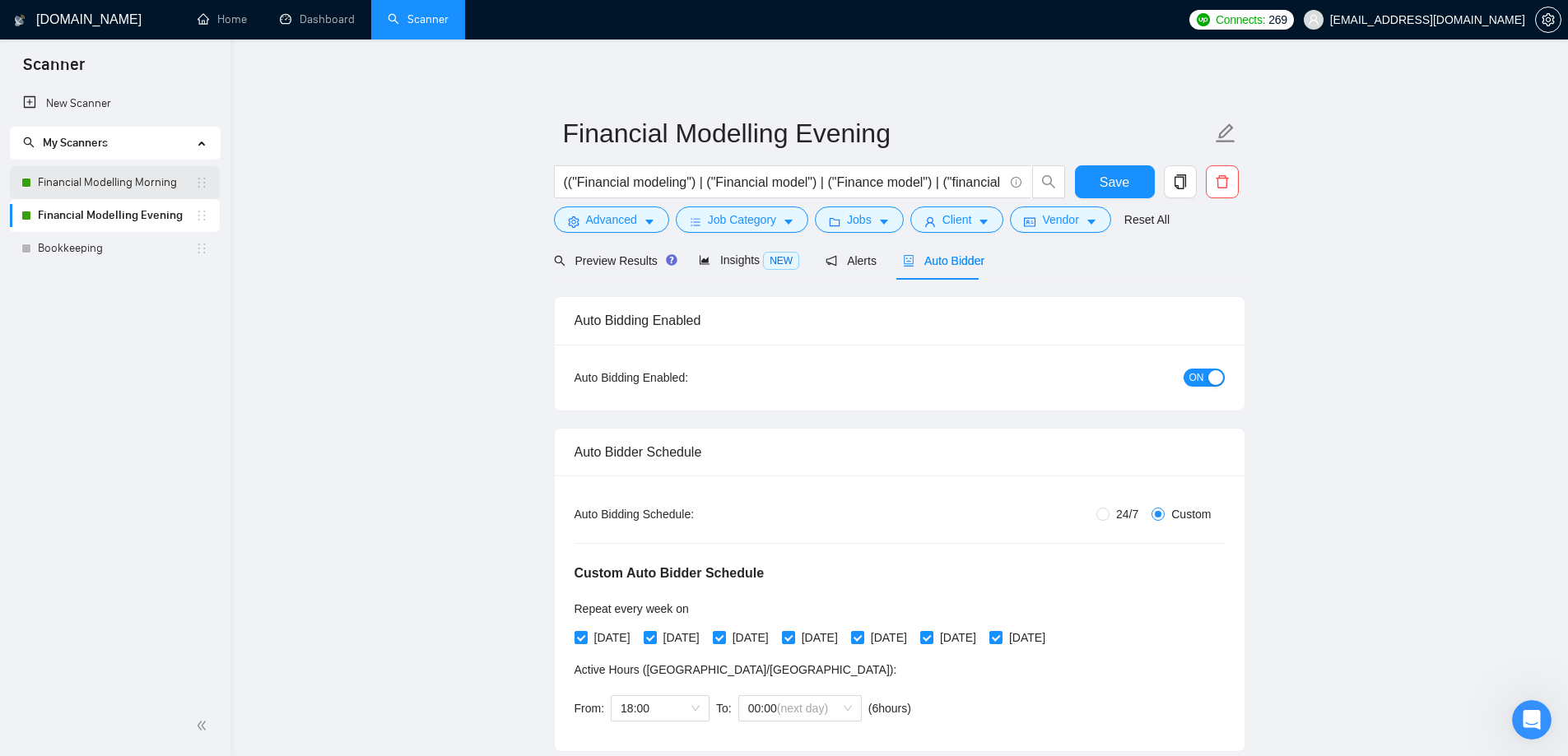
click at [107, 171] on link "Financial Modelling Morning" at bounding box center [117, 183] width 157 height 33
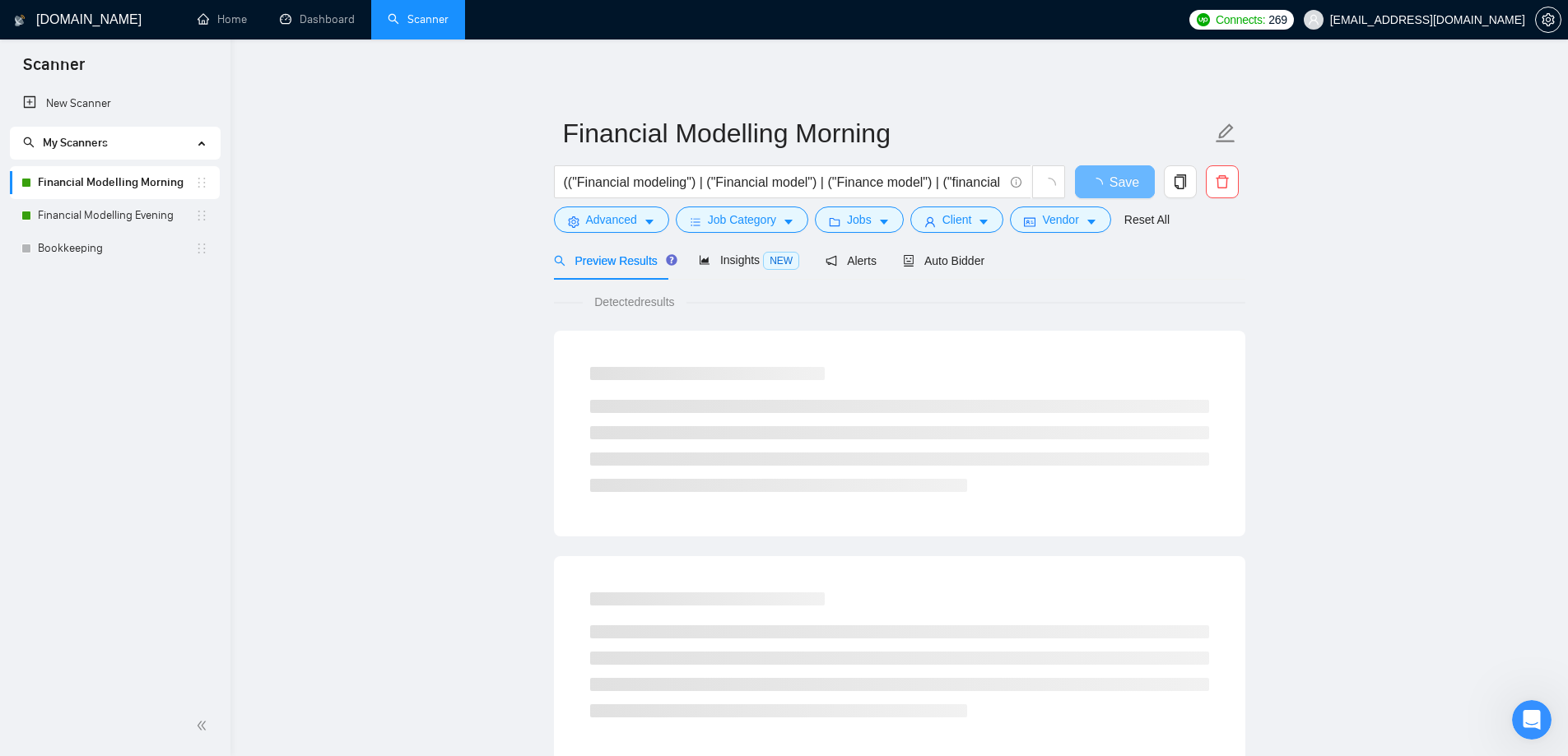
click at [481, 341] on main "Financial Modelling Morning (("Financial modeling") | ("Financial model") | ("F…" at bounding box center [899, 752] width 1285 height 1372
click at [955, 260] on span "Auto Bidder" at bounding box center [944, 261] width 81 height 13
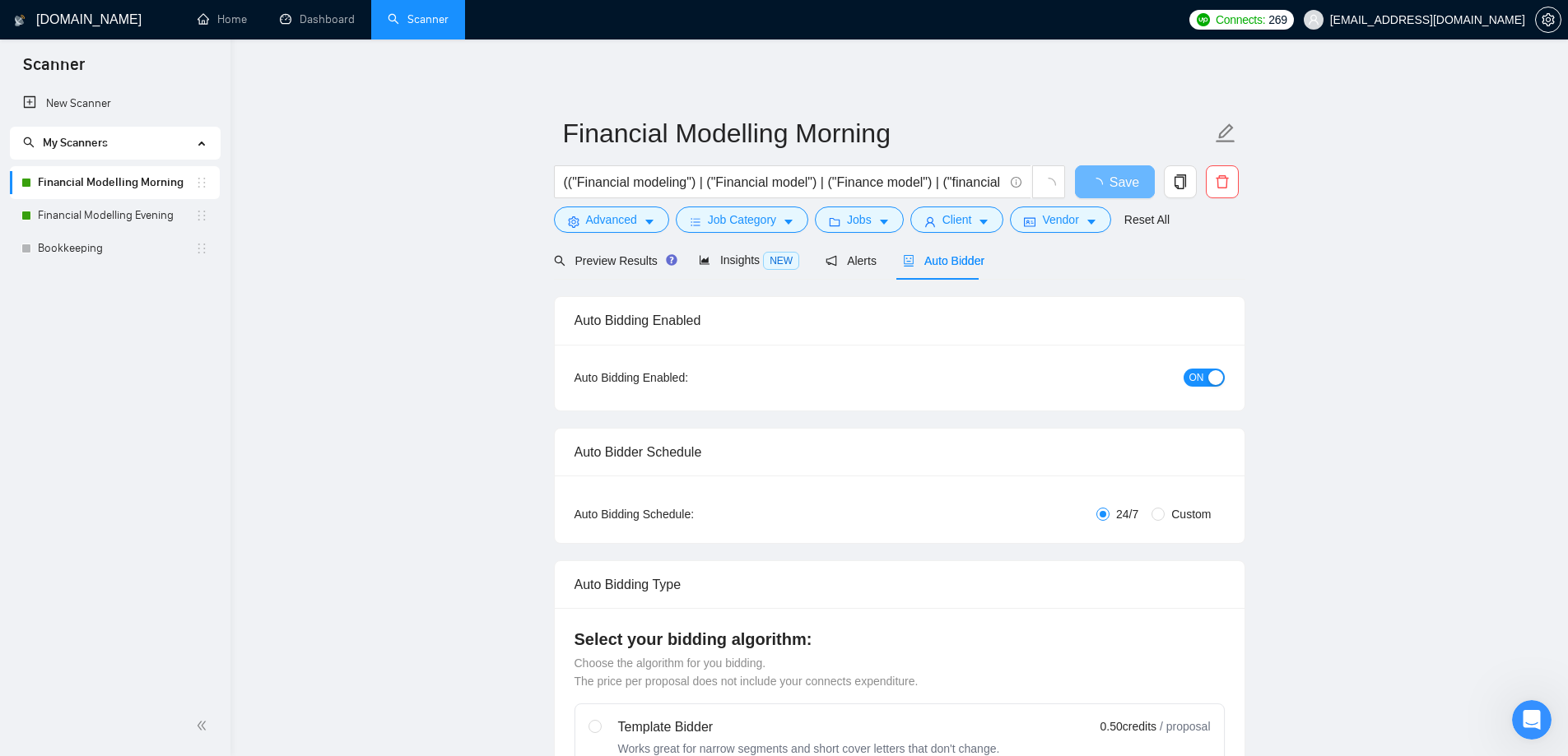
radio input "false"
radio input "true"
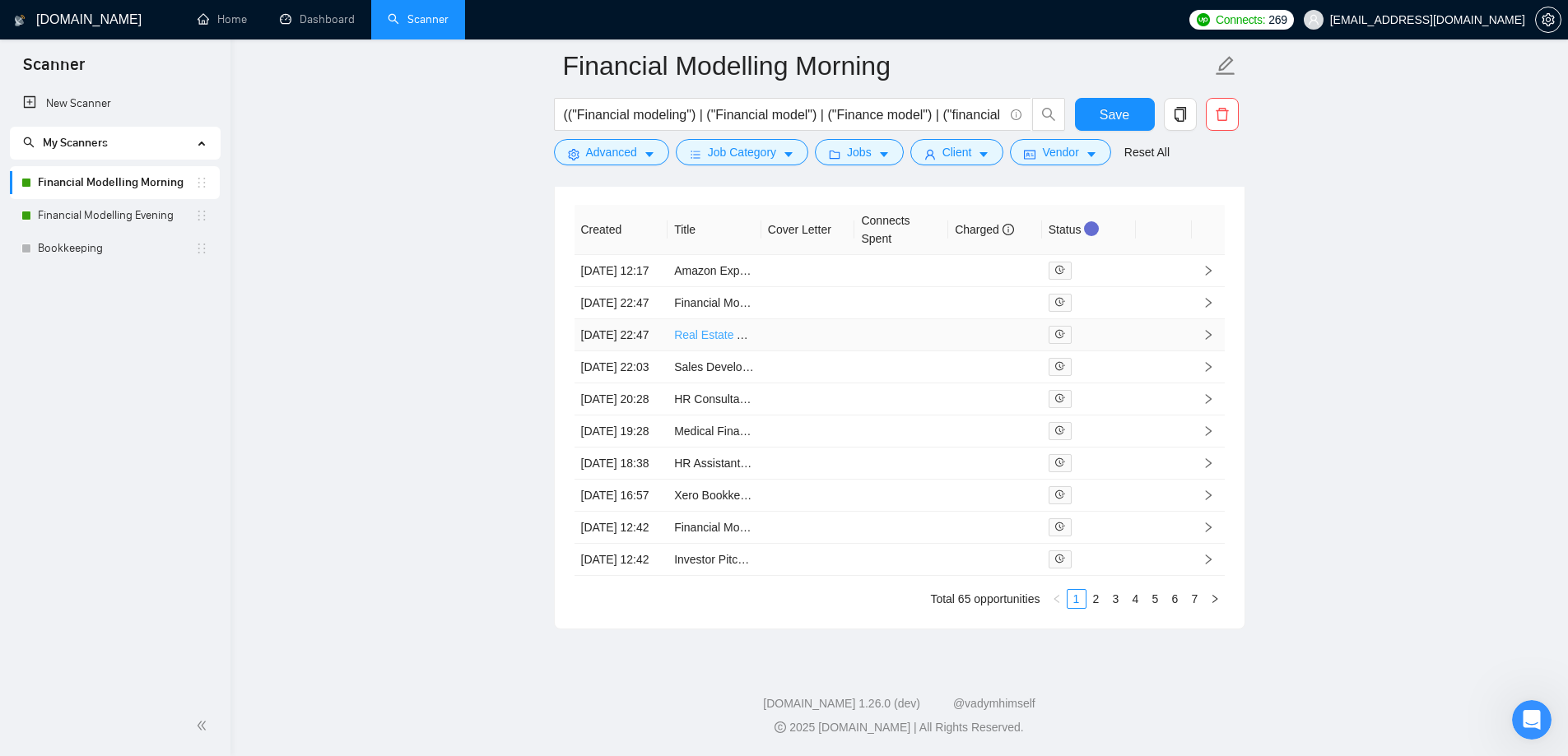
scroll to position [4504, 0]
click at [1097, 604] on link "2" at bounding box center [1097, 599] width 18 height 18
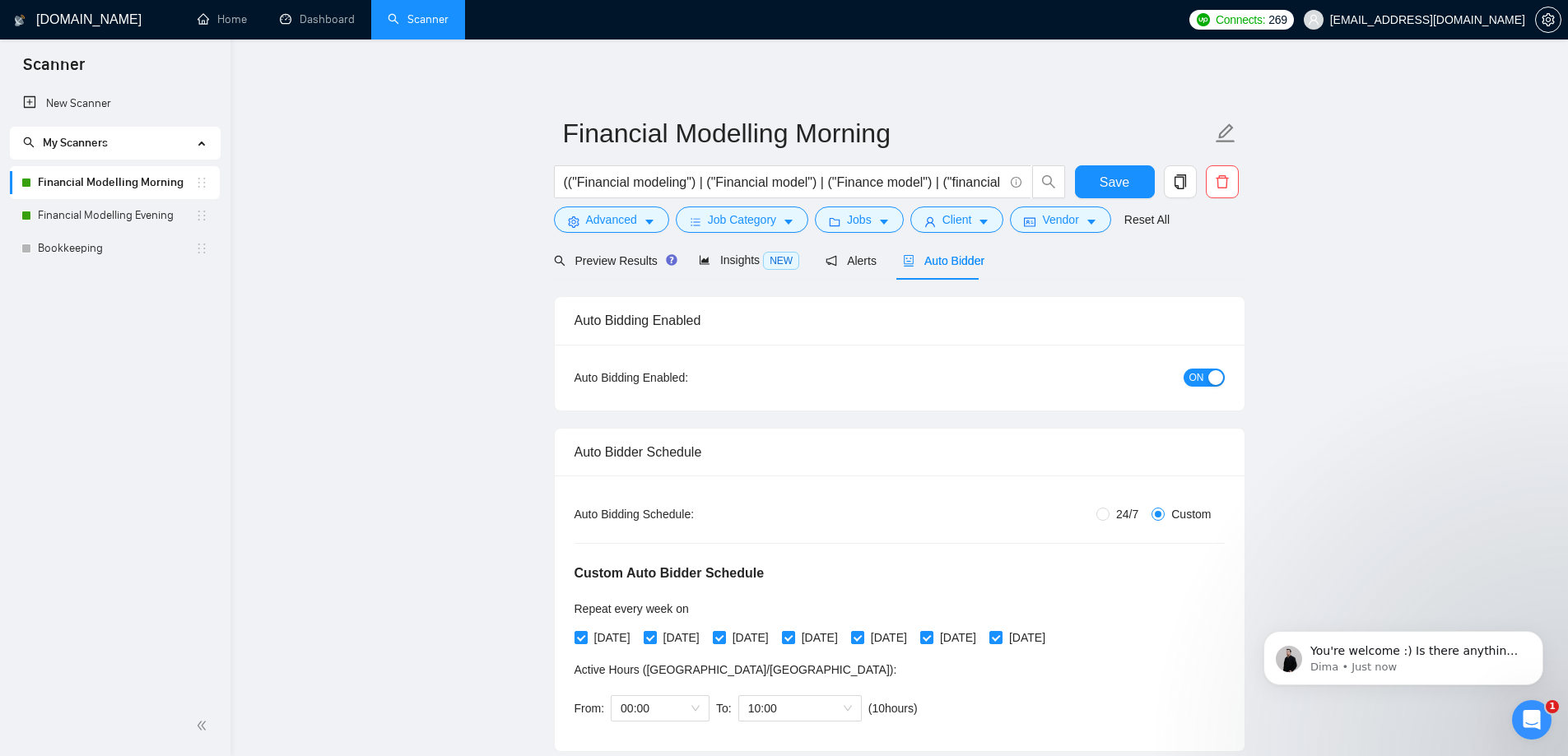
scroll to position [0, 0]
click at [1432, 702] on body "You're welcome :) Is there anything else you'd like to know or discuss? I'm her…" at bounding box center [1404, 654] width 316 height 102
click at [1423, 674] on p "Dima • 3m ago" at bounding box center [1417, 667] width 212 height 15
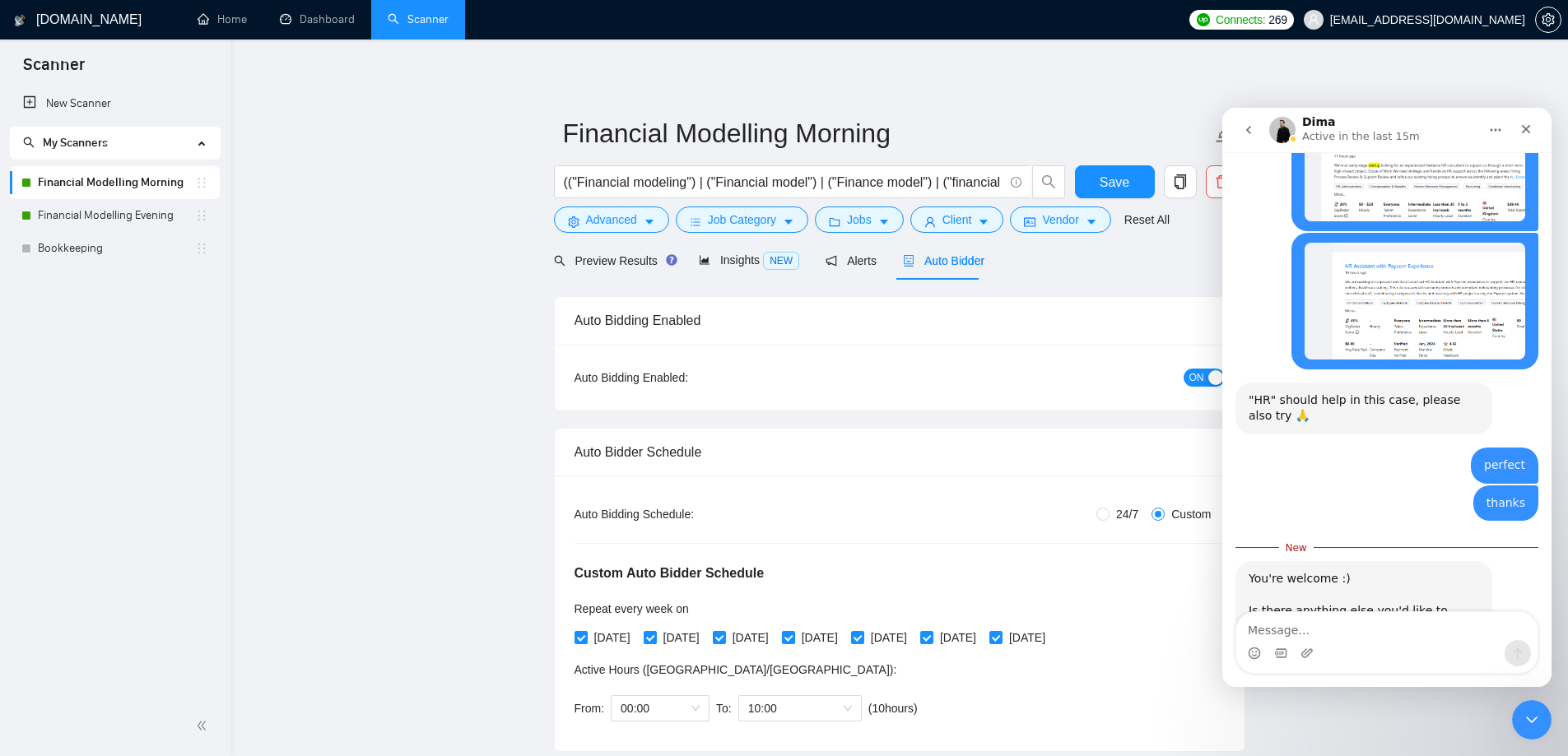
scroll to position [1029, 0]
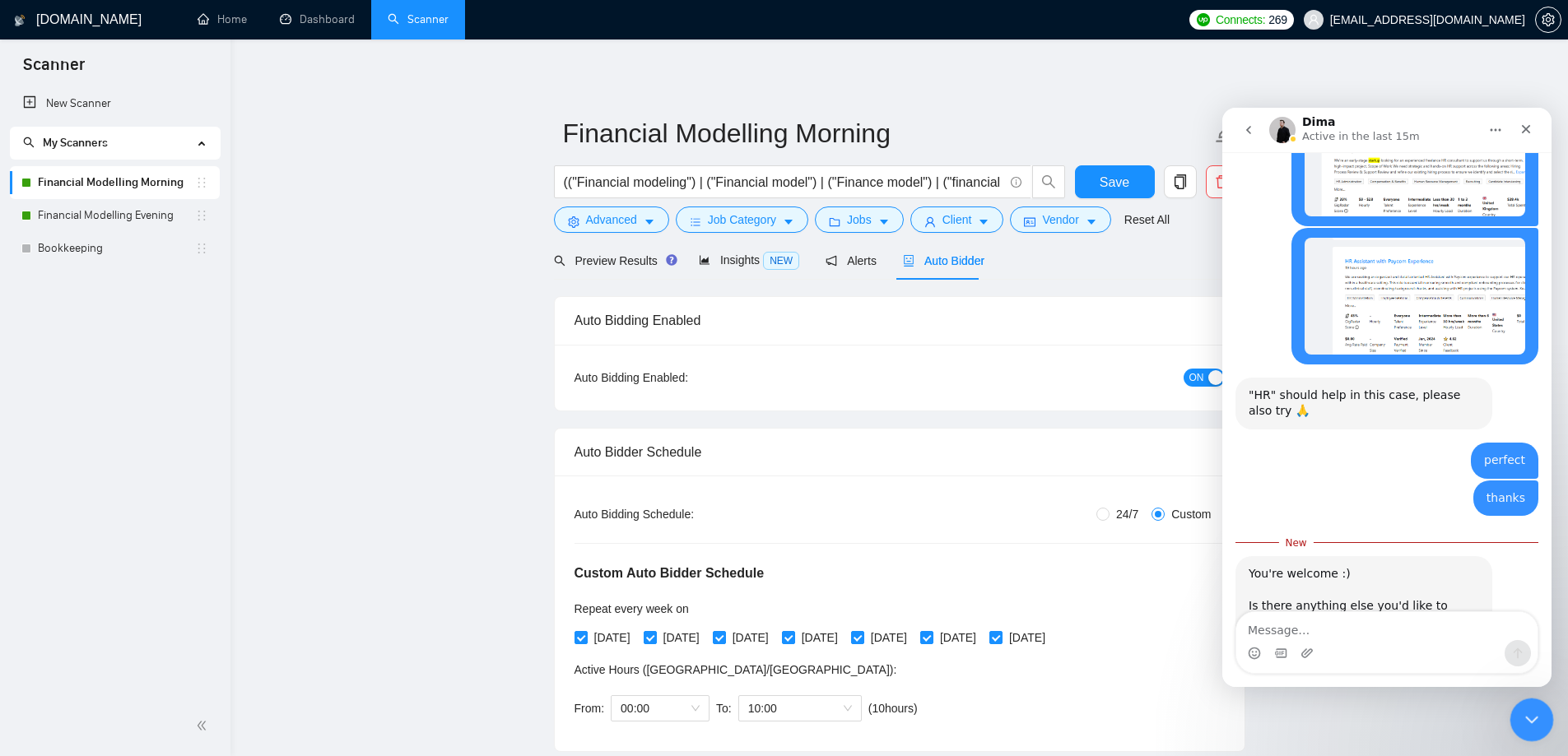
click at [1522, 724] on icon "Close Intercom Messenger" at bounding box center [1529, 717] width 20 height 20
